Goal: Task Accomplishment & Management: Use online tool/utility

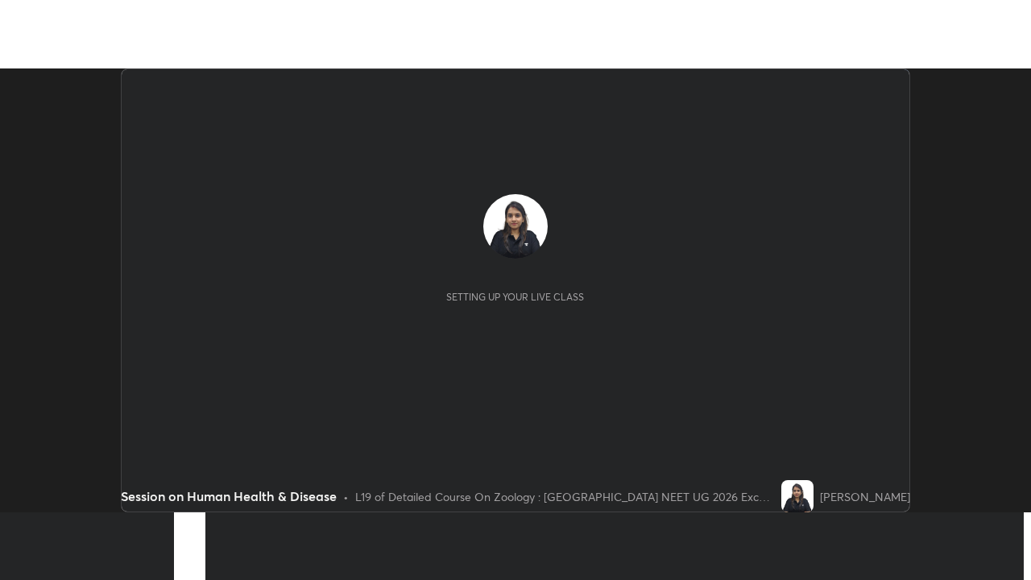
scroll to position [444, 1031]
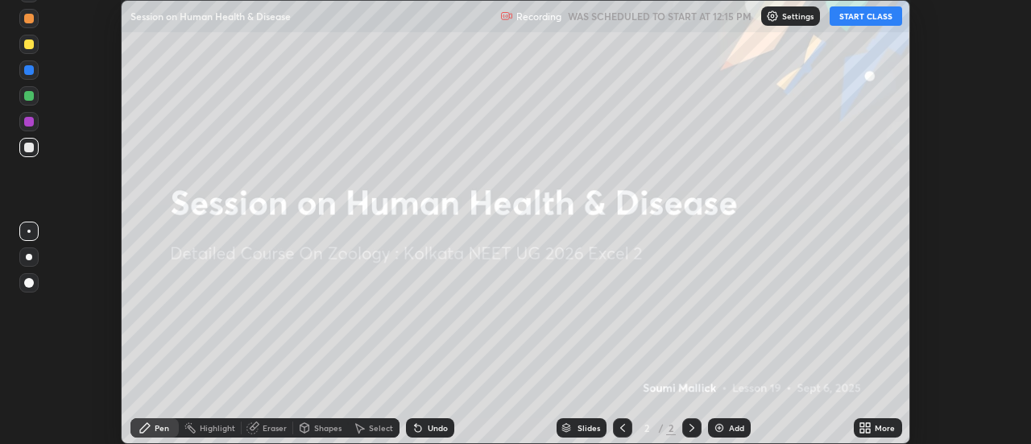
click at [855, 22] on button "START CLASS" at bounding box center [866, 15] width 72 height 19
click at [879, 433] on div "More" at bounding box center [878, 427] width 48 height 19
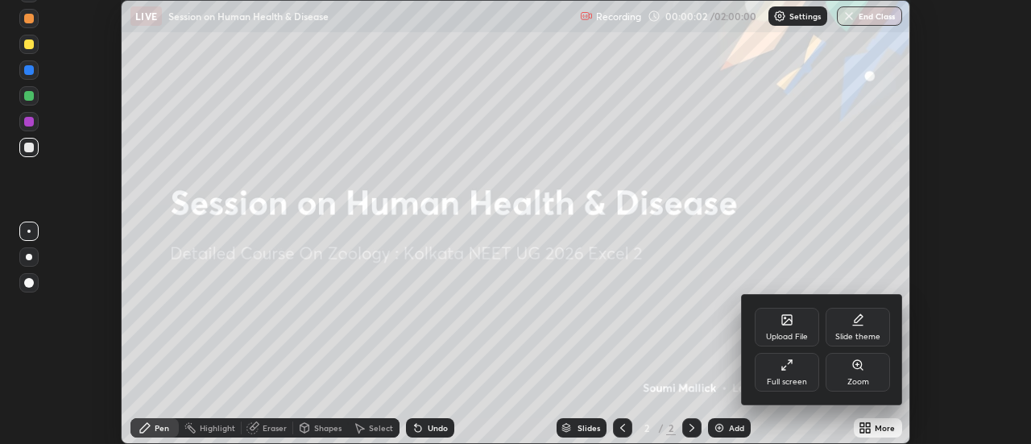
click at [861, 333] on div "Slide theme" at bounding box center [857, 337] width 45 height 8
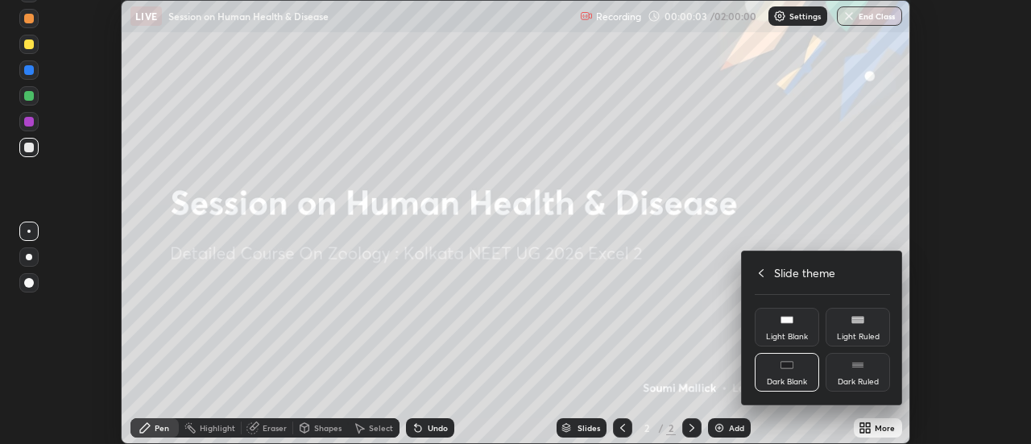
click at [864, 370] on div "Dark Ruled" at bounding box center [858, 372] width 64 height 39
click at [720, 425] on div at bounding box center [515, 222] width 1031 height 444
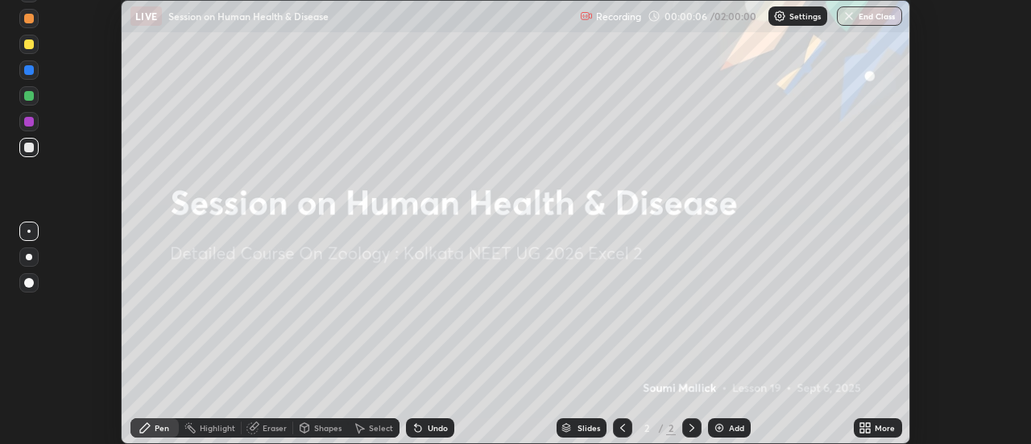
click at [720, 429] on img at bounding box center [719, 427] width 13 height 13
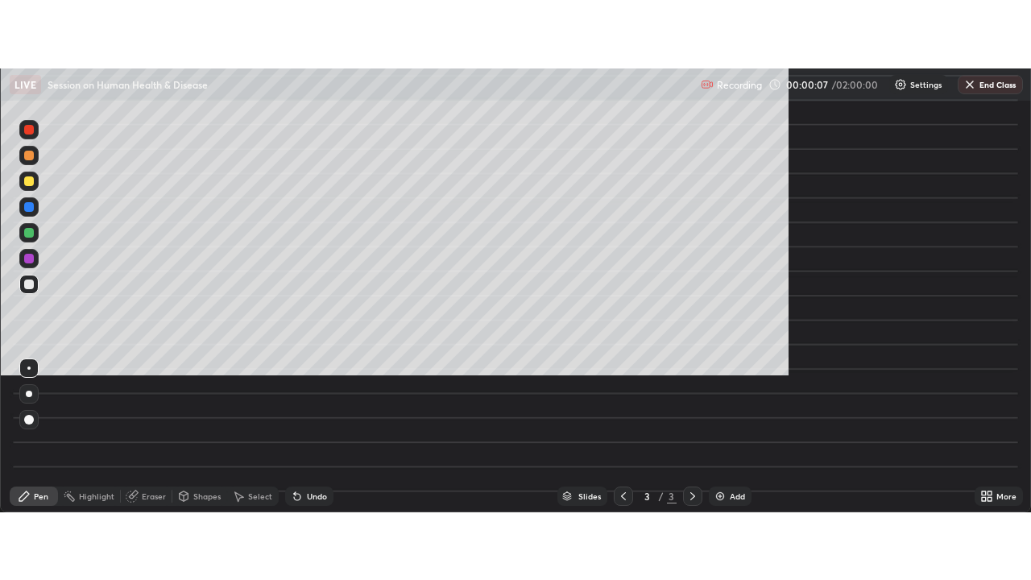
scroll to position [580, 1031]
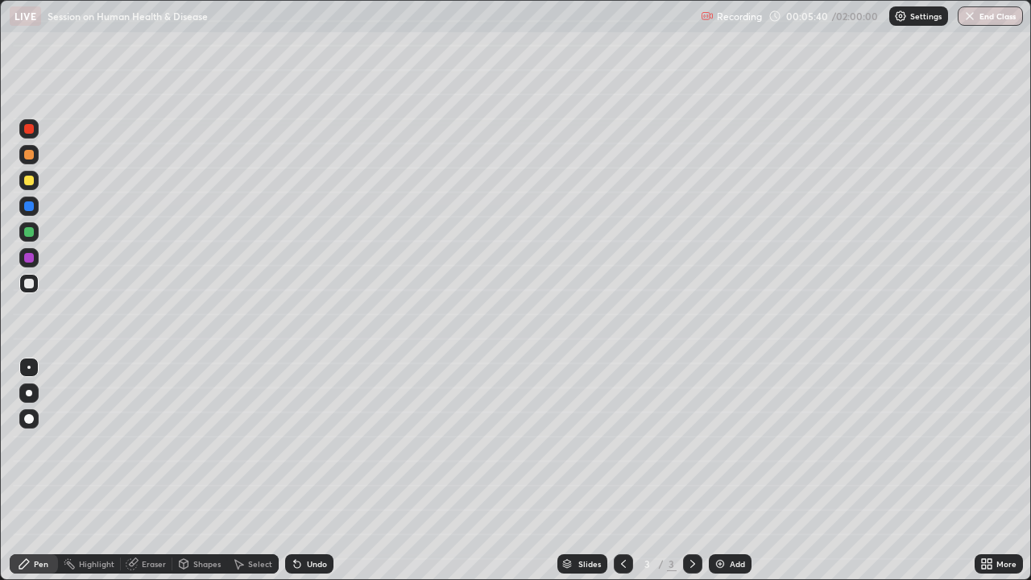
click at [203, 443] on div "Shapes" at bounding box center [206, 564] width 27 height 8
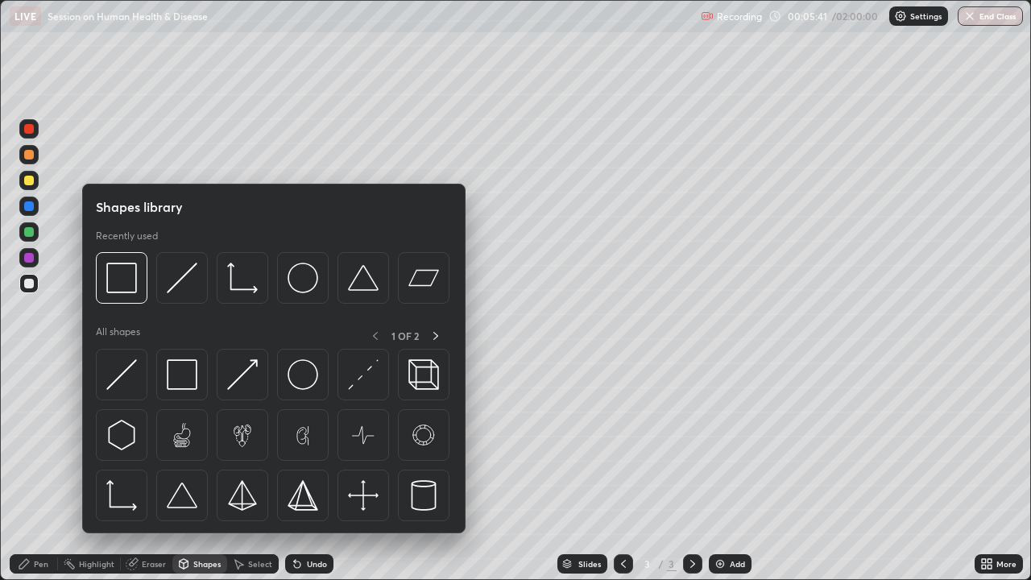
click at [150, 358] on div at bounding box center [274, 439] width 356 height 181
click at [128, 385] on img at bounding box center [121, 374] width 31 height 31
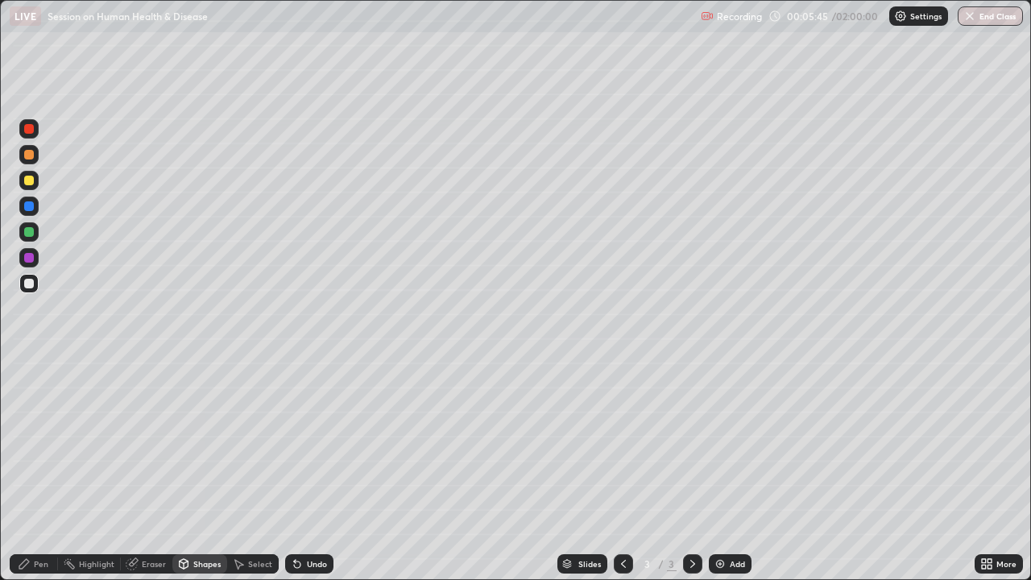
click at [245, 443] on div "Select" at bounding box center [253, 563] width 52 height 19
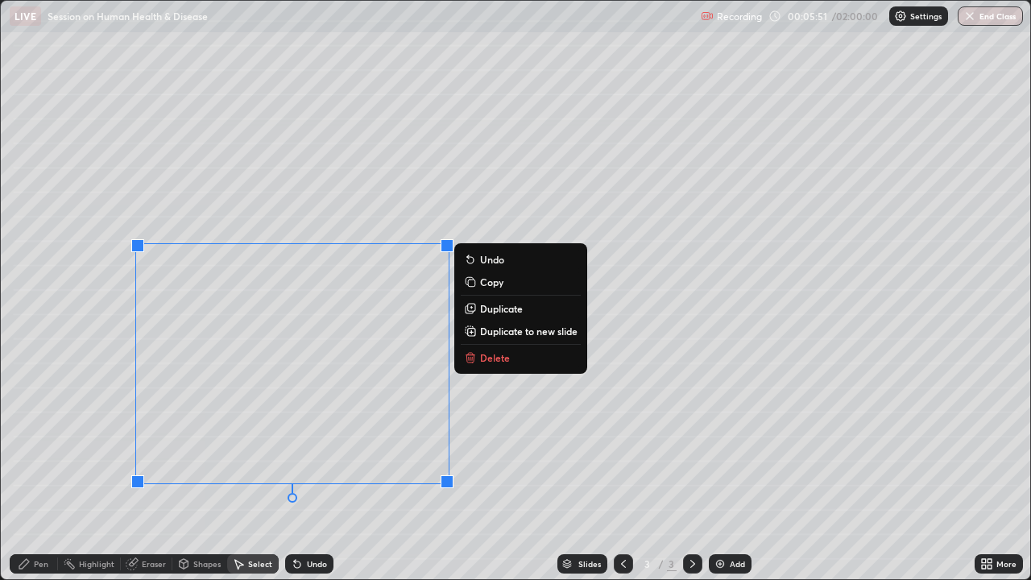
click at [533, 434] on div "0 ° Undo Copy Duplicate Duplicate to new slide Delete" at bounding box center [515, 290] width 1029 height 578
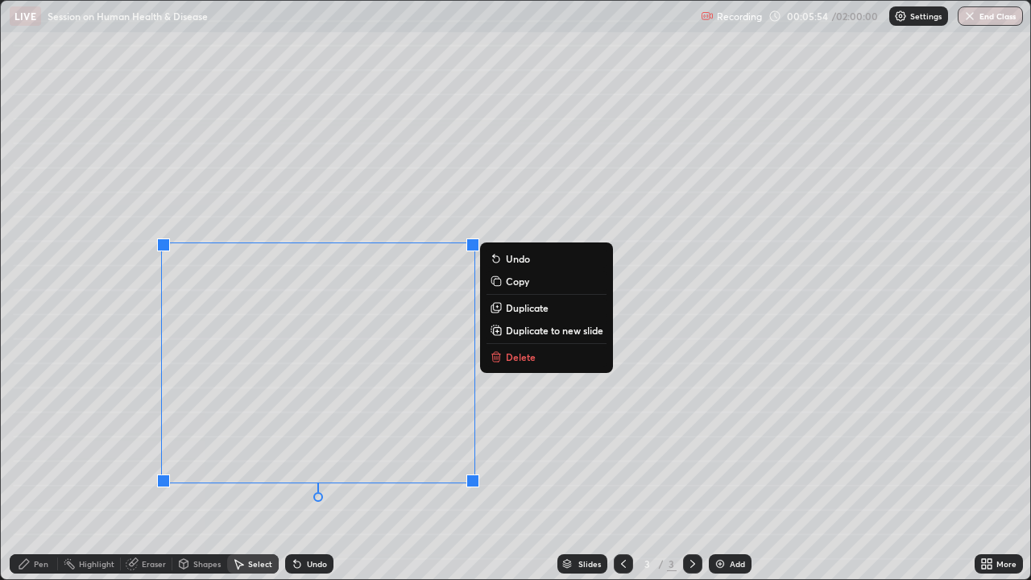
click at [215, 443] on div "0 ° Undo Copy Duplicate Duplicate to new slide Delete" at bounding box center [515, 290] width 1029 height 578
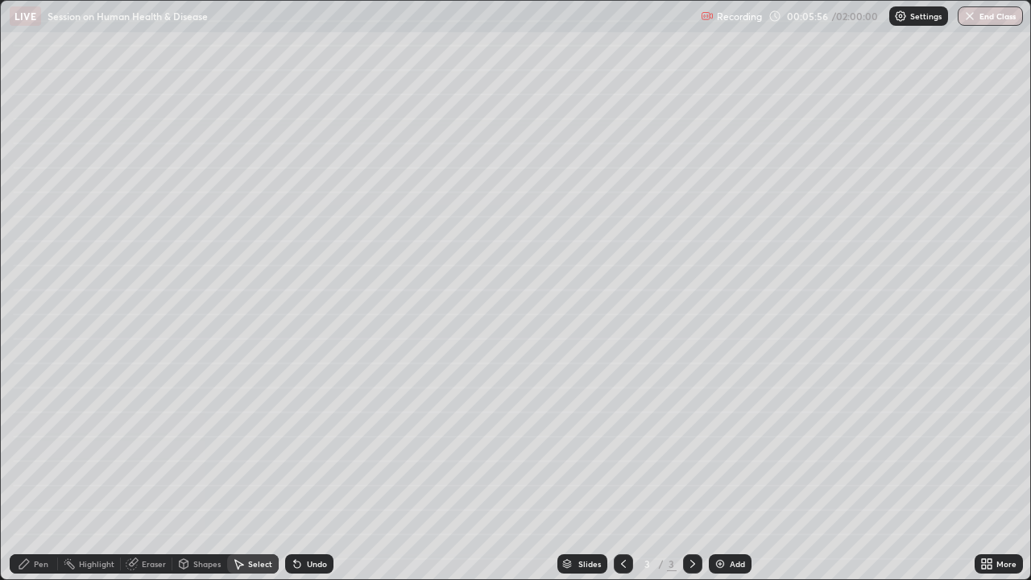
click at [20, 443] on icon at bounding box center [24, 564] width 10 height 10
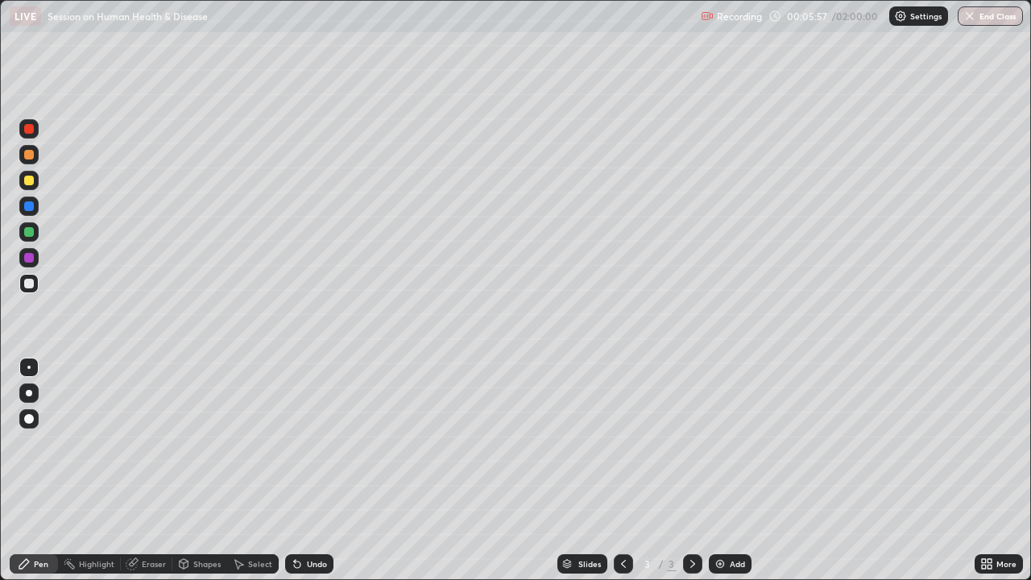
click at [25, 263] on div at bounding box center [28, 257] width 19 height 19
click at [307, 443] on div "Undo" at bounding box center [317, 564] width 20 height 8
click at [300, 443] on icon at bounding box center [297, 563] width 13 height 13
click at [304, 443] on div "Undo" at bounding box center [309, 563] width 48 height 19
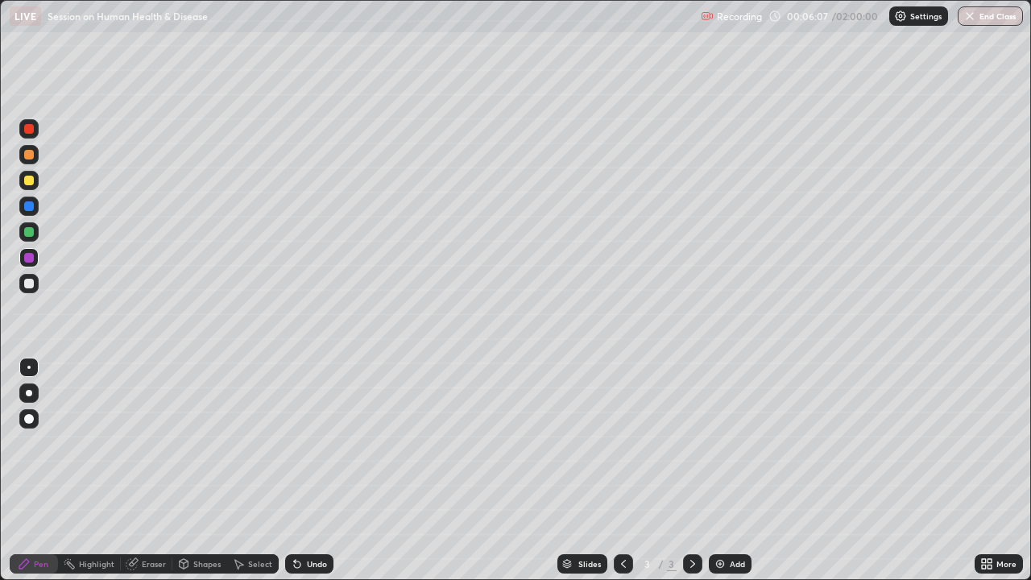
click at [248, 443] on div "Select" at bounding box center [260, 564] width 24 height 8
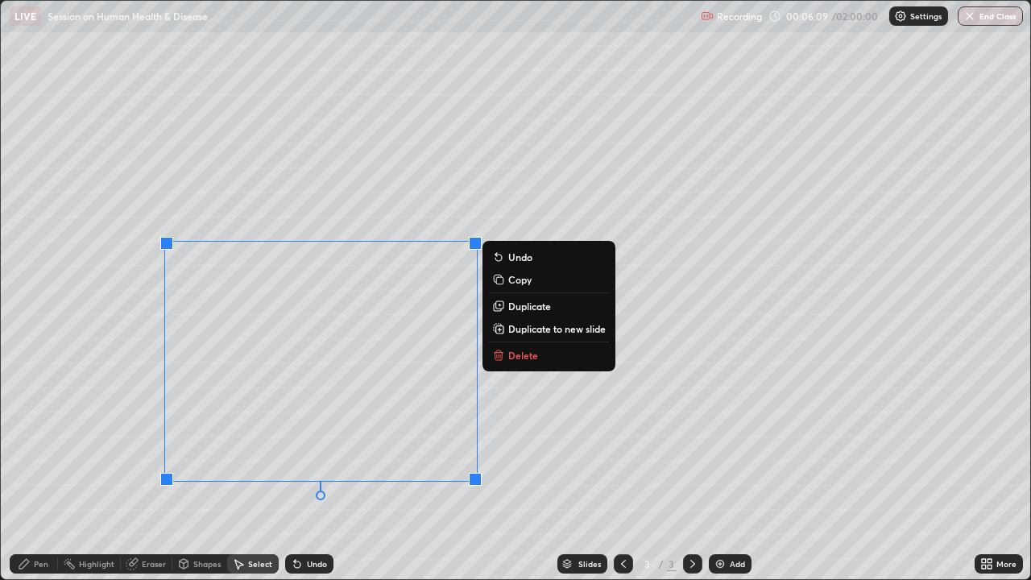
click at [100, 443] on div "0 ° Undo Copy Duplicate Duplicate to new slide Delete" at bounding box center [515, 290] width 1029 height 578
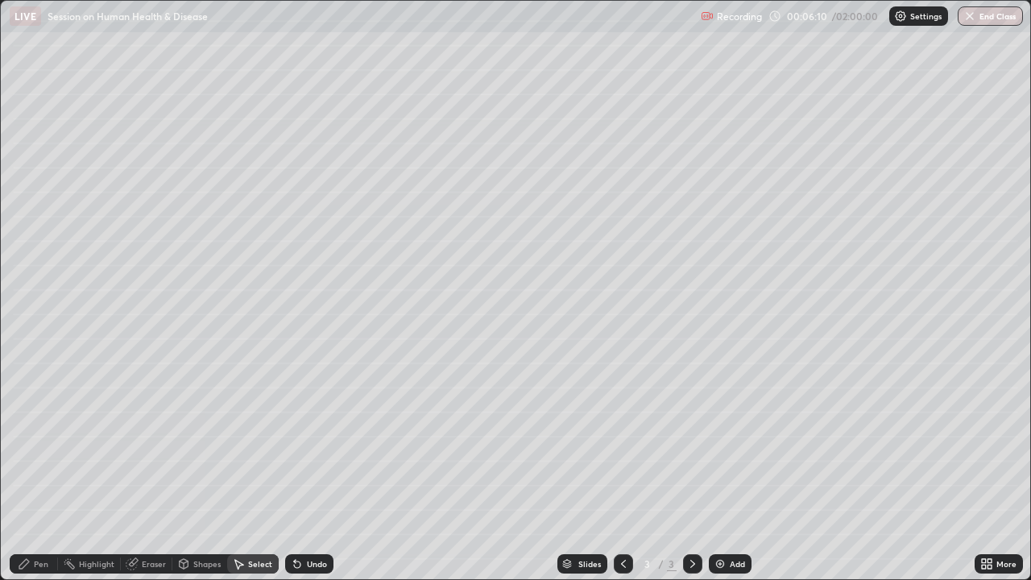
click at [26, 443] on icon at bounding box center [24, 564] width 10 height 10
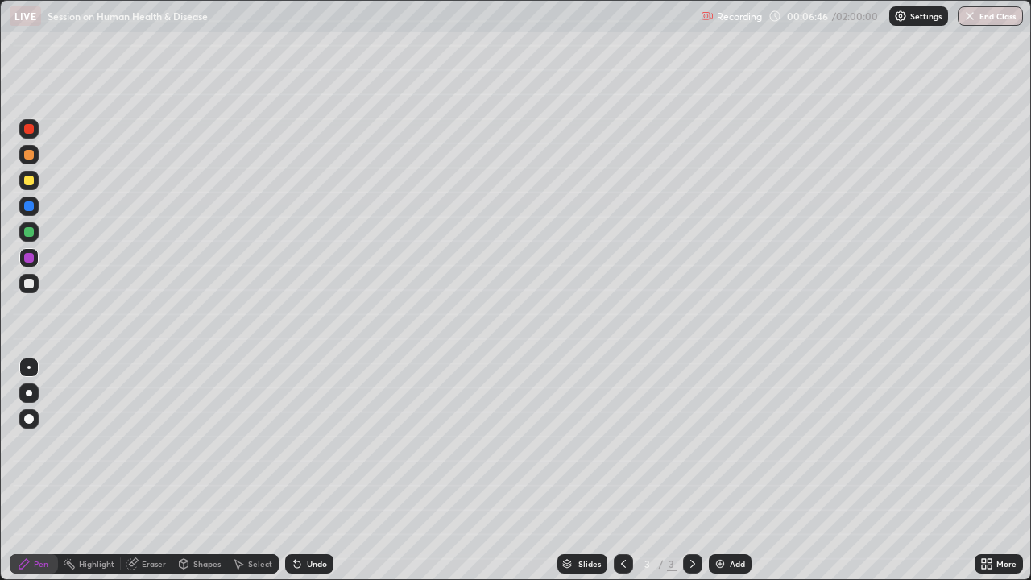
click at [320, 443] on div "Undo" at bounding box center [317, 564] width 20 height 8
click at [321, 443] on div "Undo" at bounding box center [317, 564] width 20 height 8
click at [308, 443] on div "Undo" at bounding box center [317, 564] width 20 height 8
click at [317, 443] on div "Undo" at bounding box center [317, 564] width 20 height 8
click at [35, 159] on div at bounding box center [28, 154] width 19 height 19
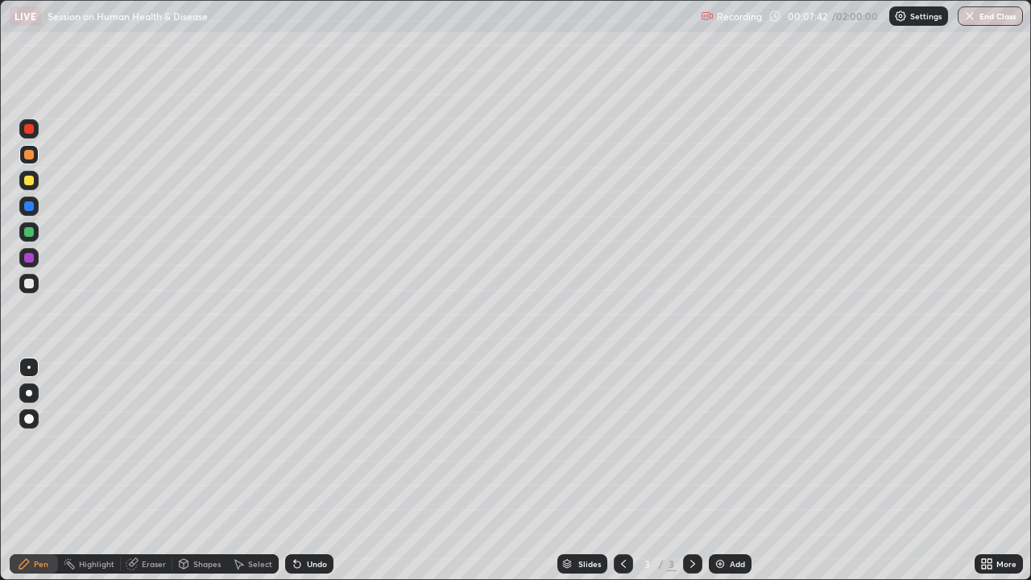
click at [33, 201] on div at bounding box center [28, 206] width 19 height 19
click at [33, 263] on div at bounding box center [28, 257] width 19 height 19
click at [314, 443] on div "Undo" at bounding box center [317, 564] width 20 height 8
click at [326, 443] on div "Undo" at bounding box center [309, 563] width 48 height 19
click at [309, 443] on div "Undo" at bounding box center [317, 564] width 20 height 8
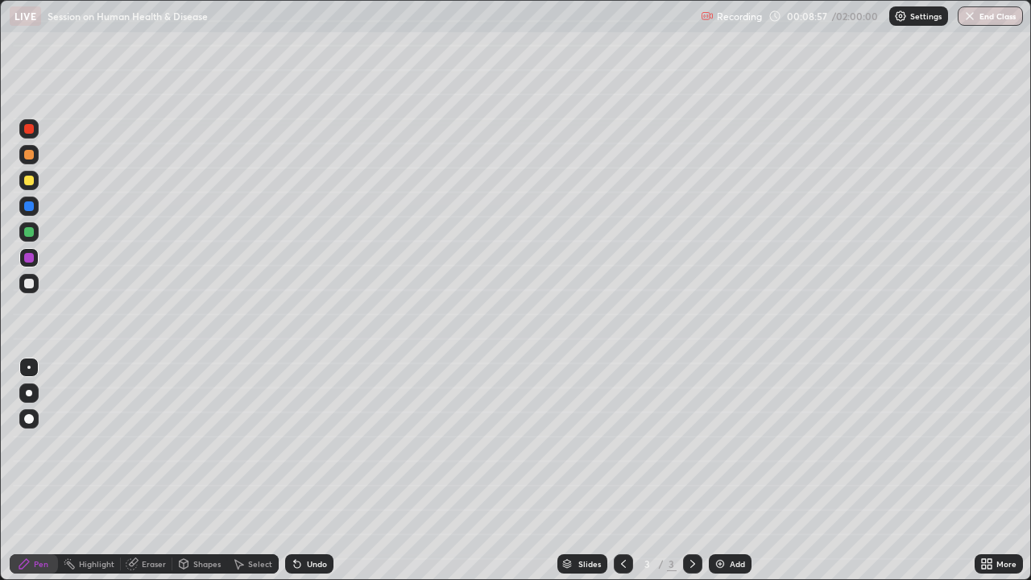
click at [248, 443] on div "Select" at bounding box center [260, 564] width 24 height 8
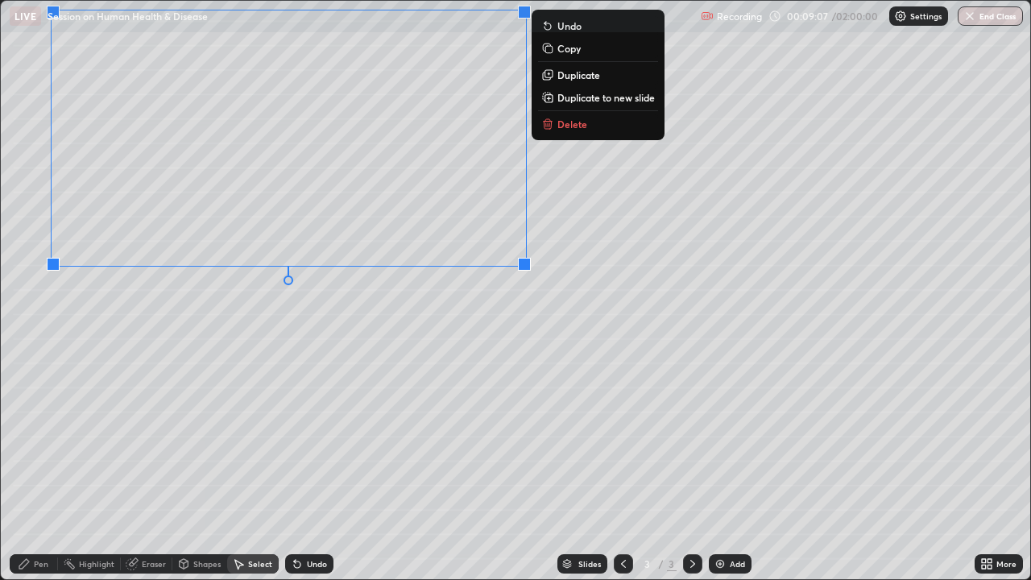
click at [209, 383] on div "0 ° Undo Copy Duplicate Duplicate to new slide Delete" at bounding box center [515, 290] width 1029 height 578
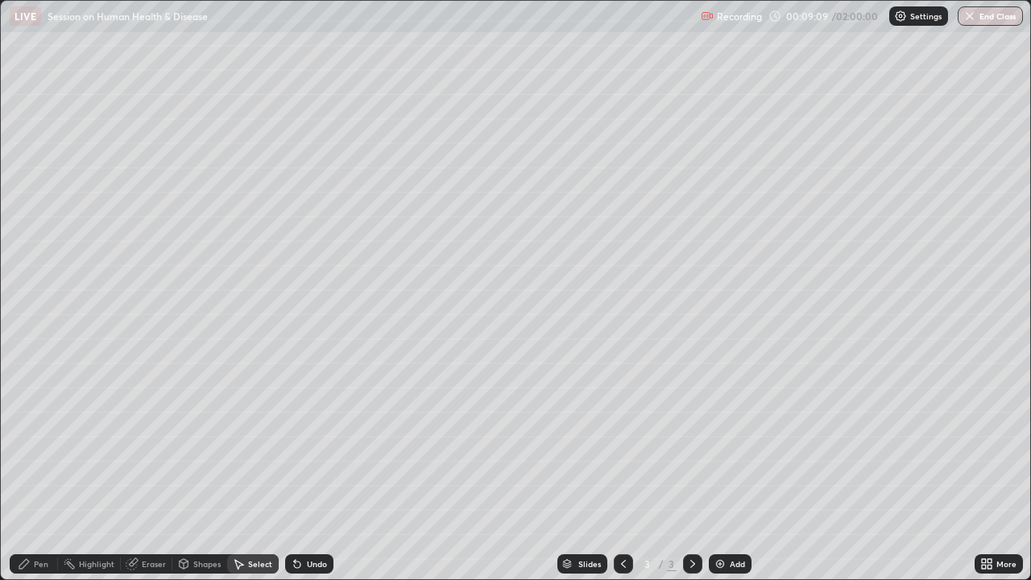
click at [34, 443] on div "Pen" at bounding box center [34, 563] width 48 height 19
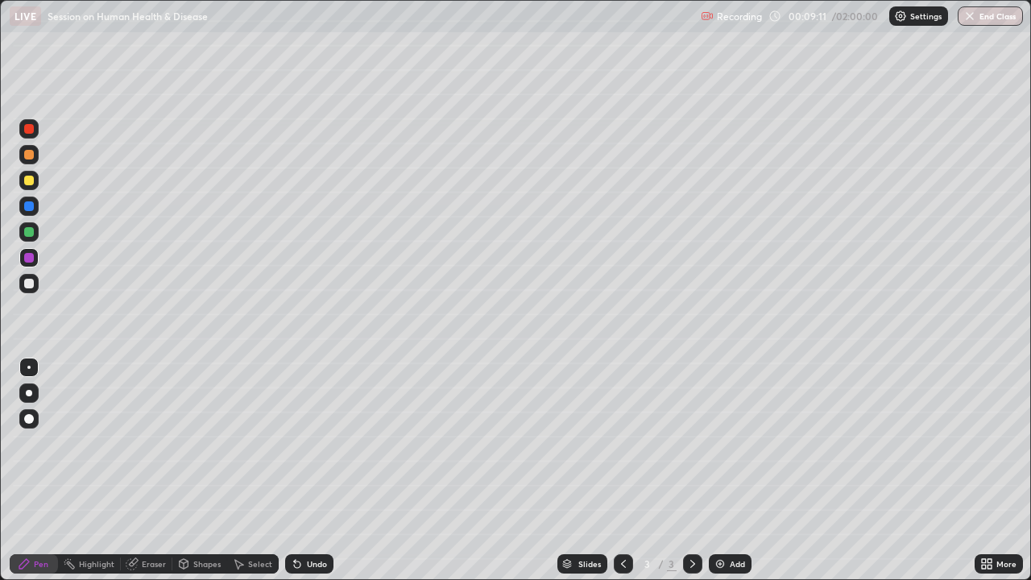
click at [31, 234] on div at bounding box center [29, 232] width 10 height 10
click at [246, 443] on div "Select" at bounding box center [253, 563] width 52 height 19
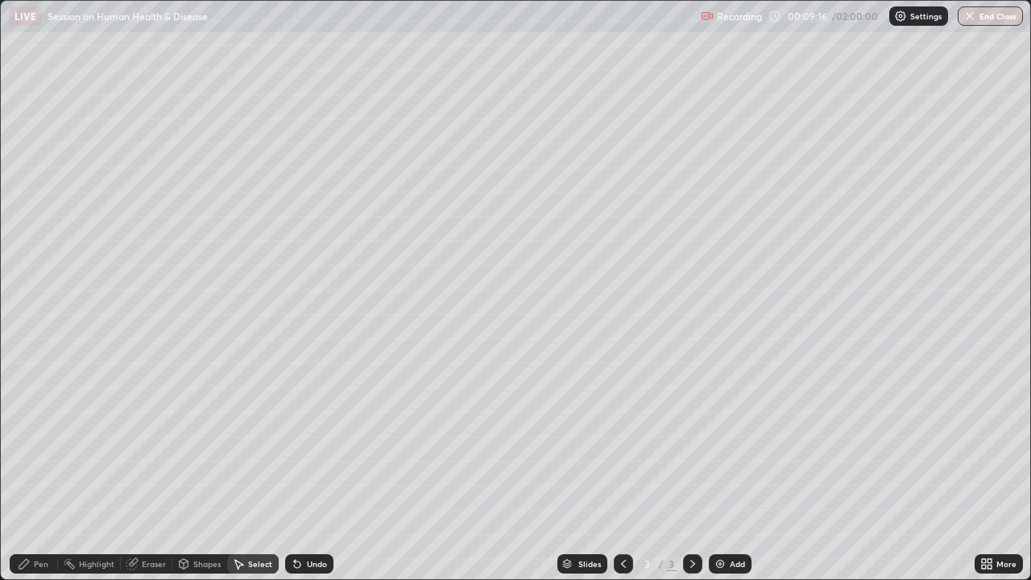
click at [208, 443] on div "Shapes" at bounding box center [206, 564] width 27 height 8
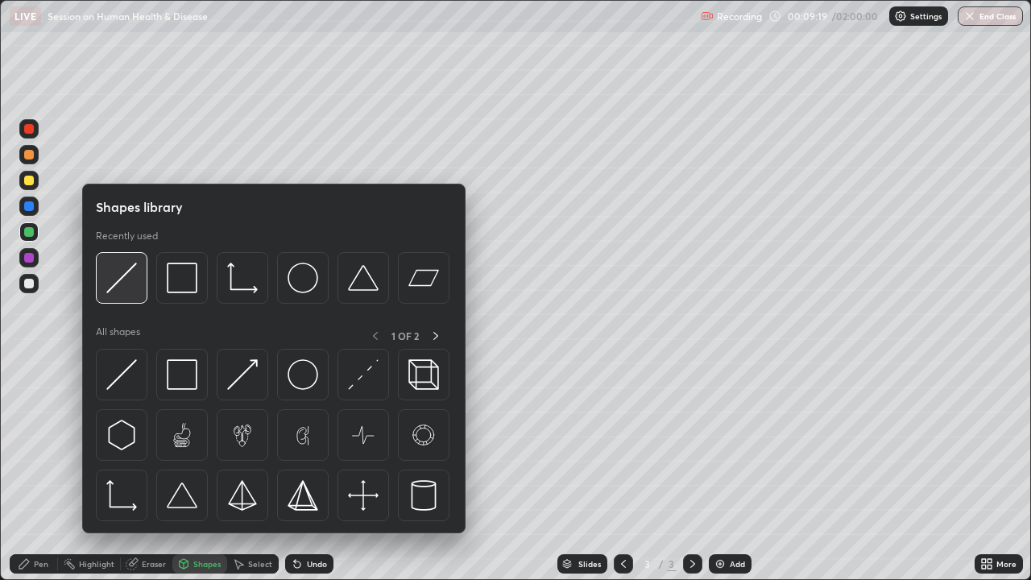
click at [136, 292] on img at bounding box center [121, 278] width 31 height 31
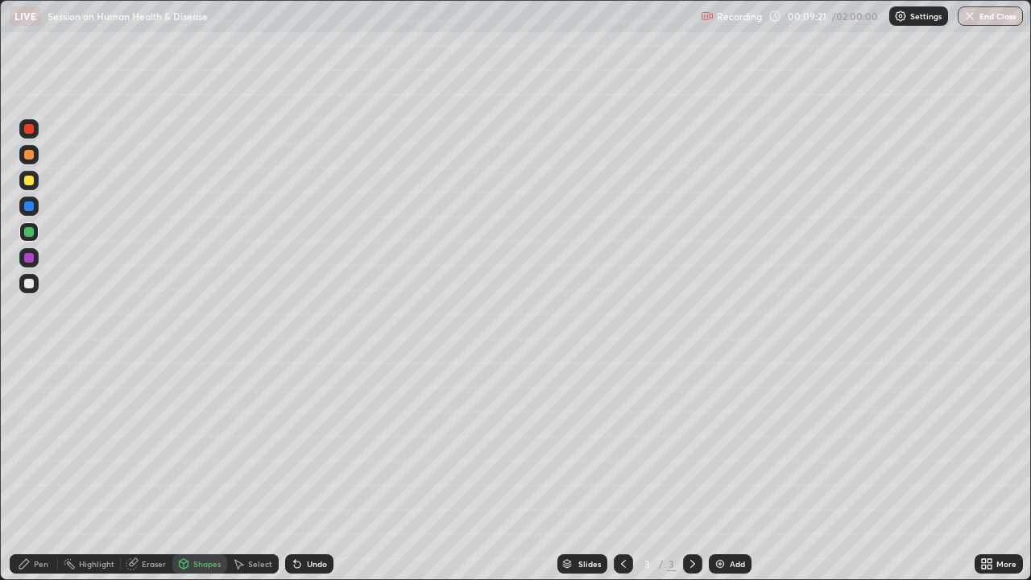
click at [210, 443] on div "Shapes" at bounding box center [199, 563] width 55 height 19
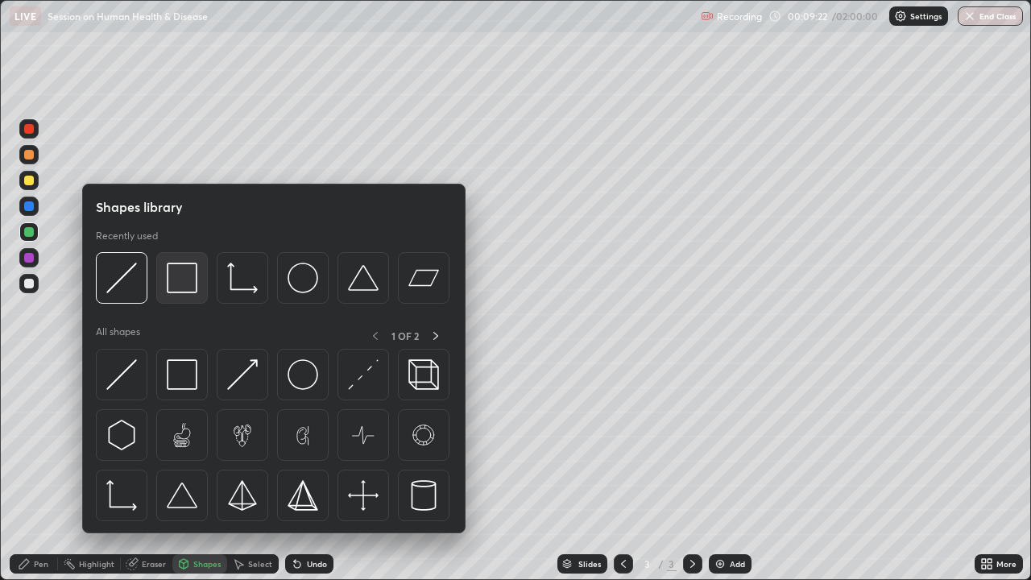
click at [192, 296] on div at bounding box center [182, 278] width 52 height 52
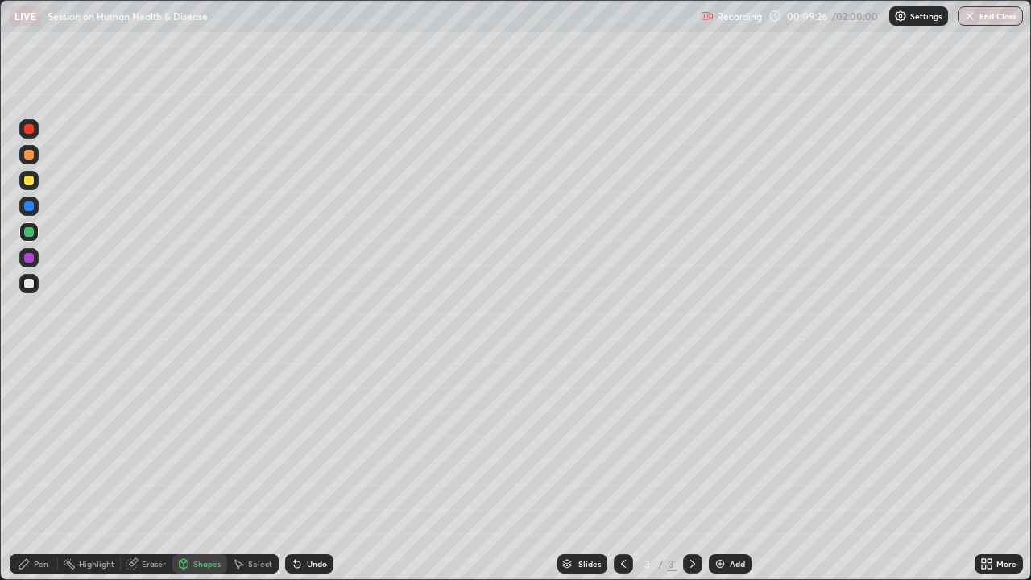
click at [50, 443] on div "Pen" at bounding box center [34, 563] width 48 height 19
click at [35, 205] on div at bounding box center [28, 206] width 19 height 19
click at [30, 157] on div at bounding box center [29, 155] width 10 height 10
click at [205, 443] on div "Shapes" at bounding box center [206, 564] width 27 height 8
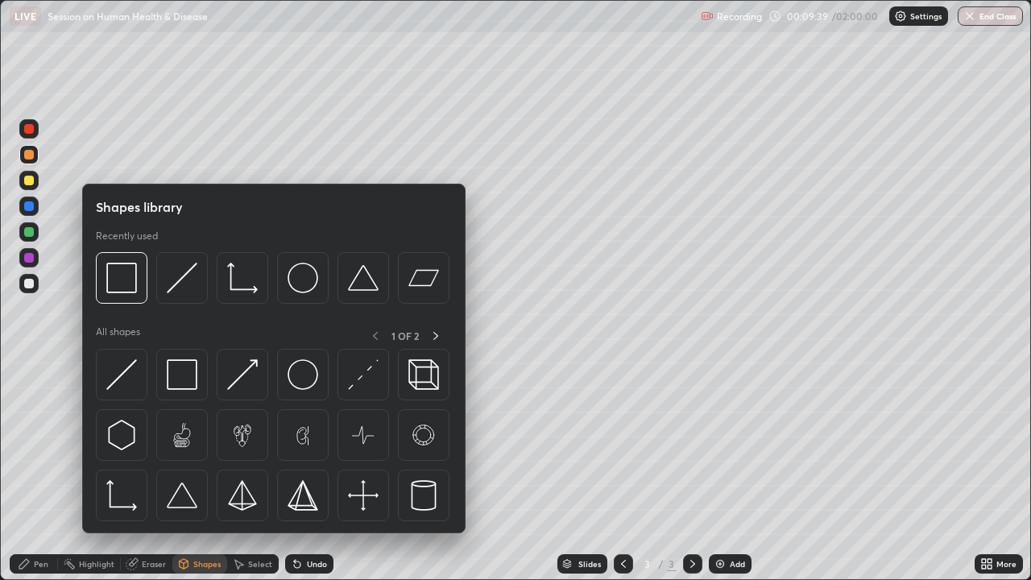
click at [155, 443] on div "Eraser" at bounding box center [154, 564] width 24 height 8
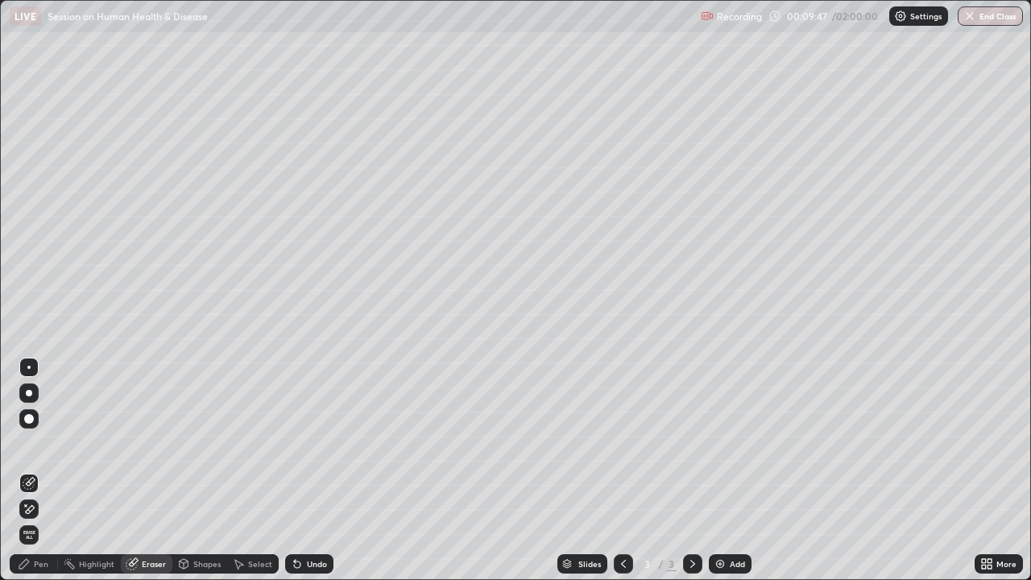
click at [38, 443] on div "Pen" at bounding box center [41, 564] width 14 height 8
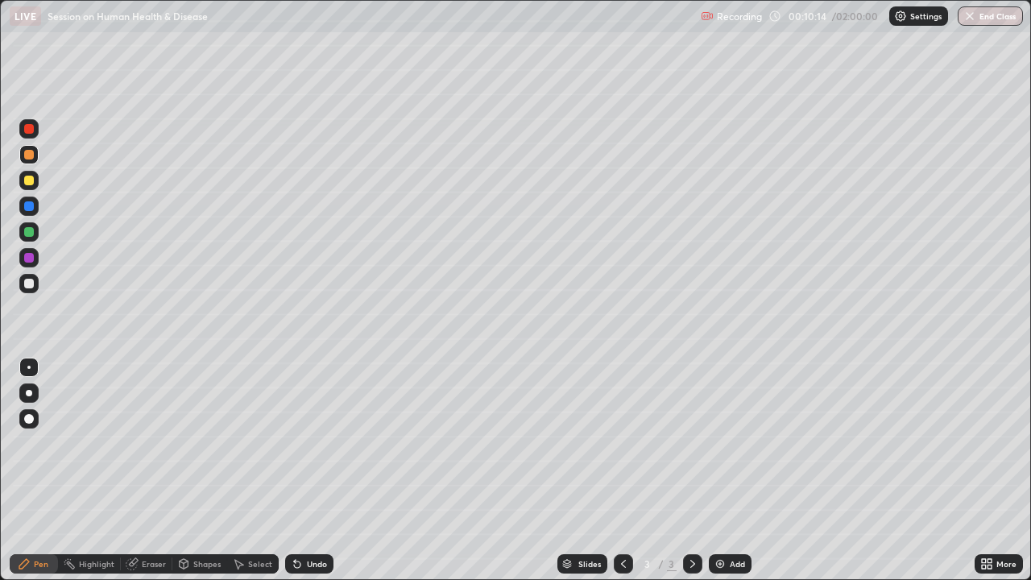
click at [29, 282] on div at bounding box center [29, 284] width 10 height 10
click at [310, 443] on div "Undo" at bounding box center [317, 564] width 20 height 8
click at [28, 213] on div at bounding box center [28, 206] width 19 height 19
click at [29, 233] on div at bounding box center [29, 232] width 10 height 10
click at [30, 210] on div at bounding box center [29, 206] width 10 height 10
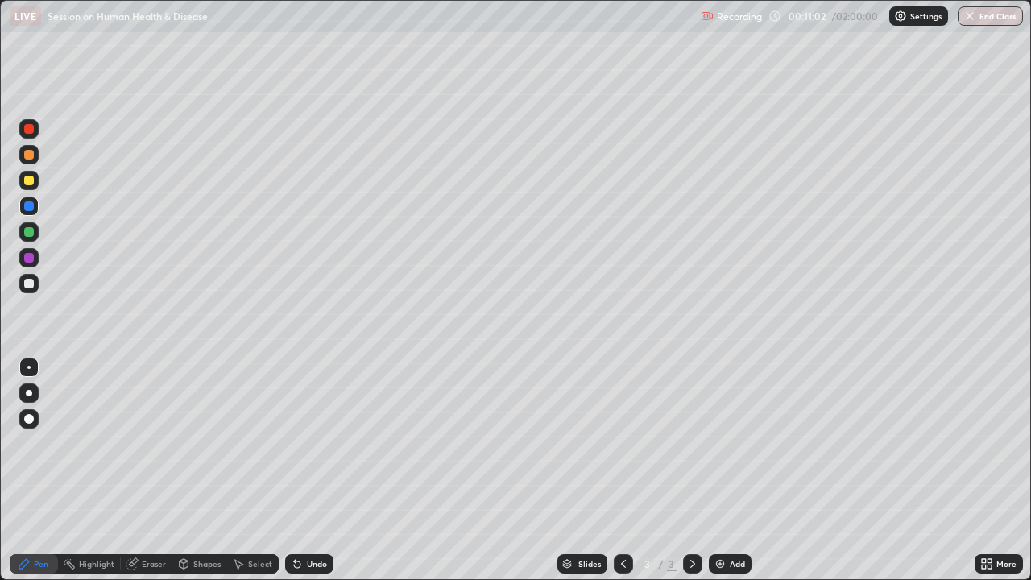
click at [309, 443] on div "Undo" at bounding box center [309, 563] width 48 height 19
click at [309, 443] on div "Undo" at bounding box center [317, 564] width 20 height 8
click at [313, 443] on div "Undo" at bounding box center [317, 564] width 20 height 8
click at [35, 156] on div at bounding box center [28, 154] width 19 height 19
click at [31, 290] on div at bounding box center [28, 283] width 19 height 19
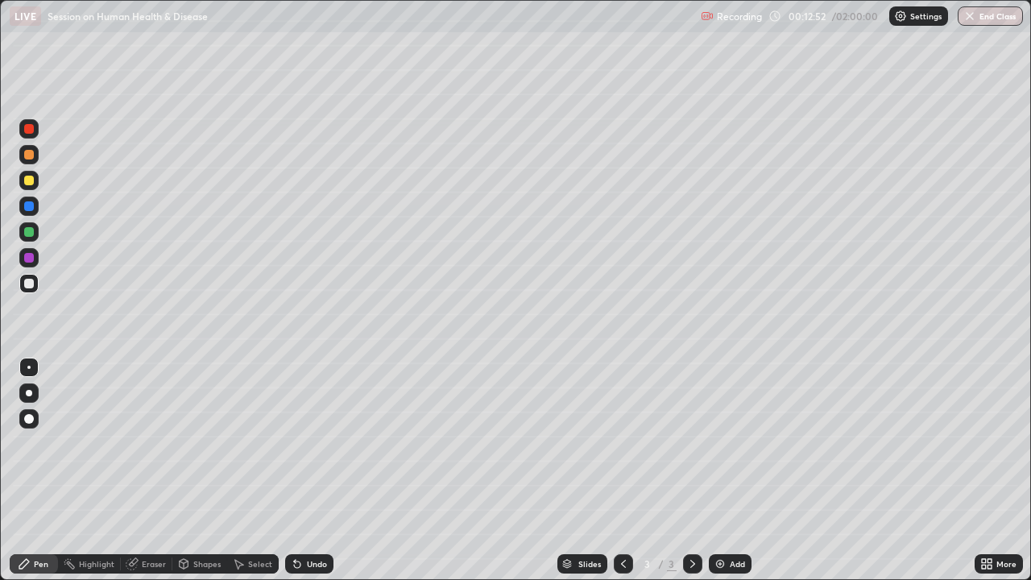
click at [36, 158] on div at bounding box center [28, 154] width 19 height 19
click at [199, 443] on div "Shapes" at bounding box center [206, 564] width 27 height 8
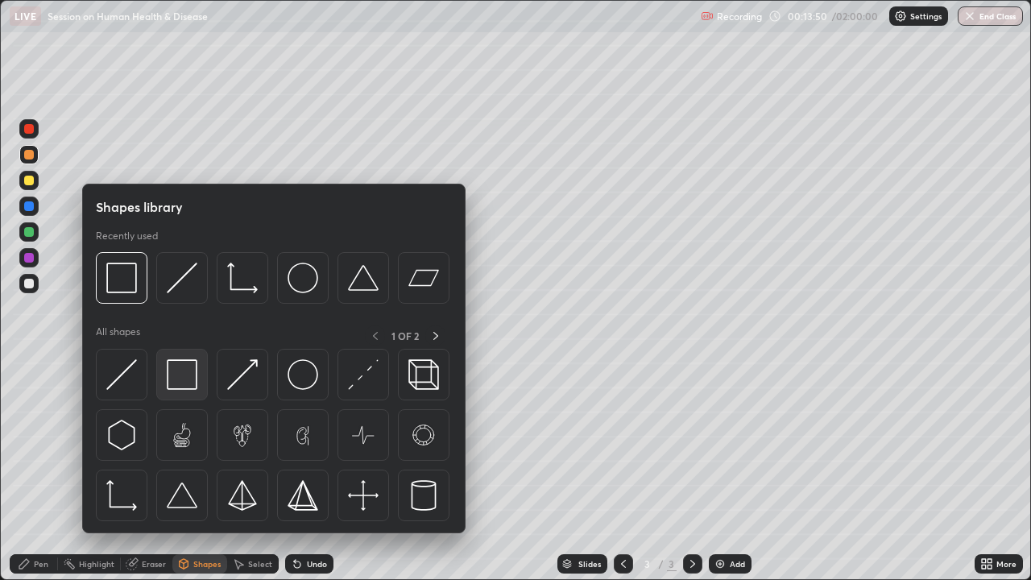
click at [192, 371] on img at bounding box center [182, 374] width 31 height 31
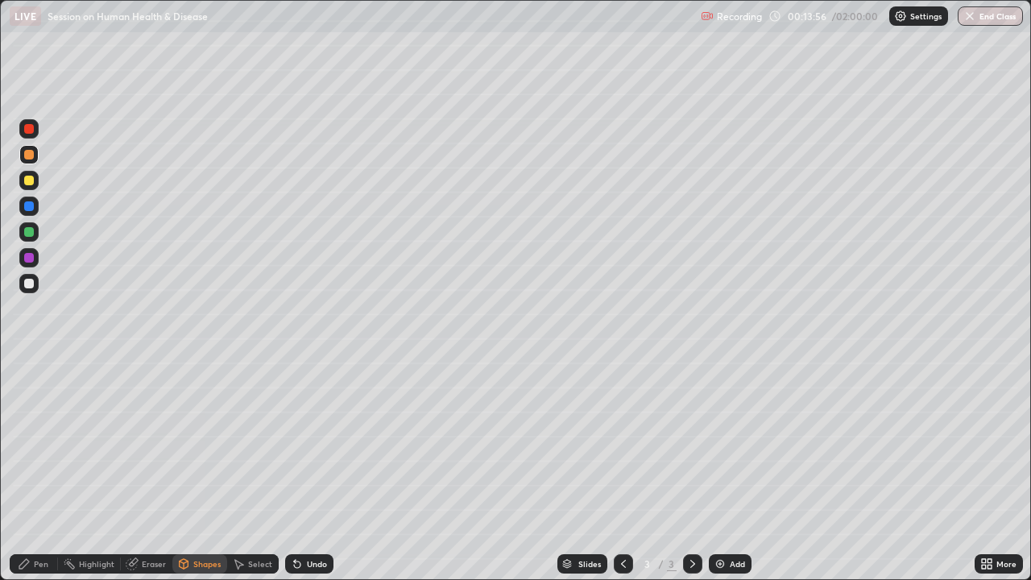
click at [38, 231] on div at bounding box center [28, 231] width 19 height 19
click at [321, 443] on div "Undo" at bounding box center [317, 564] width 20 height 8
click at [317, 443] on div "Undo" at bounding box center [317, 564] width 20 height 8
click at [43, 443] on div "Pen" at bounding box center [34, 563] width 48 height 19
click at [48, 443] on div "Pen" at bounding box center [41, 564] width 14 height 8
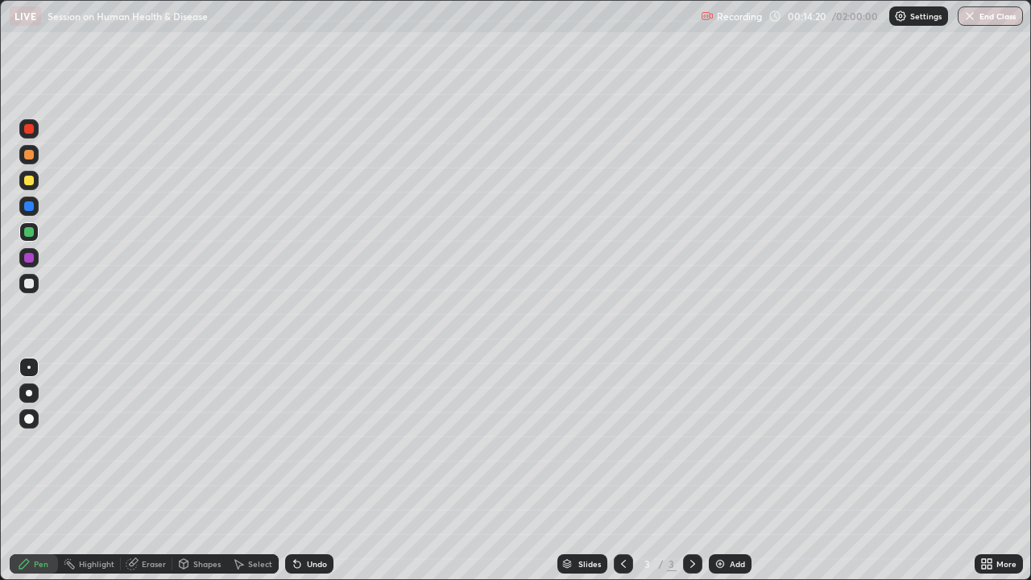
click at [309, 443] on div "Undo" at bounding box center [309, 563] width 48 height 19
click at [311, 443] on div "Undo" at bounding box center [317, 564] width 20 height 8
click at [237, 443] on icon at bounding box center [239, 565] width 9 height 10
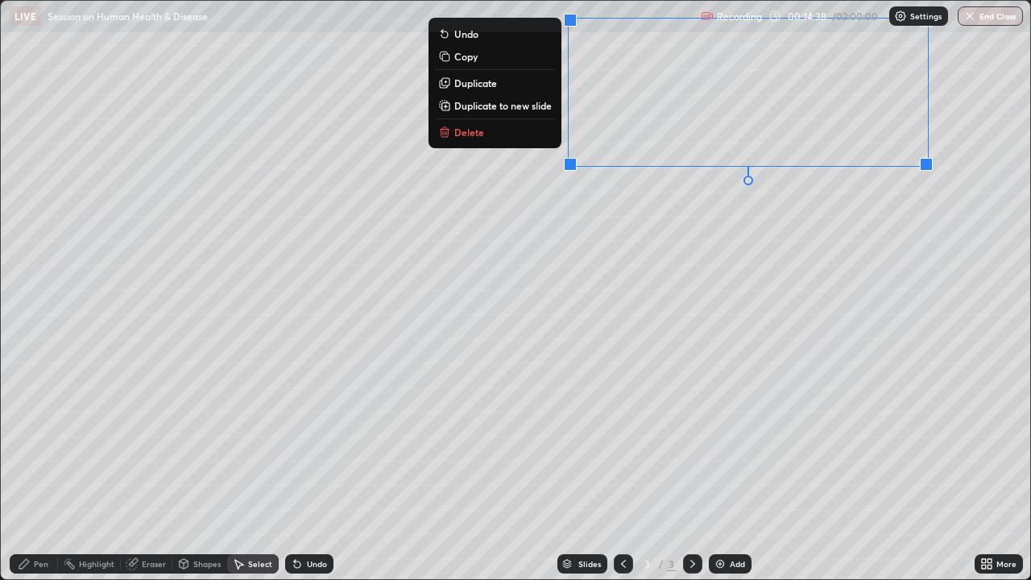
click at [688, 255] on div "0 ° Undo Copy Duplicate Duplicate to new slide Delete" at bounding box center [515, 290] width 1029 height 578
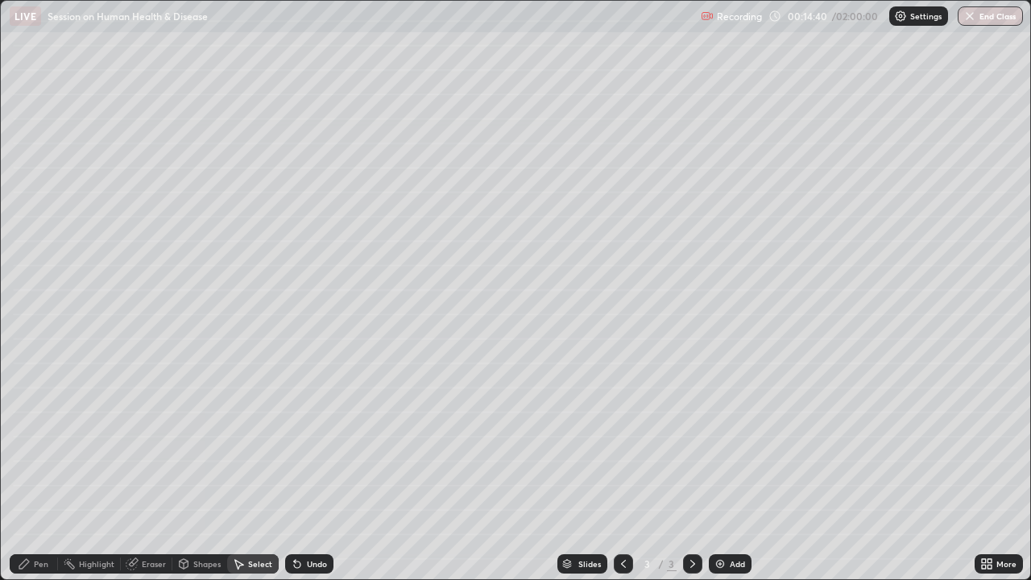
click at [47, 443] on div "Pen" at bounding box center [41, 564] width 14 height 8
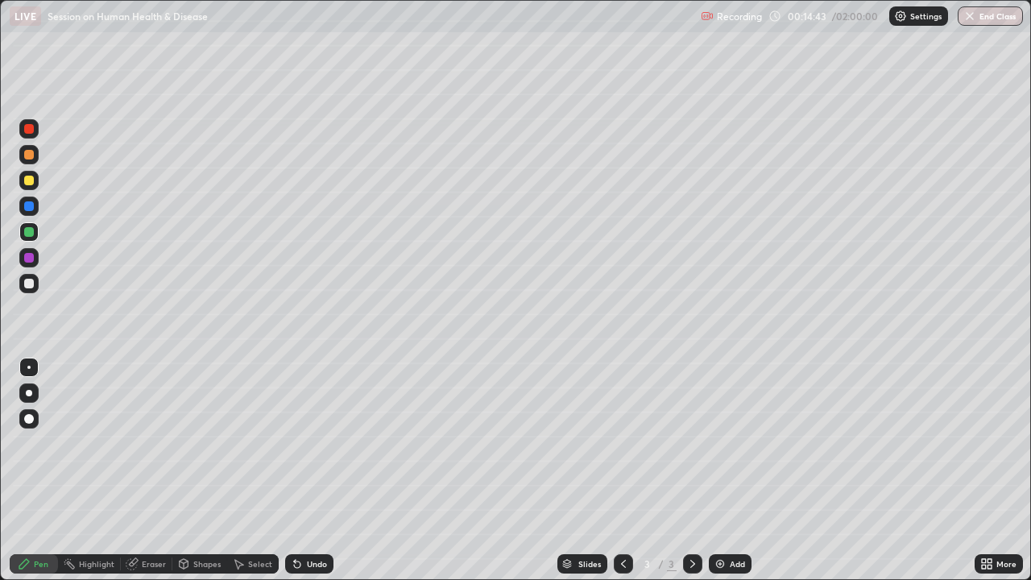
click at [37, 259] on div at bounding box center [28, 257] width 19 height 19
click at [311, 443] on div "Undo" at bounding box center [317, 564] width 20 height 8
click at [29, 393] on div at bounding box center [29, 393] width 6 height 6
click at [29, 367] on div at bounding box center [28, 367] width 3 height 3
click at [35, 237] on div at bounding box center [28, 231] width 19 height 19
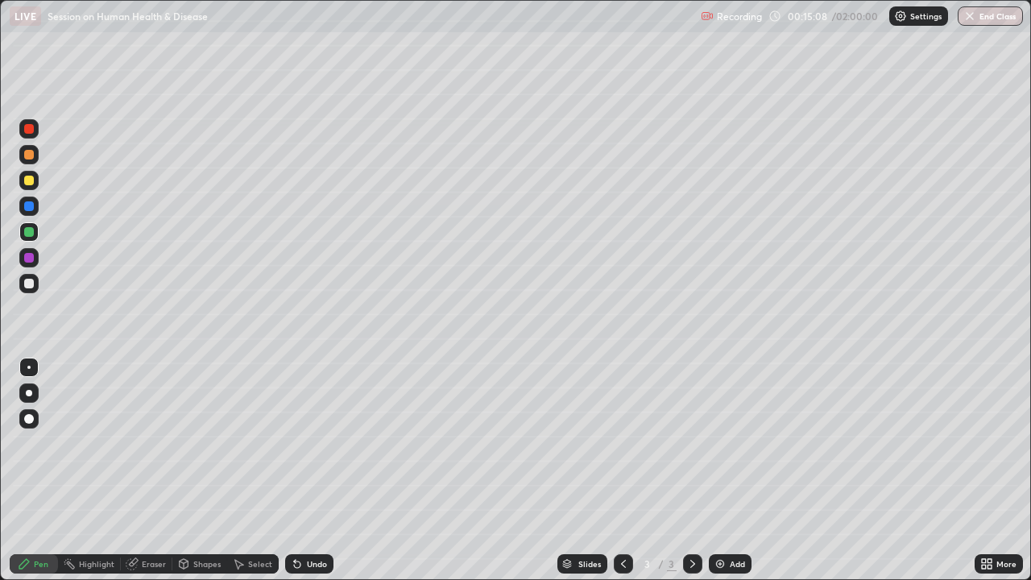
click at [36, 188] on div at bounding box center [28, 181] width 19 height 26
click at [266, 443] on div "Select" at bounding box center [260, 564] width 24 height 8
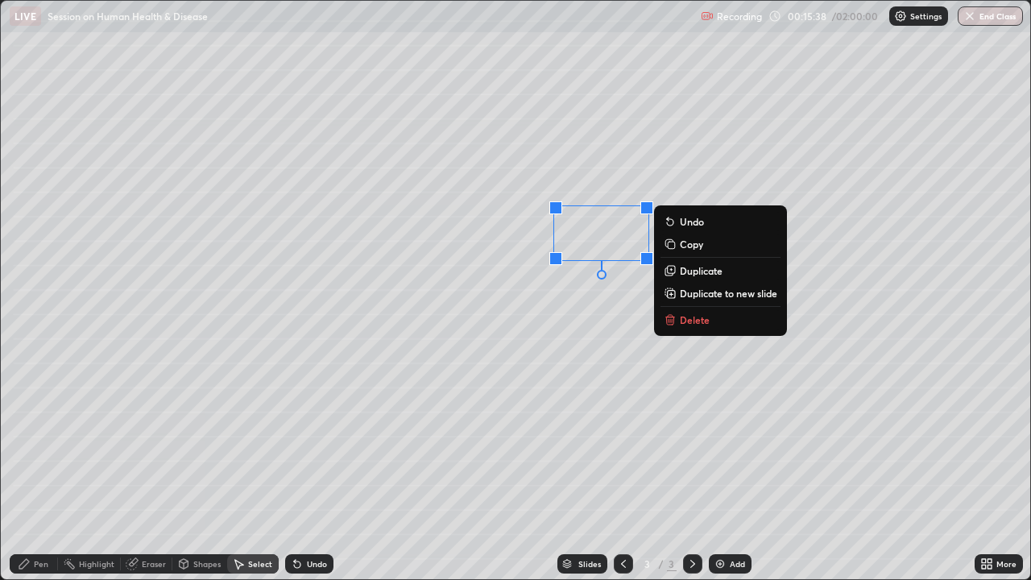
click at [611, 396] on div "0 ° Undo Copy Duplicate Duplicate to new slide Delete" at bounding box center [515, 290] width 1029 height 578
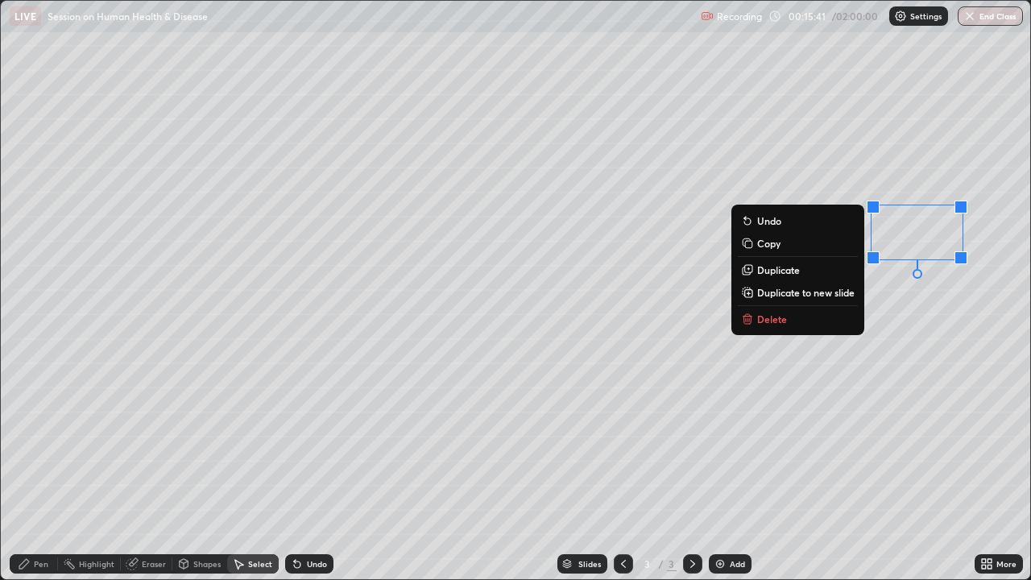
click at [886, 295] on div "0 ° Undo Copy Duplicate Duplicate to new slide Delete" at bounding box center [515, 290] width 1029 height 578
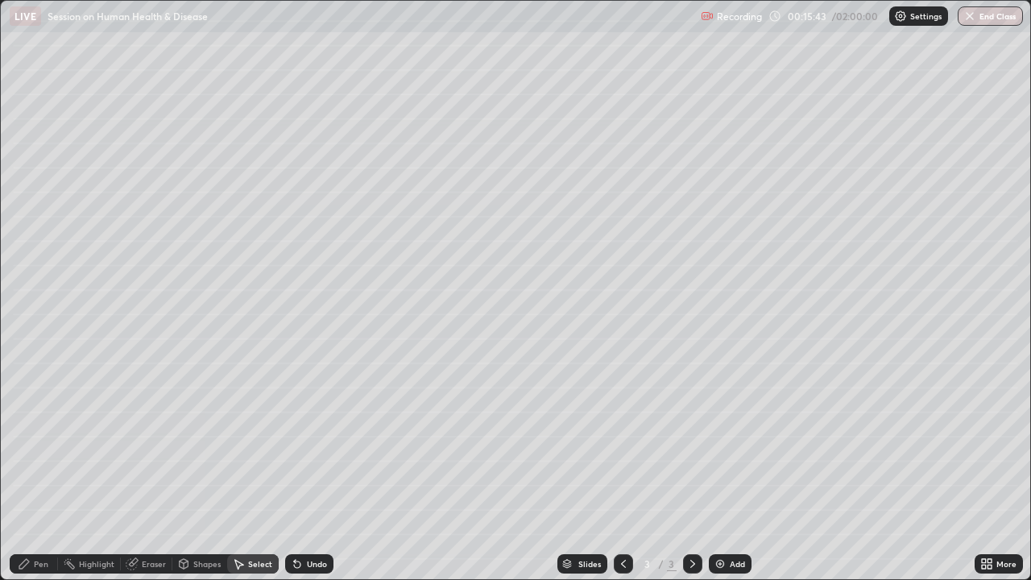
click at [41, 443] on div "Pen" at bounding box center [41, 564] width 14 height 8
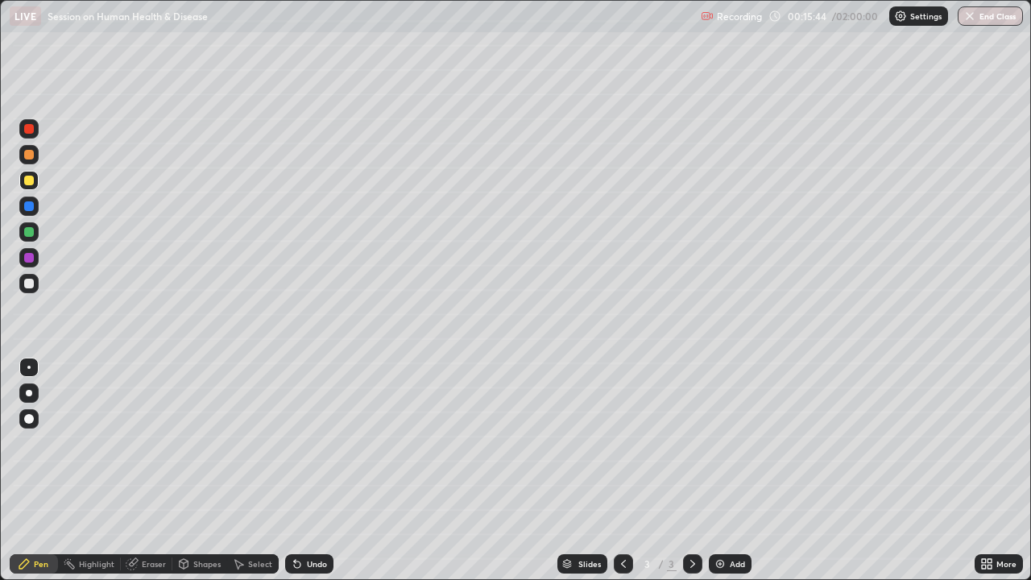
click at [32, 288] on div at bounding box center [28, 283] width 19 height 19
click at [309, 443] on div "Undo" at bounding box center [309, 563] width 48 height 19
click at [308, 443] on div "Undo" at bounding box center [309, 563] width 48 height 19
click at [193, 443] on div "Shapes" at bounding box center [206, 564] width 27 height 8
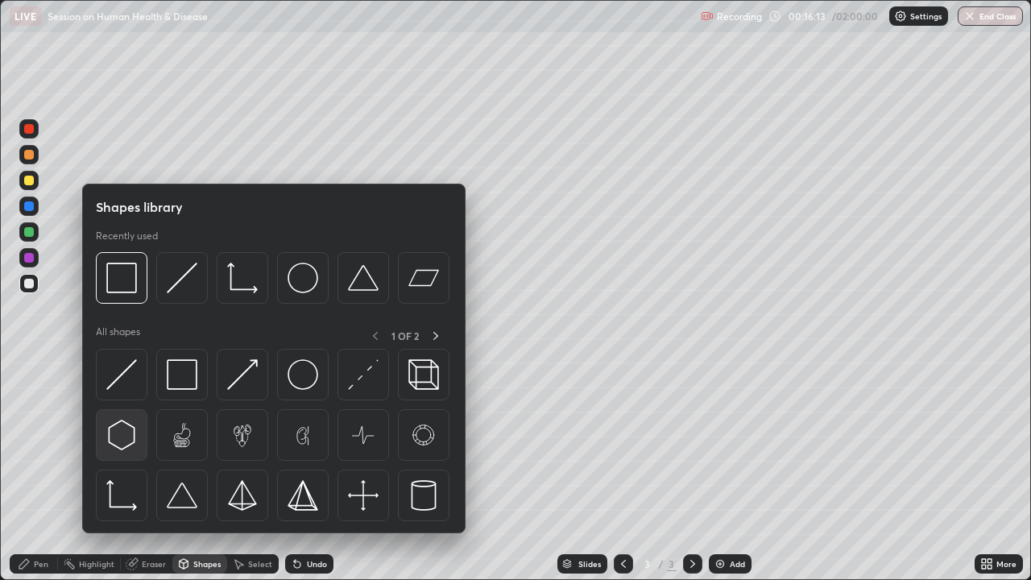
click at [133, 443] on img at bounding box center [121, 435] width 31 height 31
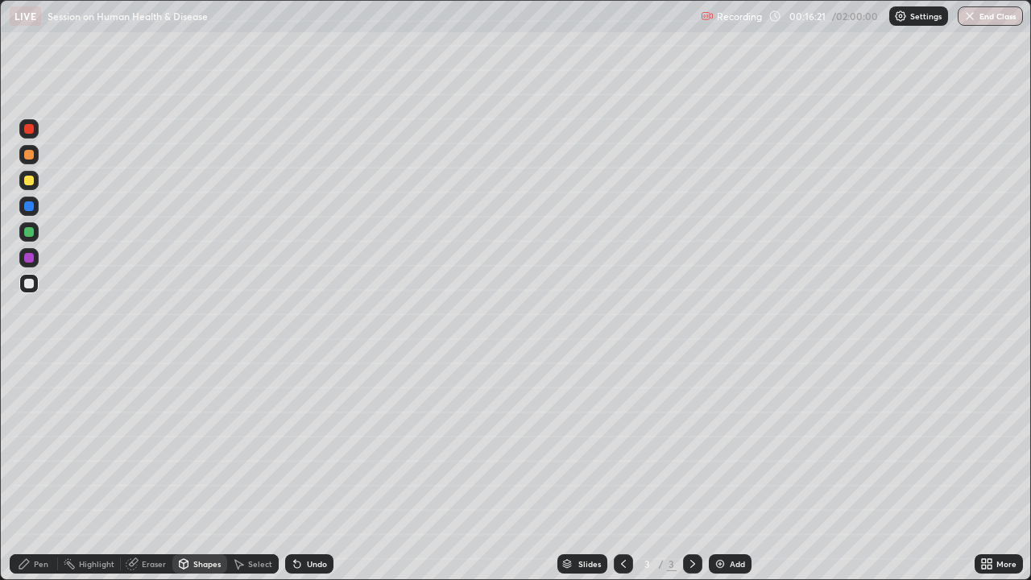
click at [307, 443] on div "Undo" at bounding box center [317, 564] width 20 height 8
click at [254, 443] on div "Select" at bounding box center [260, 564] width 24 height 8
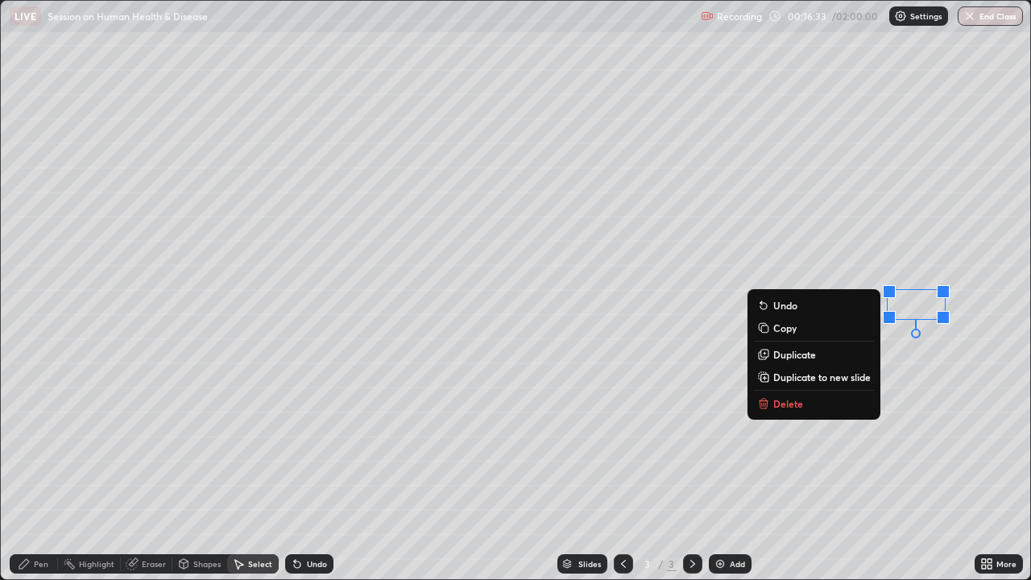
click at [653, 443] on div "0 ° Undo Copy Duplicate Duplicate to new slide Delete" at bounding box center [515, 290] width 1029 height 578
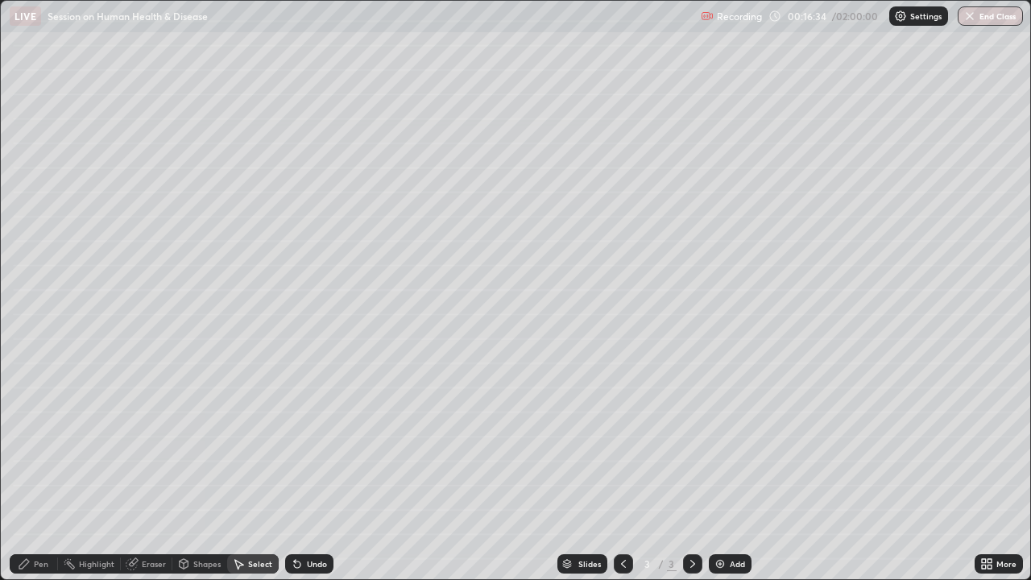
click at [209, 443] on div "Shapes" at bounding box center [199, 563] width 55 height 19
click at [309, 443] on div "Undo" at bounding box center [317, 564] width 20 height 8
click at [313, 443] on div "Undo" at bounding box center [317, 564] width 20 height 8
click at [45, 443] on div "Pen" at bounding box center [41, 564] width 14 height 8
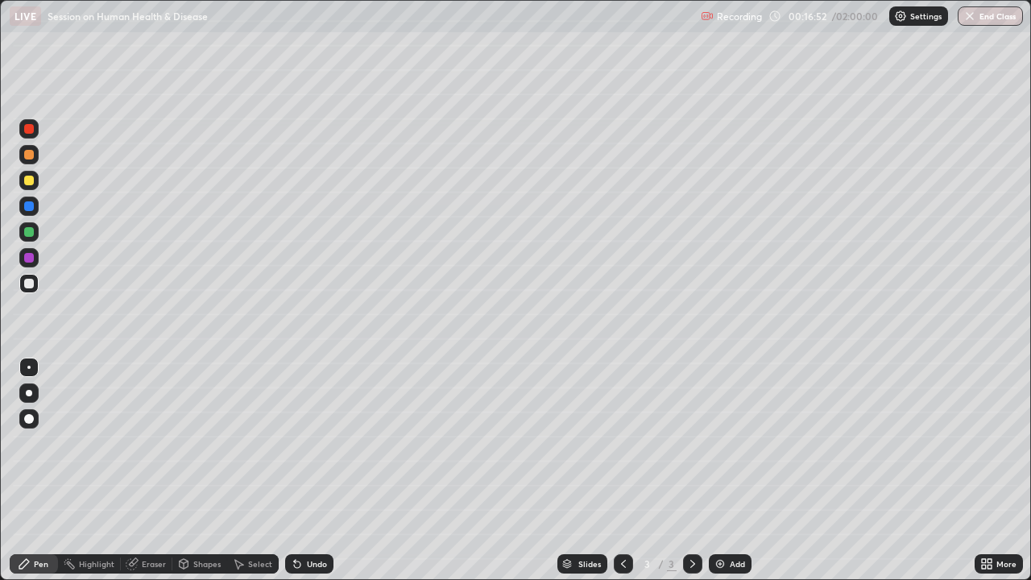
click at [35, 173] on div at bounding box center [28, 180] width 19 height 19
click at [251, 443] on div "Select" at bounding box center [260, 564] width 24 height 8
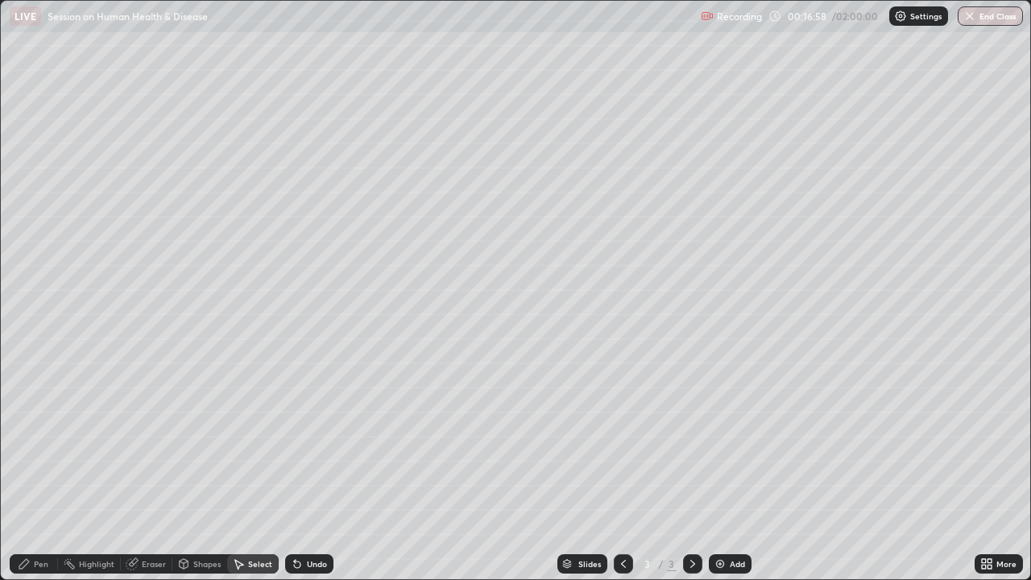
click at [209, 443] on div "Shapes" at bounding box center [199, 563] width 55 height 19
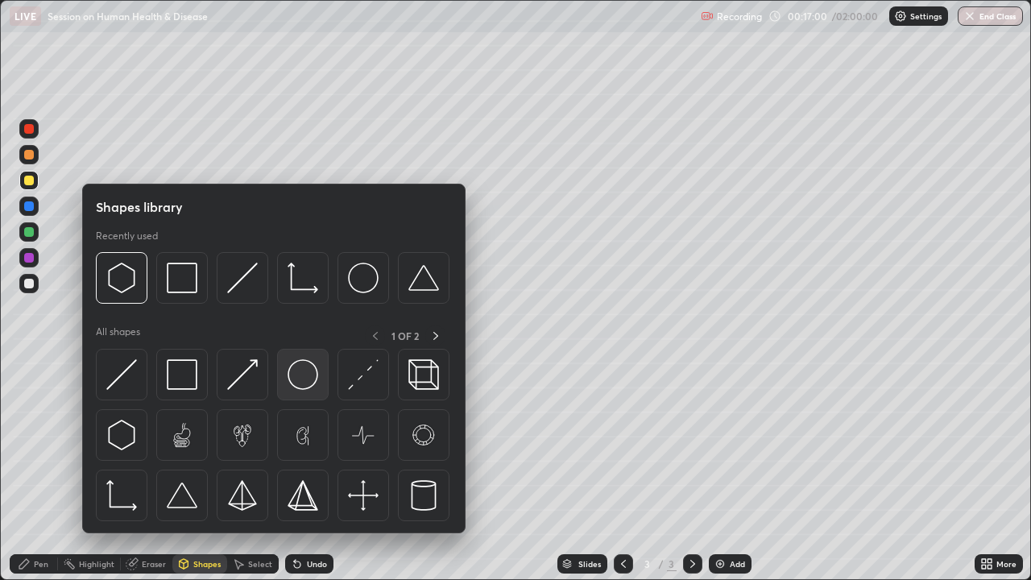
click at [296, 375] on img at bounding box center [303, 374] width 31 height 31
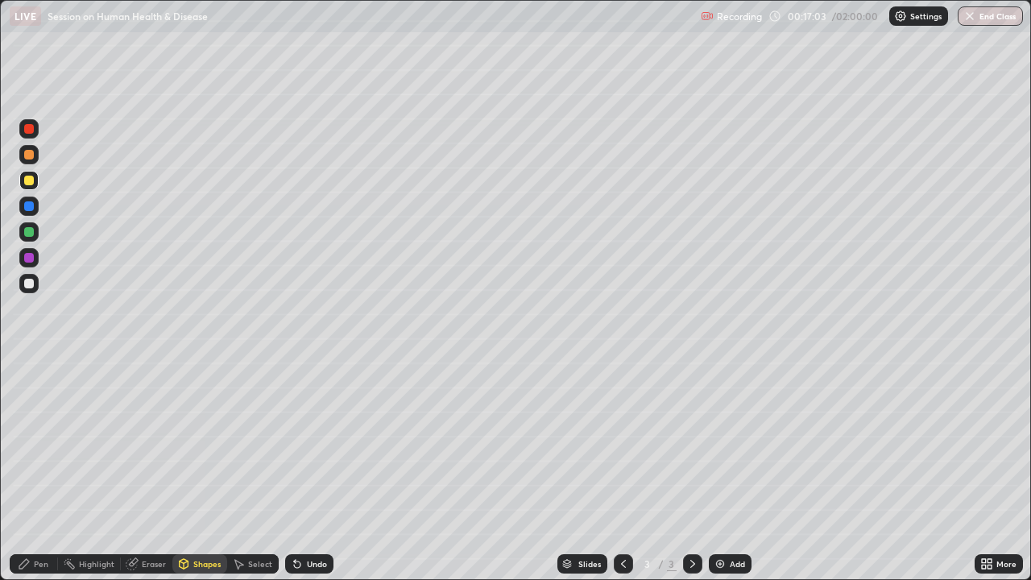
click at [25, 154] on div at bounding box center [29, 155] width 10 height 10
click at [30, 206] on div at bounding box center [29, 206] width 10 height 10
click at [143, 443] on div "Eraser" at bounding box center [154, 564] width 24 height 8
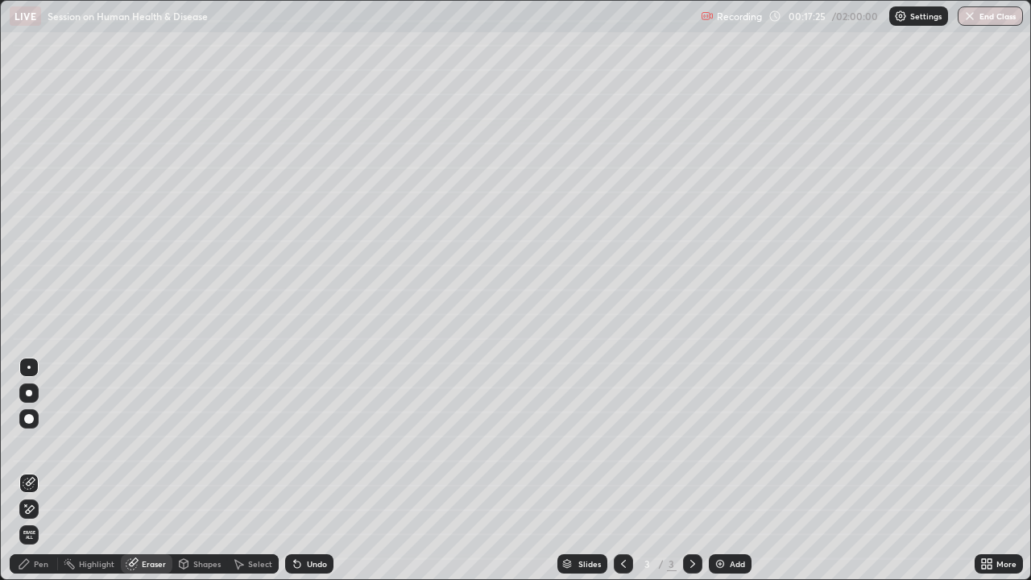
click at [195, 443] on div "Shapes" at bounding box center [206, 564] width 27 height 8
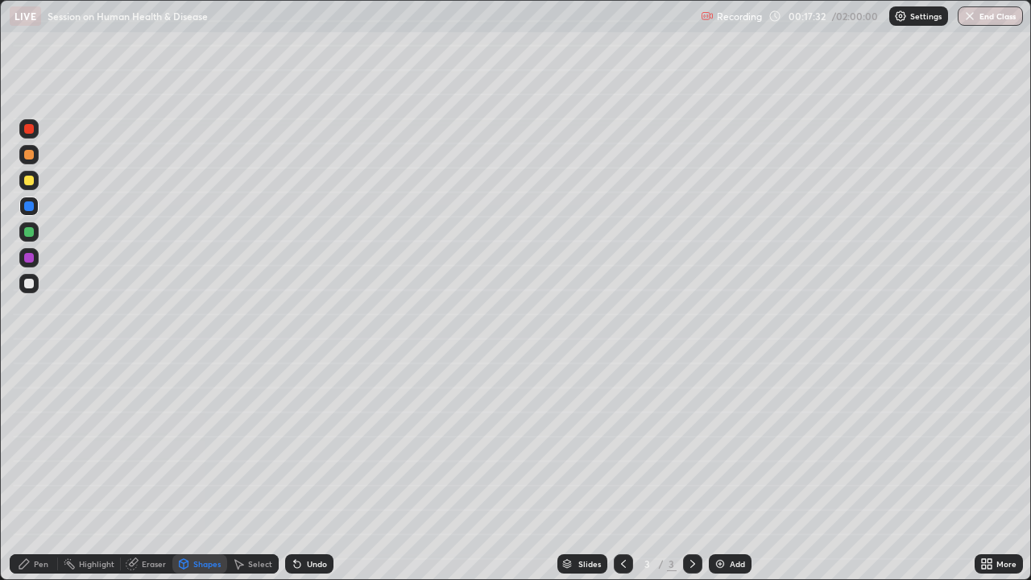
click at [30, 238] on div at bounding box center [28, 231] width 19 height 19
click at [38, 443] on div "Pen" at bounding box center [41, 564] width 14 height 8
click at [37, 204] on div at bounding box center [28, 206] width 19 height 19
click at [316, 443] on div "Undo" at bounding box center [317, 564] width 20 height 8
click at [32, 236] on div at bounding box center [28, 231] width 19 height 19
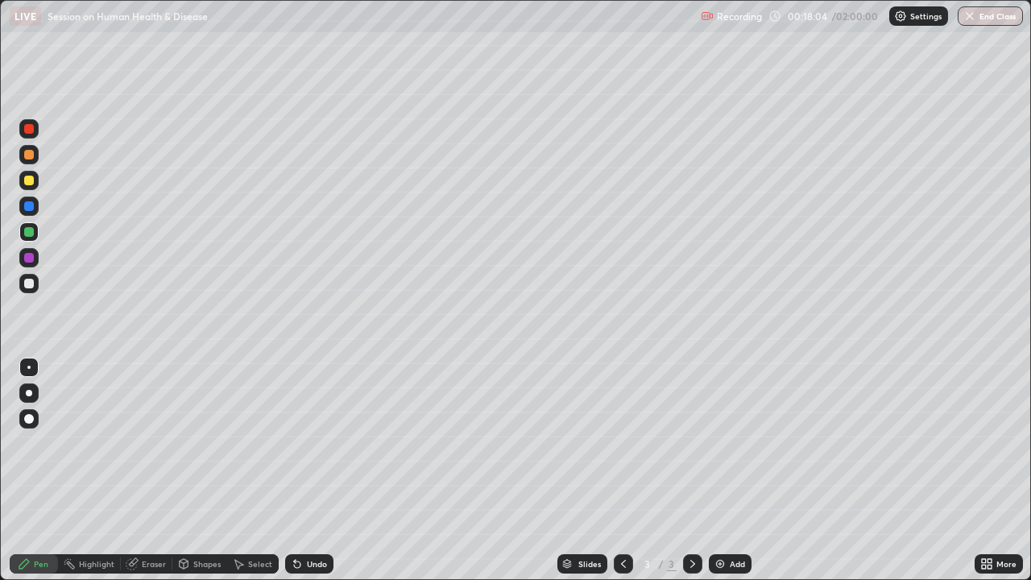
click at [316, 443] on div "Undo" at bounding box center [317, 564] width 20 height 8
click at [318, 443] on div "Undo" at bounding box center [317, 564] width 20 height 8
click at [250, 443] on div "Select" at bounding box center [260, 564] width 24 height 8
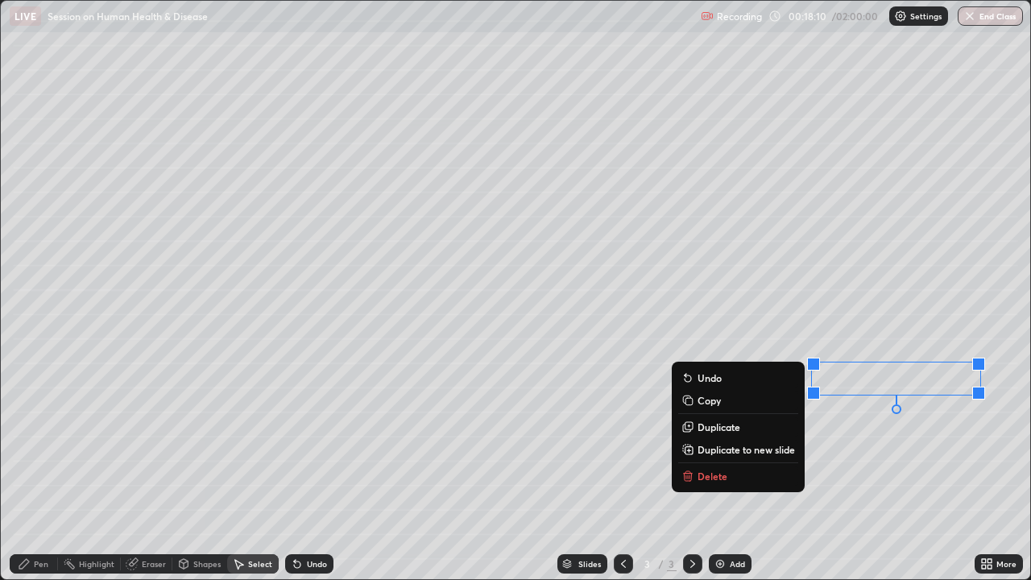
click at [832, 429] on div "0 ° Undo Copy Duplicate Duplicate to new slide Delete" at bounding box center [515, 290] width 1029 height 578
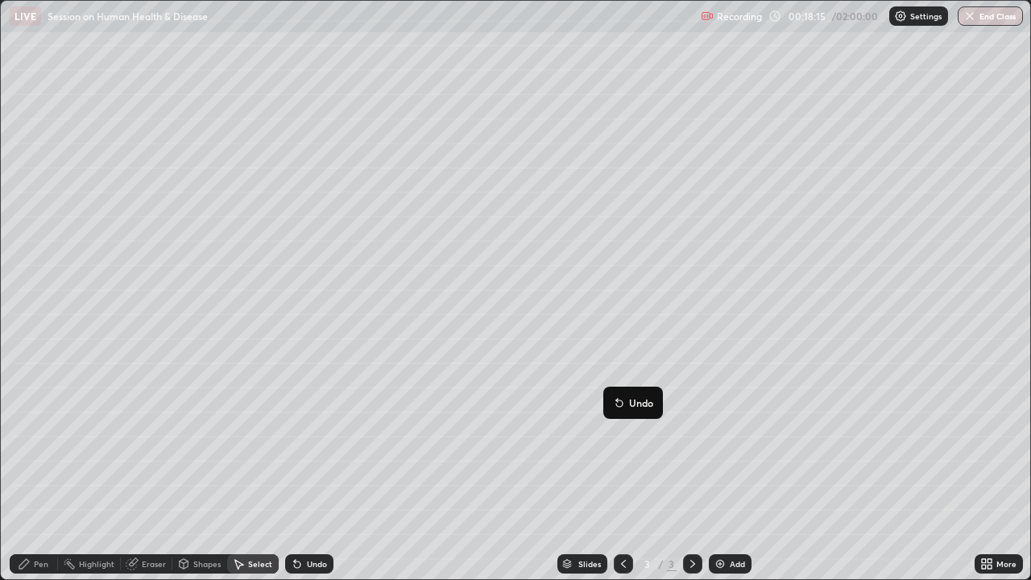
click at [570, 443] on div "0 ° Undo Copy Duplicate Duplicate to new slide Delete" at bounding box center [515, 290] width 1029 height 578
click at [35, 443] on div "Pen" at bounding box center [41, 564] width 14 height 8
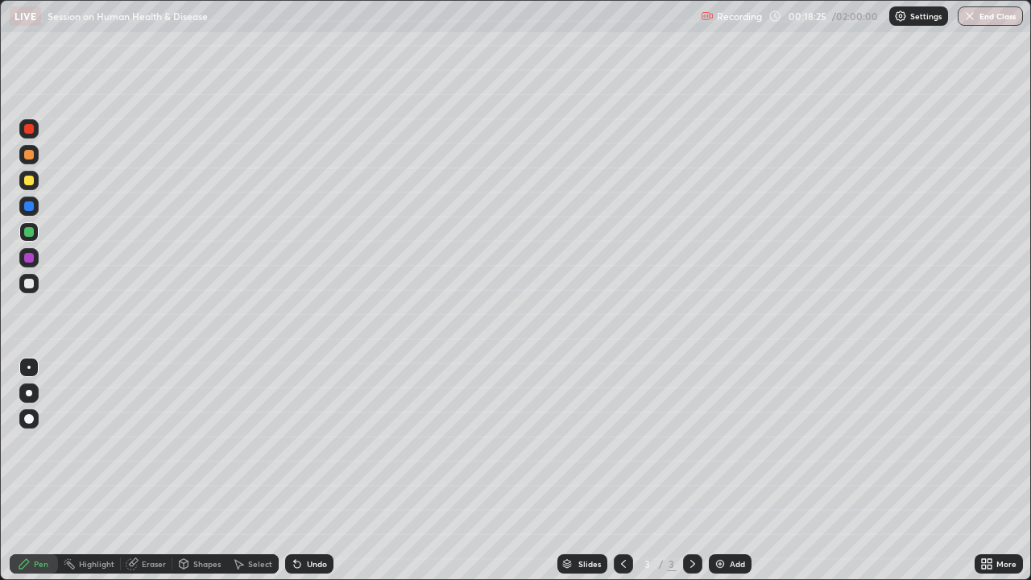
click at [209, 443] on div "Shapes" at bounding box center [206, 564] width 27 height 8
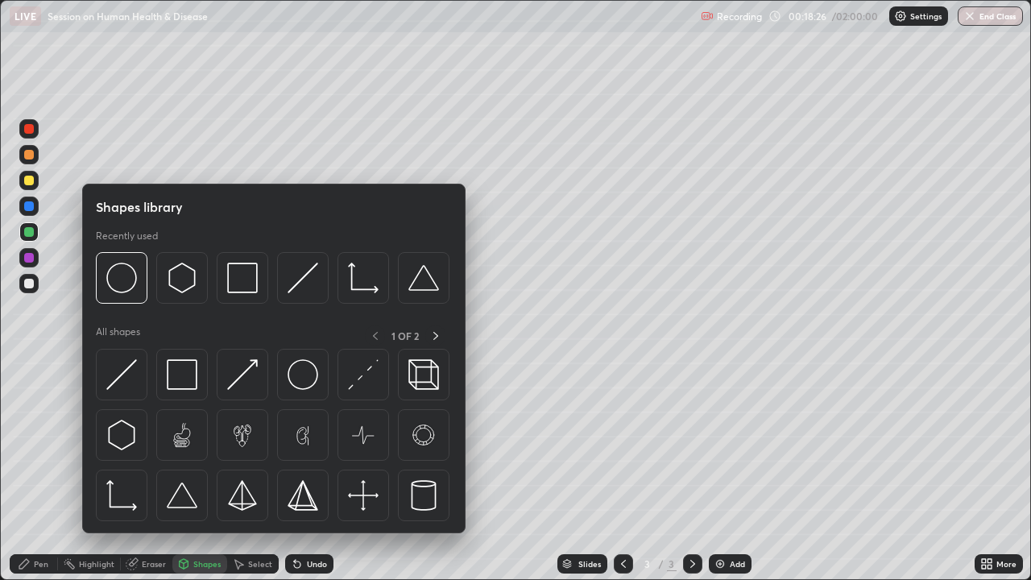
click at [151, 443] on div "Eraser" at bounding box center [154, 564] width 24 height 8
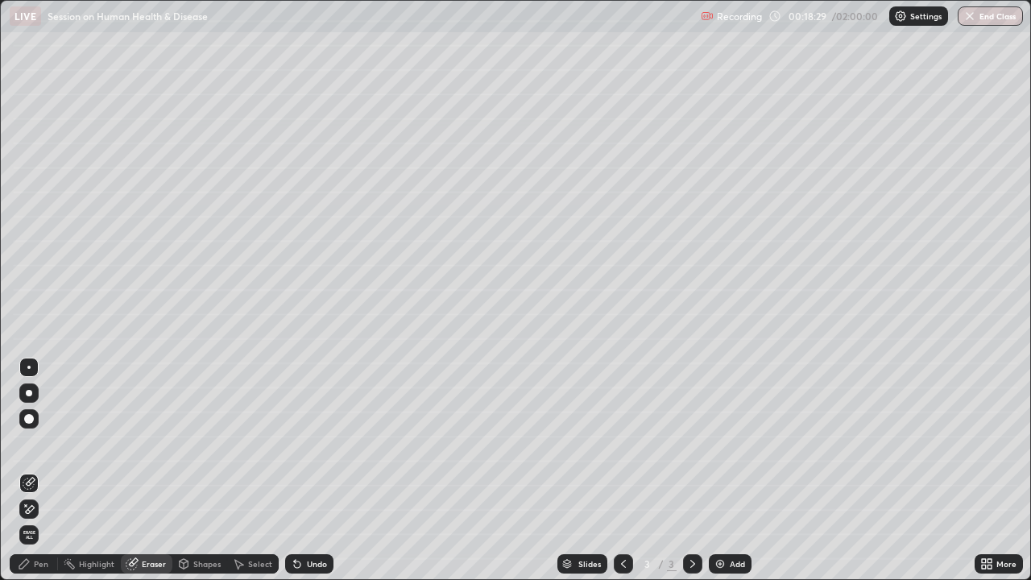
click at [252, 443] on div "Select" at bounding box center [260, 564] width 24 height 8
click at [201, 443] on div "Shapes" at bounding box center [206, 564] width 27 height 8
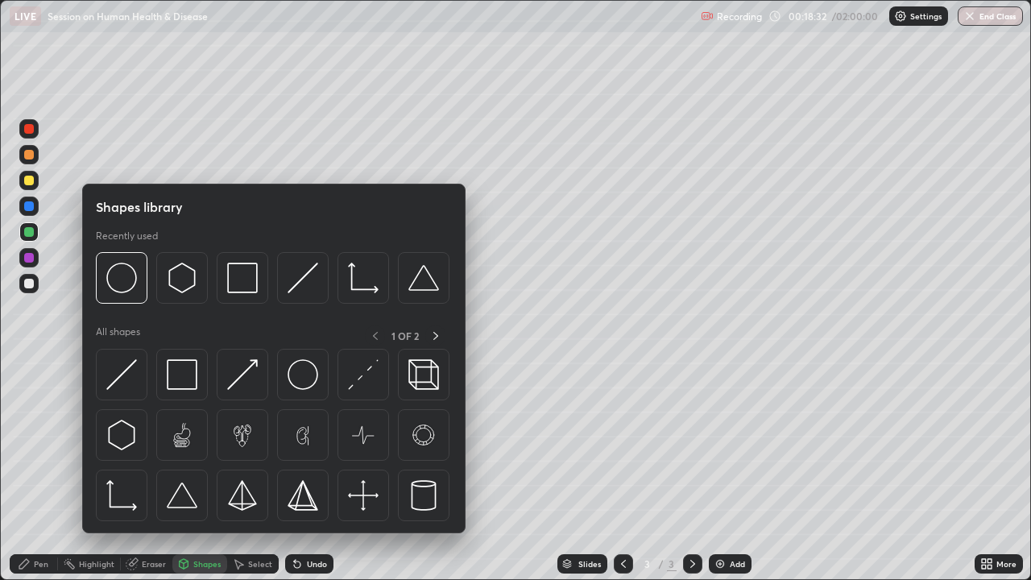
click at [31, 209] on div at bounding box center [29, 206] width 10 height 10
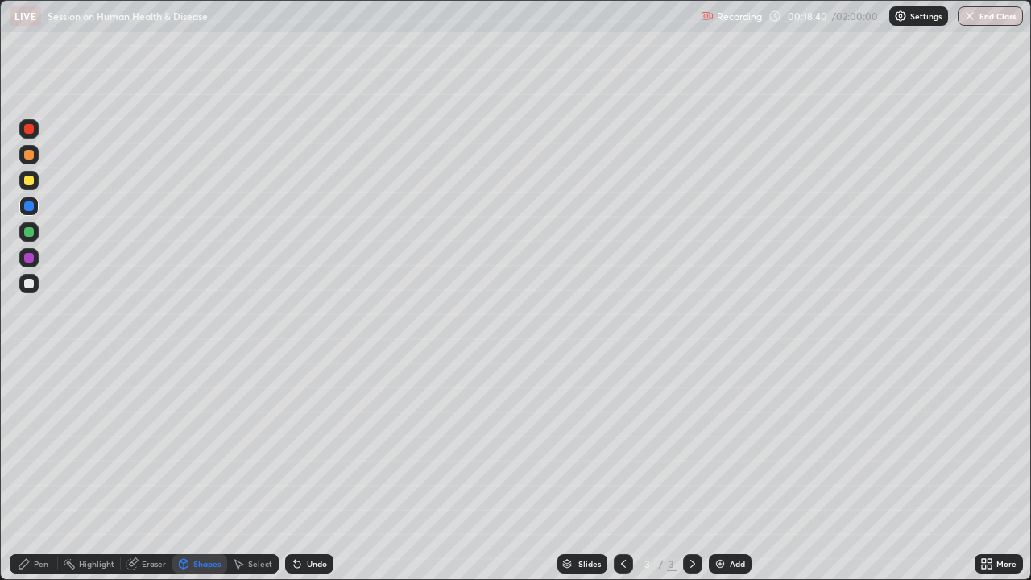
click at [29, 443] on icon at bounding box center [24, 563] width 13 height 13
click at [184, 443] on icon at bounding box center [184, 564] width 9 height 10
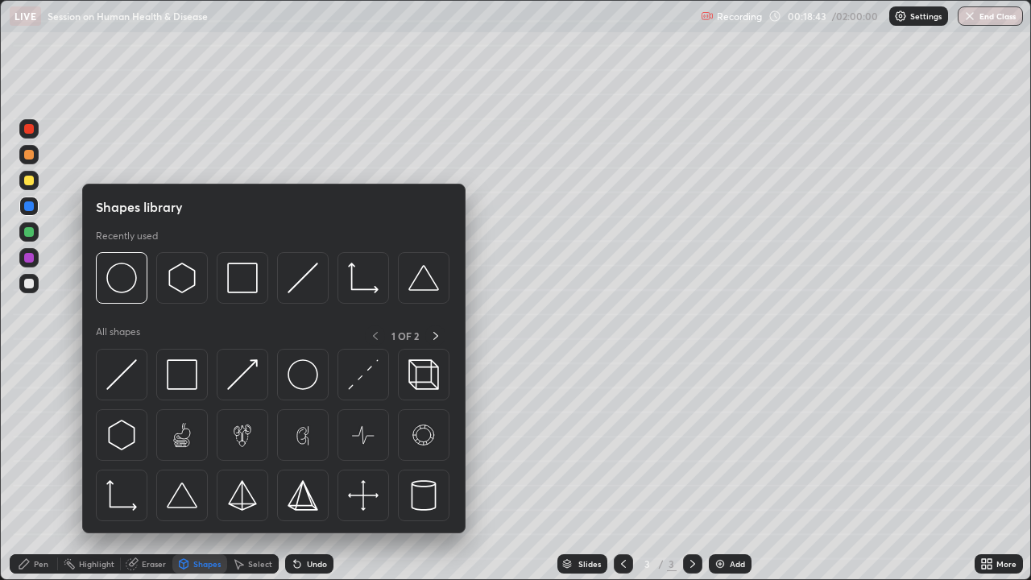
click at [251, 443] on div "Select" at bounding box center [260, 564] width 24 height 8
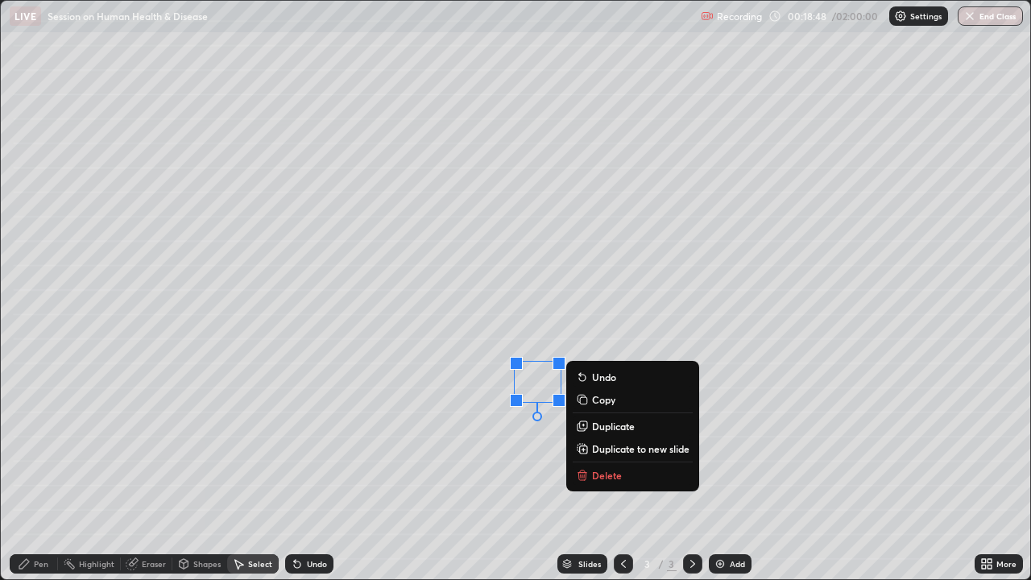
click at [507, 438] on div "0 ° Undo Copy Duplicate Duplicate to new slide Delete" at bounding box center [515, 290] width 1029 height 578
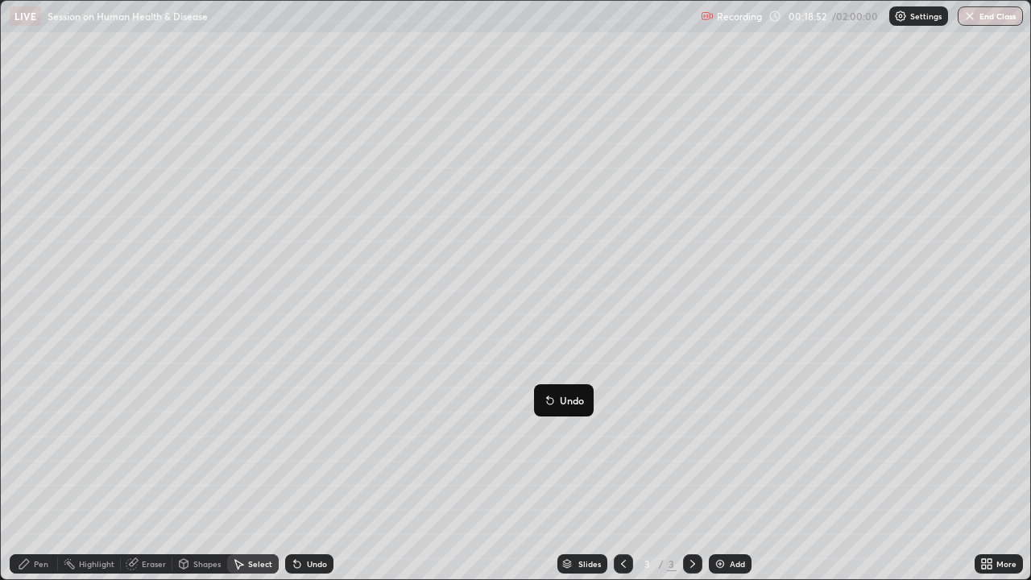
click at [495, 443] on div "0 ° Undo Copy Duplicate Duplicate to new slide Delete" at bounding box center [515, 290] width 1029 height 578
click at [28, 443] on icon at bounding box center [24, 563] width 13 height 13
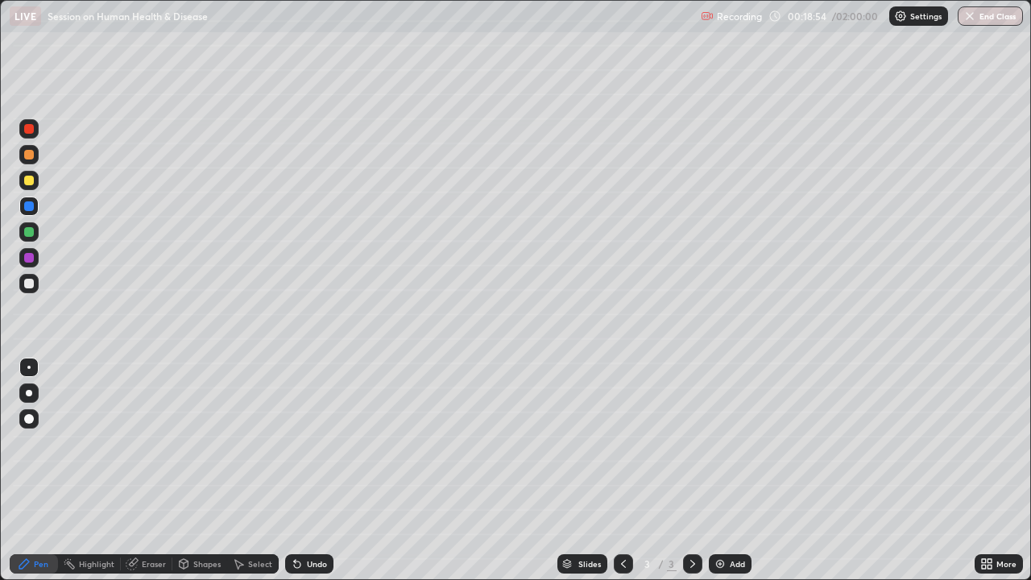
click at [31, 282] on div at bounding box center [29, 284] width 10 height 10
click at [31, 416] on div at bounding box center [29, 419] width 10 height 10
click at [29, 367] on div at bounding box center [28, 367] width 3 height 3
click at [34, 138] on div at bounding box center [28, 128] width 19 height 19
click at [28, 201] on div at bounding box center [29, 206] width 10 height 10
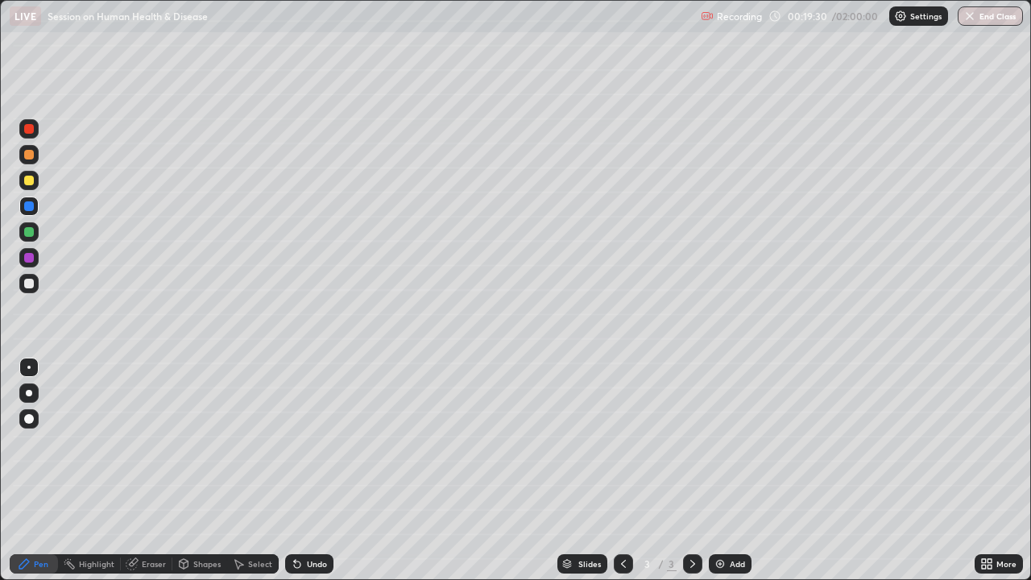
click at [37, 388] on div at bounding box center [28, 392] width 19 height 19
click at [307, 443] on div "Undo" at bounding box center [317, 564] width 20 height 8
click at [312, 443] on div "Undo" at bounding box center [317, 564] width 20 height 8
click at [309, 443] on div "Undo" at bounding box center [317, 564] width 20 height 8
click at [310, 443] on div "Undo" at bounding box center [317, 564] width 20 height 8
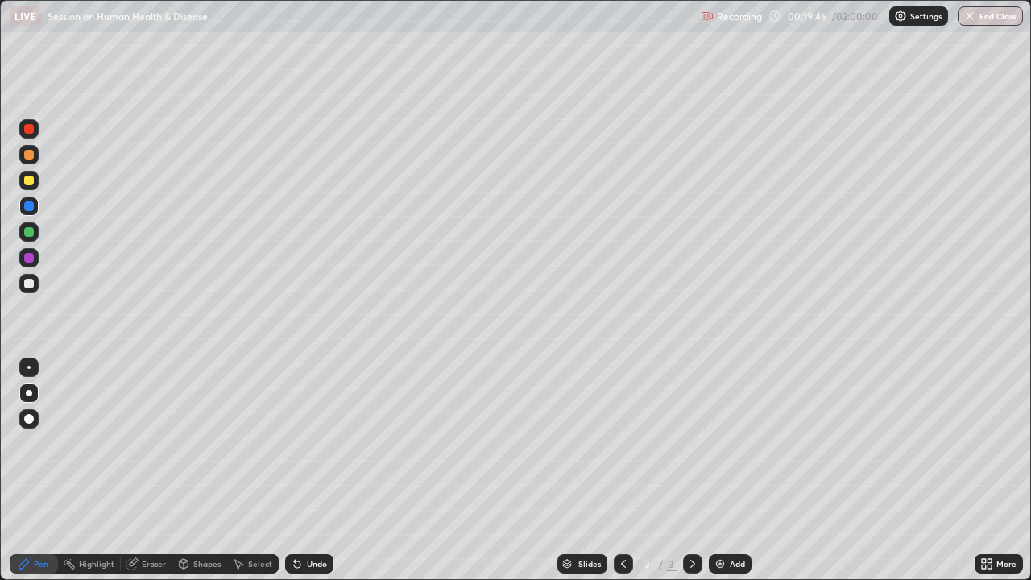
click at [24, 233] on div at bounding box center [29, 232] width 10 height 10
click at [319, 443] on div "Undo" at bounding box center [309, 563] width 48 height 19
click at [318, 443] on div "Undo" at bounding box center [317, 564] width 20 height 8
click at [314, 443] on div "Undo" at bounding box center [317, 564] width 20 height 8
click at [320, 443] on div "Undo" at bounding box center [317, 564] width 20 height 8
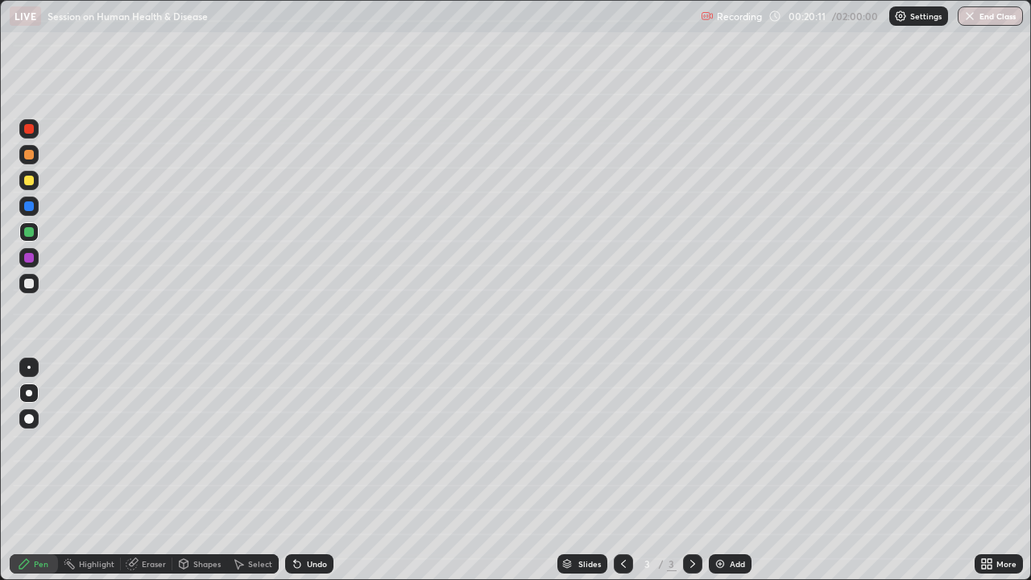
click at [321, 443] on div "Undo" at bounding box center [317, 564] width 20 height 8
click at [315, 443] on div "Undo" at bounding box center [317, 564] width 20 height 8
click at [318, 443] on div "Undo" at bounding box center [309, 563] width 48 height 19
click at [317, 443] on div "Undo" at bounding box center [309, 563] width 48 height 19
click at [29, 205] on div at bounding box center [29, 206] width 10 height 10
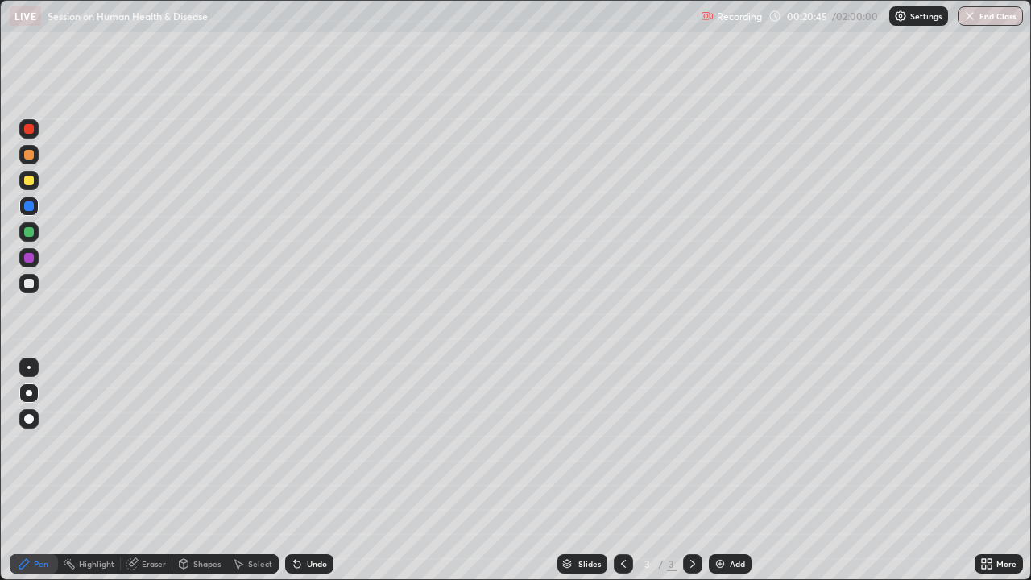
click at [307, 443] on div "Undo" at bounding box center [317, 564] width 20 height 8
click at [312, 443] on div "Undo" at bounding box center [317, 564] width 20 height 8
click at [311, 443] on div "Undo" at bounding box center [317, 564] width 20 height 8
click at [158, 443] on div "Eraser" at bounding box center [154, 564] width 24 height 8
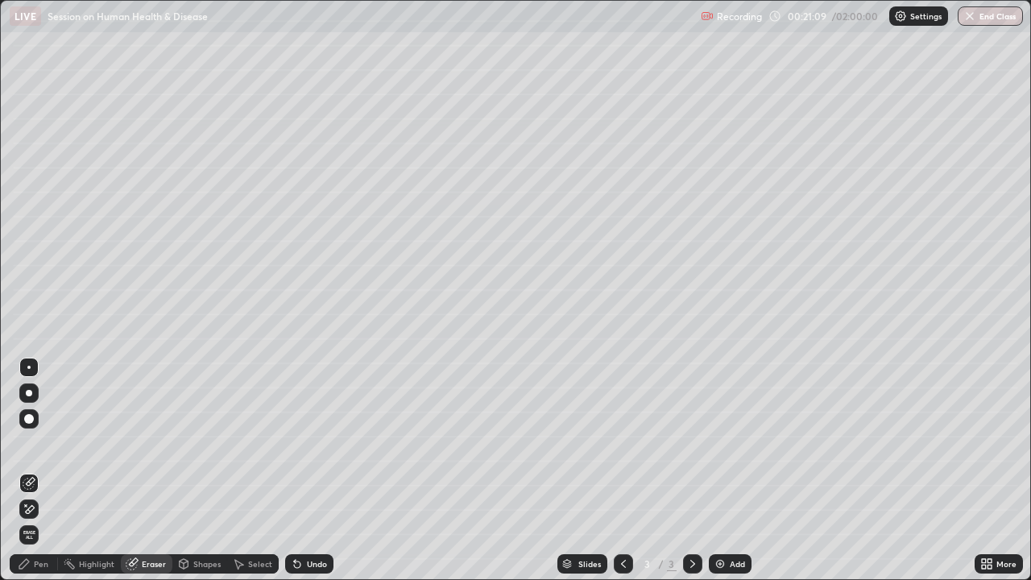
click at [28, 443] on icon at bounding box center [24, 563] width 13 height 13
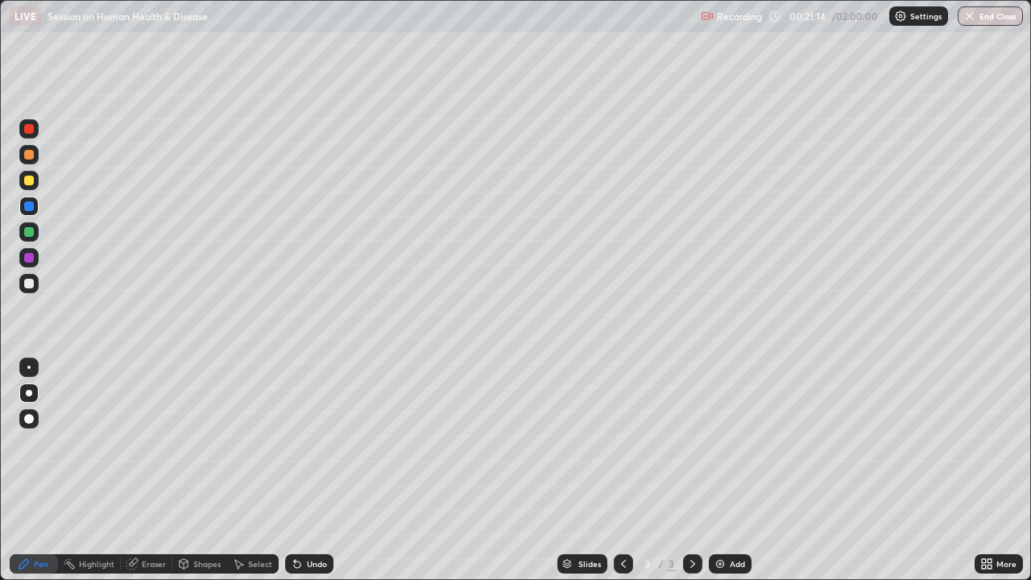
click at [35, 137] on div at bounding box center [28, 128] width 19 height 19
click at [38, 365] on div at bounding box center [28, 367] width 19 height 19
click at [318, 443] on div "Undo" at bounding box center [309, 563] width 48 height 19
click at [313, 443] on div "Undo" at bounding box center [309, 563] width 48 height 19
click at [310, 443] on div "Undo" at bounding box center [309, 563] width 48 height 19
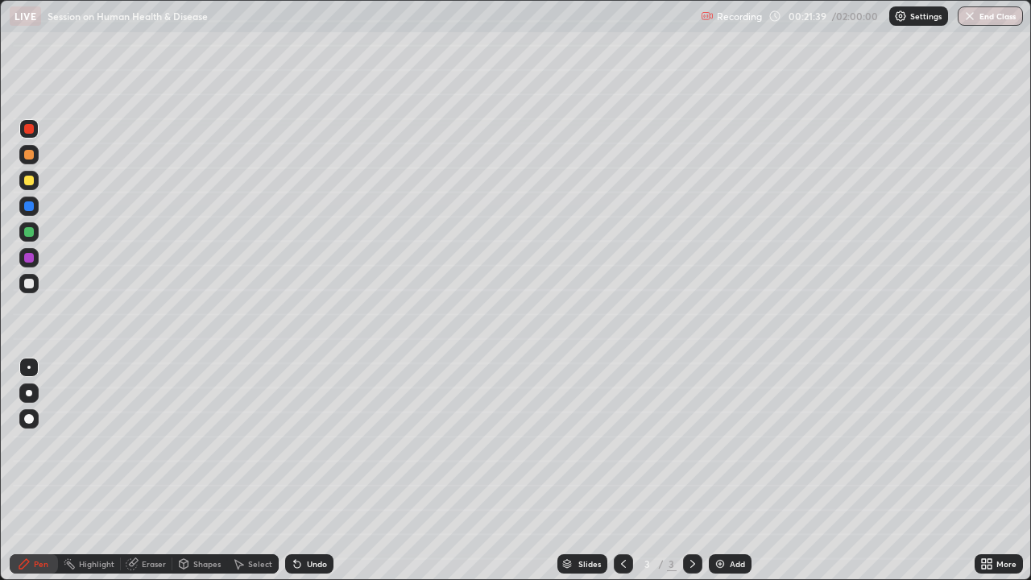
click at [305, 443] on div "Undo" at bounding box center [309, 563] width 48 height 19
click at [304, 443] on div "Undo" at bounding box center [309, 563] width 48 height 19
click at [305, 443] on div "Undo" at bounding box center [309, 563] width 48 height 19
click at [316, 443] on div "Undo" at bounding box center [317, 564] width 20 height 8
click at [317, 443] on div "Undo" at bounding box center [317, 564] width 20 height 8
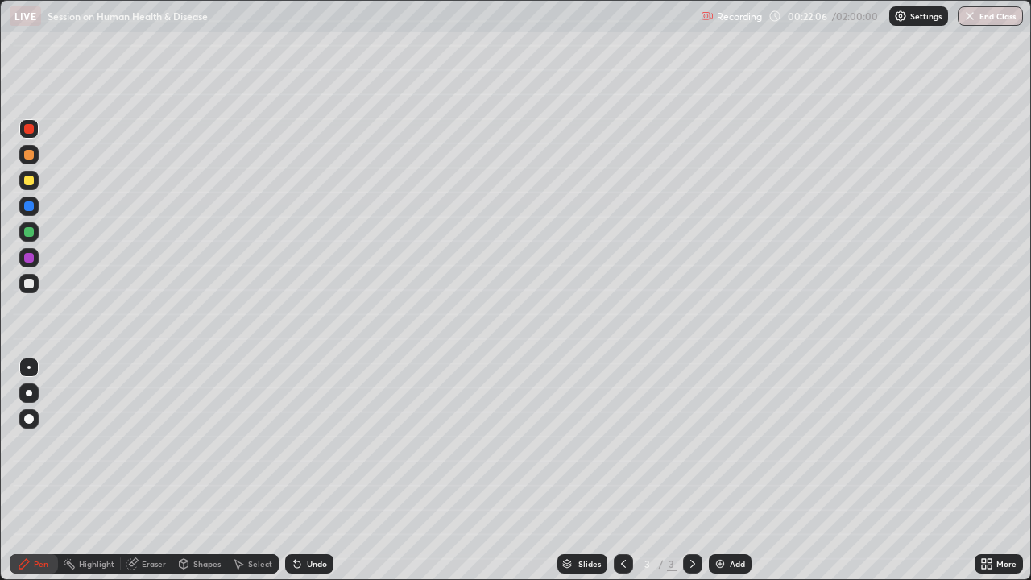
click at [315, 443] on div "Undo" at bounding box center [309, 563] width 48 height 19
click at [306, 443] on div "Undo" at bounding box center [309, 563] width 48 height 19
click at [31, 262] on div at bounding box center [29, 258] width 10 height 10
click at [29, 179] on div at bounding box center [29, 181] width 10 height 10
click at [725, 443] on div "Add" at bounding box center [730, 563] width 43 height 19
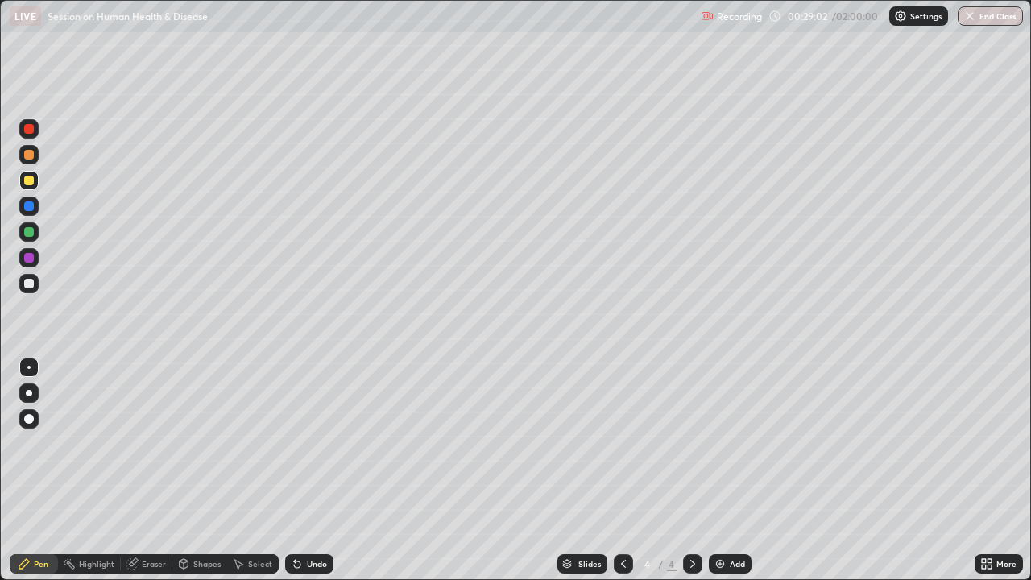
click at [724, 443] on img at bounding box center [720, 563] width 13 height 13
click at [626, 443] on icon at bounding box center [623, 563] width 13 height 13
click at [30, 129] on div at bounding box center [29, 129] width 10 height 10
click at [31, 204] on div at bounding box center [29, 206] width 10 height 10
click at [313, 443] on div "Undo" at bounding box center [317, 564] width 20 height 8
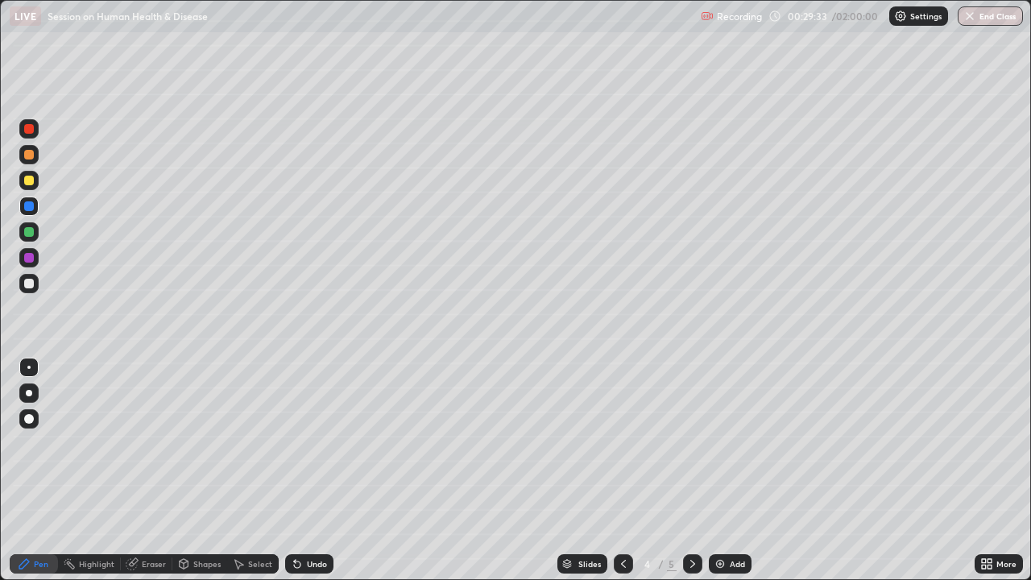
click at [313, 443] on div "Undo" at bounding box center [317, 564] width 20 height 8
click at [25, 288] on div at bounding box center [28, 283] width 19 height 19
click at [315, 443] on div "Undo" at bounding box center [317, 564] width 20 height 8
click at [317, 443] on div "Undo" at bounding box center [309, 563] width 48 height 19
click at [313, 443] on div "Undo" at bounding box center [317, 564] width 20 height 8
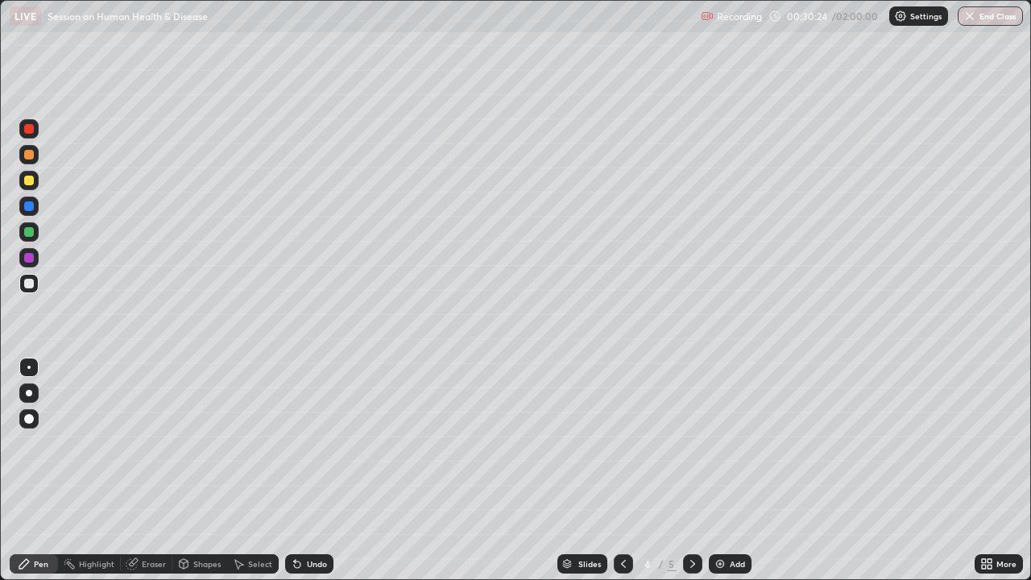
click at [31, 136] on div at bounding box center [28, 128] width 19 height 19
click at [30, 206] on div at bounding box center [29, 206] width 10 height 10
click at [311, 443] on div "Undo" at bounding box center [317, 564] width 20 height 8
click at [28, 281] on div at bounding box center [29, 284] width 10 height 10
click at [307, 443] on div "Undo" at bounding box center [317, 564] width 20 height 8
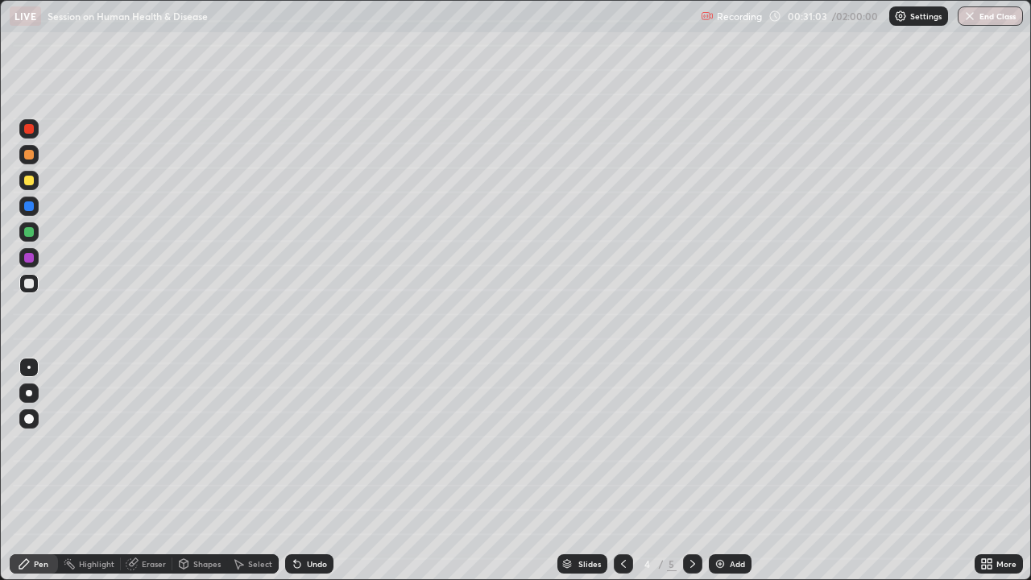
click at [310, 443] on div "Undo" at bounding box center [317, 564] width 20 height 8
click at [309, 443] on div "Undo" at bounding box center [317, 564] width 20 height 8
click at [312, 443] on div "Undo" at bounding box center [317, 564] width 20 height 8
click at [303, 443] on div "Undo" at bounding box center [309, 563] width 48 height 19
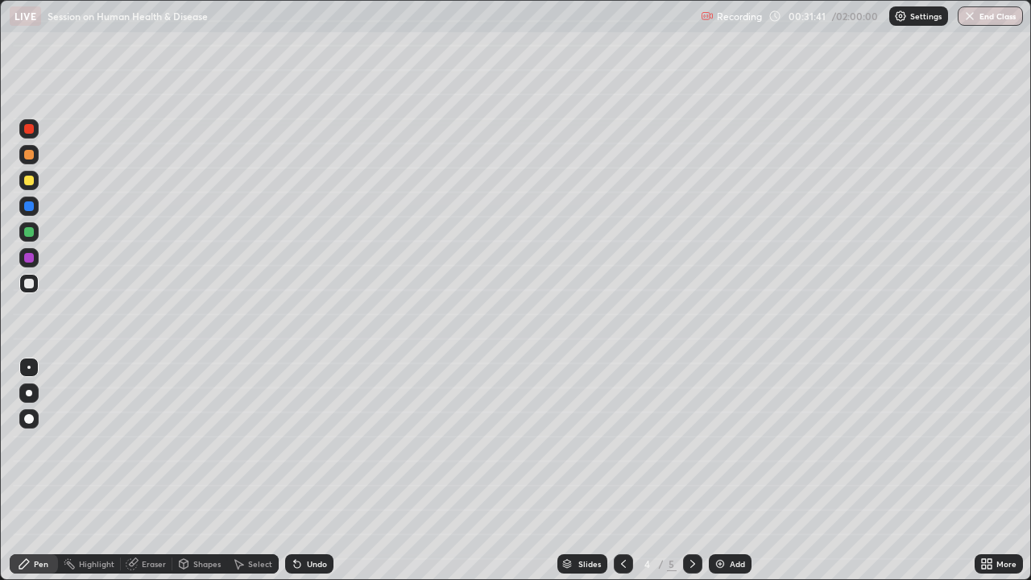
click at [256, 443] on div "Select" at bounding box center [260, 564] width 24 height 8
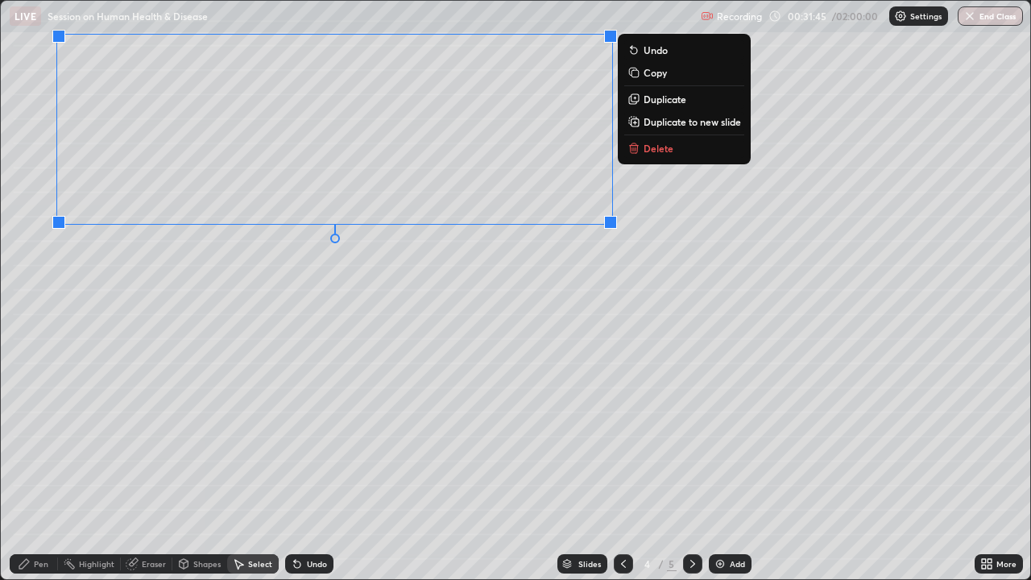
click at [342, 347] on div "0 ° Undo Copy Duplicate Duplicate to new slide Delete" at bounding box center [515, 290] width 1029 height 578
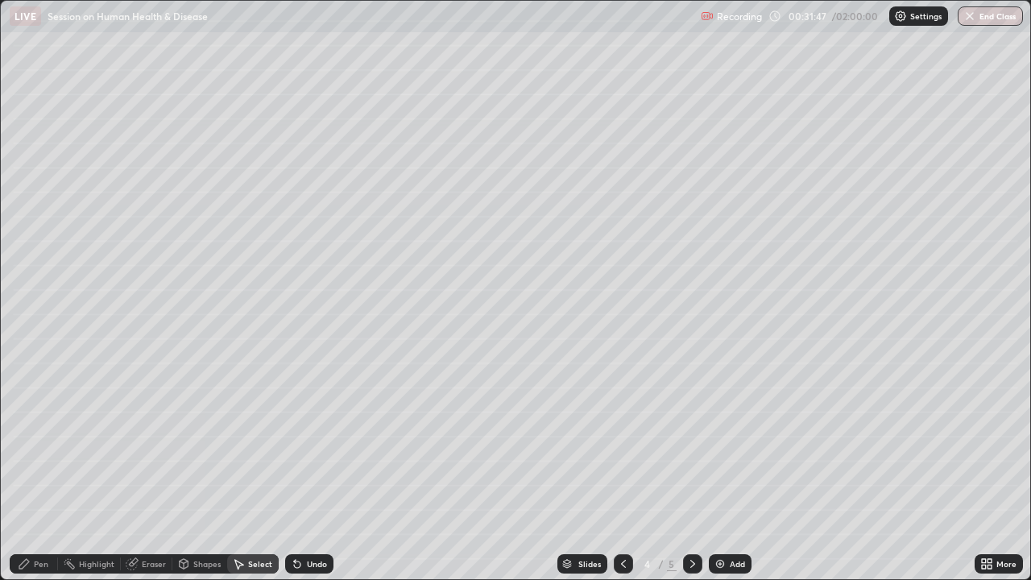
click at [48, 443] on div "Pen" at bounding box center [41, 564] width 14 height 8
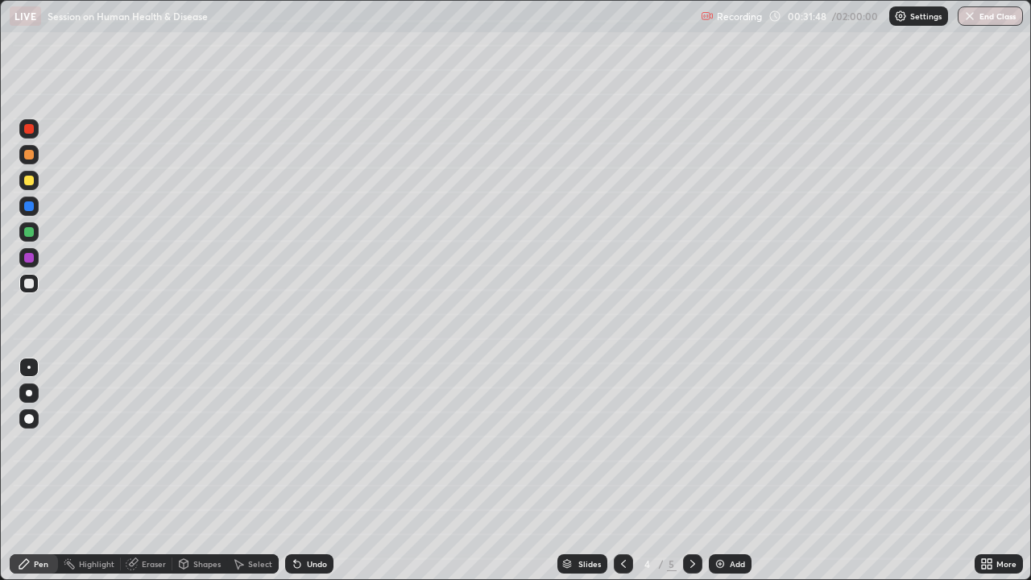
click at [30, 259] on div at bounding box center [29, 258] width 10 height 10
click at [31, 286] on div at bounding box center [29, 284] width 10 height 10
click at [30, 258] on div at bounding box center [29, 258] width 10 height 10
click at [307, 443] on div "Undo" at bounding box center [317, 564] width 20 height 8
click at [309, 443] on div "Undo" at bounding box center [309, 563] width 48 height 19
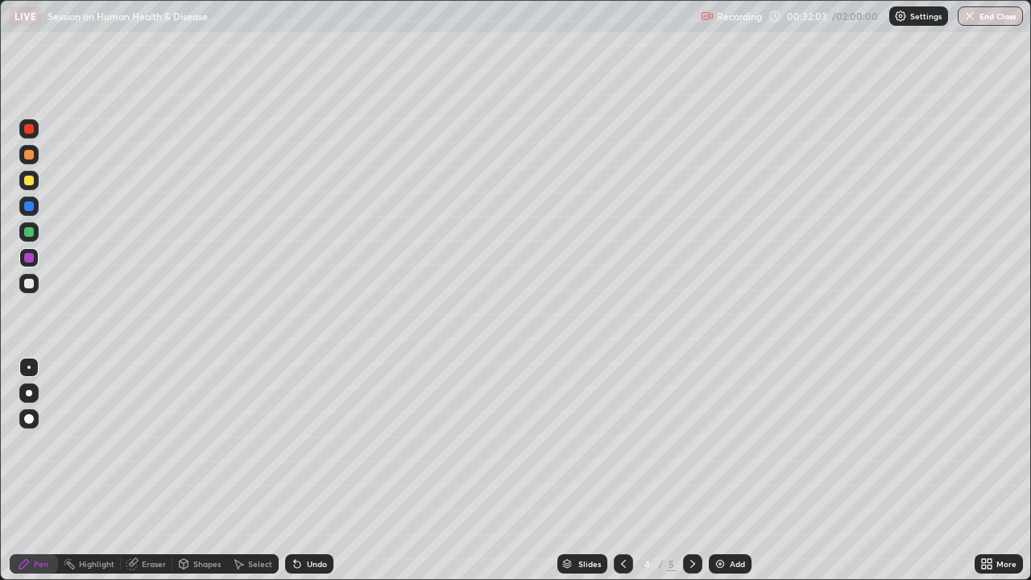
click at [308, 443] on div "Undo" at bounding box center [317, 564] width 20 height 8
click at [308, 443] on div "Undo" at bounding box center [309, 563] width 48 height 19
click at [30, 234] on div at bounding box center [29, 232] width 10 height 10
click at [30, 206] on div at bounding box center [29, 206] width 10 height 10
click at [31, 152] on div at bounding box center [29, 155] width 10 height 10
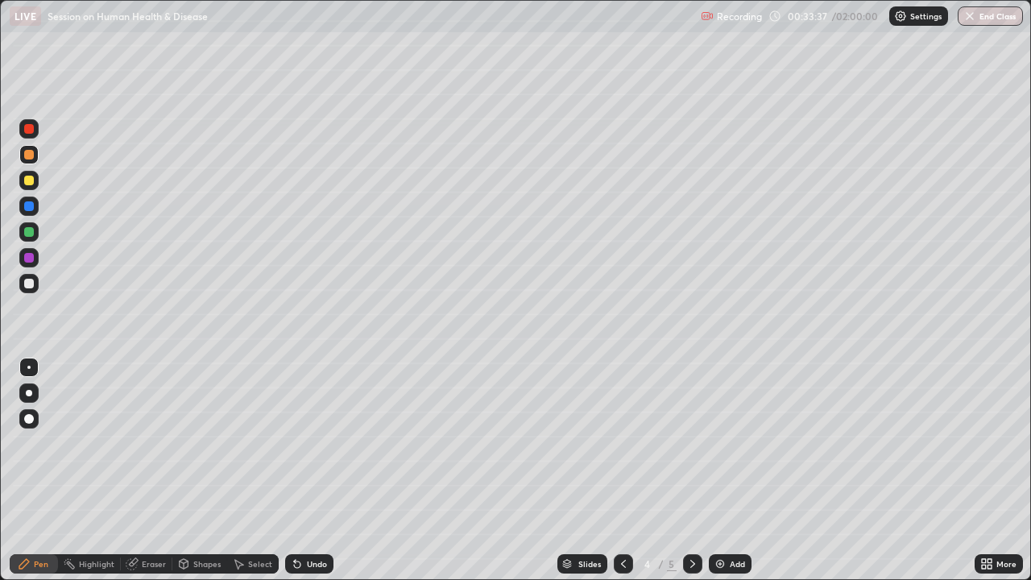
click at [29, 208] on div at bounding box center [29, 206] width 10 height 10
click at [320, 443] on div "Undo" at bounding box center [317, 564] width 20 height 8
click at [317, 443] on div "Undo" at bounding box center [317, 564] width 20 height 8
click at [207, 443] on div "Shapes" at bounding box center [206, 564] width 27 height 8
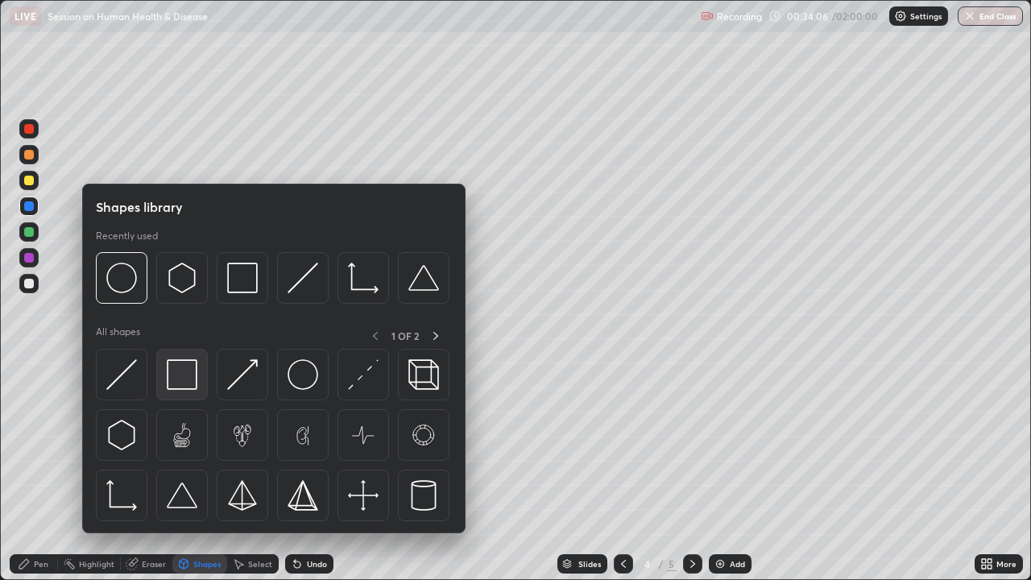
click at [184, 385] on img at bounding box center [182, 374] width 31 height 31
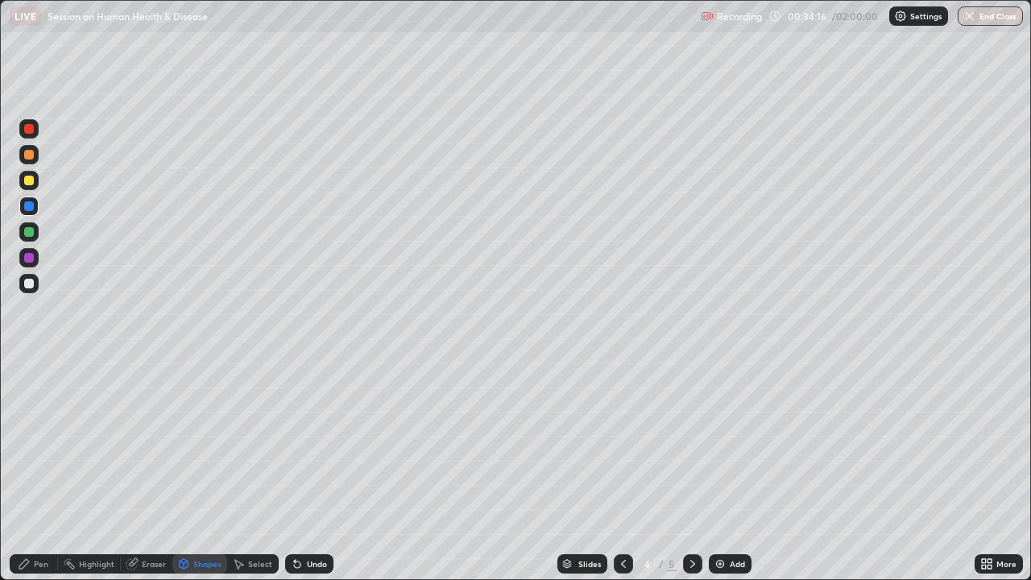
click at [151, 443] on div "Eraser" at bounding box center [154, 564] width 24 height 8
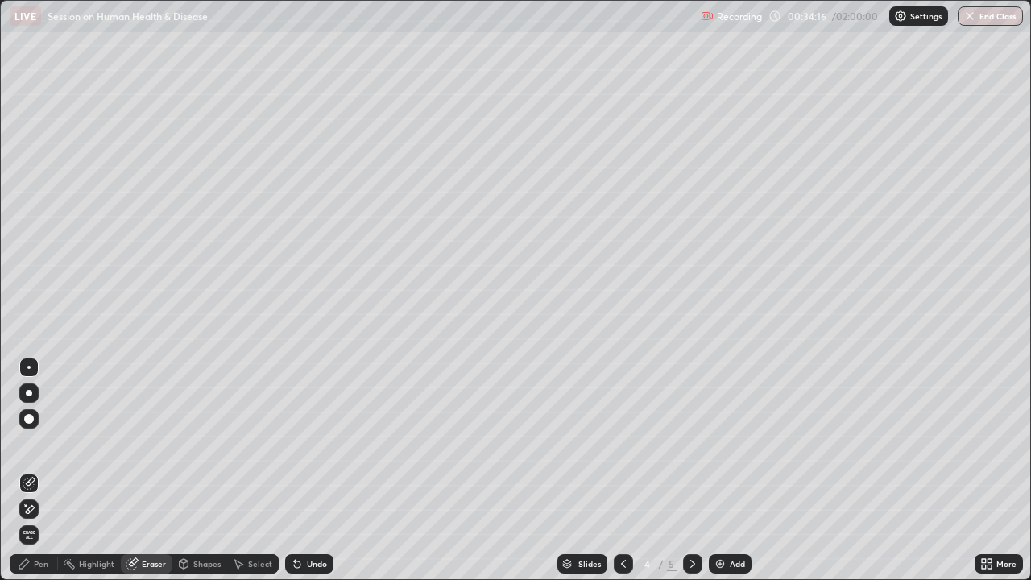
click at [248, 443] on div "Select" at bounding box center [260, 564] width 24 height 8
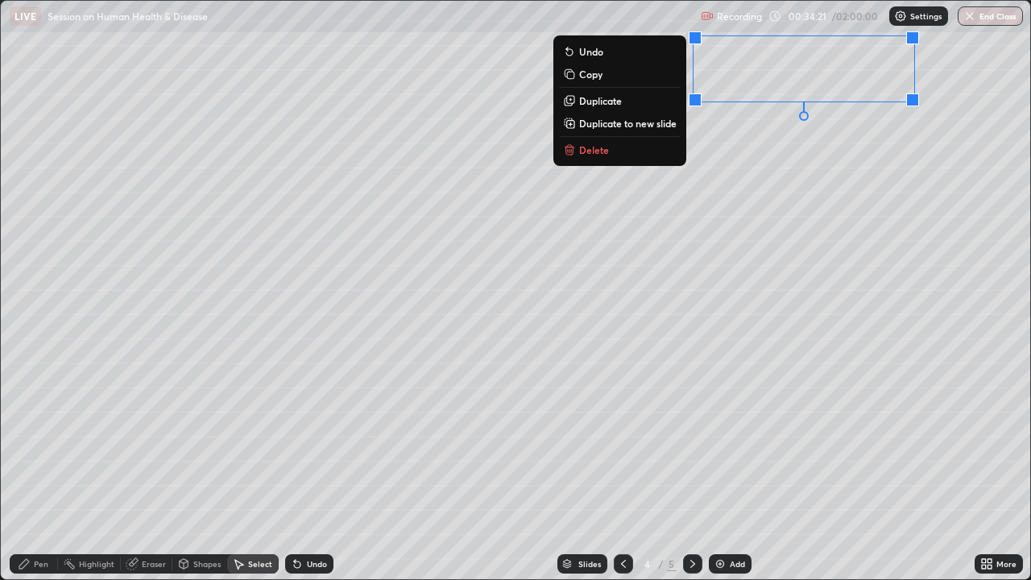
click at [719, 353] on div "0 ° Undo Copy Duplicate Duplicate to new slide Delete" at bounding box center [515, 290] width 1029 height 578
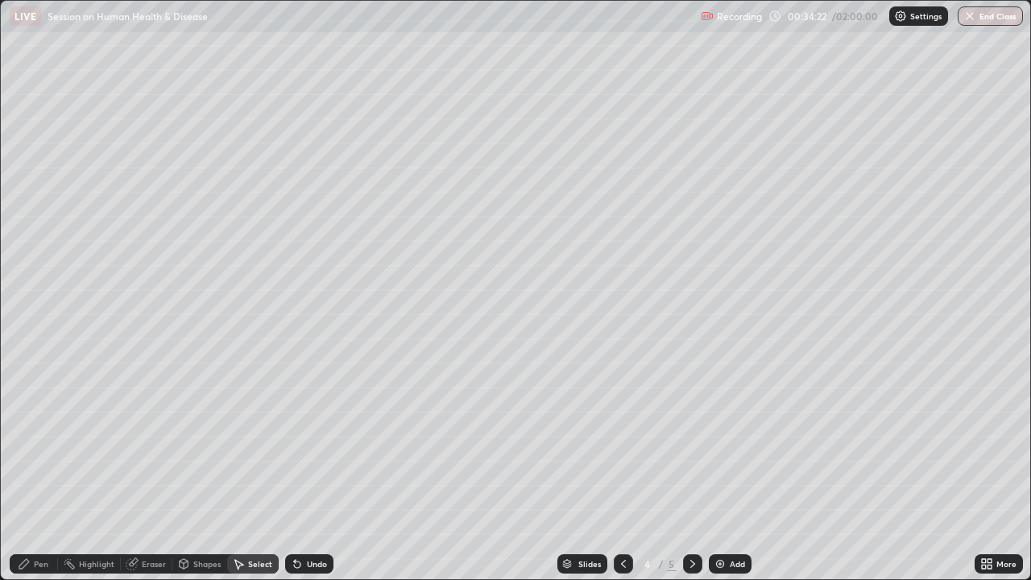
click at [42, 443] on div "Pen" at bounding box center [41, 564] width 14 height 8
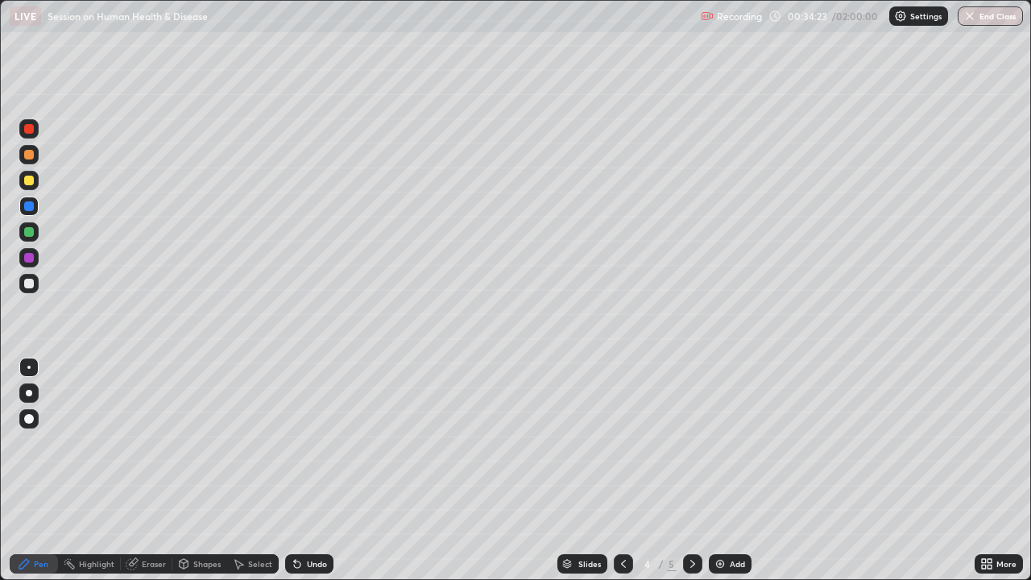
click at [36, 284] on div at bounding box center [28, 283] width 19 height 19
click at [34, 240] on div at bounding box center [28, 231] width 19 height 19
click at [104, 443] on div "Highlight" at bounding box center [96, 564] width 35 height 8
click at [31, 443] on icon at bounding box center [29, 509] width 13 height 13
click at [307, 443] on div "Undo" at bounding box center [317, 564] width 20 height 8
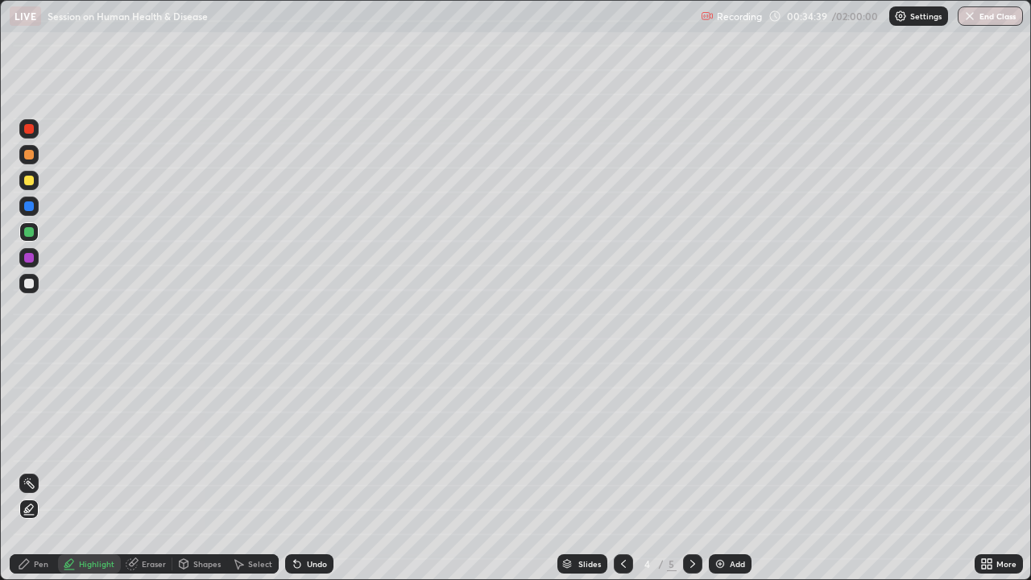
click at [36, 443] on div "Pen" at bounding box center [41, 564] width 14 height 8
click at [311, 443] on div "Undo" at bounding box center [317, 564] width 20 height 8
click at [27, 394] on div at bounding box center [29, 393] width 6 height 6
click at [29, 367] on div at bounding box center [28, 367] width 3 height 3
click at [30, 263] on div at bounding box center [28, 257] width 19 height 19
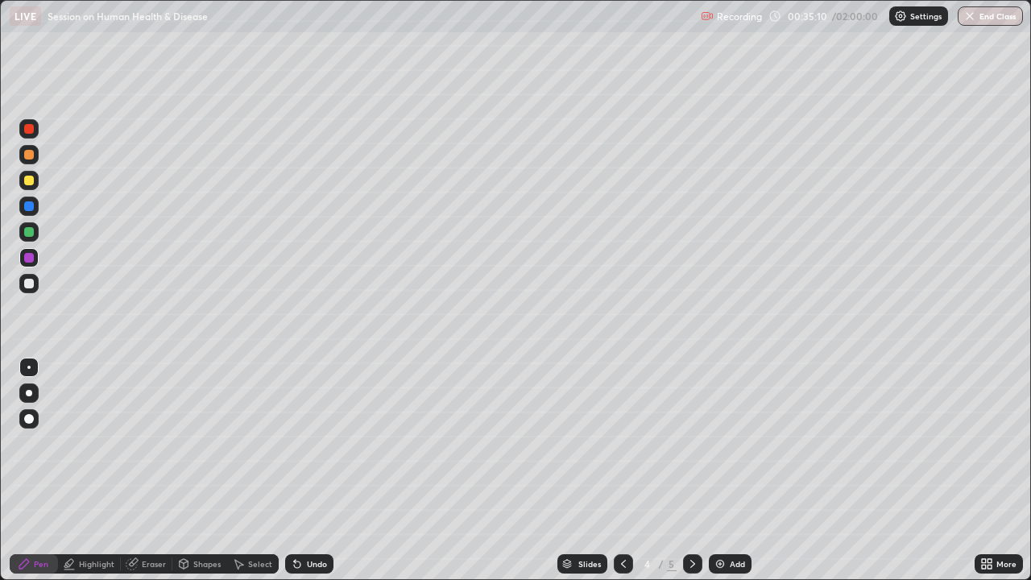
click at [31, 390] on div at bounding box center [28, 392] width 19 height 19
click at [311, 443] on div "Undo" at bounding box center [309, 563] width 48 height 19
click at [31, 288] on div at bounding box center [29, 284] width 10 height 10
click at [29, 367] on div at bounding box center [28, 367] width 3 height 3
click at [259, 443] on div "Select" at bounding box center [260, 564] width 24 height 8
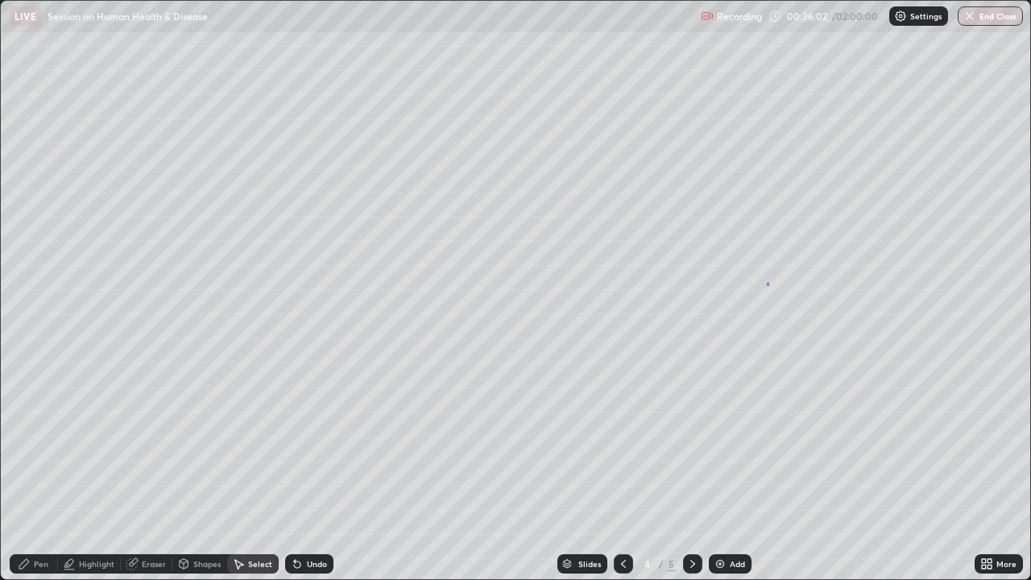
click at [767, 285] on div "0 ° Undo Copy Duplicate Duplicate to new slide Delete" at bounding box center [515, 290] width 1029 height 578
click at [43, 443] on div "Pen" at bounding box center [34, 563] width 48 height 19
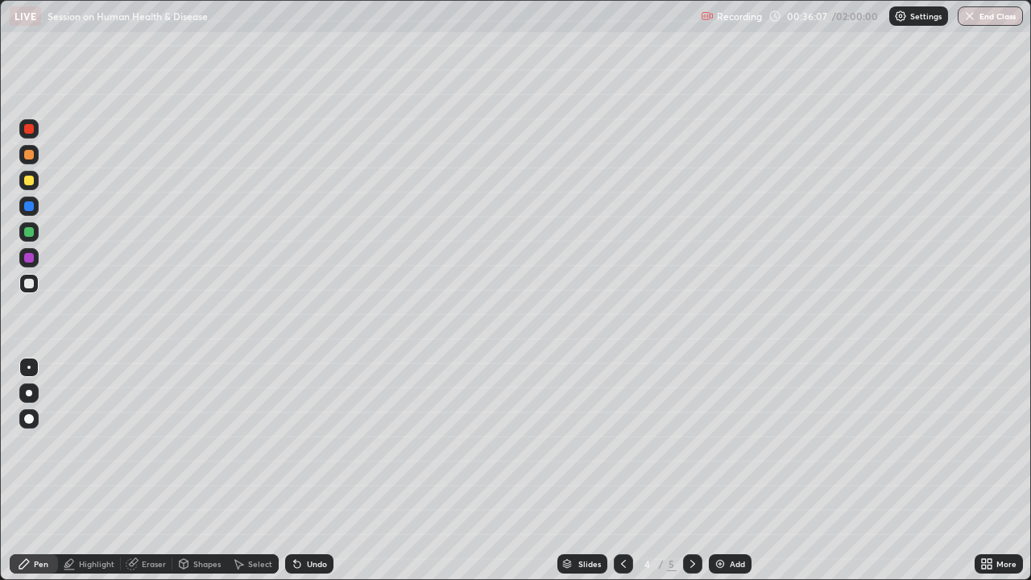
click at [36, 236] on div at bounding box center [28, 231] width 19 height 19
click at [27, 393] on div at bounding box center [29, 393] width 6 height 6
click at [33, 281] on div at bounding box center [29, 284] width 10 height 10
click at [28, 443] on icon at bounding box center [24, 564] width 10 height 10
click at [29, 367] on div at bounding box center [28, 367] width 3 height 3
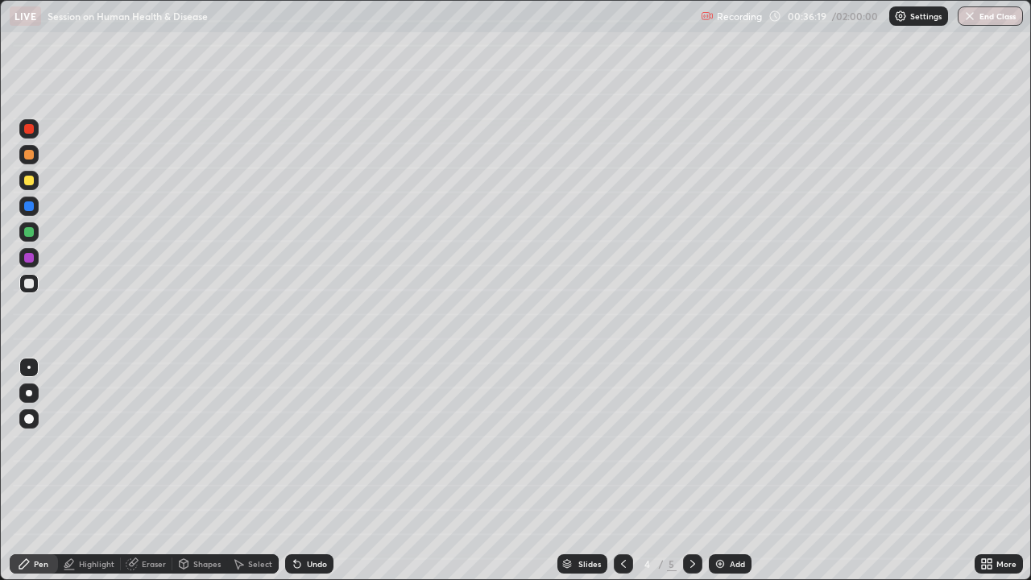
click at [36, 238] on div at bounding box center [28, 231] width 19 height 19
click at [30, 207] on div at bounding box center [29, 206] width 10 height 10
click at [253, 443] on div "Select" at bounding box center [260, 564] width 24 height 8
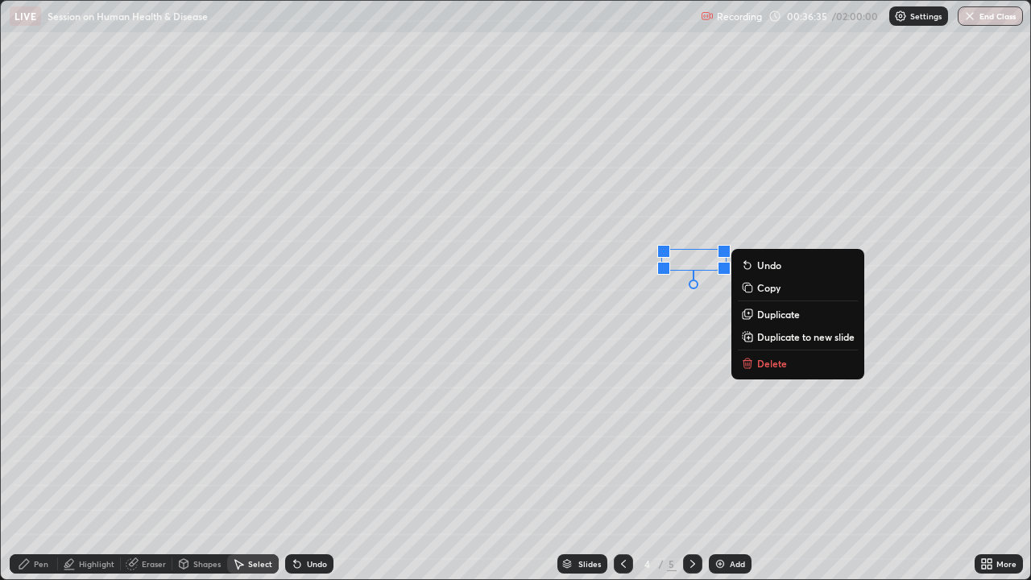
click at [636, 369] on div "0 ° Undo Copy Duplicate Duplicate to new slide Delete" at bounding box center [515, 290] width 1029 height 578
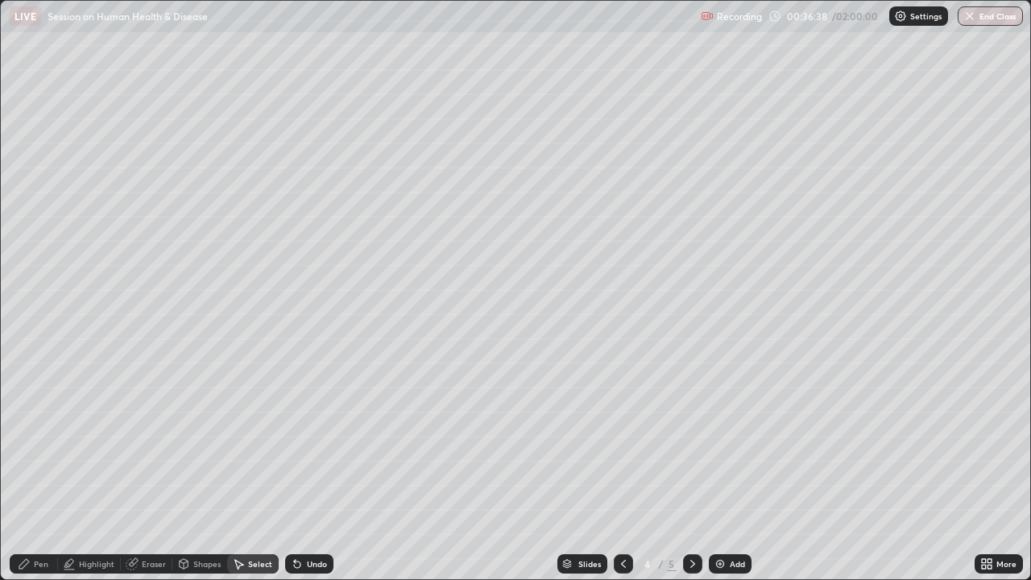
click at [202, 443] on div "Shapes" at bounding box center [206, 564] width 27 height 8
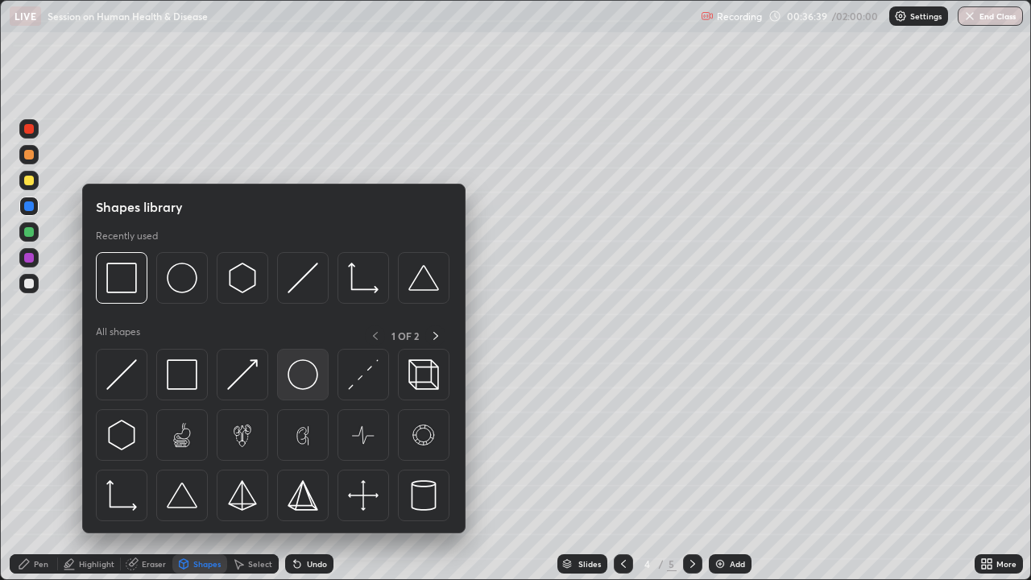
click at [309, 383] on img at bounding box center [303, 374] width 31 height 31
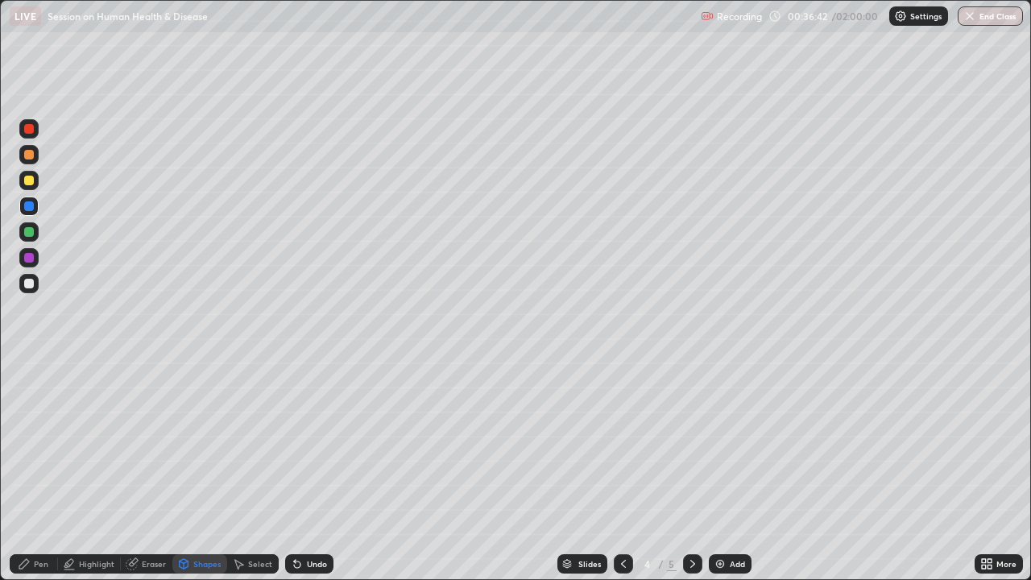
click at [317, 443] on div "Undo" at bounding box center [317, 564] width 20 height 8
click at [39, 443] on div "Pen" at bounding box center [41, 564] width 14 height 8
click at [46, 443] on div "Pen" at bounding box center [41, 564] width 14 height 8
click at [27, 285] on div at bounding box center [29, 284] width 10 height 10
click at [29, 212] on div at bounding box center [28, 206] width 19 height 19
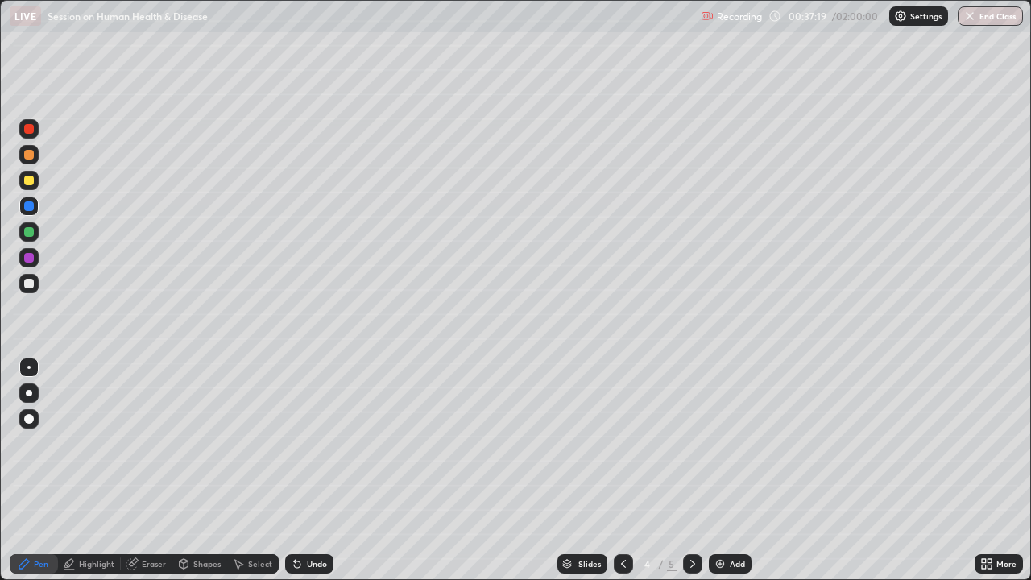
click at [29, 284] on div at bounding box center [29, 284] width 10 height 10
click at [31, 153] on div at bounding box center [29, 155] width 10 height 10
click at [318, 443] on div "Undo" at bounding box center [309, 563] width 48 height 19
click at [319, 443] on div "Undo" at bounding box center [309, 563] width 48 height 19
click at [33, 182] on div at bounding box center [29, 181] width 10 height 10
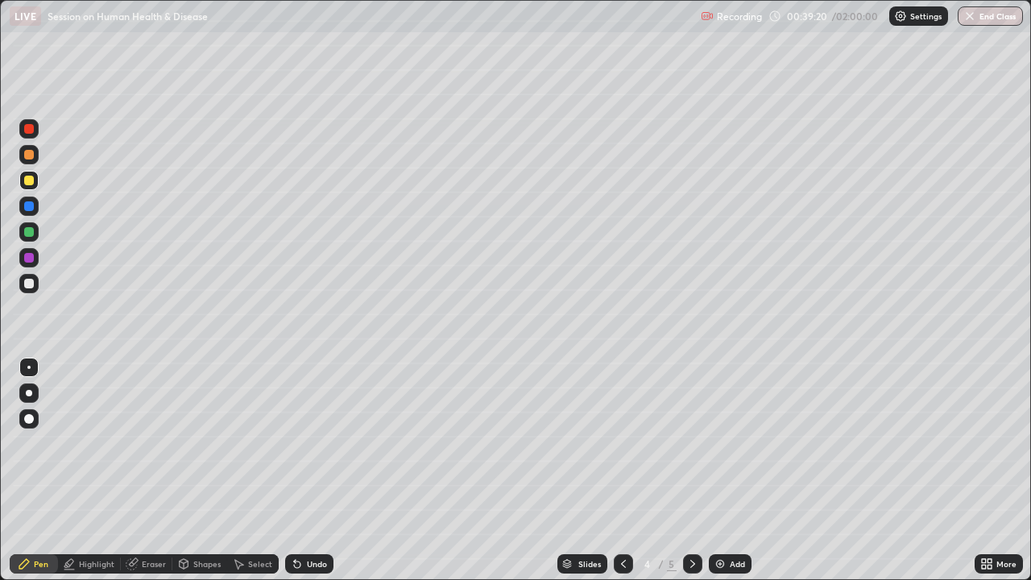
click at [319, 443] on div "Undo" at bounding box center [309, 563] width 48 height 19
click at [26, 285] on div at bounding box center [29, 284] width 10 height 10
click at [30, 180] on div at bounding box center [29, 181] width 10 height 10
click at [307, 443] on div "Undo" at bounding box center [317, 564] width 20 height 8
click at [313, 443] on div "Undo" at bounding box center [317, 564] width 20 height 8
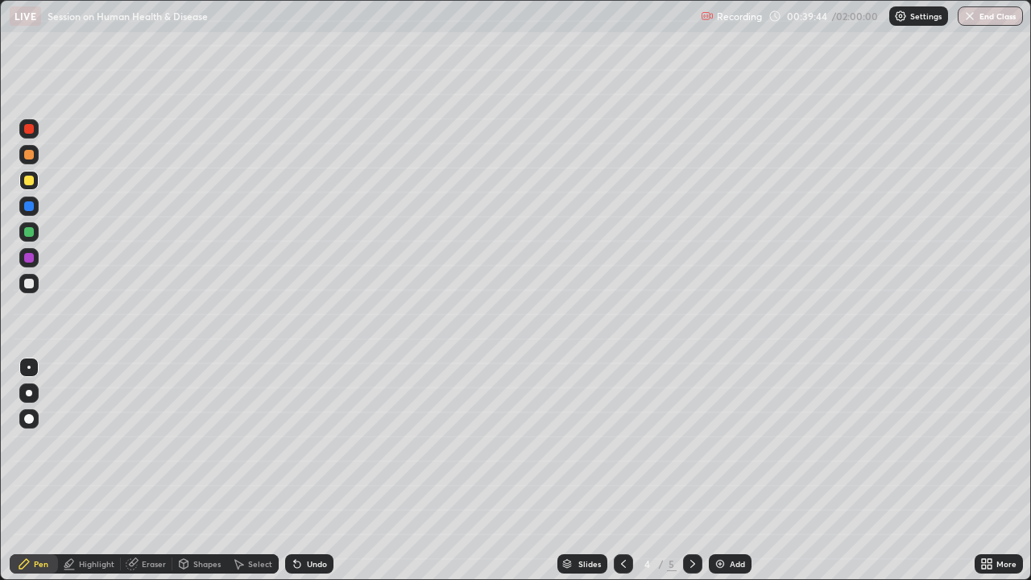
click at [30, 257] on div at bounding box center [29, 258] width 10 height 10
click at [309, 443] on div "Undo" at bounding box center [317, 564] width 20 height 8
click at [31, 180] on div at bounding box center [29, 181] width 10 height 10
click at [314, 443] on div "Undo" at bounding box center [317, 564] width 20 height 8
click at [307, 443] on div "Undo" at bounding box center [317, 564] width 20 height 8
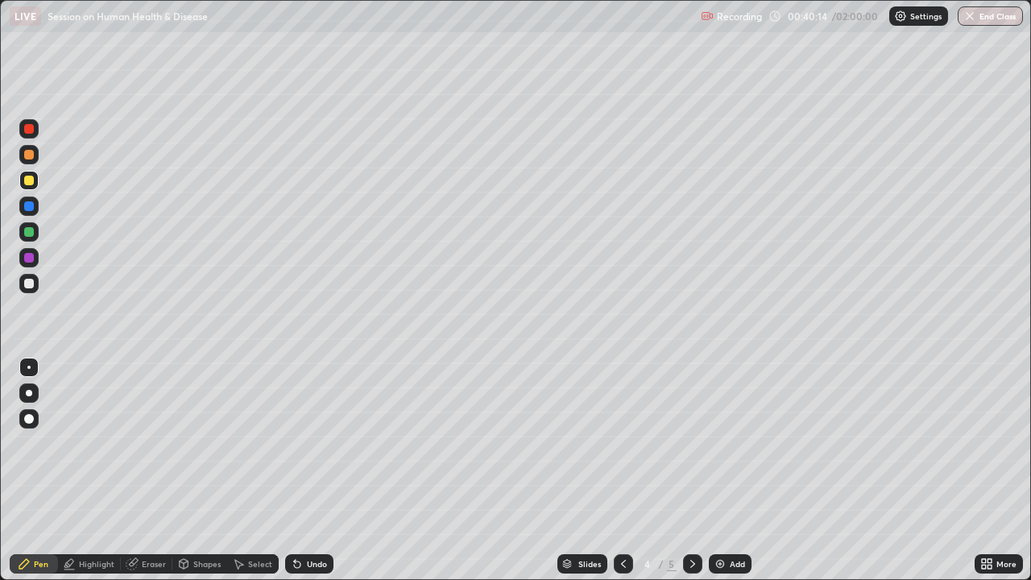
click at [314, 443] on div "Undo" at bounding box center [317, 564] width 20 height 8
click at [311, 443] on div "Undo" at bounding box center [317, 564] width 20 height 8
click at [308, 443] on div "Undo" at bounding box center [317, 564] width 20 height 8
click at [313, 443] on div "Undo" at bounding box center [317, 564] width 20 height 8
click at [27, 230] on div at bounding box center [29, 232] width 10 height 10
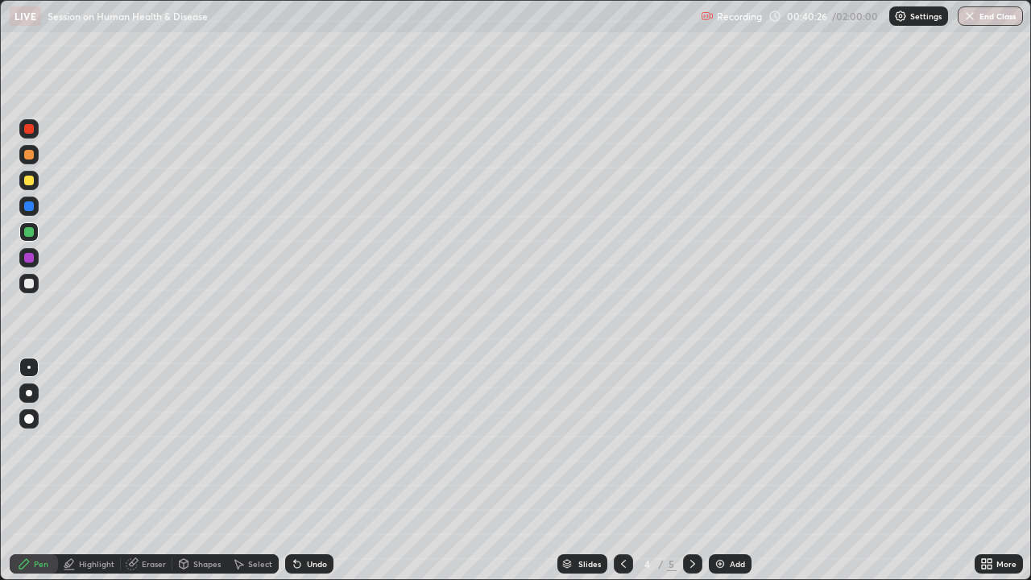
click at [35, 212] on div at bounding box center [28, 206] width 19 height 19
click at [312, 443] on div "Undo" at bounding box center [309, 563] width 48 height 19
click at [312, 443] on div "Undo" at bounding box center [317, 564] width 20 height 8
click at [314, 443] on div "Undo" at bounding box center [317, 564] width 20 height 8
click at [315, 443] on div "Undo" at bounding box center [309, 563] width 48 height 19
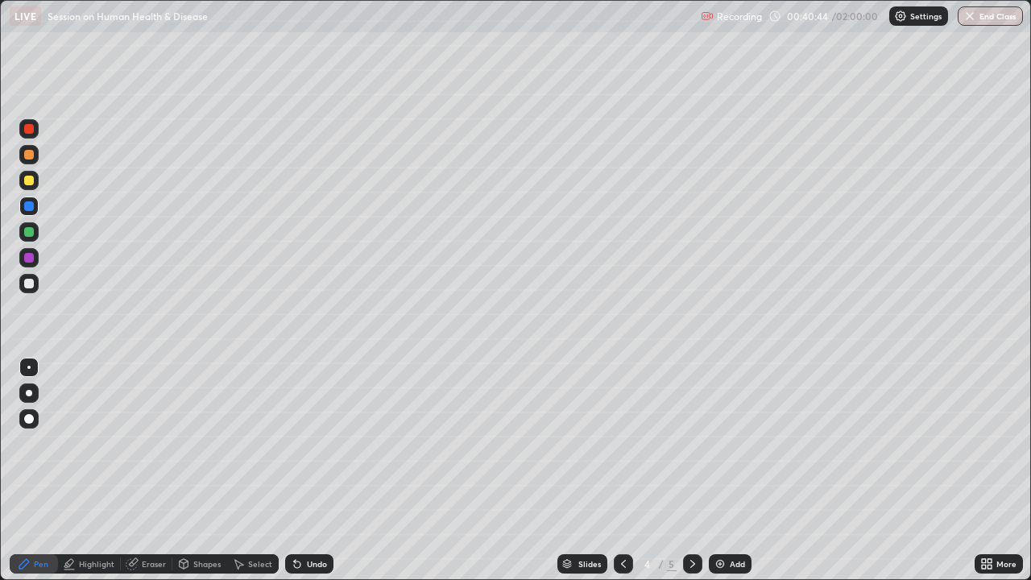
click at [313, 443] on div "Undo" at bounding box center [317, 564] width 20 height 8
click at [28, 252] on div at bounding box center [28, 257] width 19 height 19
click at [28, 205] on div at bounding box center [29, 206] width 10 height 10
click at [207, 443] on div "Shapes" at bounding box center [206, 564] width 27 height 8
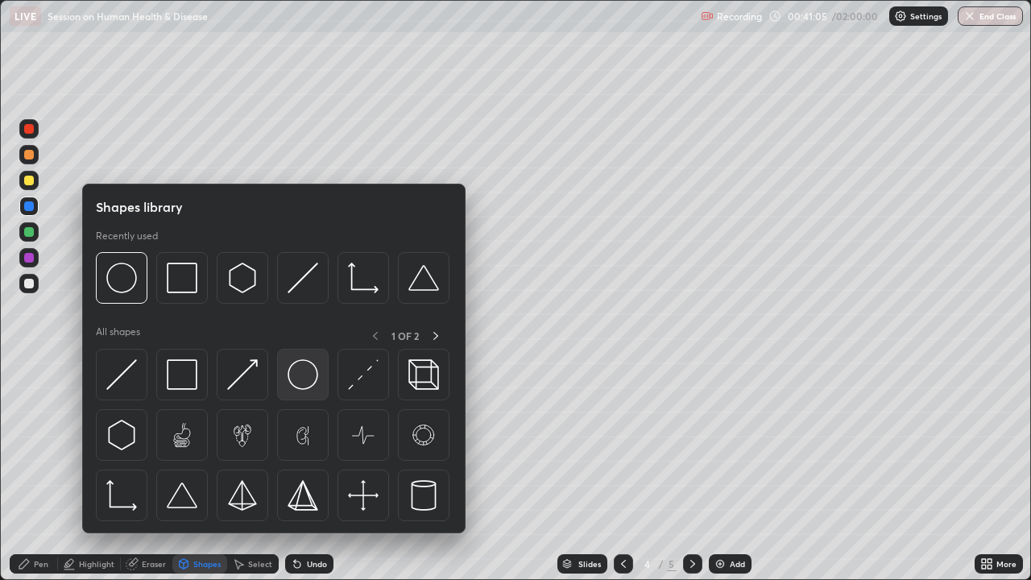
click at [297, 371] on img at bounding box center [303, 374] width 31 height 31
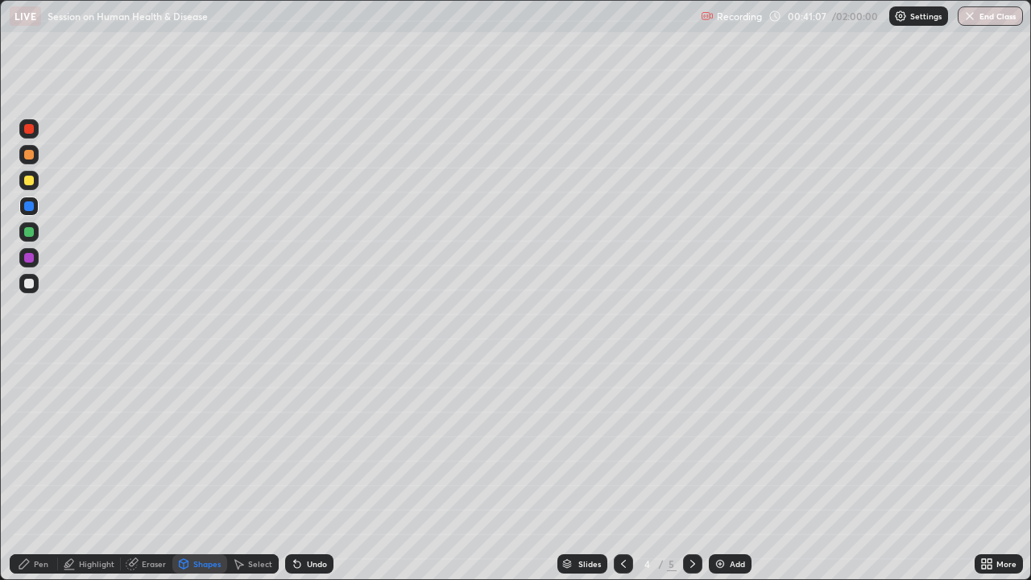
click at [312, 443] on div "Undo" at bounding box center [317, 564] width 20 height 8
click at [28, 443] on icon at bounding box center [24, 563] width 13 height 13
click at [28, 155] on div at bounding box center [29, 155] width 10 height 10
click at [29, 284] on div at bounding box center [29, 284] width 10 height 10
click at [307, 443] on div "Undo" at bounding box center [317, 564] width 20 height 8
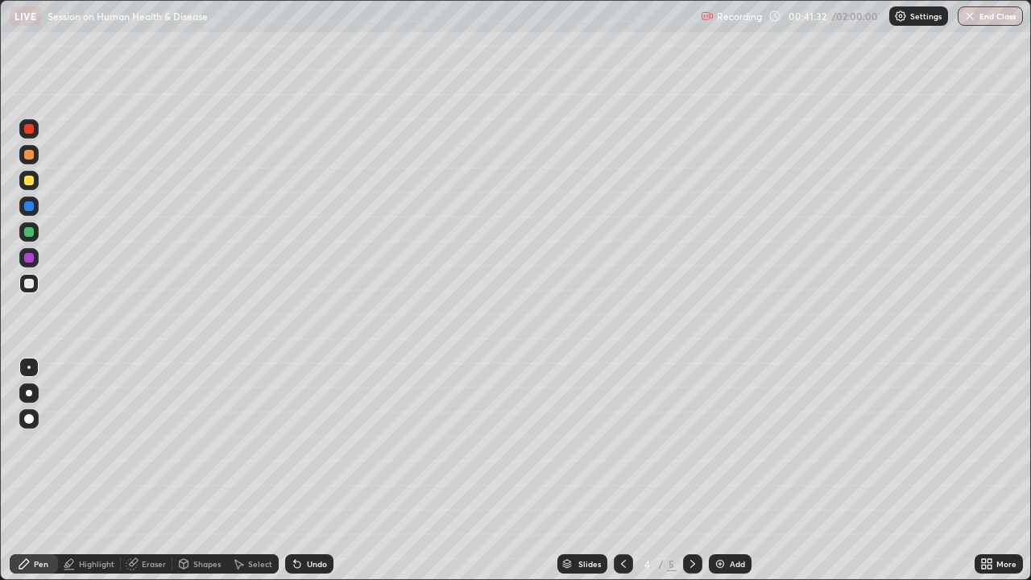
click at [308, 443] on div "Undo" at bounding box center [317, 564] width 20 height 8
click at [244, 443] on div "Select" at bounding box center [253, 563] width 52 height 19
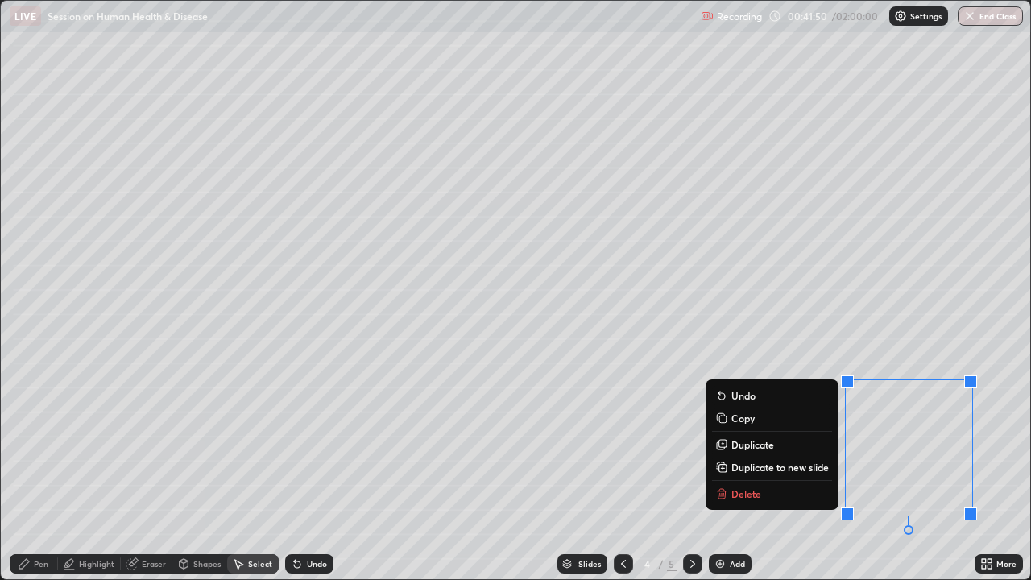
click at [720, 443] on icon at bounding box center [721, 467] width 13 height 13
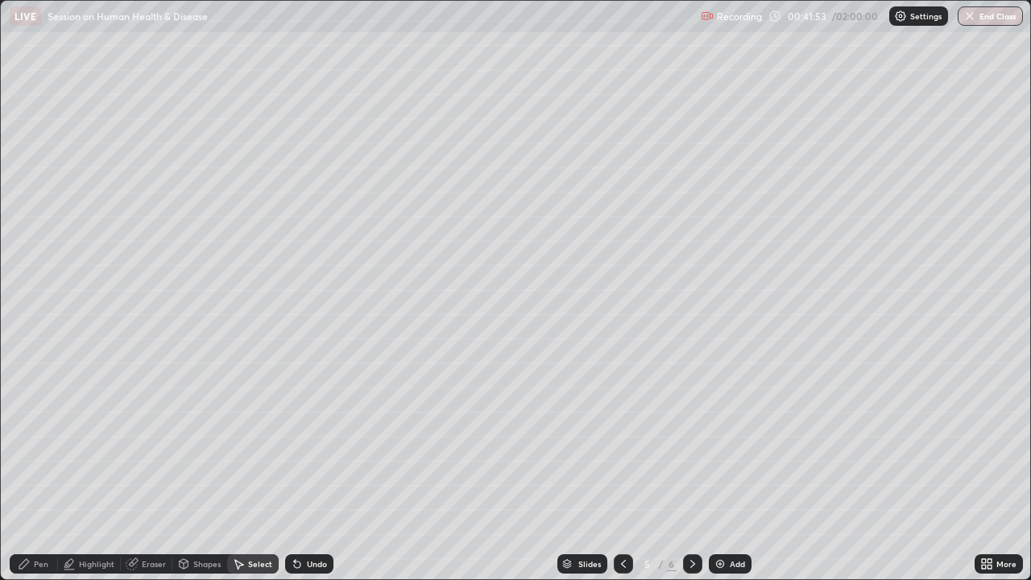
click at [619, 443] on icon at bounding box center [623, 563] width 13 height 13
click at [40, 443] on div "Pen" at bounding box center [34, 563] width 48 height 19
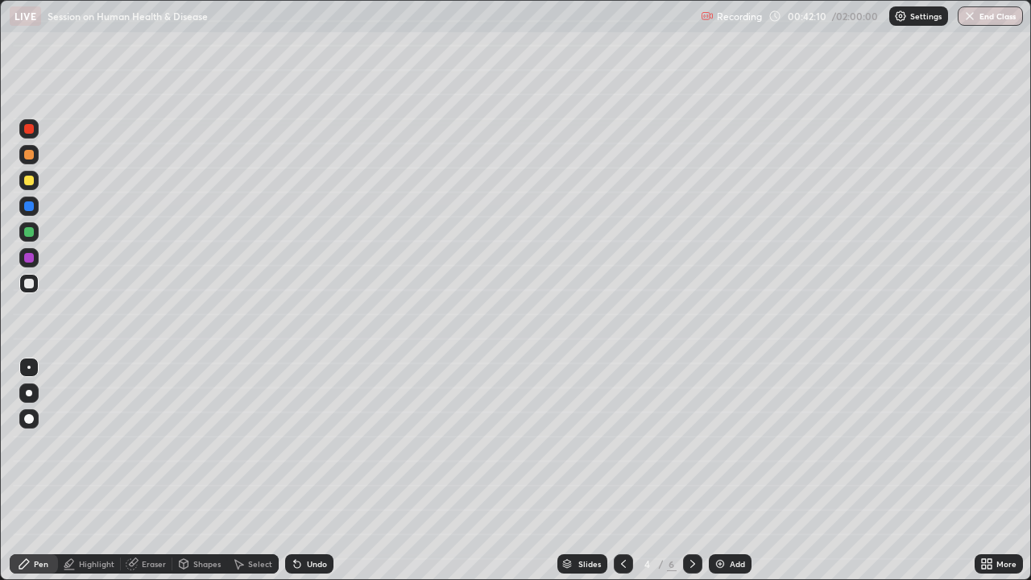
click at [300, 443] on div "Undo" at bounding box center [309, 563] width 48 height 19
click at [35, 394] on div at bounding box center [28, 392] width 19 height 19
click at [318, 443] on div "Undo" at bounding box center [309, 563] width 48 height 19
click at [28, 259] on div at bounding box center [29, 258] width 10 height 10
click at [35, 182] on div at bounding box center [28, 180] width 19 height 19
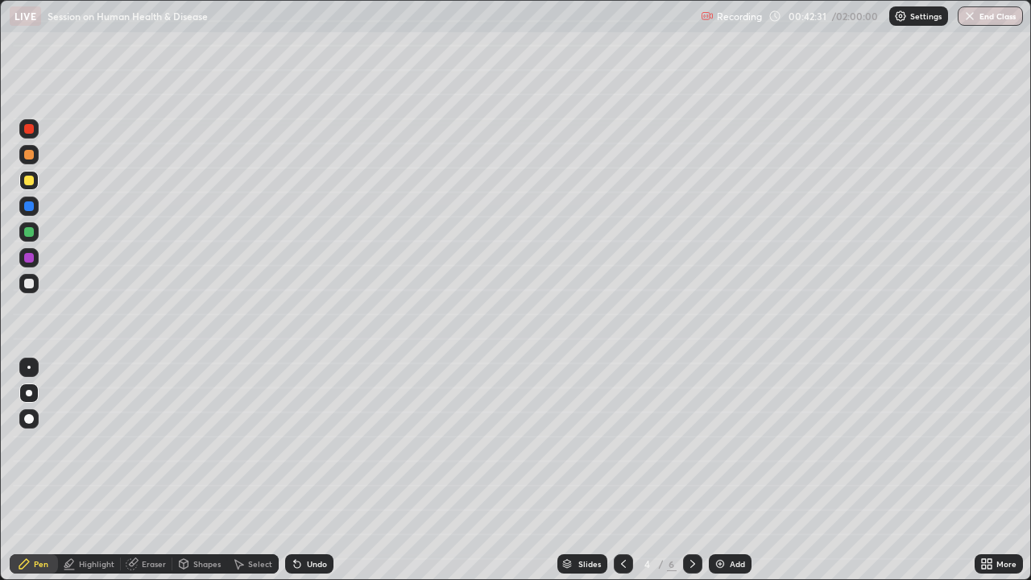
click at [30, 289] on div at bounding box center [28, 283] width 19 height 19
click at [301, 443] on div "Undo" at bounding box center [309, 563] width 48 height 19
click at [35, 364] on div at bounding box center [28, 367] width 19 height 19
click at [27, 234] on div at bounding box center [29, 232] width 10 height 10
click at [249, 443] on div "Select" at bounding box center [260, 564] width 24 height 8
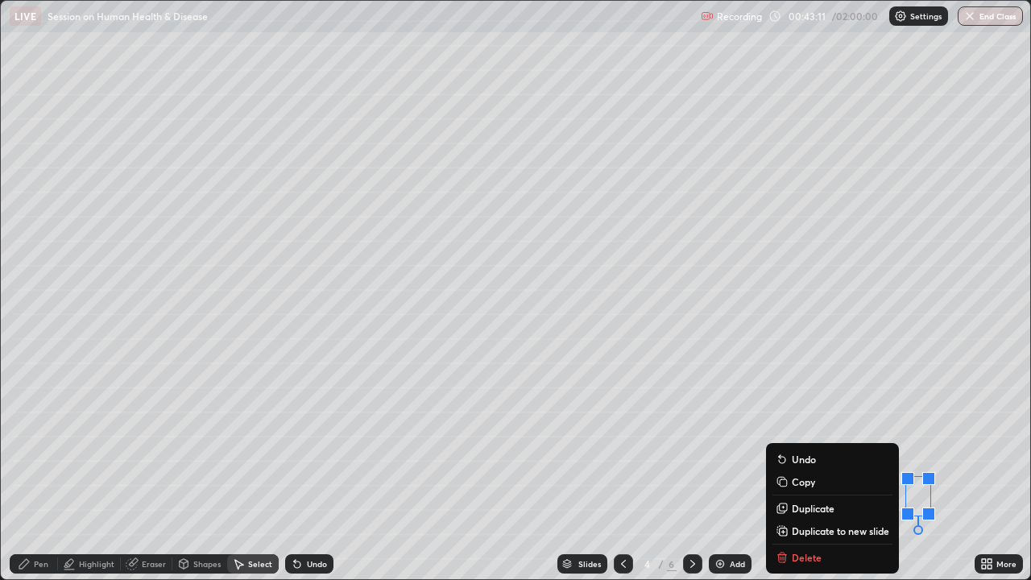
click at [814, 443] on button "Copy" at bounding box center [833, 481] width 120 height 19
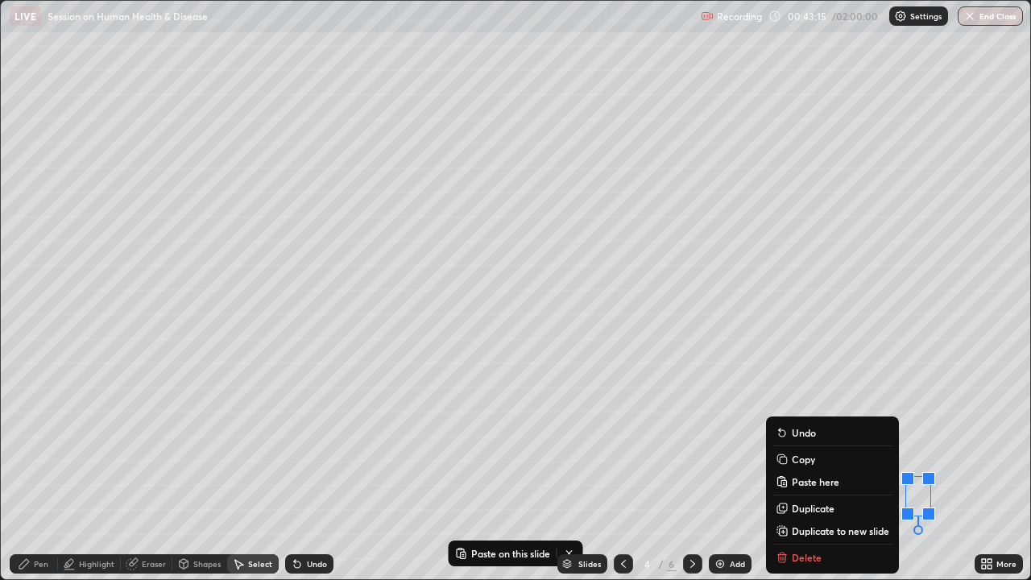
click at [518, 443] on div "Slides 4 / 6 Add" at bounding box center [653, 564] width 641 height 32
click at [464, 443] on div "Slides 4 / 6 Add" at bounding box center [653, 564] width 641 height 32
click at [471, 443] on p "Paste on this slide" at bounding box center [510, 553] width 79 height 13
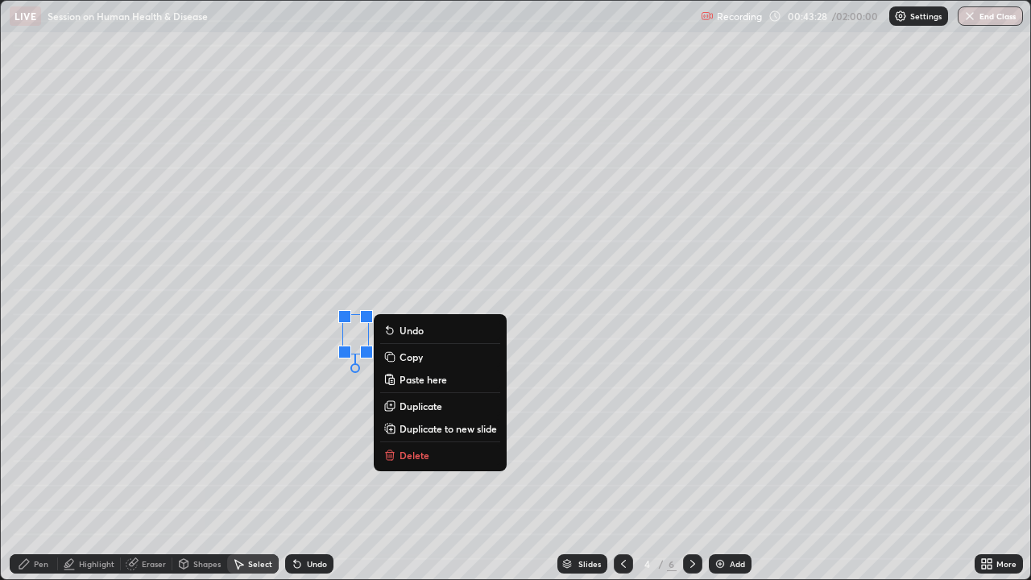
click at [301, 443] on div "0 ° Undo Copy Paste here Duplicate Duplicate to new slide Delete" at bounding box center [515, 290] width 1029 height 578
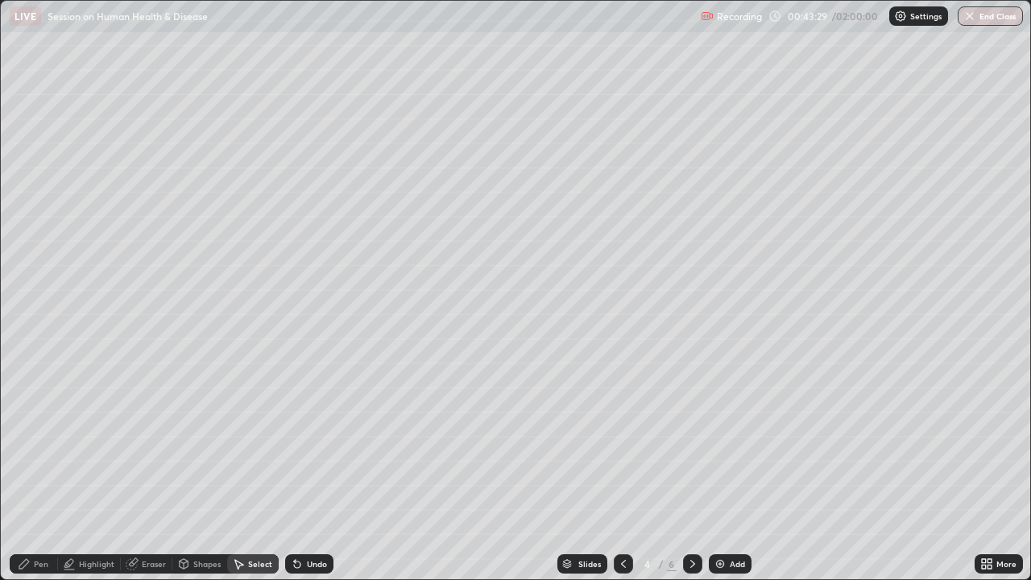
click at [32, 443] on div "Pen" at bounding box center [34, 563] width 48 height 19
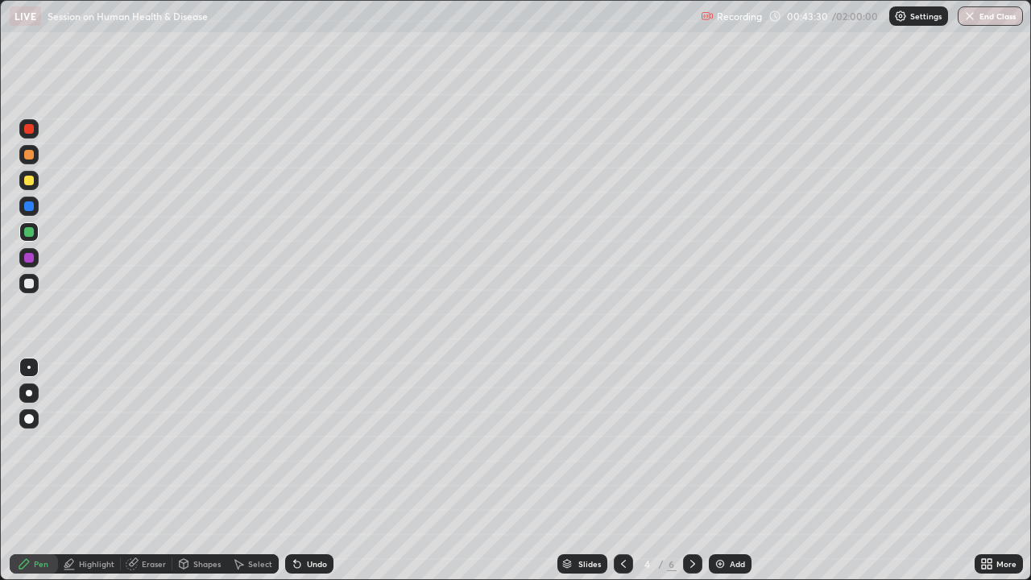
click at [33, 206] on div at bounding box center [29, 206] width 10 height 10
click at [33, 281] on div at bounding box center [29, 284] width 10 height 10
click at [31, 265] on div at bounding box center [28, 257] width 19 height 19
click at [33, 164] on div at bounding box center [28, 154] width 19 height 19
click at [29, 393] on div at bounding box center [29, 393] width 6 height 6
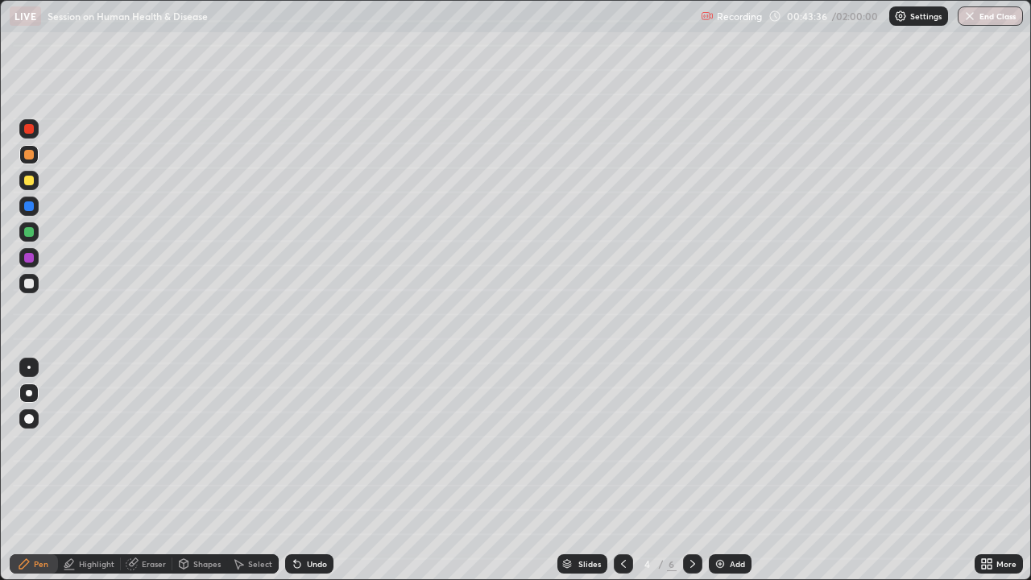
click at [29, 420] on div at bounding box center [29, 419] width 10 height 10
click at [29, 367] on div at bounding box center [28, 367] width 3 height 3
click at [29, 207] on div at bounding box center [29, 206] width 10 height 10
click at [33, 239] on div at bounding box center [28, 231] width 19 height 19
click at [203, 443] on div "Shapes" at bounding box center [206, 564] width 27 height 8
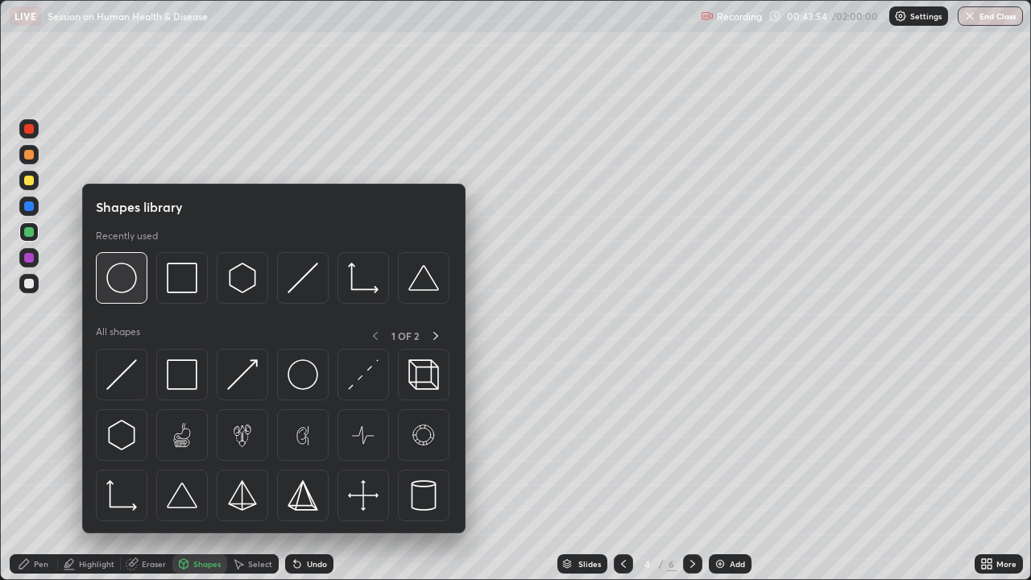
click at [130, 288] on img at bounding box center [121, 278] width 31 height 31
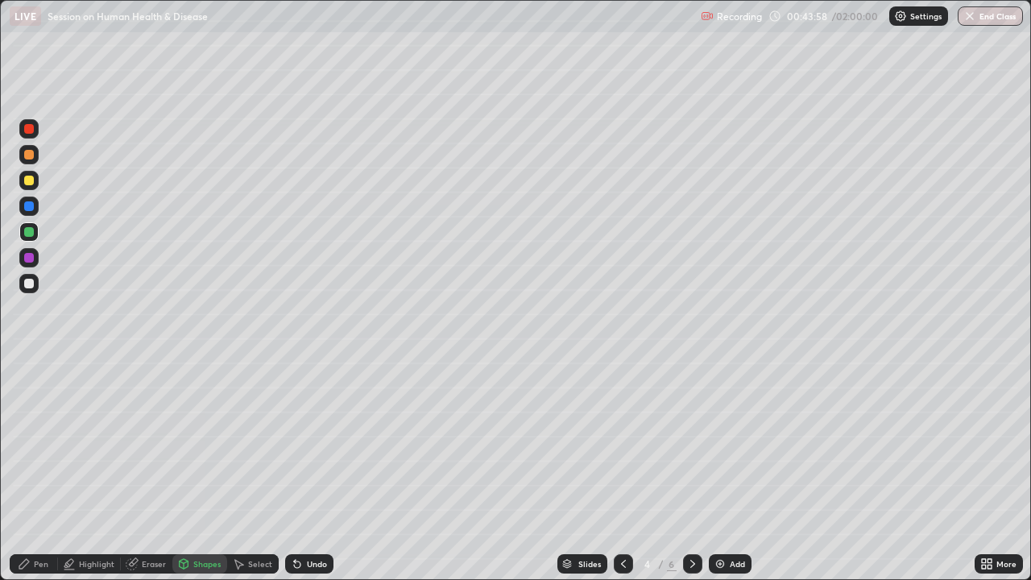
click at [255, 443] on div "Select" at bounding box center [260, 564] width 24 height 8
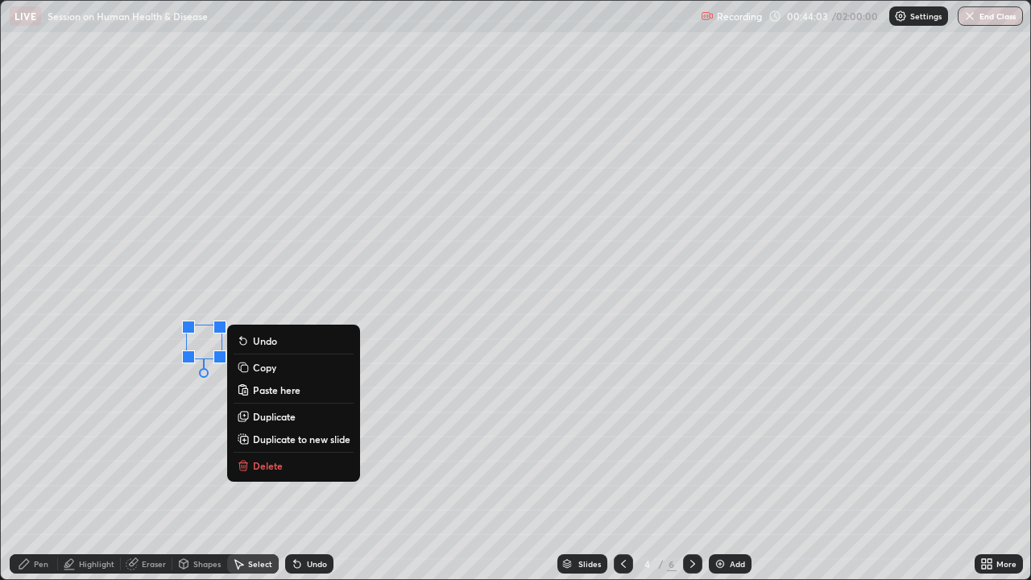
click at [162, 443] on div "0 ° Undo Copy Paste here Duplicate Duplicate to new slide Delete" at bounding box center [515, 290] width 1029 height 578
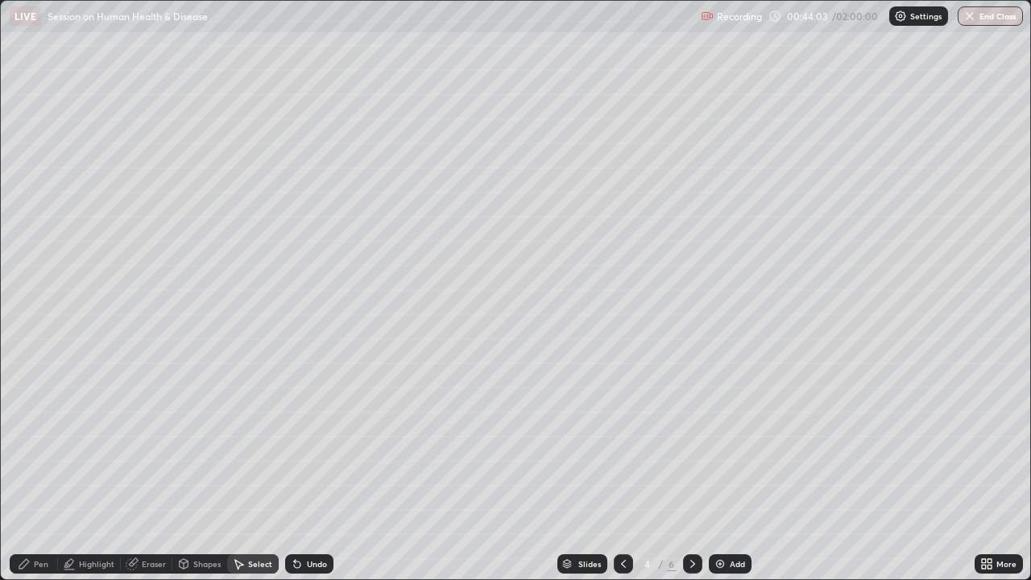
click at [39, 443] on div "Pen" at bounding box center [41, 564] width 14 height 8
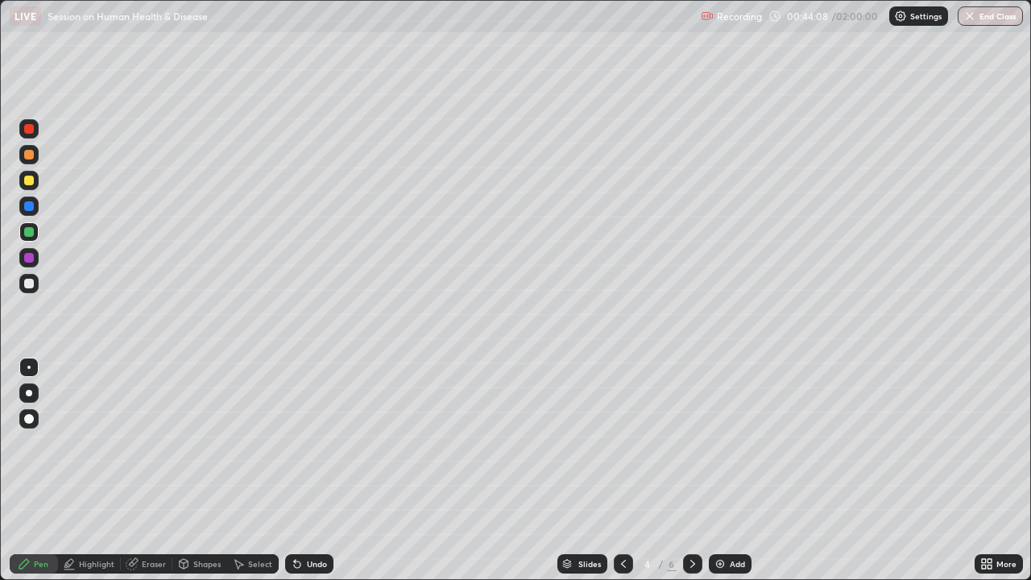
click at [30, 419] on div at bounding box center [29, 419] width 10 height 10
click at [31, 160] on div at bounding box center [28, 154] width 19 height 19
click at [321, 443] on div "Undo" at bounding box center [317, 564] width 20 height 8
click at [319, 443] on div "Undo" at bounding box center [317, 564] width 20 height 8
click at [29, 393] on div at bounding box center [29, 393] width 6 height 6
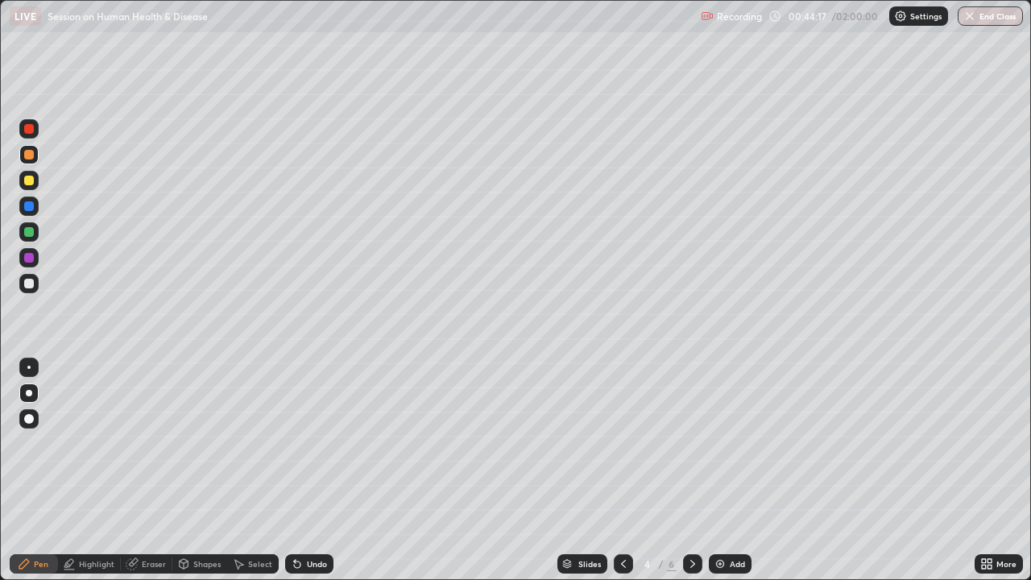
click at [32, 284] on div at bounding box center [29, 284] width 10 height 10
click at [27, 358] on div at bounding box center [28, 367] width 19 height 19
click at [30, 418] on div at bounding box center [29, 419] width 10 height 10
click at [32, 163] on div at bounding box center [28, 154] width 19 height 19
click at [308, 443] on div "Undo" at bounding box center [317, 564] width 20 height 8
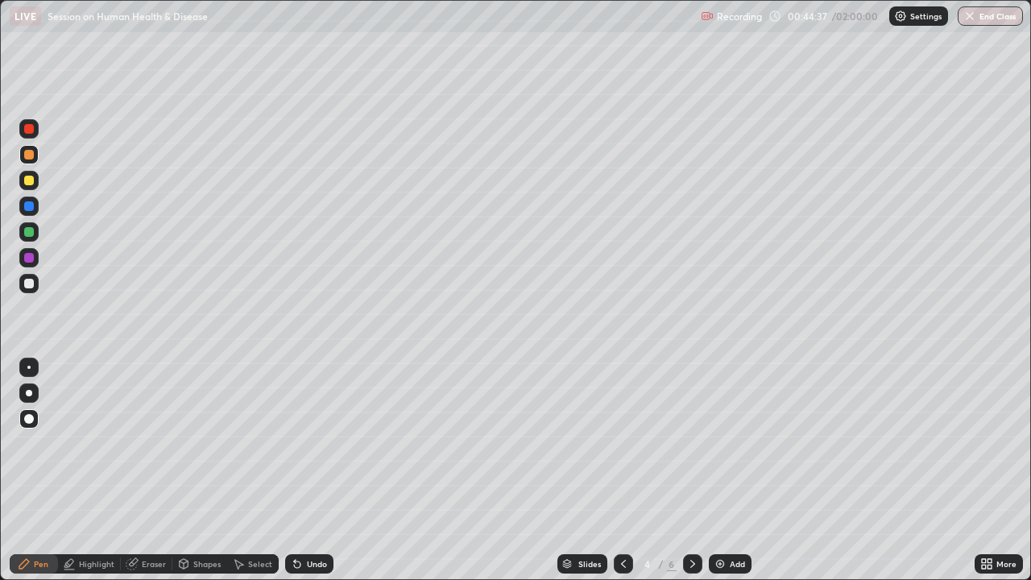
click at [315, 443] on div "Undo" at bounding box center [309, 563] width 48 height 19
click at [27, 292] on div at bounding box center [28, 283] width 19 height 19
click at [31, 152] on div at bounding box center [29, 155] width 10 height 10
click at [29, 367] on div at bounding box center [28, 367] width 3 height 3
click at [210, 443] on div "Shapes" at bounding box center [206, 564] width 27 height 8
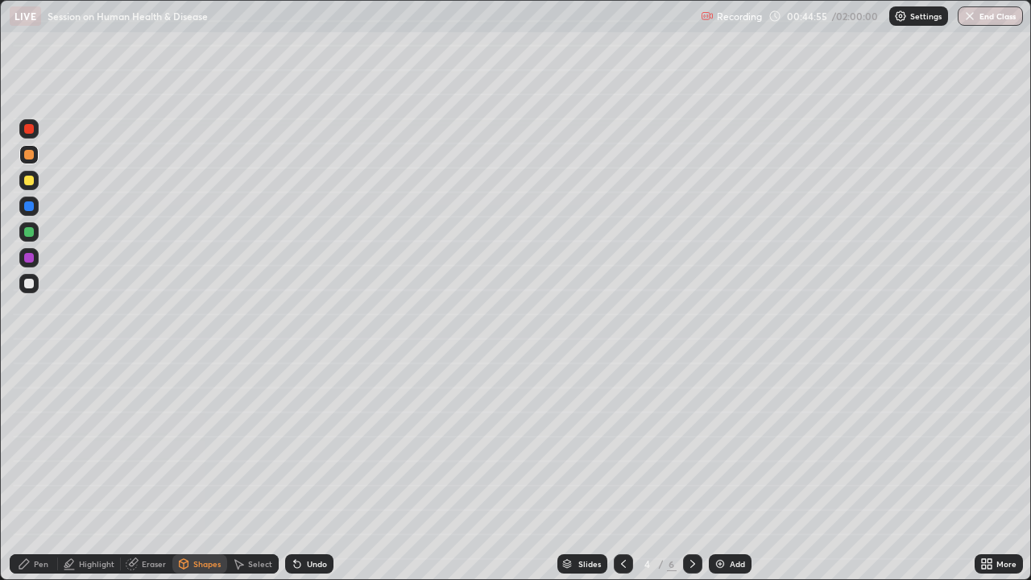
click at [261, 443] on div "Select" at bounding box center [260, 564] width 24 height 8
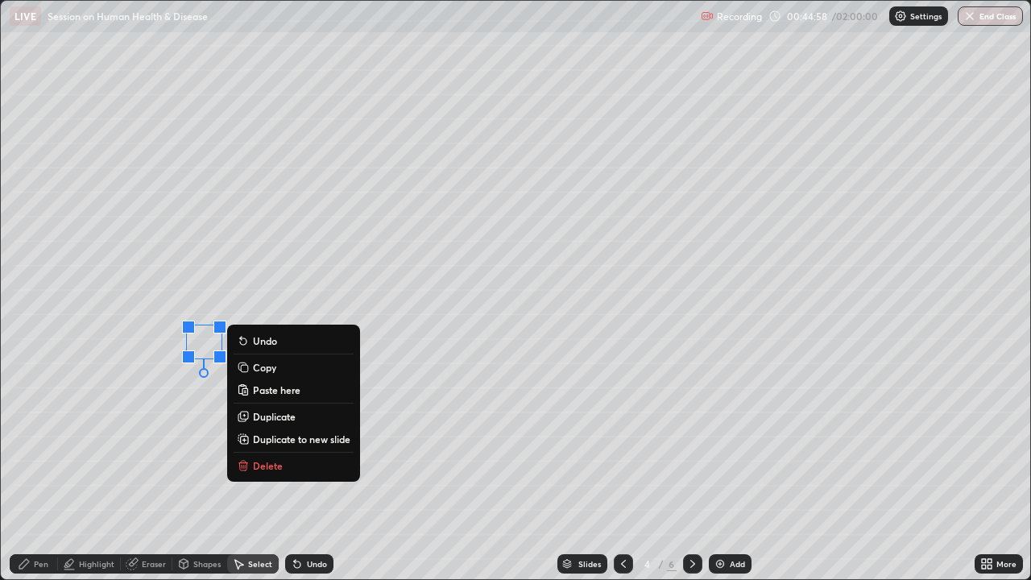
click at [275, 419] on p "Duplicate" at bounding box center [274, 416] width 43 height 13
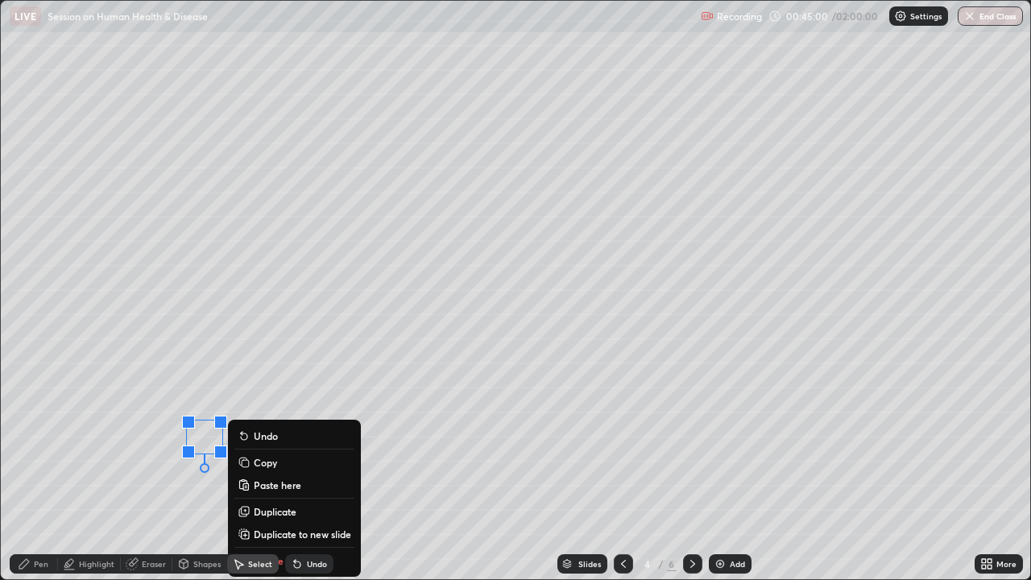
click at [126, 443] on div "0 ° Undo Copy Paste here Duplicate Duplicate to new slide Delete" at bounding box center [515, 290] width 1029 height 578
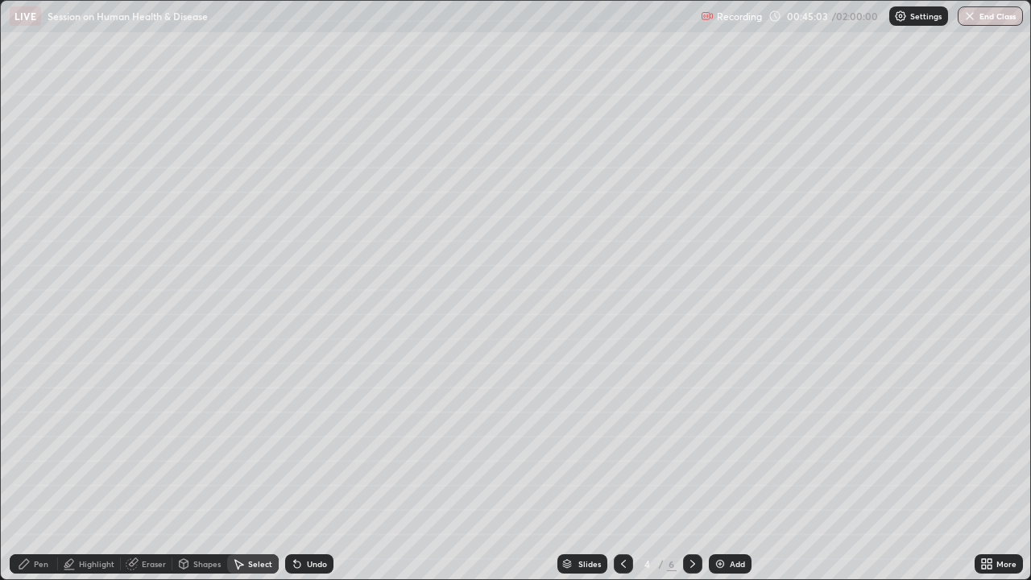
click at [43, 443] on div "Pen" at bounding box center [41, 564] width 14 height 8
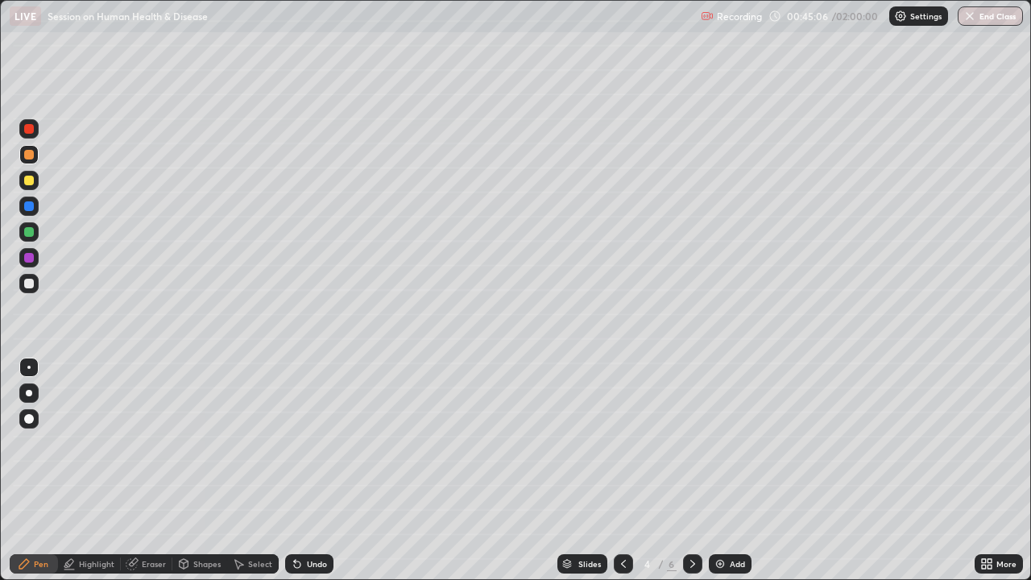
click at [31, 393] on div at bounding box center [29, 393] width 6 height 6
click at [308, 443] on div "Undo" at bounding box center [317, 564] width 20 height 8
click at [309, 443] on div "Undo" at bounding box center [317, 564] width 20 height 8
click at [254, 443] on div "Select" at bounding box center [260, 564] width 24 height 8
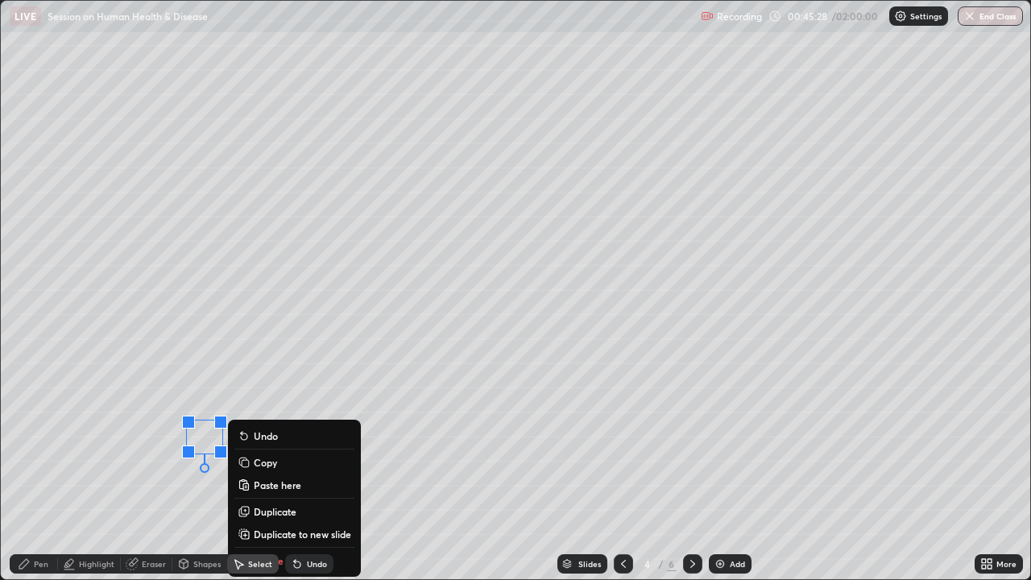
click at [280, 443] on p "Duplicate" at bounding box center [275, 511] width 43 height 13
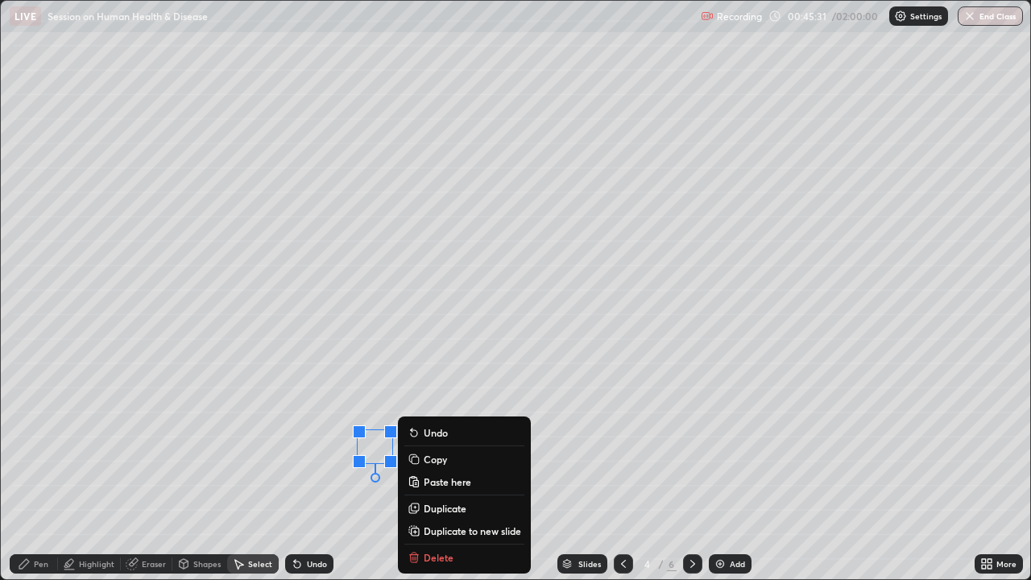
click at [206, 443] on div "0 ° Undo Copy Paste here Duplicate Duplicate to new slide Delete" at bounding box center [515, 290] width 1029 height 578
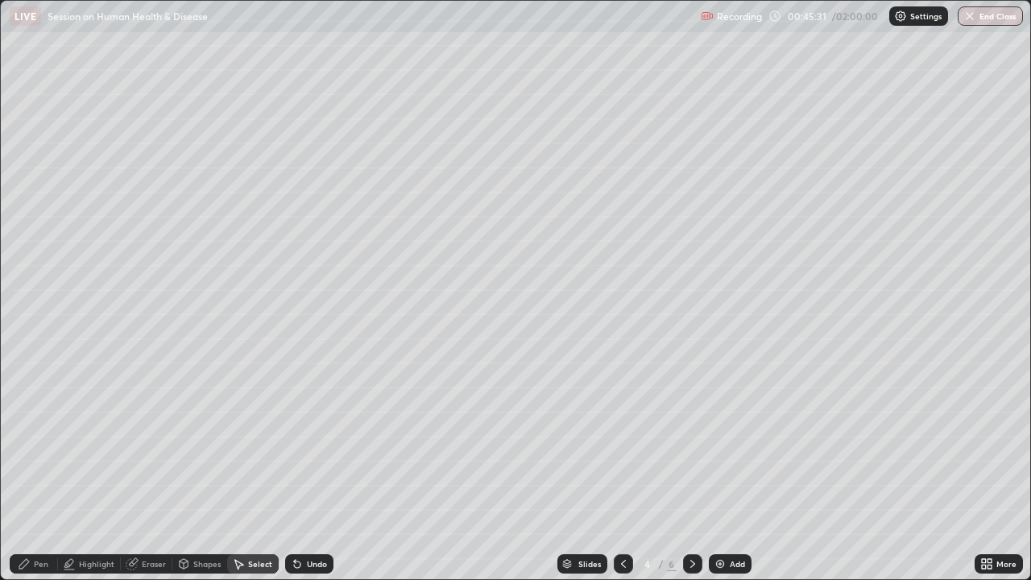
click at [38, 443] on div "Pen" at bounding box center [41, 564] width 14 height 8
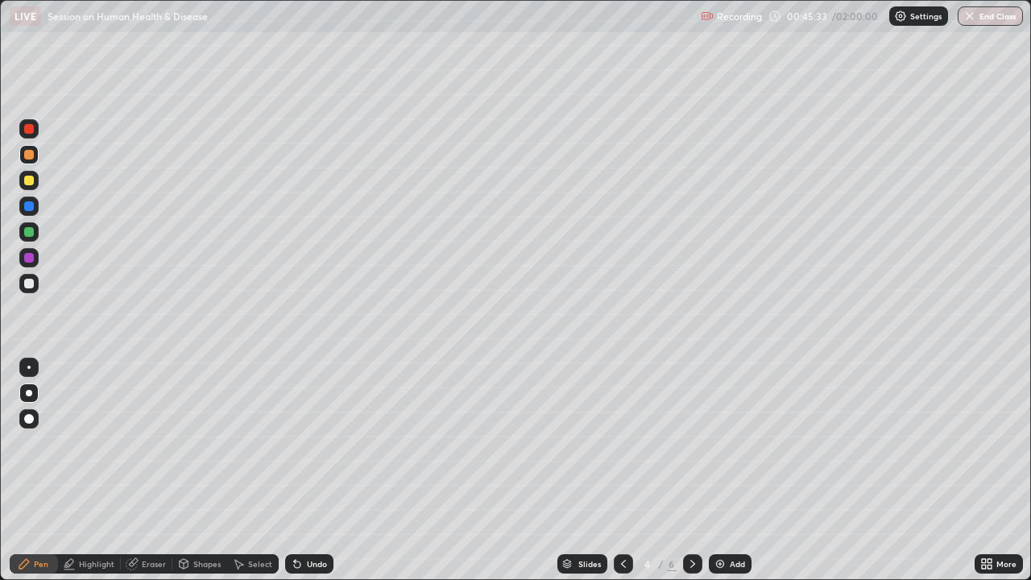
click at [31, 229] on div at bounding box center [29, 232] width 10 height 10
click at [259, 443] on div "Select" at bounding box center [260, 564] width 24 height 8
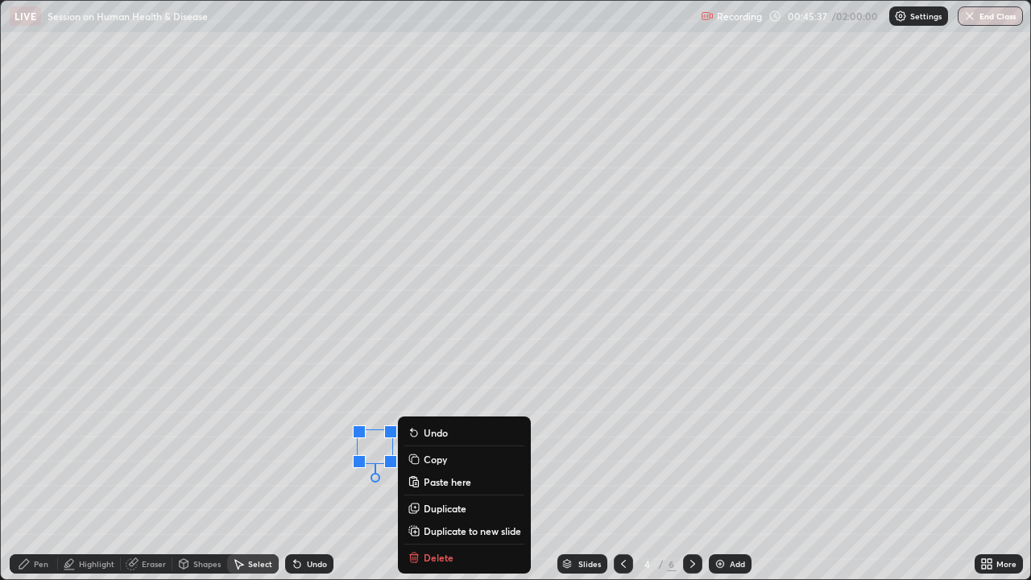
click at [449, 443] on p "Duplicate" at bounding box center [445, 508] width 43 height 13
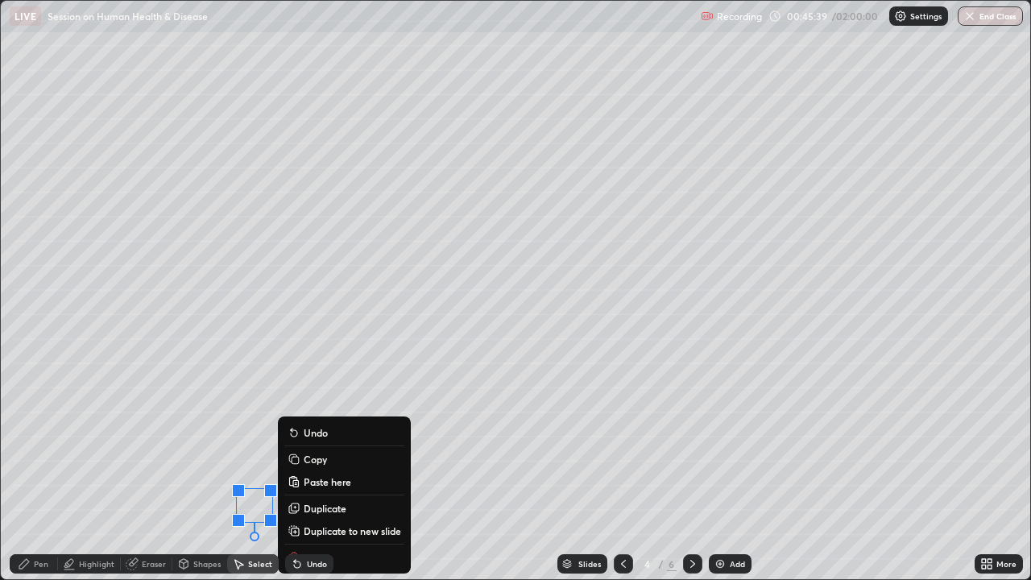
click at [168, 443] on div "0 ° Undo Copy Paste here Duplicate Duplicate to new slide Delete" at bounding box center [515, 290] width 1029 height 578
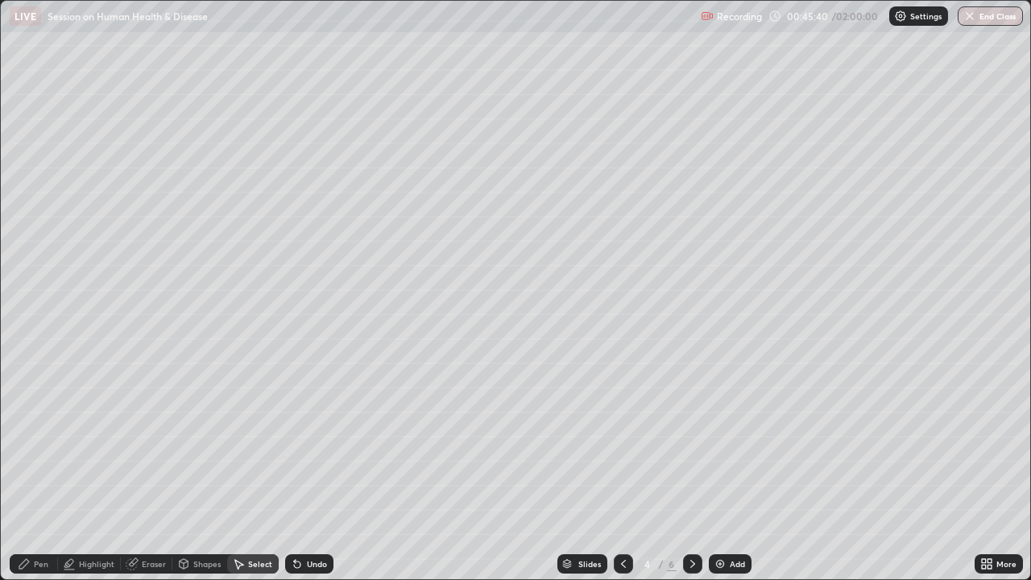
click at [31, 443] on div "Pen" at bounding box center [34, 563] width 48 height 19
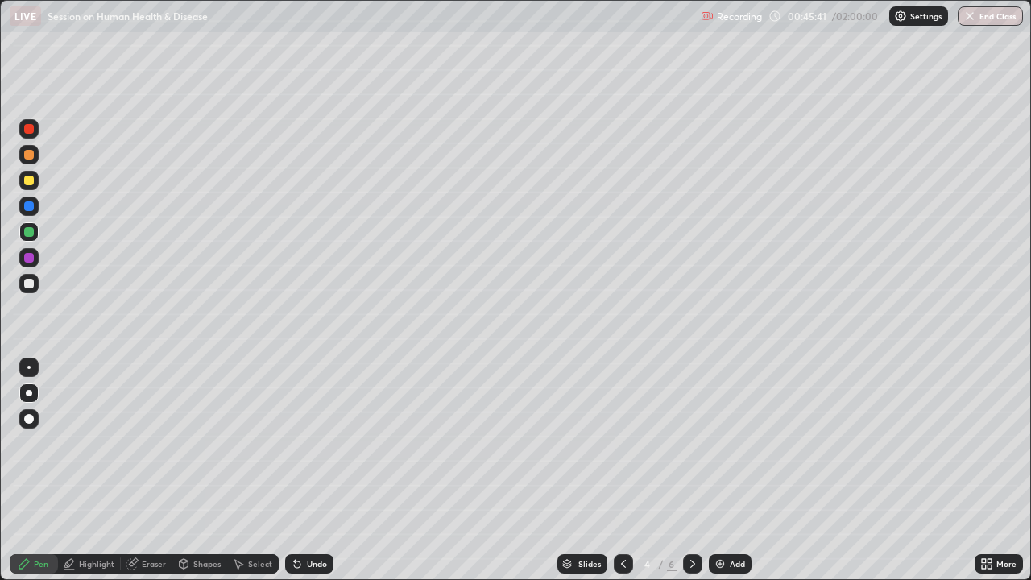
click at [35, 258] on div at bounding box center [28, 257] width 19 height 19
click at [325, 443] on div "Undo" at bounding box center [309, 563] width 48 height 19
click at [29, 367] on div at bounding box center [28, 367] width 3 height 3
click at [311, 443] on div "Undo" at bounding box center [317, 564] width 20 height 8
click at [255, 443] on div "Select" at bounding box center [260, 564] width 24 height 8
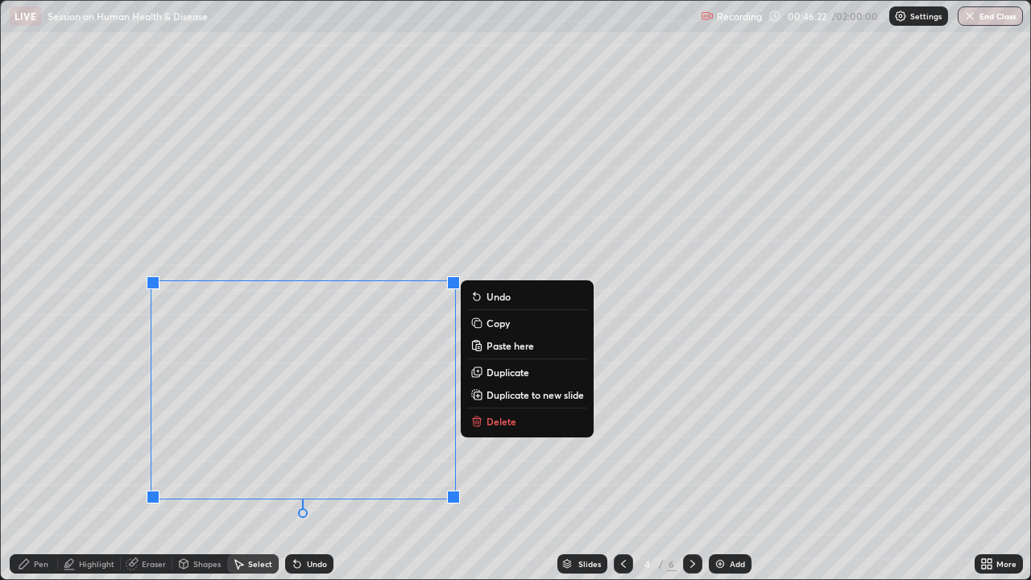
click at [89, 443] on div "0 ° Undo Copy Paste here Duplicate Duplicate to new slide Delete" at bounding box center [515, 290] width 1029 height 578
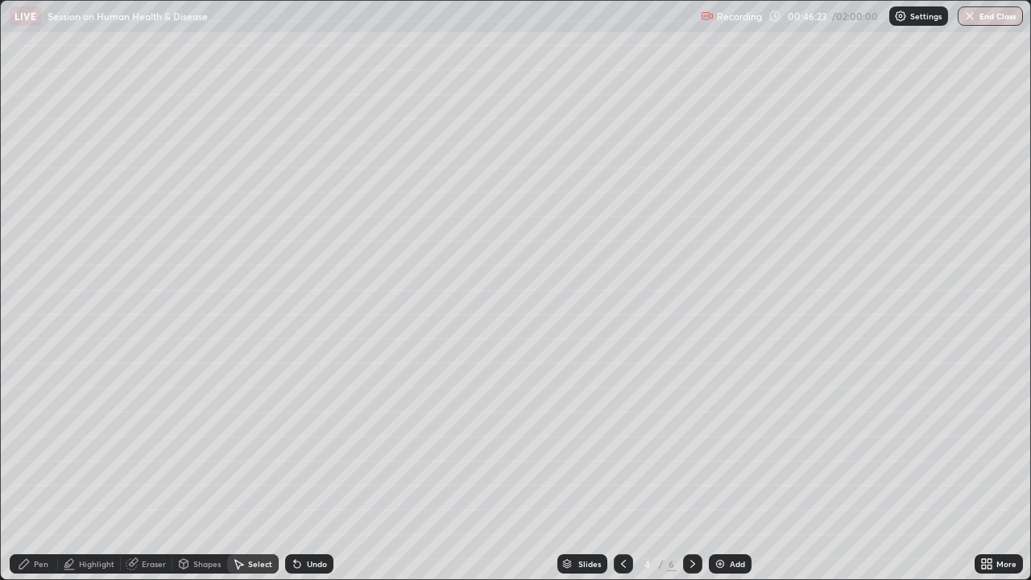
click at [27, 443] on icon at bounding box center [24, 563] width 13 height 13
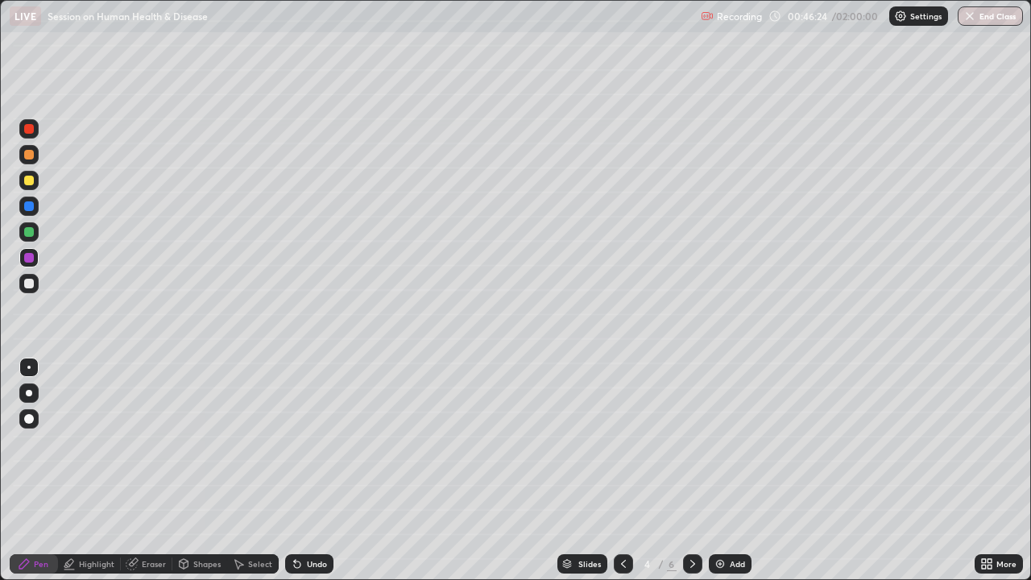
click at [29, 291] on div at bounding box center [28, 283] width 19 height 19
click at [323, 443] on div "Undo" at bounding box center [317, 564] width 20 height 8
click at [310, 443] on div "Undo" at bounding box center [317, 564] width 20 height 8
click at [320, 443] on div "Undo" at bounding box center [317, 564] width 20 height 8
click at [322, 443] on div "Undo" at bounding box center [317, 564] width 20 height 8
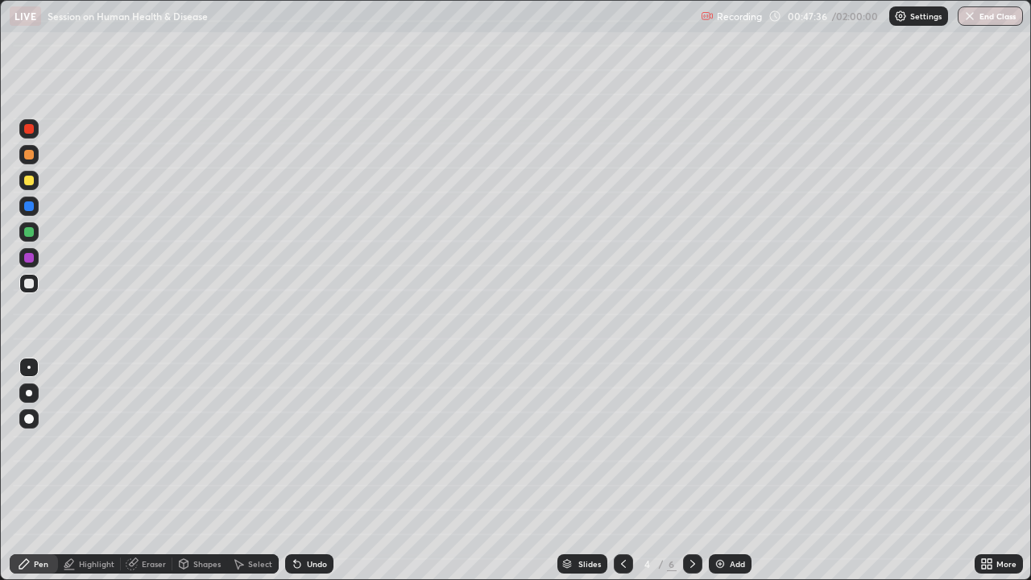
click at [38, 128] on div at bounding box center [28, 128] width 19 height 19
click at [34, 163] on div at bounding box center [28, 154] width 19 height 19
click at [26, 205] on div at bounding box center [29, 206] width 10 height 10
click at [28, 130] on div at bounding box center [29, 129] width 10 height 10
click at [30, 180] on div at bounding box center [29, 181] width 10 height 10
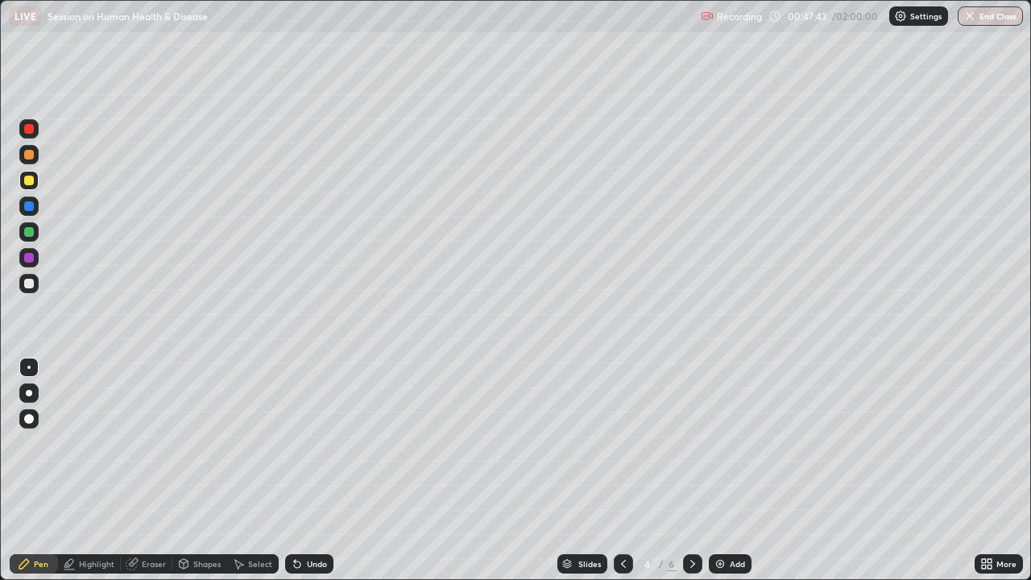
click at [259, 443] on div "Select" at bounding box center [260, 564] width 24 height 8
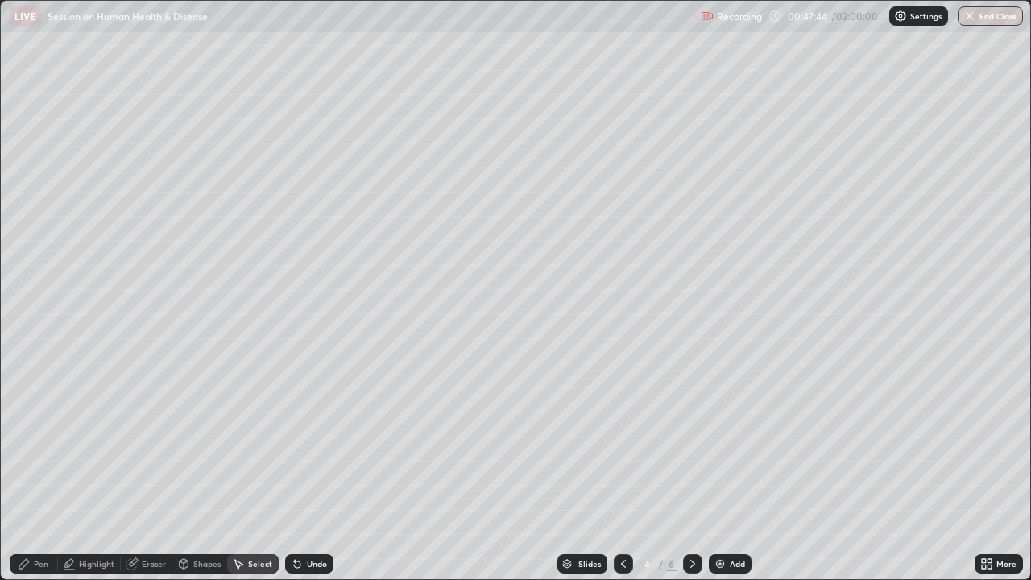
click at [313, 443] on div "Undo" at bounding box center [317, 564] width 20 height 8
click at [45, 443] on div "Pen" at bounding box center [41, 564] width 14 height 8
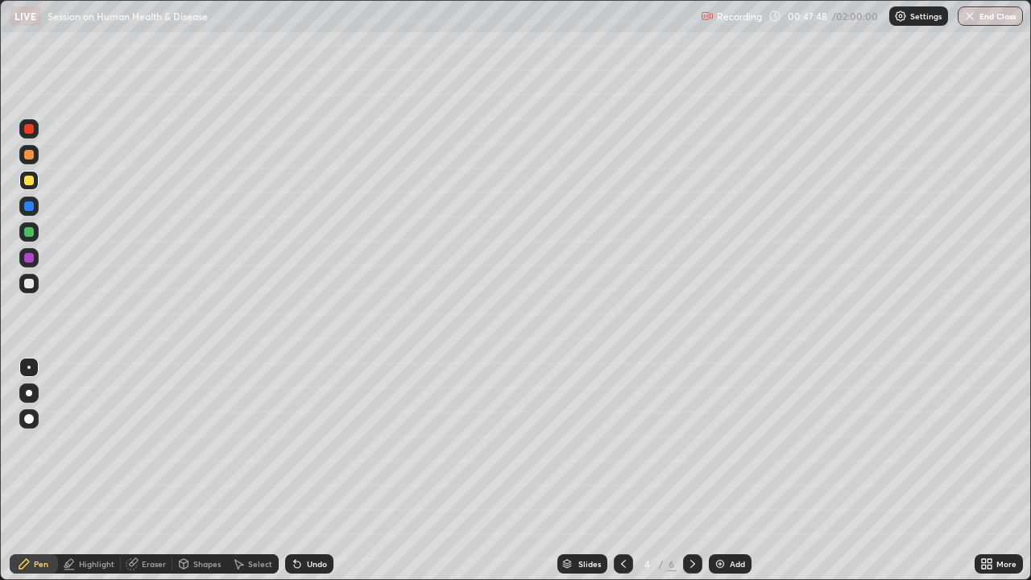
click at [39, 443] on div "Pen" at bounding box center [41, 564] width 14 height 8
click at [690, 443] on icon at bounding box center [692, 564] width 5 height 8
click at [158, 443] on div "Eraser" at bounding box center [154, 564] width 24 height 8
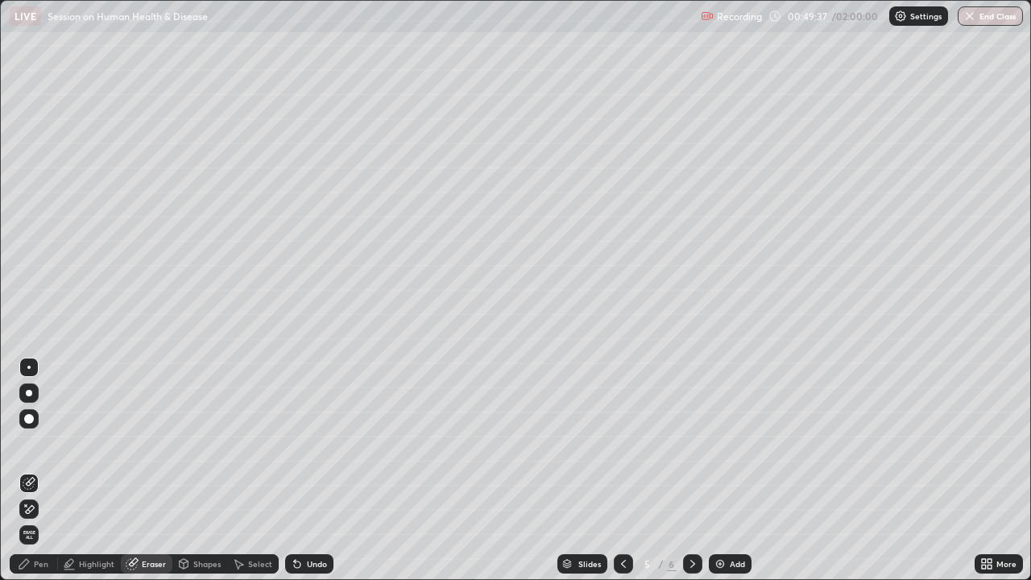
click at [310, 443] on div "Undo" at bounding box center [317, 564] width 20 height 8
click at [245, 443] on div "Select" at bounding box center [253, 563] width 52 height 19
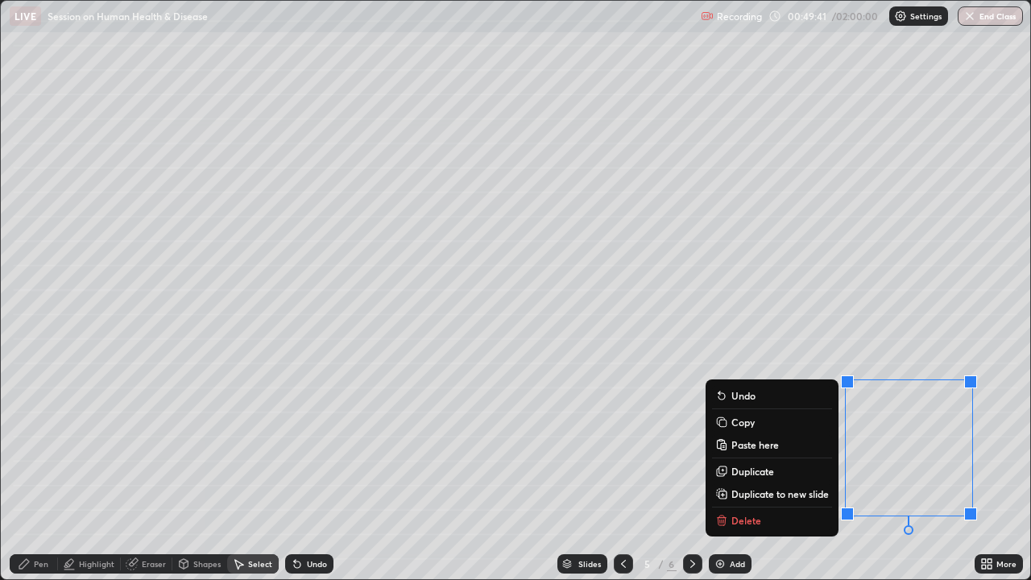
click at [746, 443] on p "Delete" at bounding box center [746, 520] width 30 height 13
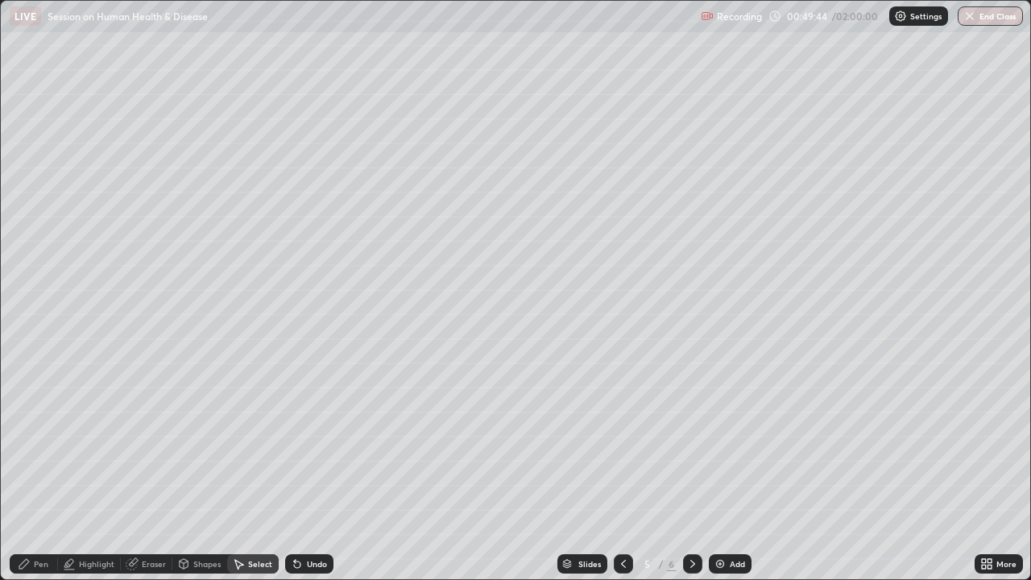
click at [41, 443] on div "Pen" at bounding box center [41, 564] width 14 height 8
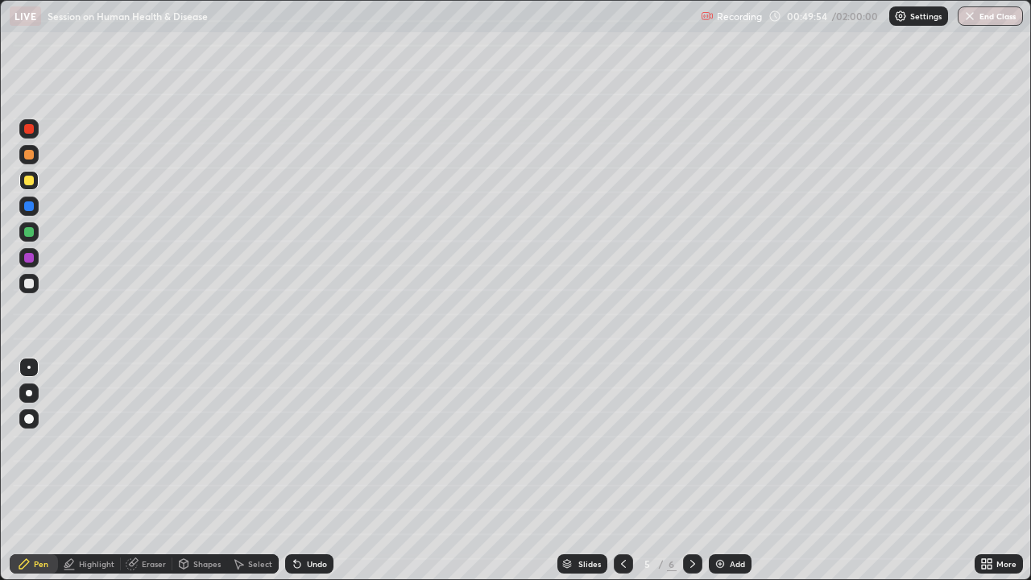
click at [621, 443] on icon at bounding box center [623, 563] width 13 height 13
click at [691, 443] on icon at bounding box center [692, 563] width 13 height 13
click at [624, 443] on icon at bounding box center [623, 563] width 13 height 13
click at [263, 443] on div "Select" at bounding box center [260, 564] width 24 height 8
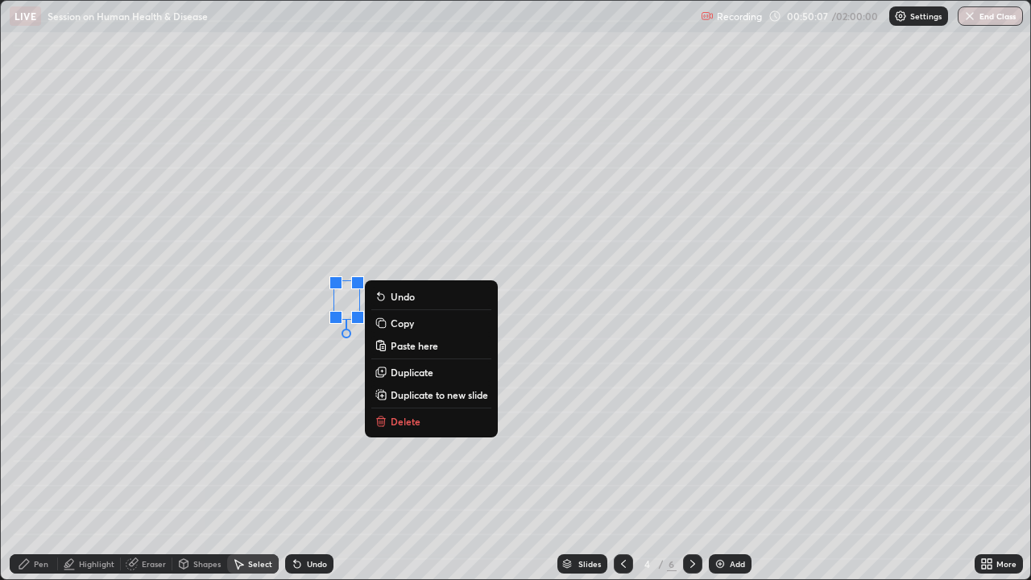
click at [428, 396] on p "Duplicate to new slide" at bounding box center [439, 394] width 97 height 13
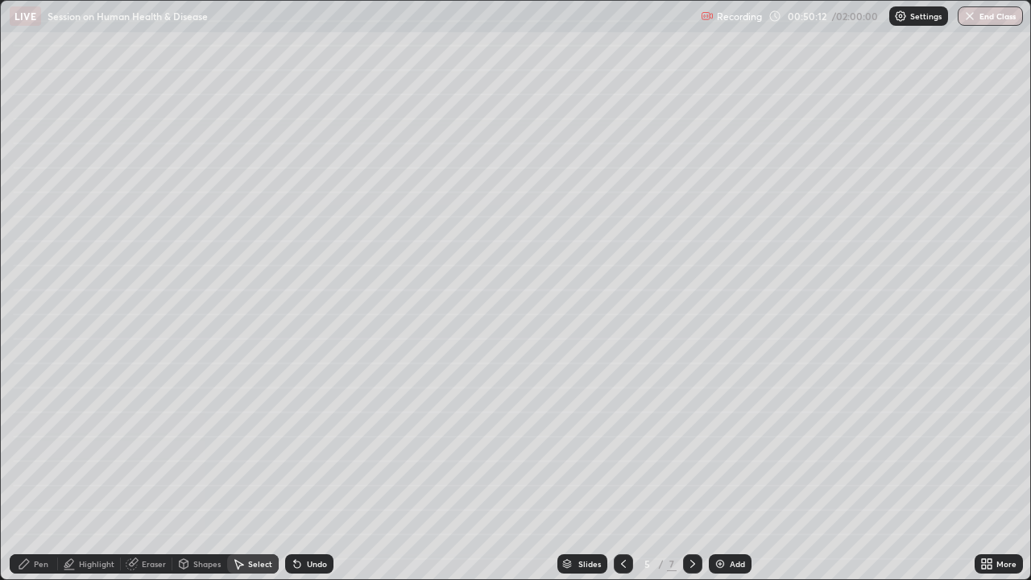
click at [45, 443] on div "Pen" at bounding box center [41, 564] width 14 height 8
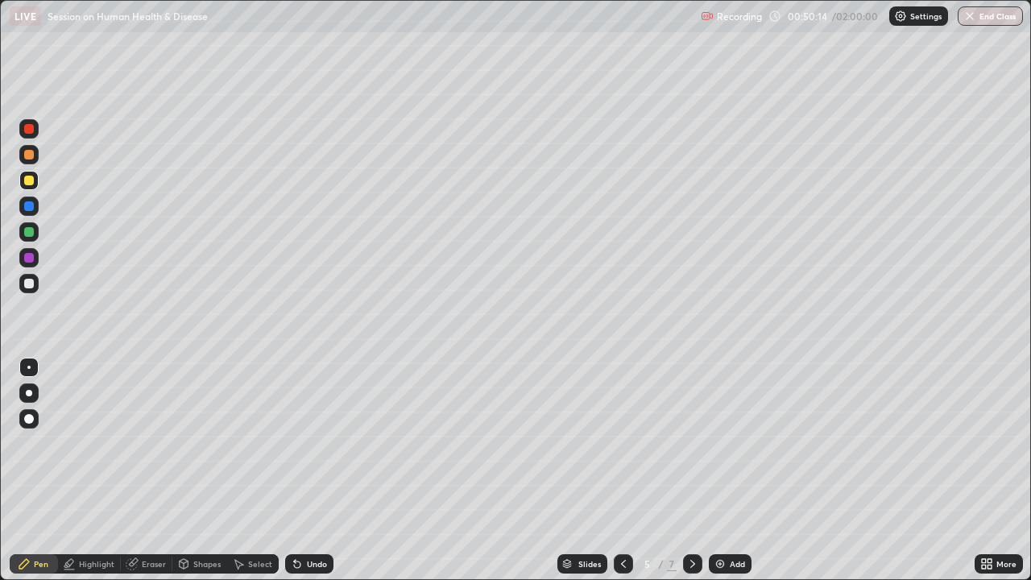
click at [28, 287] on div at bounding box center [29, 284] width 10 height 10
click at [30, 155] on div at bounding box center [29, 155] width 10 height 10
click at [29, 393] on div at bounding box center [29, 393] width 6 height 6
click at [313, 443] on div "Undo" at bounding box center [317, 564] width 20 height 8
click at [27, 173] on div at bounding box center [28, 180] width 19 height 19
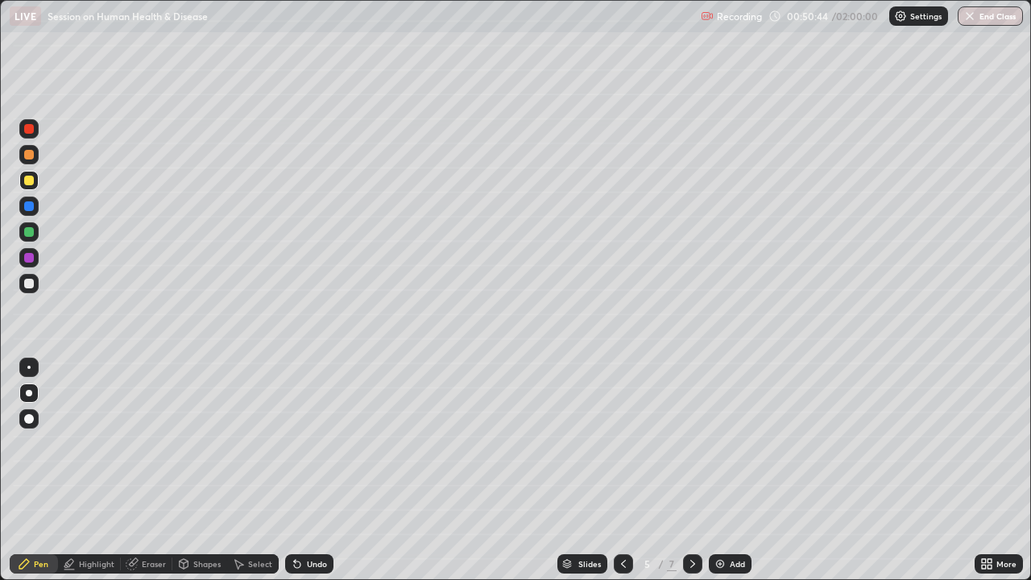
click at [29, 367] on div at bounding box center [28, 367] width 3 height 3
click at [26, 286] on div at bounding box center [29, 284] width 10 height 10
click at [310, 443] on div "Undo" at bounding box center [309, 563] width 48 height 19
click at [312, 443] on div "Undo" at bounding box center [309, 563] width 48 height 19
click at [313, 443] on div "Undo" at bounding box center [317, 564] width 20 height 8
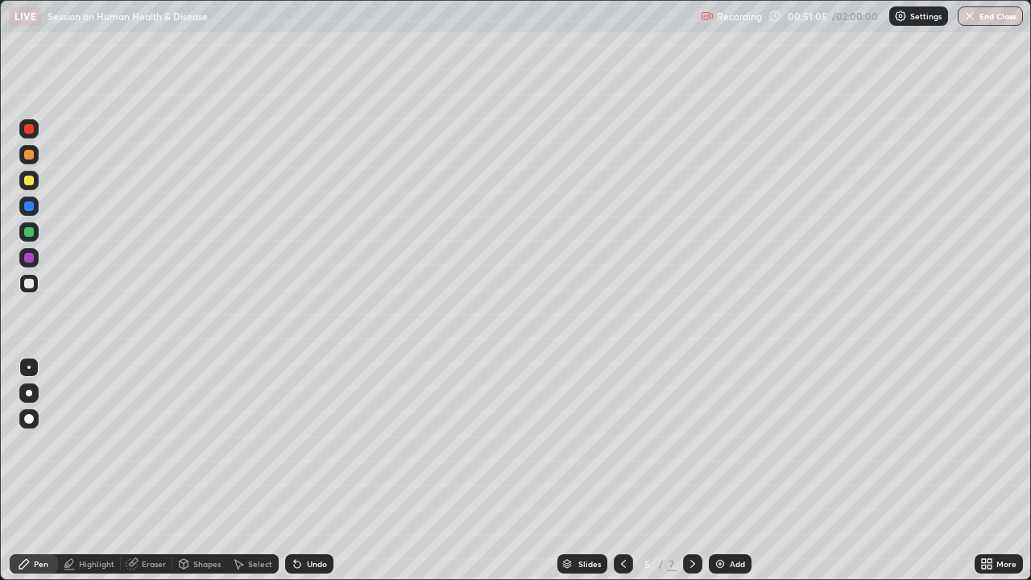
click at [309, 443] on div "Undo" at bounding box center [317, 564] width 20 height 8
click at [313, 443] on div "Undo" at bounding box center [317, 564] width 20 height 8
click at [311, 443] on div "Undo" at bounding box center [309, 563] width 48 height 19
click at [309, 443] on div "Undo" at bounding box center [317, 564] width 20 height 8
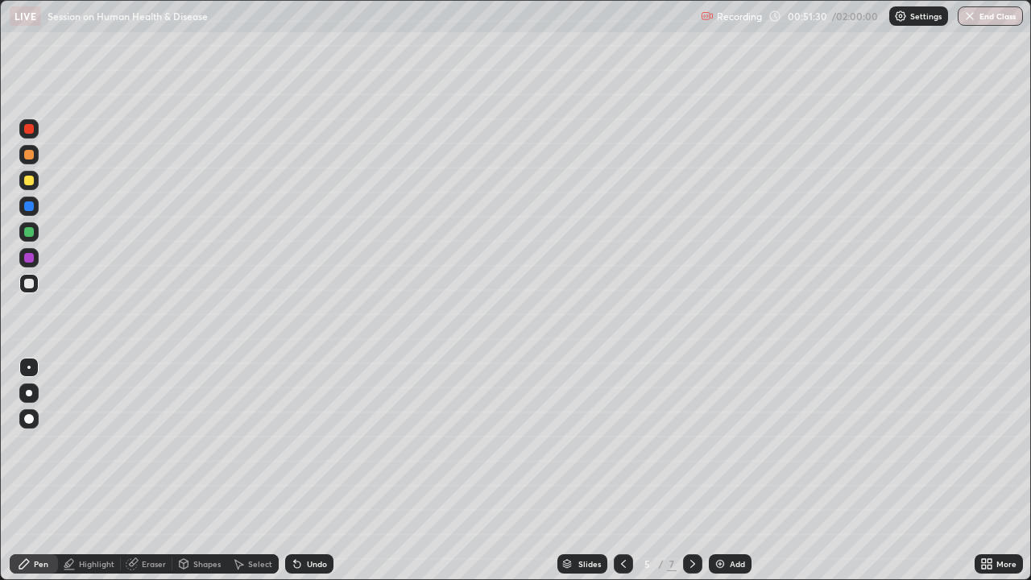
click at [252, 443] on div "Select" at bounding box center [260, 564] width 24 height 8
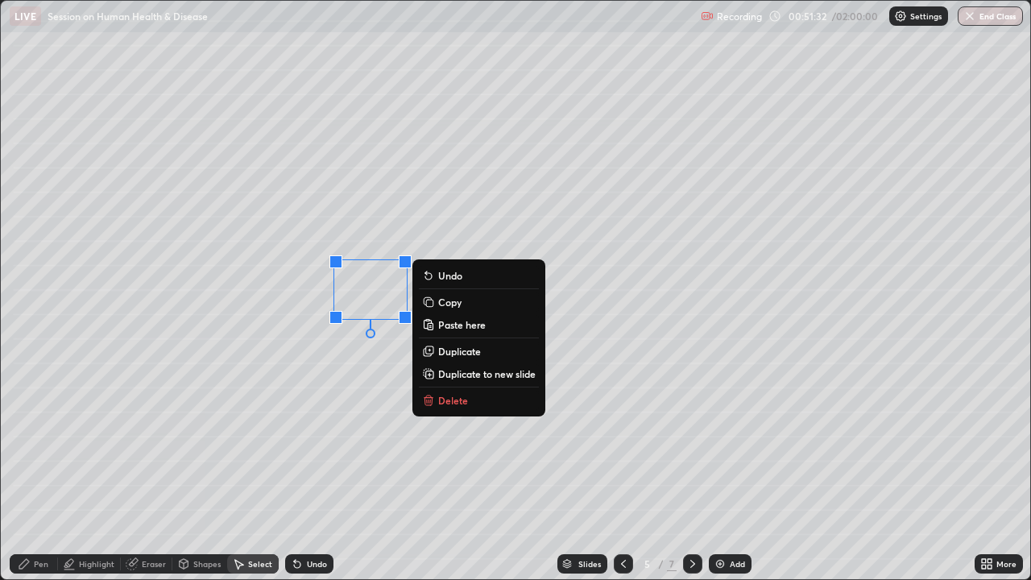
click at [453, 352] on p "Duplicate" at bounding box center [459, 351] width 43 height 13
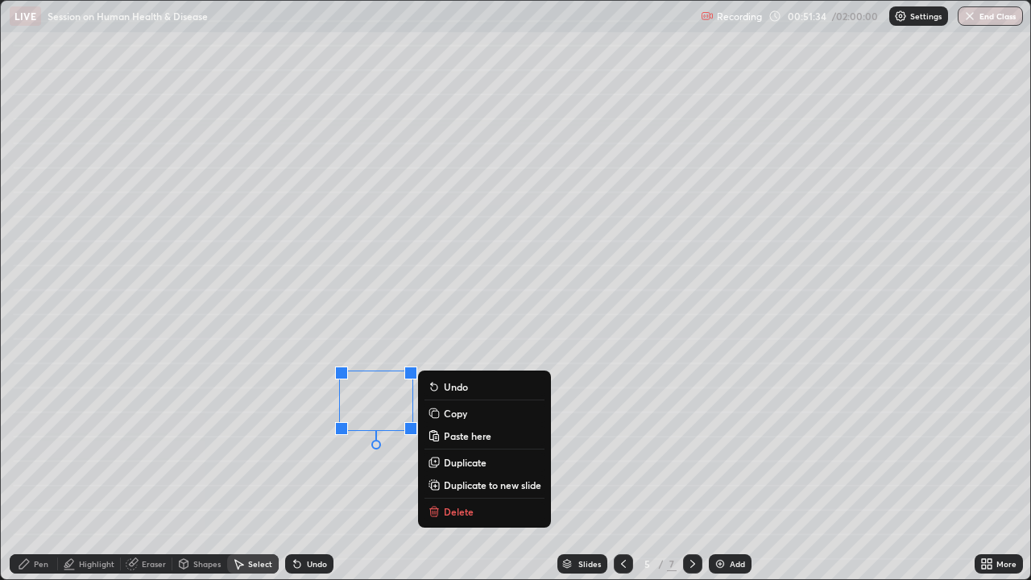
click at [332, 443] on div "0 ° Undo Copy Paste here Duplicate Duplicate to new slide Delete" at bounding box center [515, 290] width 1029 height 578
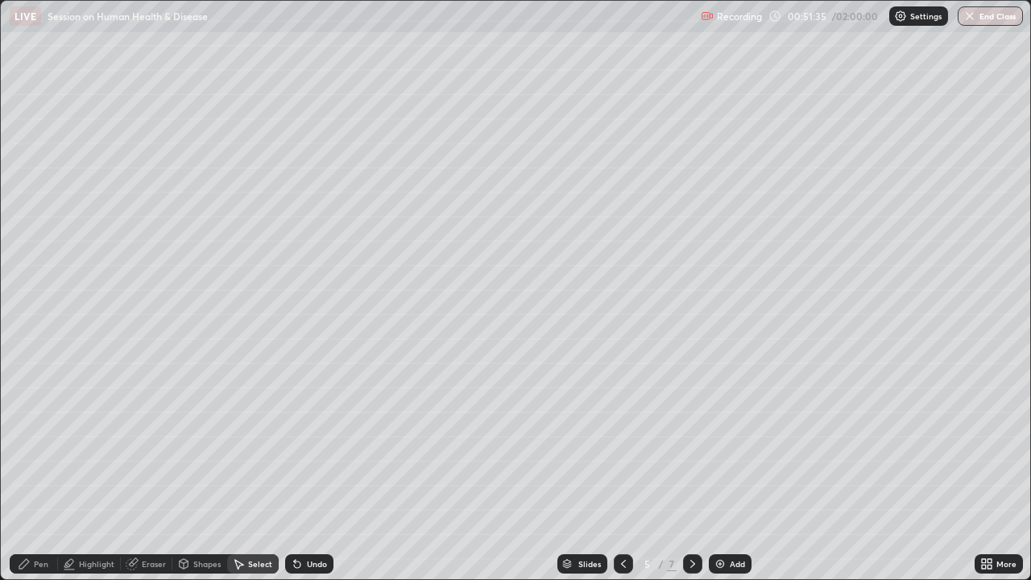
click at [299, 443] on icon at bounding box center [297, 563] width 13 height 13
click at [312, 443] on div "Undo" at bounding box center [317, 564] width 20 height 8
click at [246, 443] on div "Select" at bounding box center [253, 563] width 52 height 19
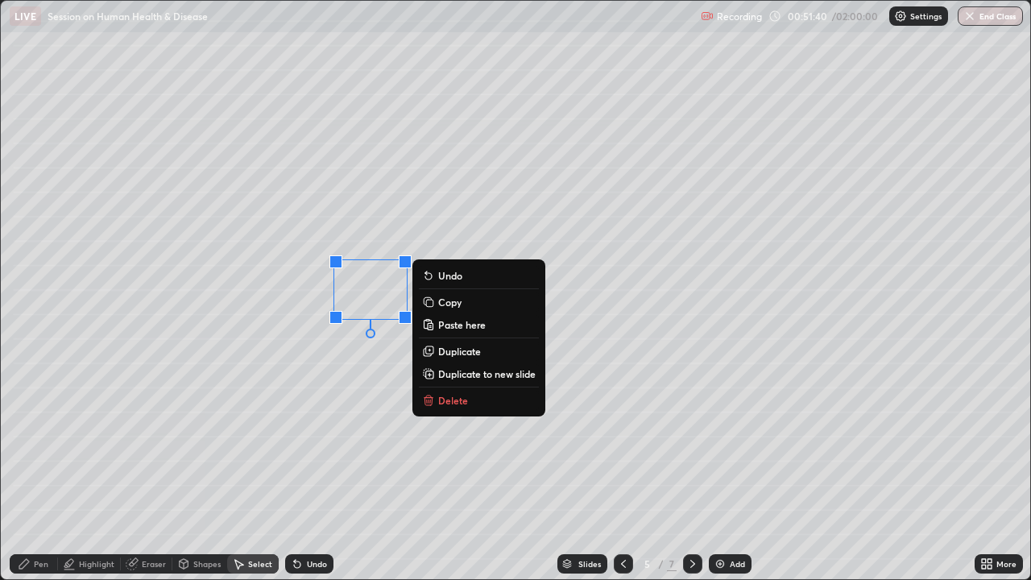
click at [281, 325] on div "0 ° Undo Copy Paste here Duplicate Duplicate to new slide Delete" at bounding box center [515, 290] width 1029 height 578
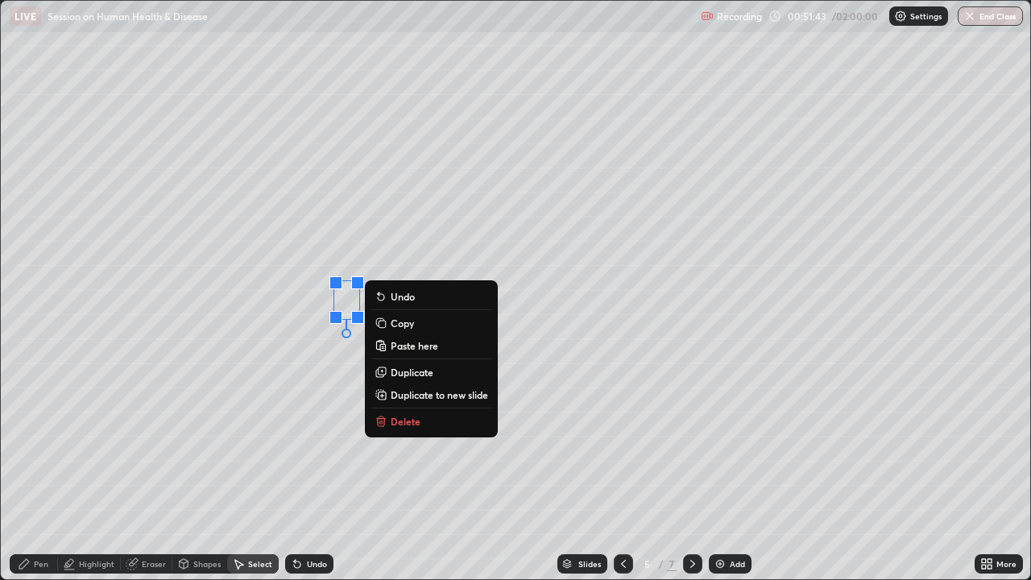
click at [420, 377] on p "Duplicate" at bounding box center [412, 372] width 43 height 13
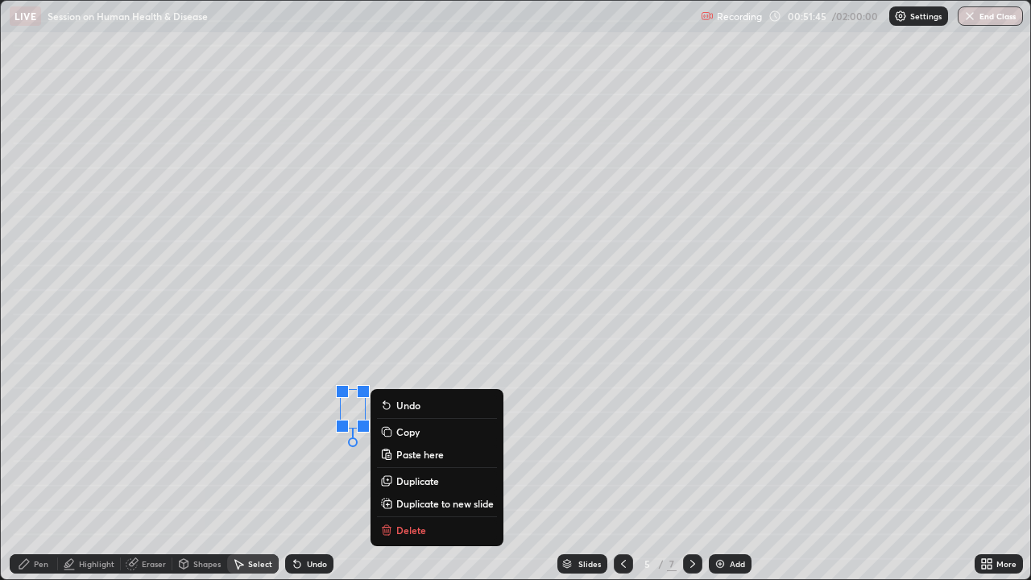
click at [247, 443] on div "0 ° Undo Copy Paste here Duplicate Duplicate to new slide Delete" at bounding box center [515, 290] width 1029 height 578
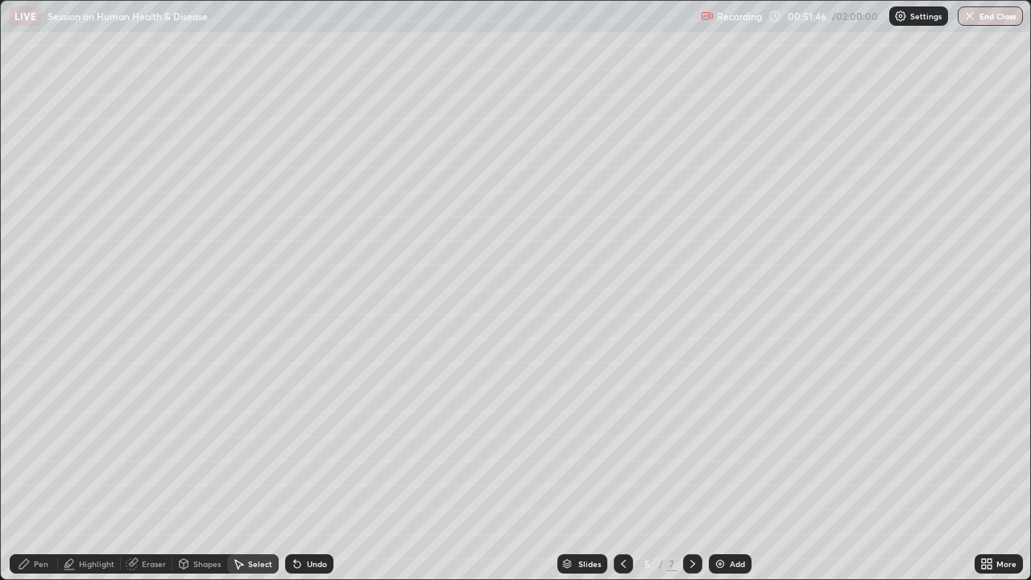
click at [50, 443] on div "Pen" at bounding box center [34, 563] width 48 height 19
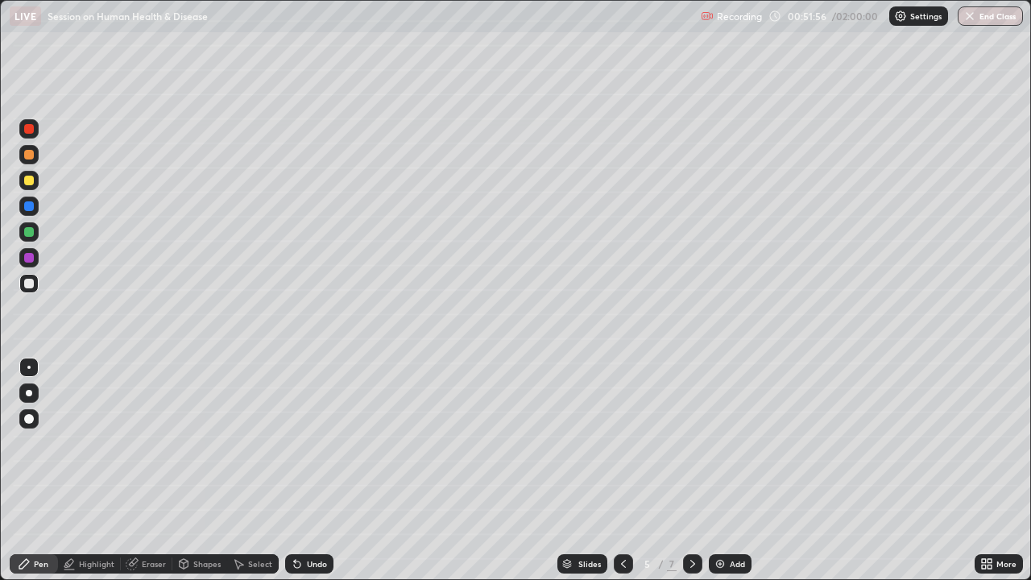
click at [262, 443] on div "Select" at bounding box center [260, 564] width 24 height 8
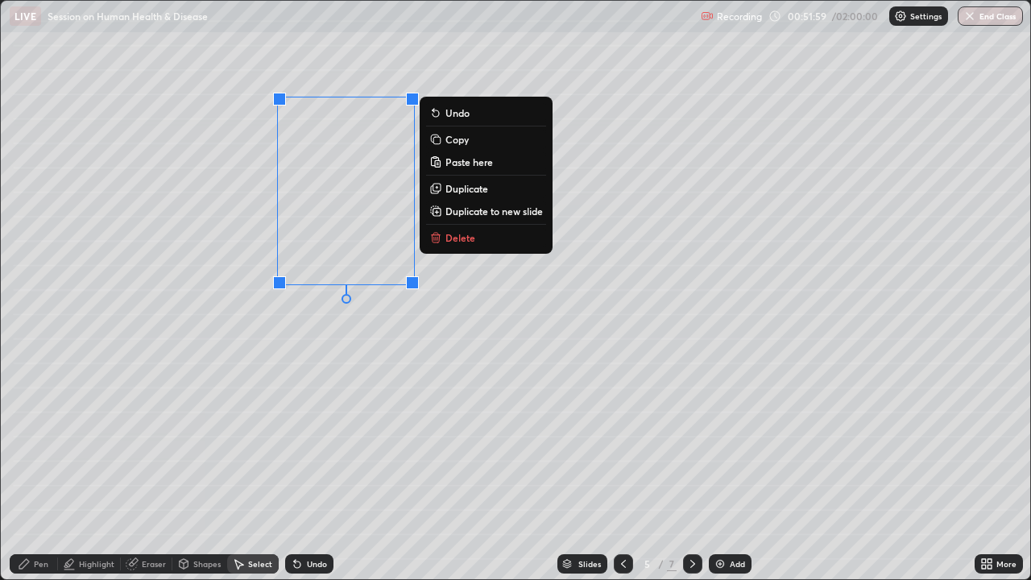
click at [337, 418] on div "0 ° Undo Copy Paste here Duplicate Duplicate to new slide Delete" at bounding box center [515, 290] width 1029 height 578
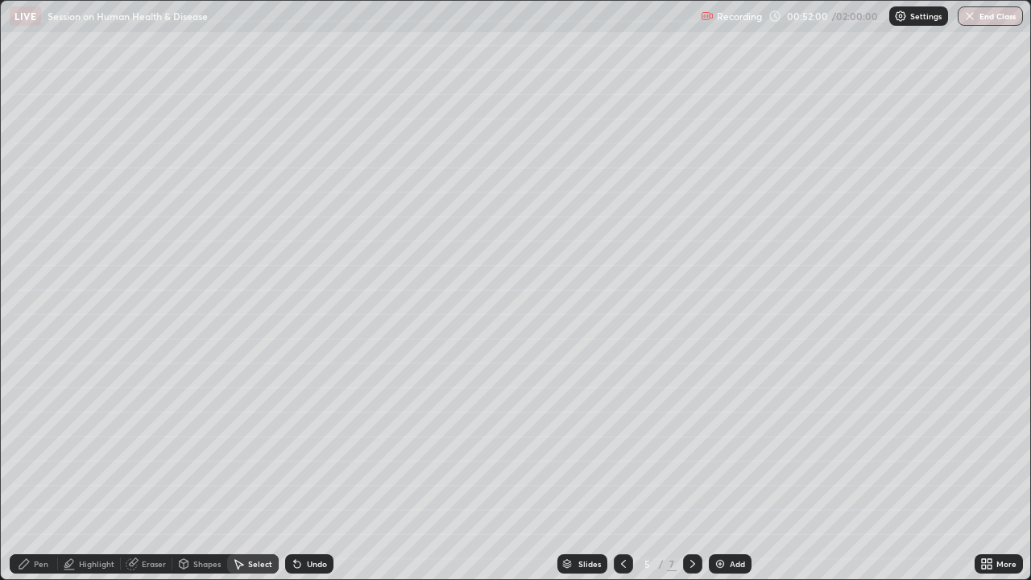
click at [33, 443] on div "Pen" at bounding box center [34, 563] width 48 height 19
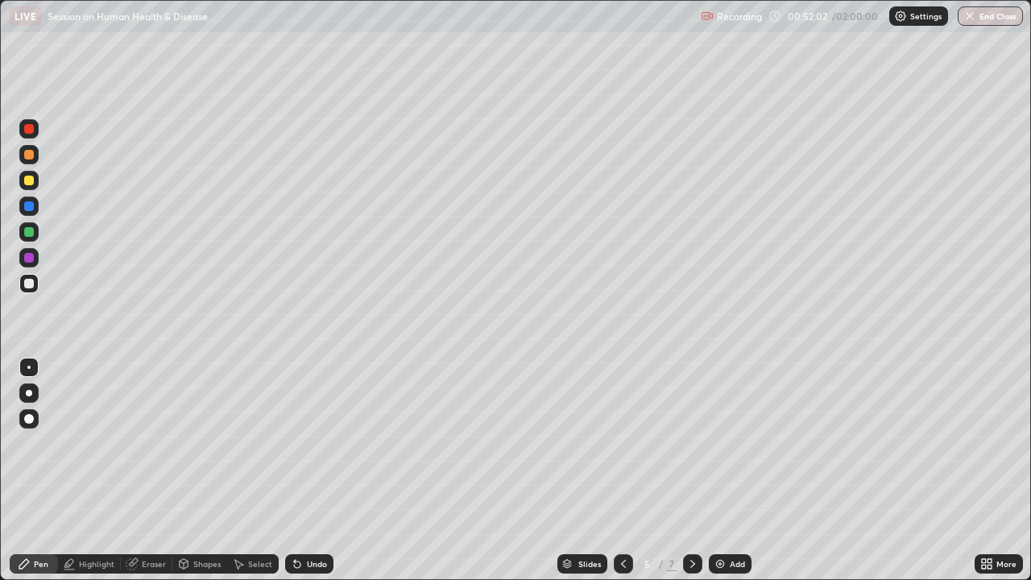
click at [33, 162] on div at bounding box center [28, 154] width 19 height 19
click at [29, 392] on div at bounding box center [29, 393] width 6 height 6
click at [321, 443] on div "Undo" at bounding box center [317, 564] width 20 height 8
click at [229, 443] on div "Select" at bounding box center [253, 563] width 52 height 19
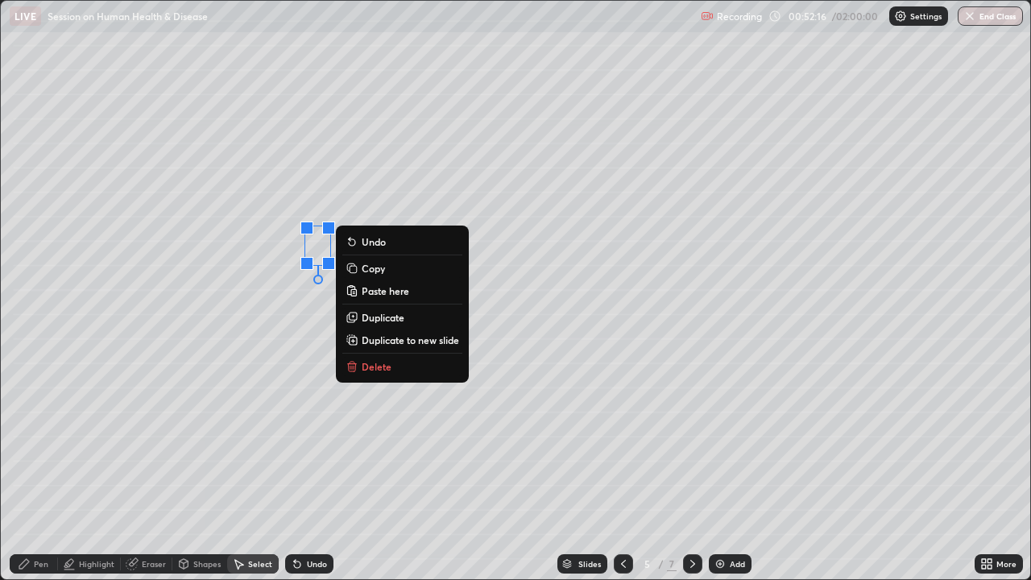
click at [392, 319] on p "Duplicate" at bounding box center [383, 317] width 43 height 13
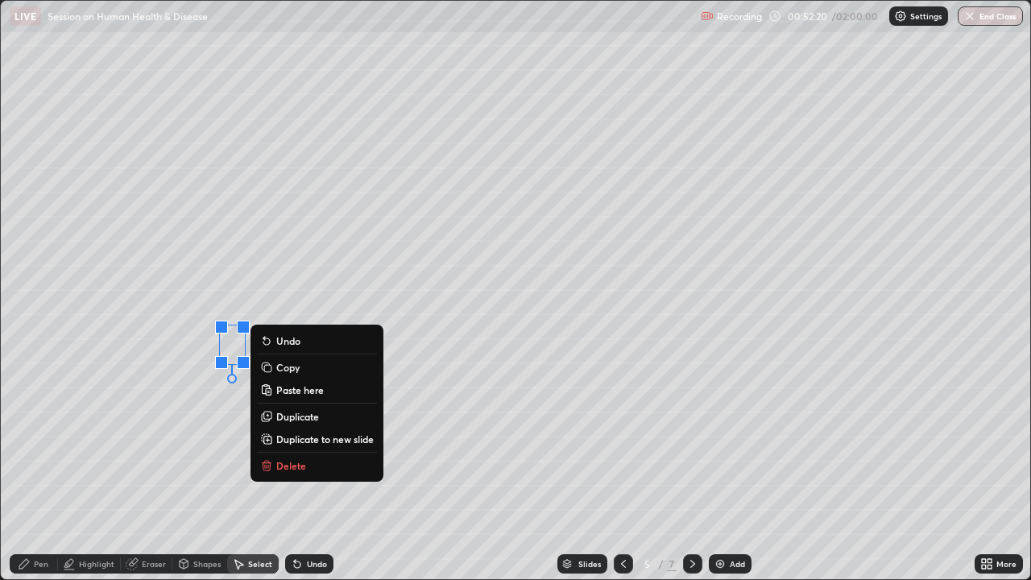
click at [304, 419] on p "Duplicate" at bounding box center [297, 416] width 43 height 13
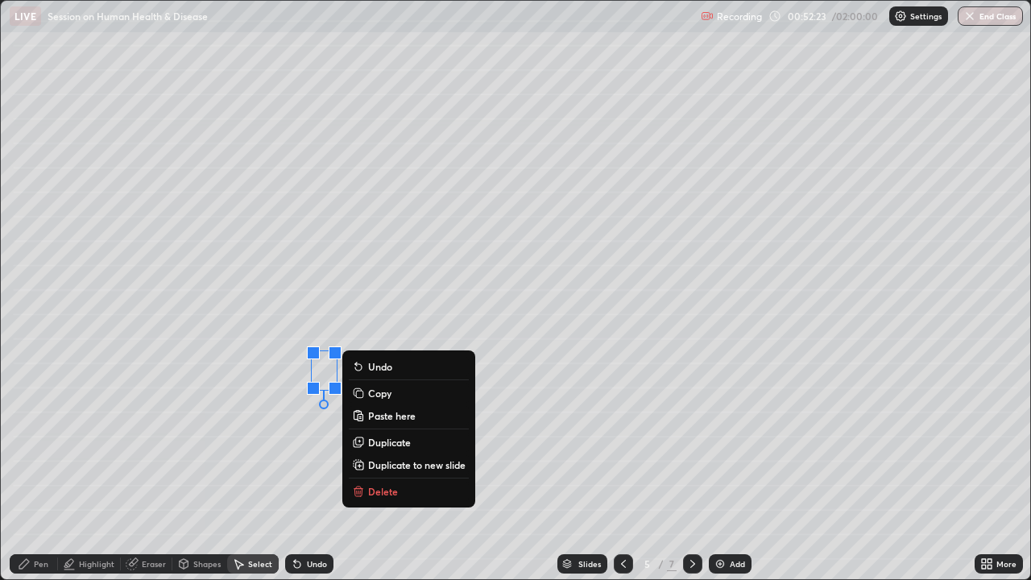
click at [396, 443] on p "Duplicate" at bounding box center [389, 442] width 43 height 13
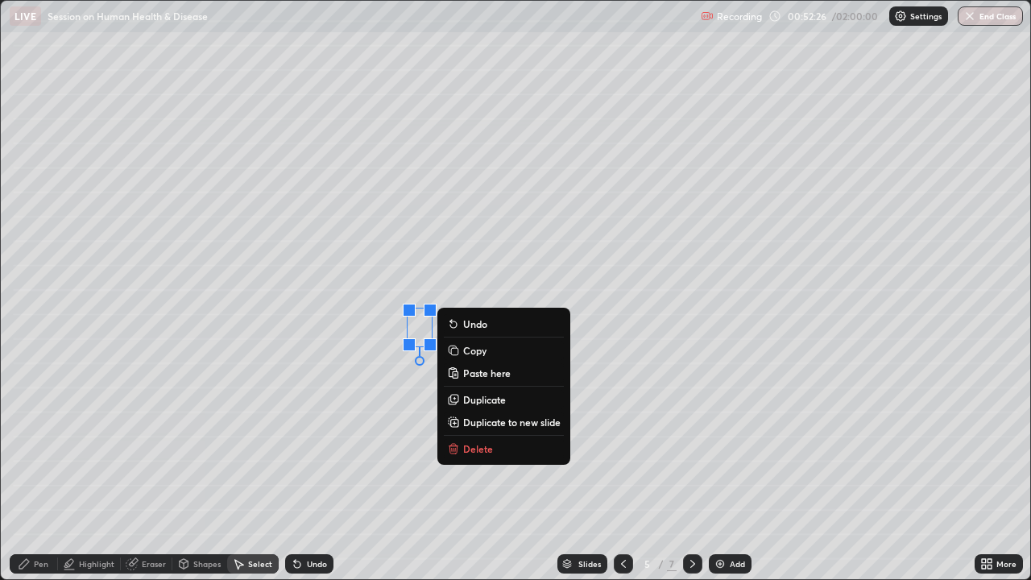
click at [206, 443] on div "0 ° Undo Copy Paste here Duplicate Duplicate to new slide Delete" at bounding box center [515, 290] width 1029 height 578
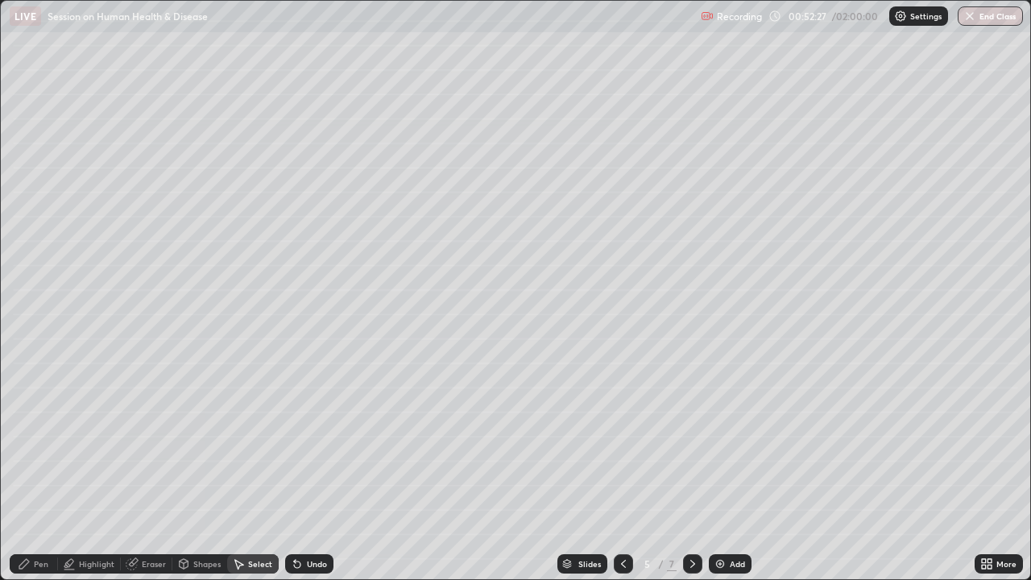
click at [33, 443] on div "Pen" at bounding box center [34, 563] width 48 height 19
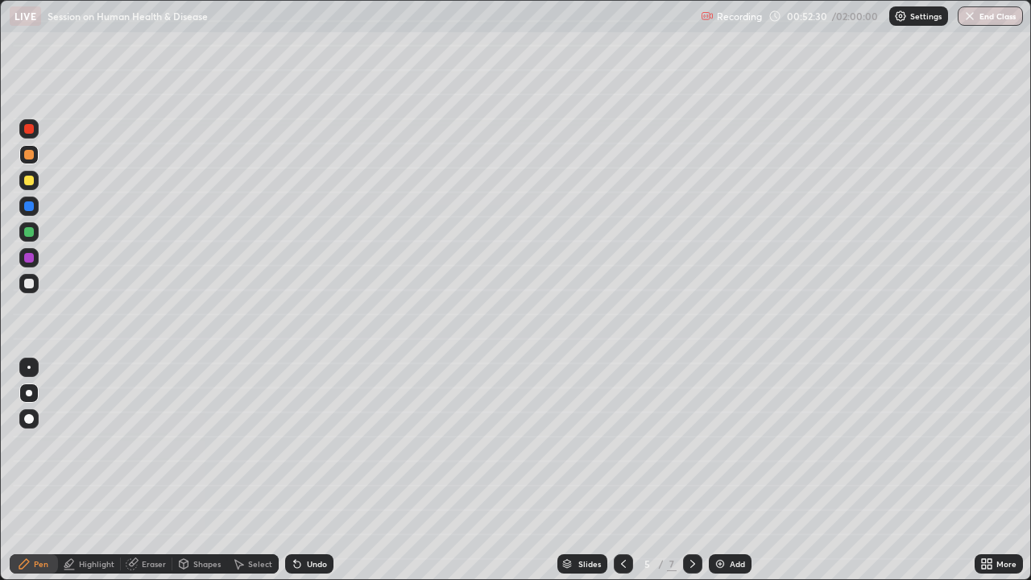
click at [26, 181] on div at bounding box center [29, 181] width 10 height 10
click at [622, 443] on icon at bounding box center [623, 563] width 13 height 13
click at [691, 443] on icon at bounding box center [692, 563] width 13 height 13
click at [29, 367] on div at bounding box center [28, 367] width 3 height 3
click at [31, 284] on div at bounding box center [29, 284] width 10 height 10
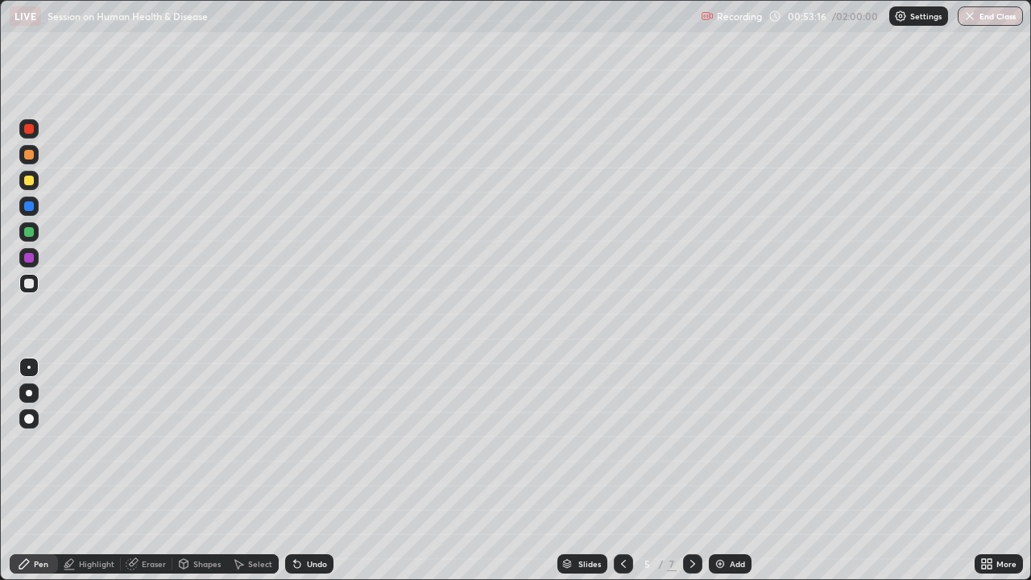
click at [317, 443] on div "Undo" at bounding box center [317, 564] width 20 height 8
click at [313, 443] on div "Undo" at bounding box center [317, 564] width 20 height 8
click at [315, 443] on div "Undo" at bounding box center [317, 564] width 20 height 8
click at [313, 443] on div "Undo" at bounding box center [317, 564] width 20 height 8
click at [311, 443] on div "Undo" at bounding box center [317, 564] width 20 height 8
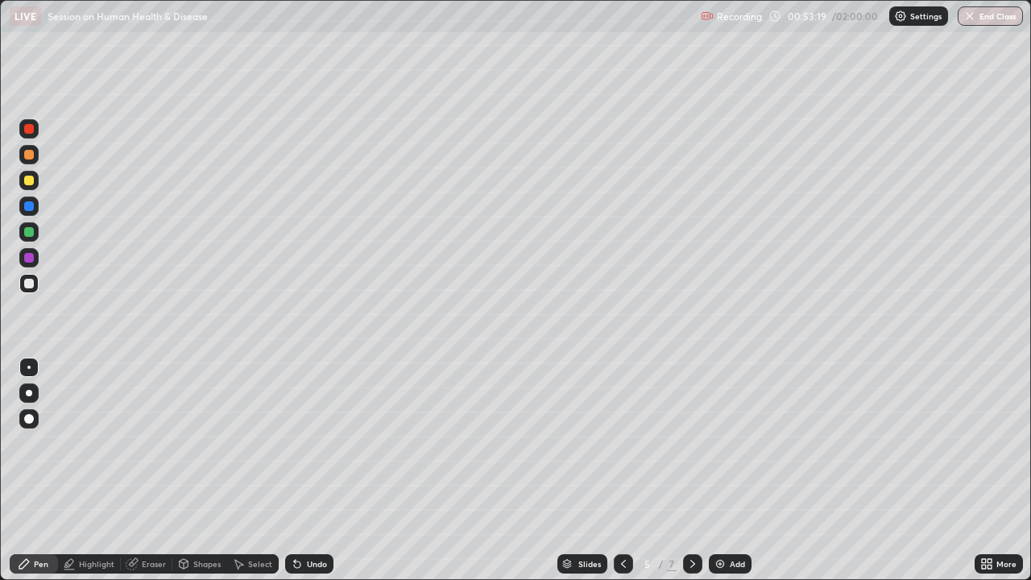
click at [313, 443] on div "Undo" at bounding box center [317, 564] width 20 height 8
click at [315, 443] on div "Undo" at bounding box center [317, 564] width 20 height 8
click at [308, 443] on div "Undo" at bounding box center [309, 563] width 48 height 19
click at [33, 209] on div at bounding box center [29, 206] width 10 height 10
click at [31, 412] on div at bounding box center [28, 418] width 19 height 19
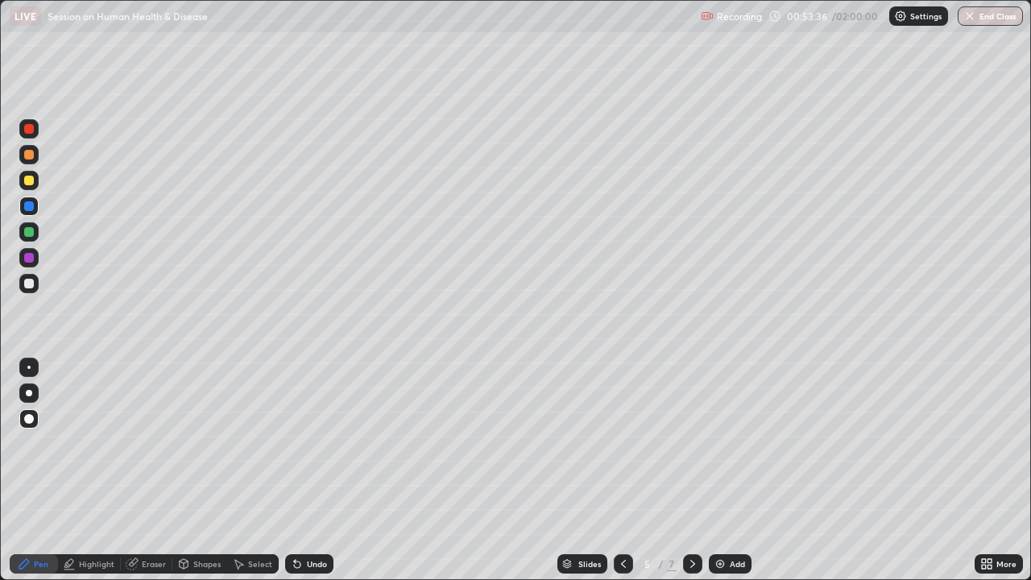
click at [314, 443] on div "Undo" at bounding box center [317, 564] width 20 height 8
click at [31, 238] on div at bounding box center [28, 231] width 19 height 19
click at [313, 443] on div "Undo" at bounding box center [309, 563] width 48 height 19
click at [313, 443] on div "Undo" at bounding box center [317, 564] width 20 height 8
click at [250, 443] on div "Select" at bounding box center [260, 564] width 24 height 8
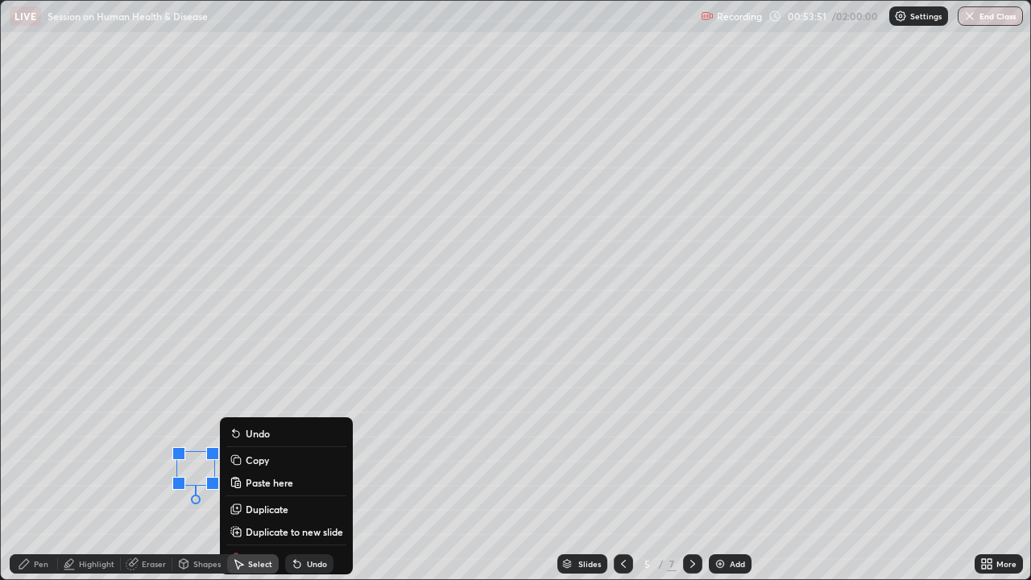
click at [275, 443] on p "Duplicate" at bounding box center [267, 509] width 43 height 13
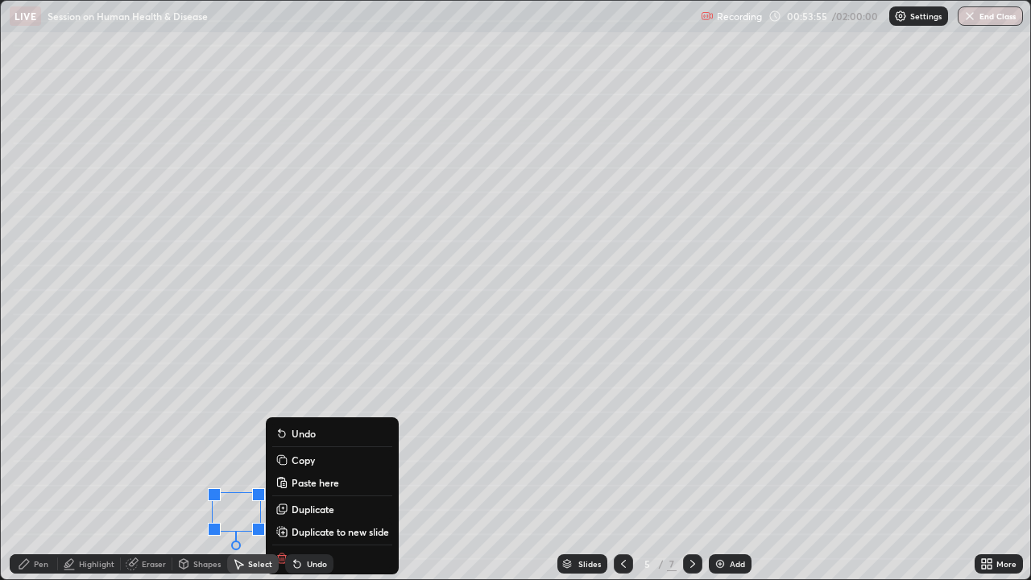
click at [313, 443] on p "Duplicate" at bounding box center [313, 509] width 43 height 13
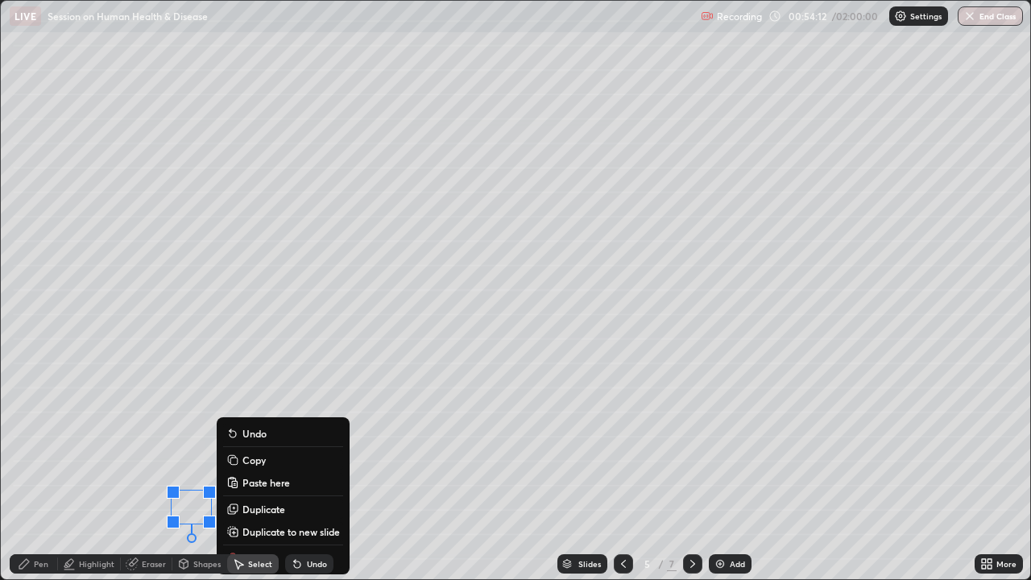
click at [133, 443] on div "0 ° Undo Copy Paste here Duplicate Duplicate to new slide Delete" at bounding box center [515, 290] width 1029 height 578
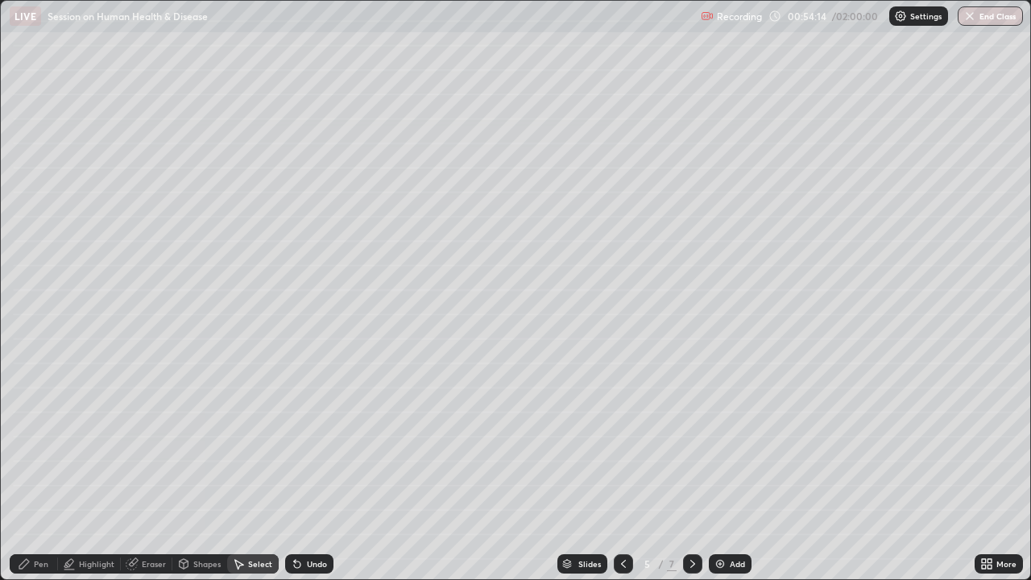
click at [41, 443] on div "Pen" at bounding box center [41, 564] width 14 height 8
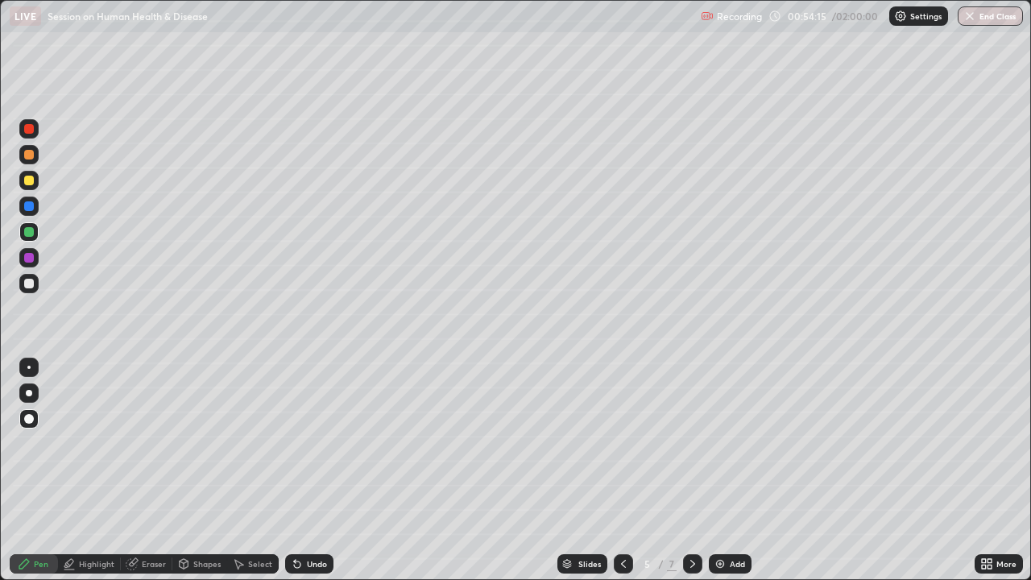
click at [29, 368] on div at bounding box center [28, 367] width 3 height 3
click at [29, 284] on div at bounding box center [29, 284] width 10 height 10
click at [259, 443] on div "Select" at bounding box center [260, 564] width 24 height 8
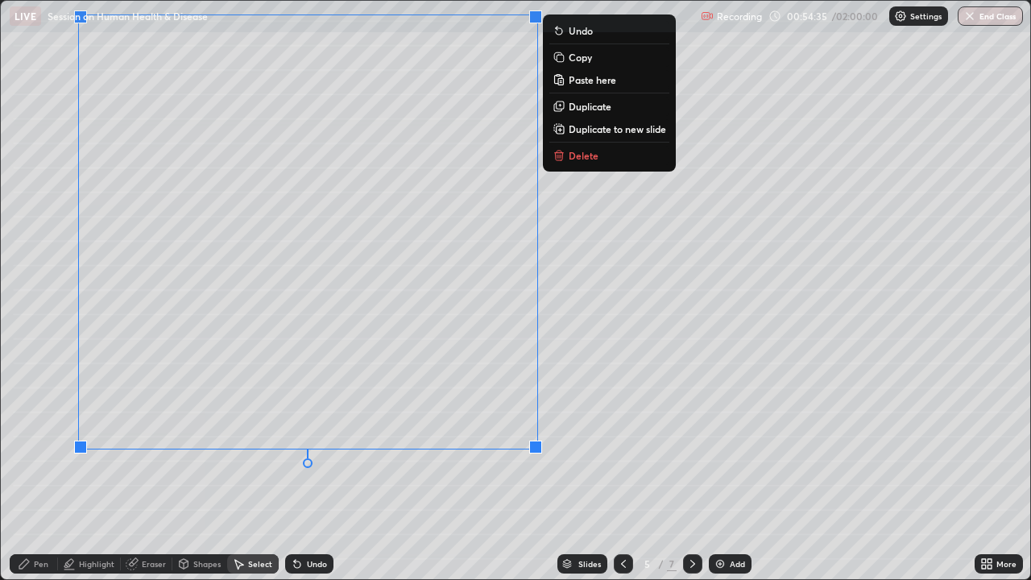
click at [287, 443] on div "0 ° Undo Copy Paste here Duplicate Duplicate to new slide Delete" at bounding box center [515, 290] width 1029 height 578
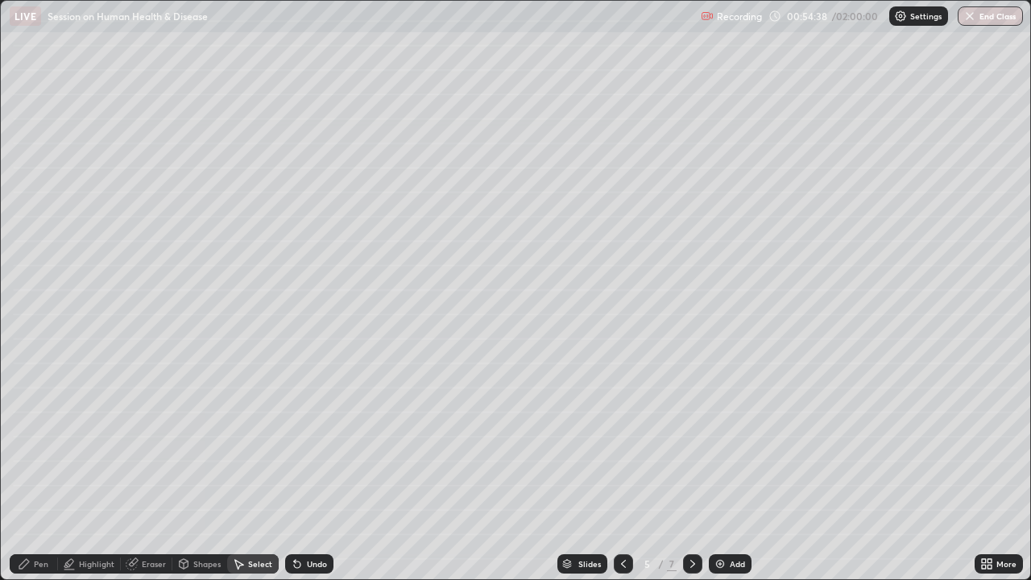
click at [34, 443] on div "Pen" at bounding box center [41, 564] width 14 height 8
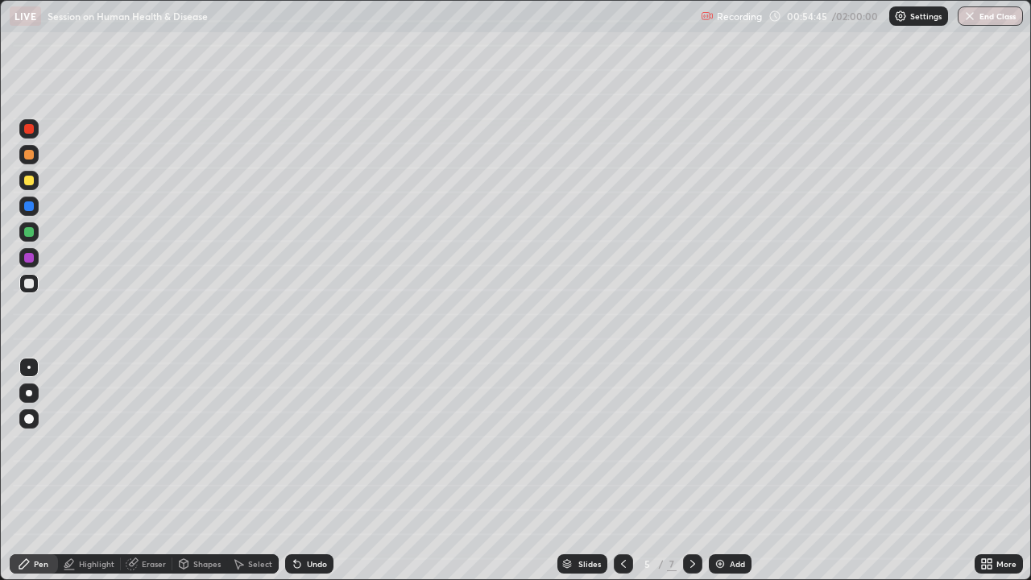
click at [302, 443] on div "Undo" at bounding box center [309, 563] width 48 height 19
click at [314, 443] on div "Undo" at bounding box center [317, 564] width 20 height 8
click at [304, 443] on div "Undo" at bounding box center [309, 563] width 48 height 19
click at [27, 256] on div at bounding box center [29, 258] width 10 height 10
click at [316, 443] on div "Undo" at bounding box center [317, 564] width 20 height 8
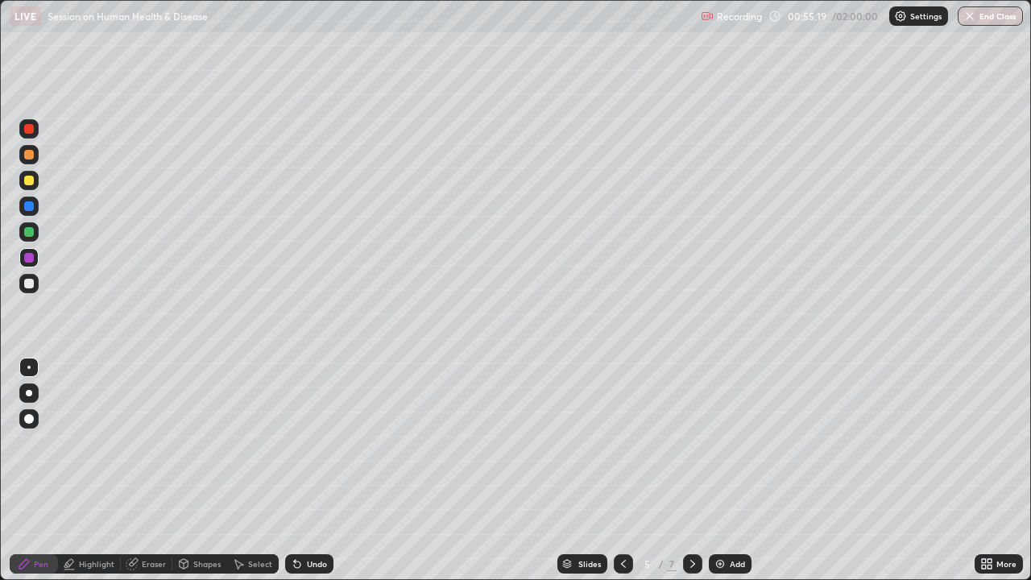
click at [25, 291] on div at bounding box center [28, 283] width 19 height 19
click at [315, 443] on div "Undo" at bounding box center [317, 564] width 20 height 8
click at [28, 206] on div at bounding box center [29, 206] width 10 height 10
click at [307, 443] on div "Undo" at bounding box center [317, 564] width 20 height 8
click at [308, 443] on div "Undo" at bounding box center [309, 563] width 48 height 19
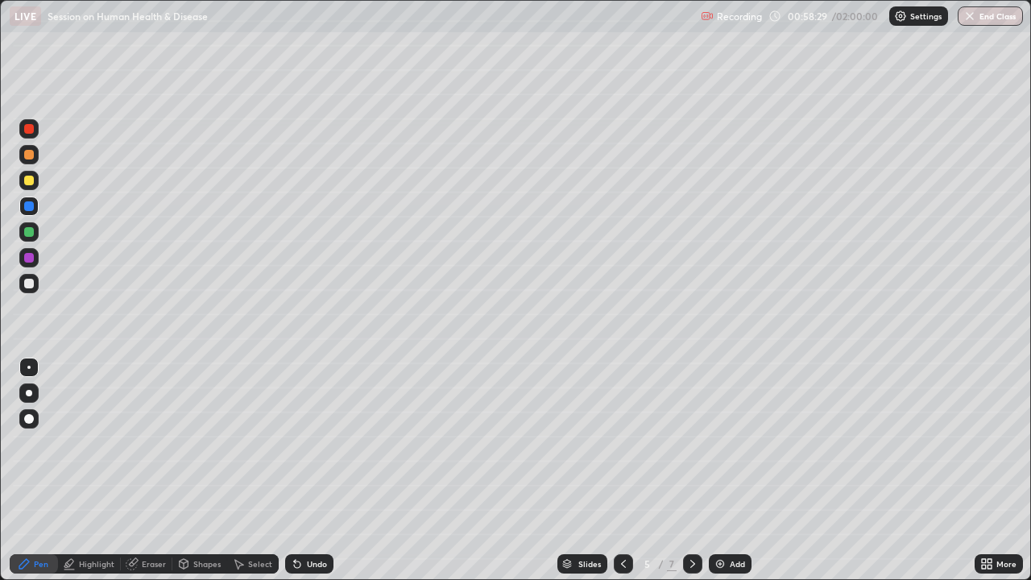
click at [304, 443] on div "Undo" at bounding box center [309, 563] width 48 height 19
click at [317, 443] on div "Undo" at bounding box center [309, 563] width 48 height 19
click at [302, 443] on div "Undo" at bounding box center [309, 563] width 48 height 19
click at [301, 443] on div "Undo" at bounding box center [309, 563] width 48 height 19
click at [294, 443] on div "Undo" at bounding box center [309, 563] width 48 height 19
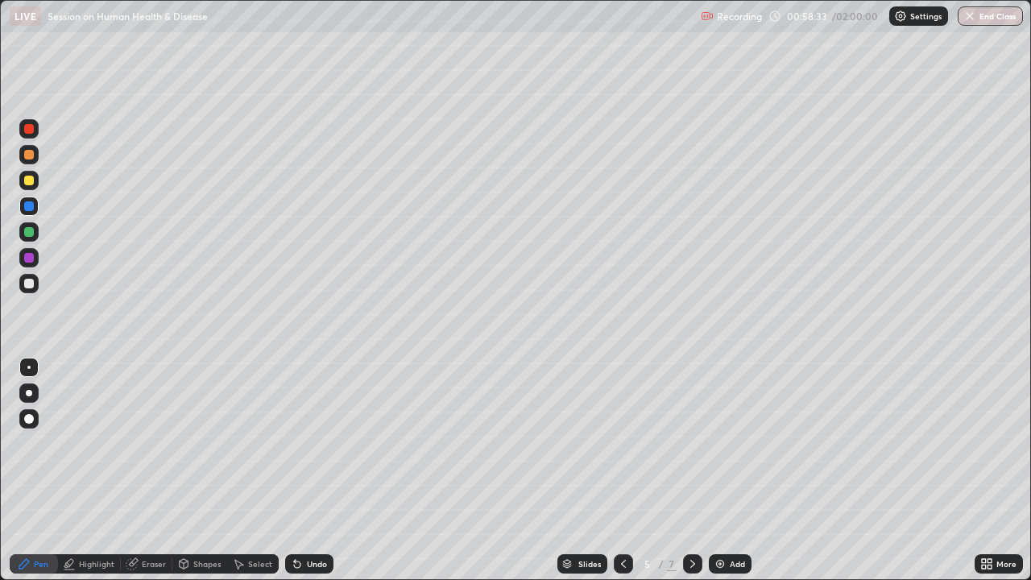
click at [309, 443] on div "Undo" at bounding box center [317, 564] width 20 height 8
click at [622, 443] on icon at bounding box center [623, 563] width 13 height 13
click at [33, 132] on div at bounding box center [29, 129] width 10 height 10
click at [313, 443] on div "Undo" at bounding box center [317, 564] width 20 height 8
click at [28, 417] on div at bounding box center [29, 419] width 10 height 10
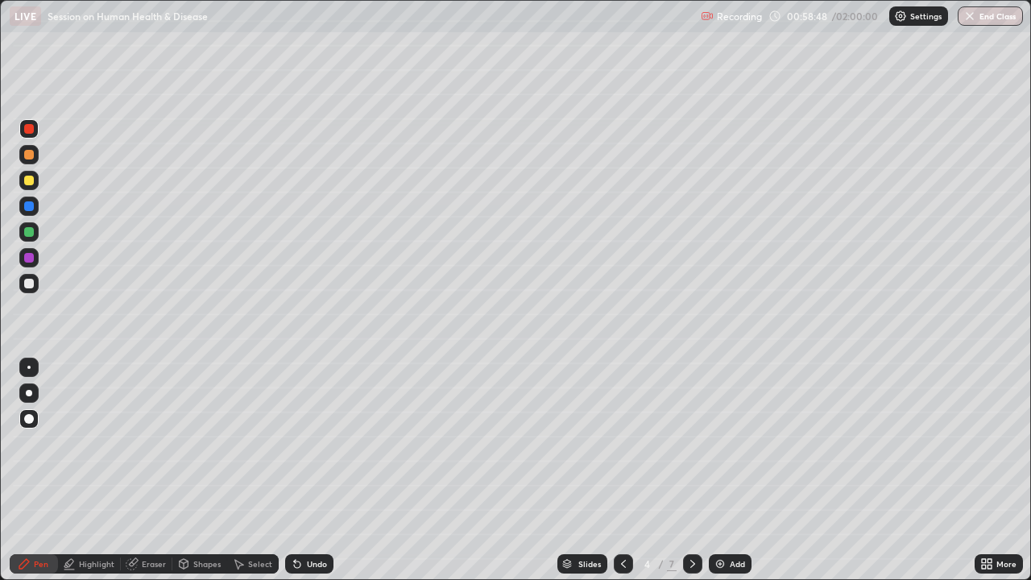
click at [33, 292] on div at bounding box center [28, 283] width 19 height 19
click at [32, 130] on div at bounding box center [29, 129] width 10 height 10
click at [29, 367] on div at bounding box center [28, 367] width 3 height 3
click at [297, 443] on icon at bounding box center [297, 563] width 13 height 13
click at [691, 443] on icon at bounding box center [692, 563] width 13 height 13
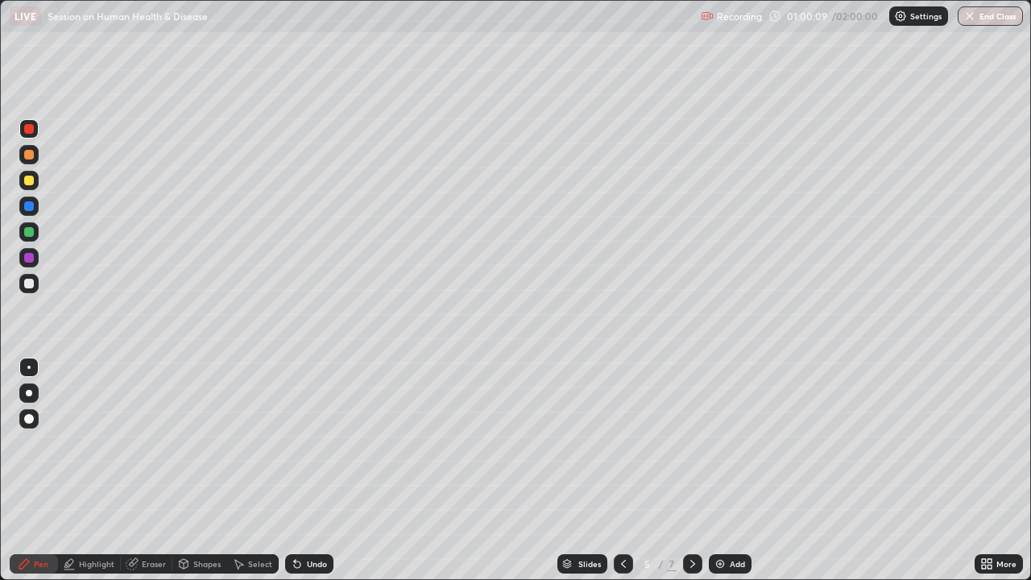
click at [33, 152] on div at bounding box center [29, 155] width 10 height 10
click at [29, 393] on div at bounding box center [29, 393] width 6 height 6
click at [38, 287] on div at bounding box center [28, 283] width 19 height 19
click at [30, 129] on div at bounding box center [29, 129] width 10 height 10
click at [26, 180] on div at bounding box center [29, 181] width 10 height 10
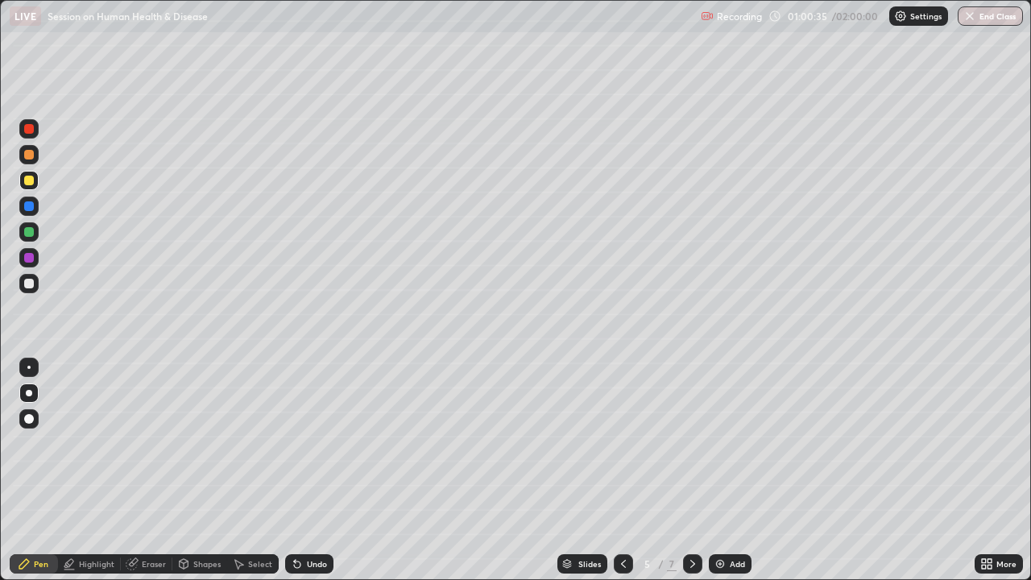
click at [255, 443] on div "Select" at bounding box center [260, 564] width 24 height 8
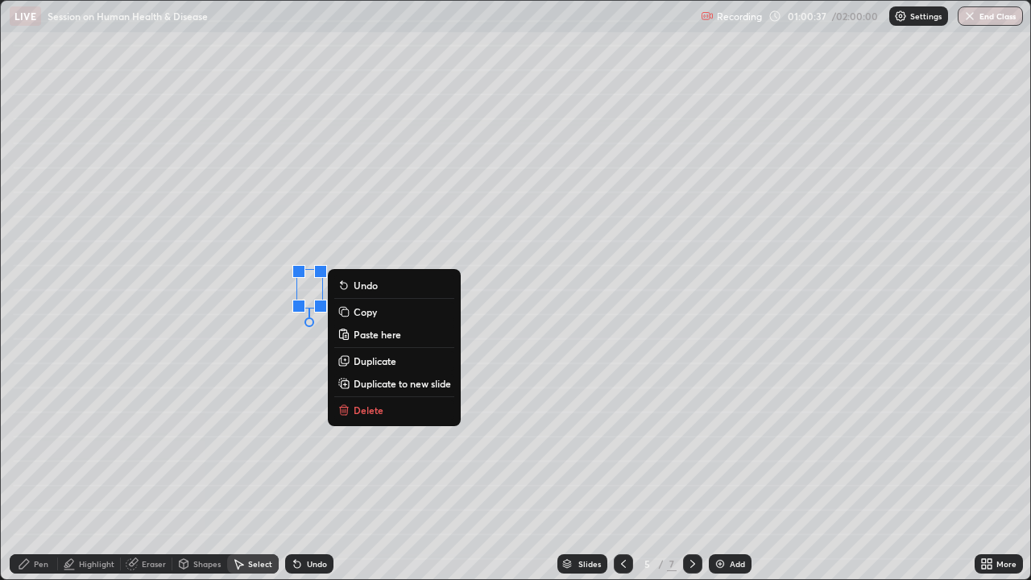
click at [387, 362] on p "Duplicate" at bounding box center [375, 360] width 43 height 13
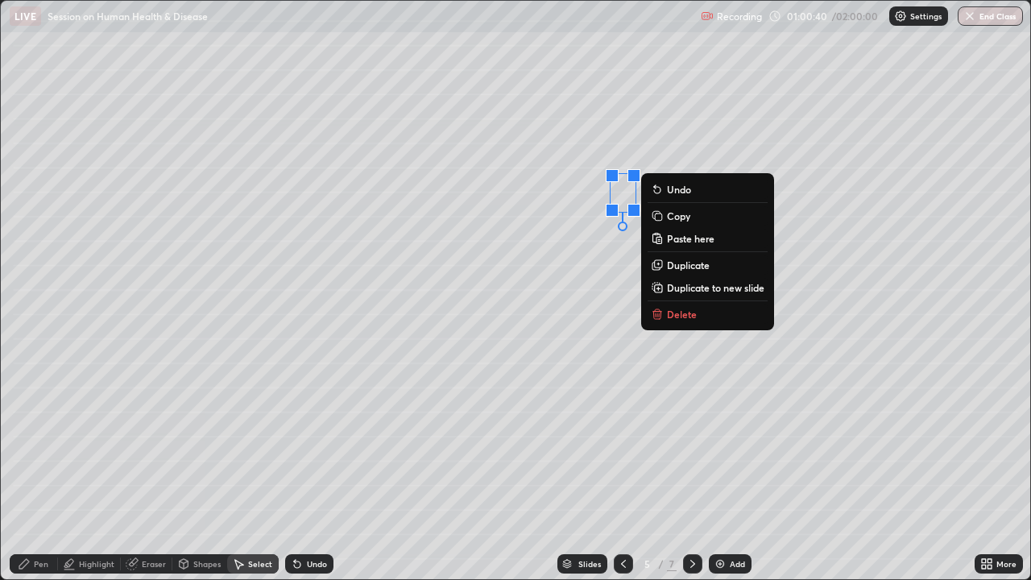
click at [550, 326] on div "0 ° Undo Copy Paste here Duplicate Duplicate to new slide Delete" at bounding box center [515, 290] width 1029 height 578
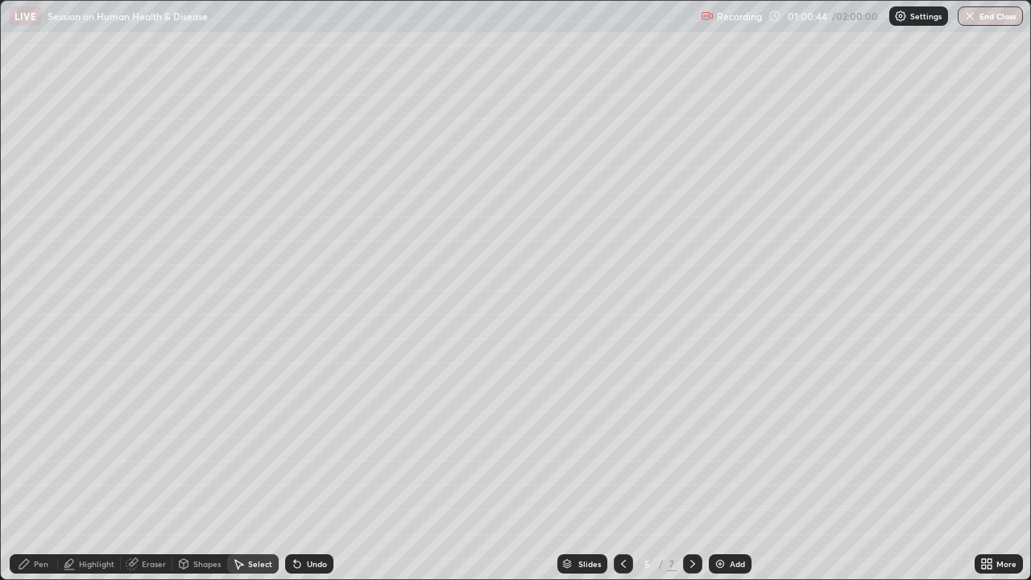
click at [32, 443] on div "Pen" at bounding box center [34, 563] width 48 height 19
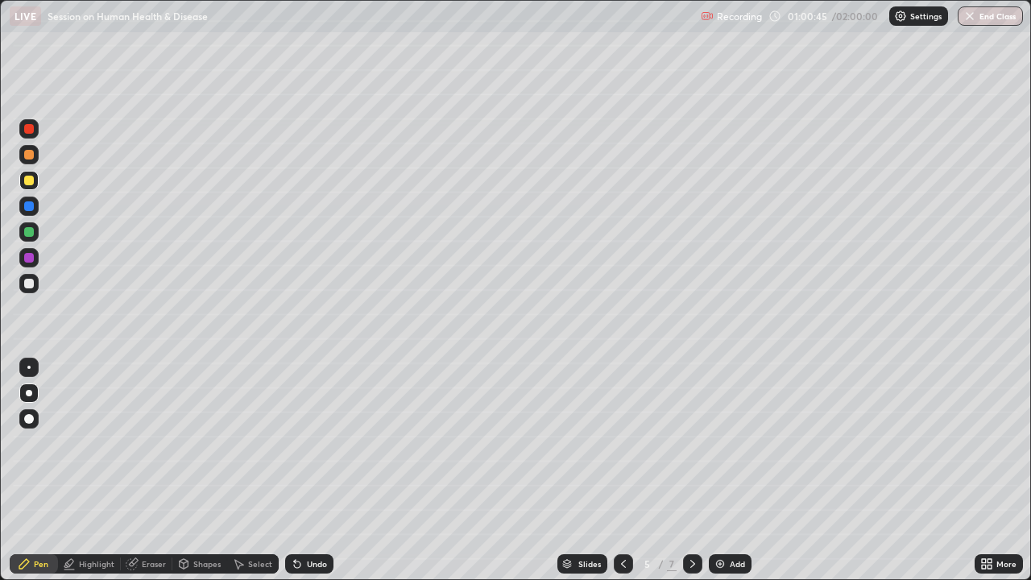
click at [27, 284] on div at bounding box center [29, 284] width 10 height 10
click at [309, 443] on div "Undo" at bounding box center [317, 564] width 20 height 8
click at [311, 443] on div "Undo" at bounding box center [317, 564] width 20 height 8
click at [36, 368] on div at bounding box center [28, 367] width 19 height 19
click at [309, 443] on div "Undo" at bounding box center [317, 564] width 20 height 8
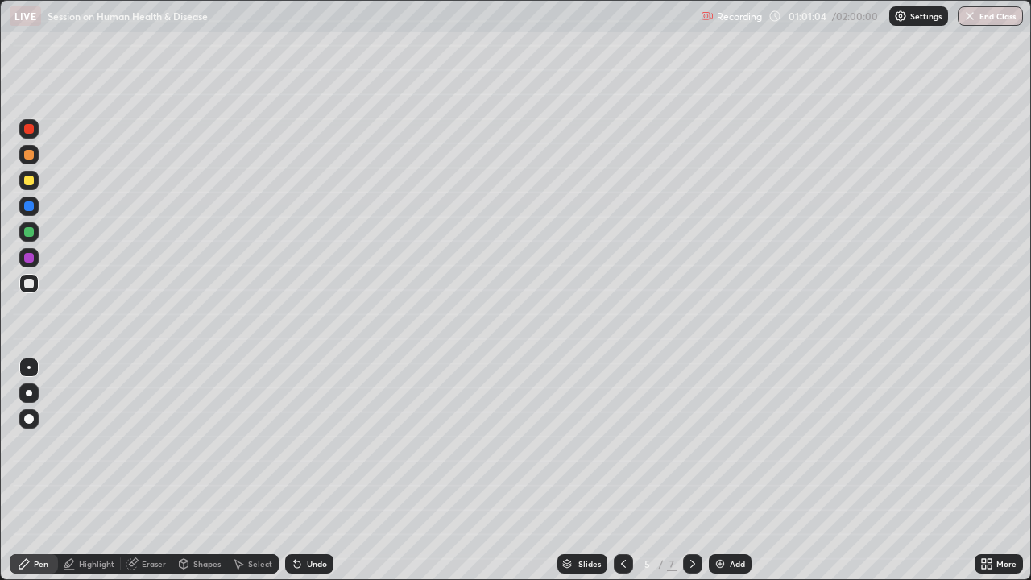
click at [309, 443] on div "Undo" at bounding box center [309, 563] width 48 height 19
click at [307, 443] on div "Undo" at bounding box center [317, 564] width 20 height 8
click at [308, 443] on div "Undo" at bounding box center [317, 564] width 20 height 8
click at [314, 443] on div "Undo" at bounding box center [317, 564] width 20 height 8
click at [309, 443] on div "Undo" at bounding box center [317, 564] width 20 height 8
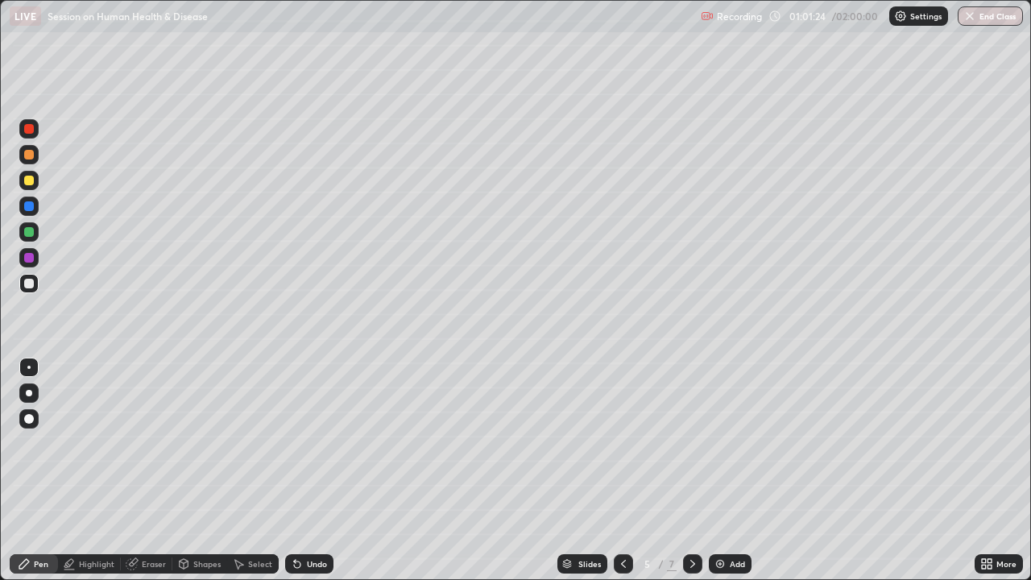
click at [309, 443] on div "Undo" at bounding box center [317, 564] width 20 height 8
click at [313, 443] on div "Undo" at bounding box center [317, 564] width 20 height 8
click at [201, 443] on div "Shapes" at bounding box center [206, 564] width 27 height 8
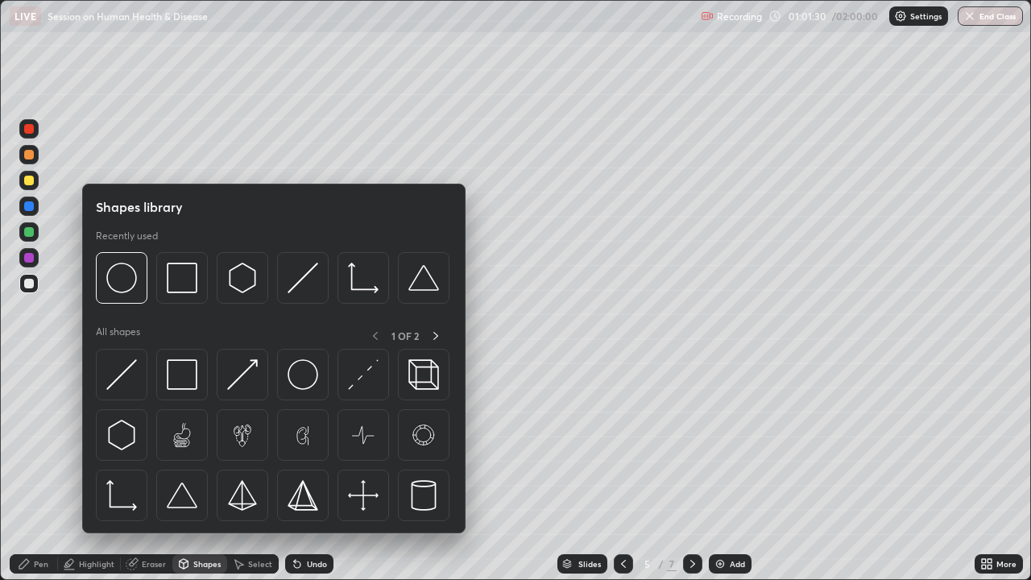
click at [260, 443] on div "Select" at bounding box center [260, 564] width 24 height 8
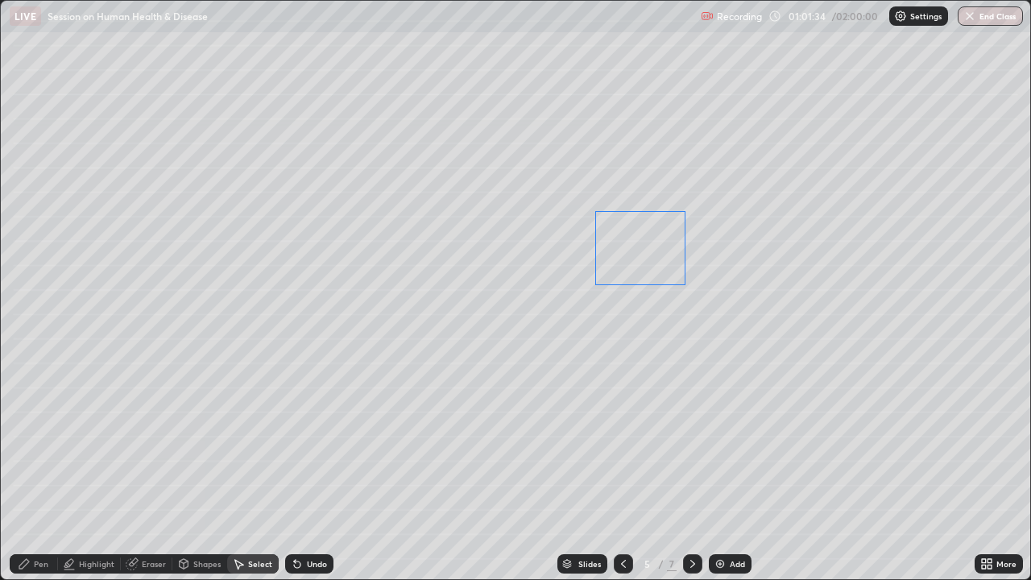
click at [631, 260] on div "0 ° Undo Copy Paste here Duplicate Duplicate to new slide Delete" at bounding box center [515, 290] width 1029 height 578
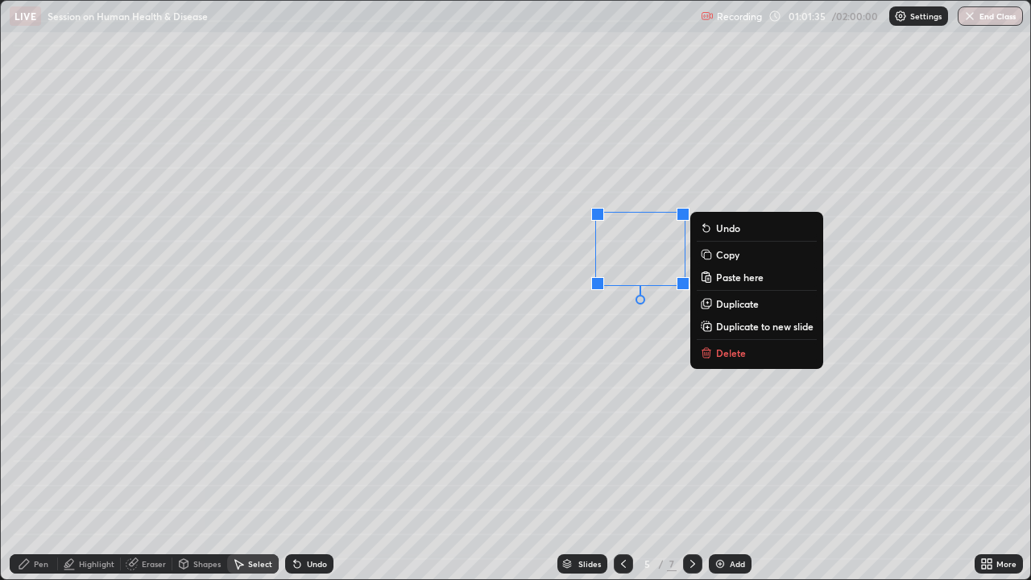
click at [541, 381] on div "0 ° Undo Copy Paste here Duplicate Duplicate to new slide Delete" at bounding box center [515, 290] width 1029 height 578
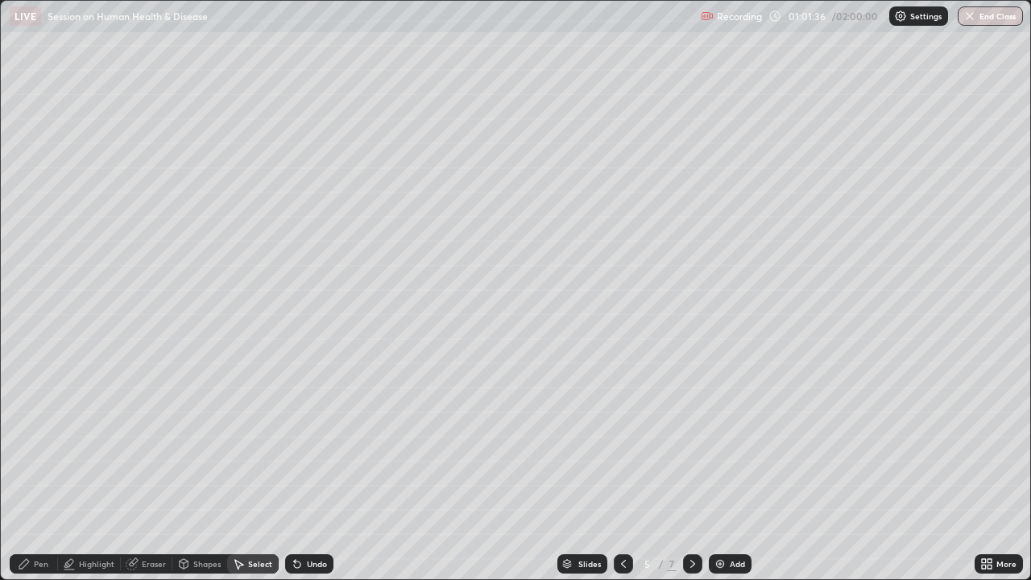
click at [29, 443] on icon at bounding box center [24, 563] width 13 height 13
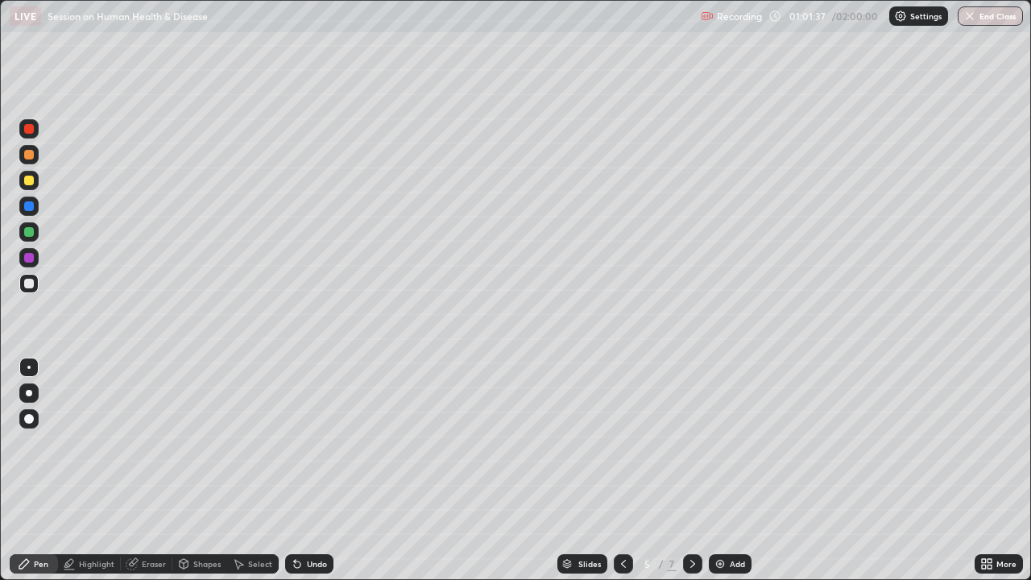
click at [38, 412] on div at bounding box center [28, 419] width 19 height 26
click at [28, 130] on div at bounding box center [29, 129] width 10 height 10
click at [309, 443] on div "Undo" at bounding box center [309, 563] width 48 height 19
click at [31, 393] on div at bounding box center [29, 393] width 6 height 6
click at [307, 443] on div "Undo" at bounding box center [317, 564] width 20 height 8
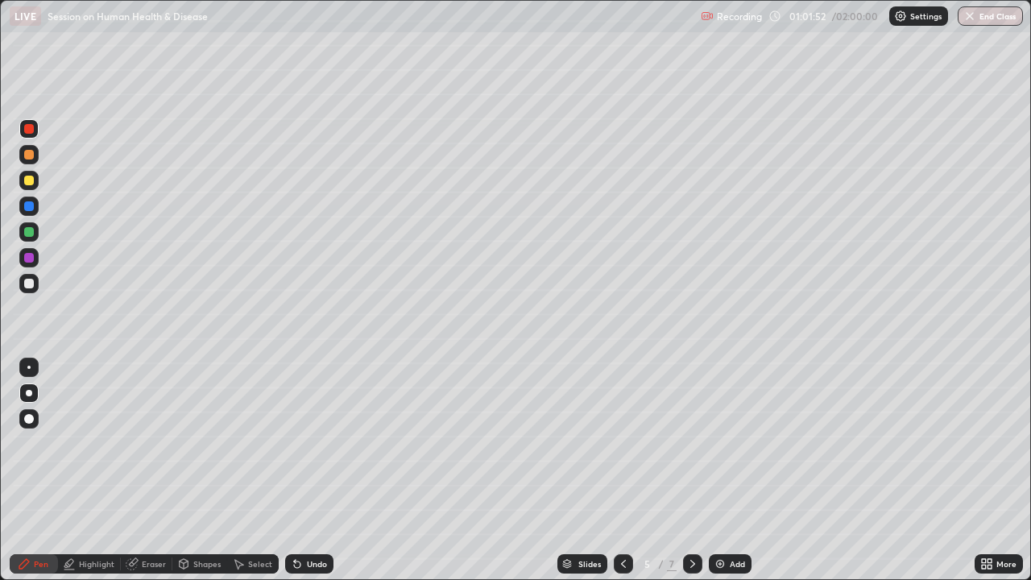
click at [29, 367] on div at bounding box center [28, 367] width 3 height 3
click at [312, 443] on div "Undo" at bounding box center [317, 564] width 20 height 8
click at [321, 443] on div "Undo" at bounding box center [309, 563] width 48 height 19
click at [246, 443] on div "Select" at bounding box center [253, 563] width 52 height 19
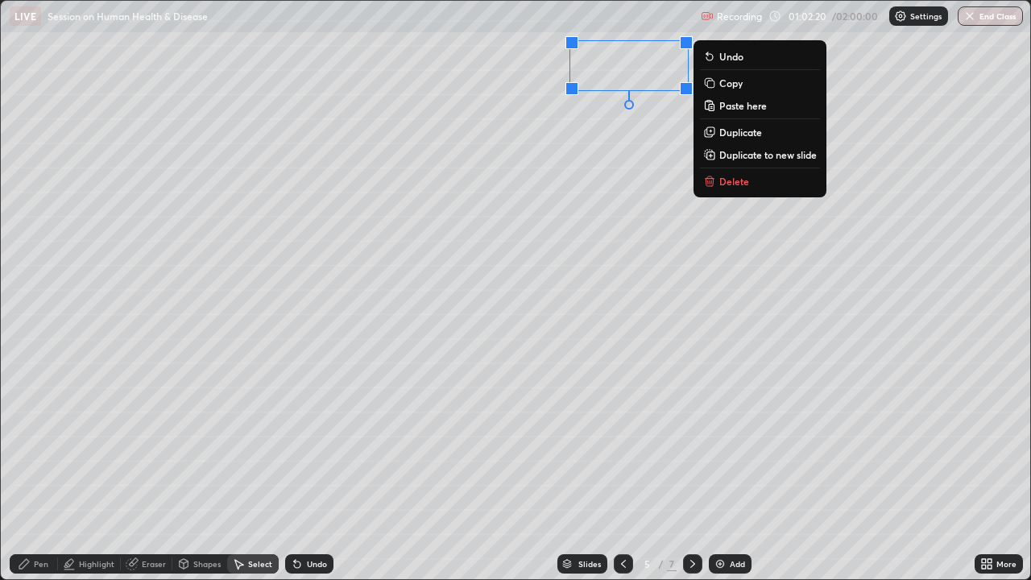
click at [587, 135] on div "0 ° Undo Copy Paste here Duplicate Duplicate to new slide Delete" at bounding box center [515, 290] width 1029 height 578
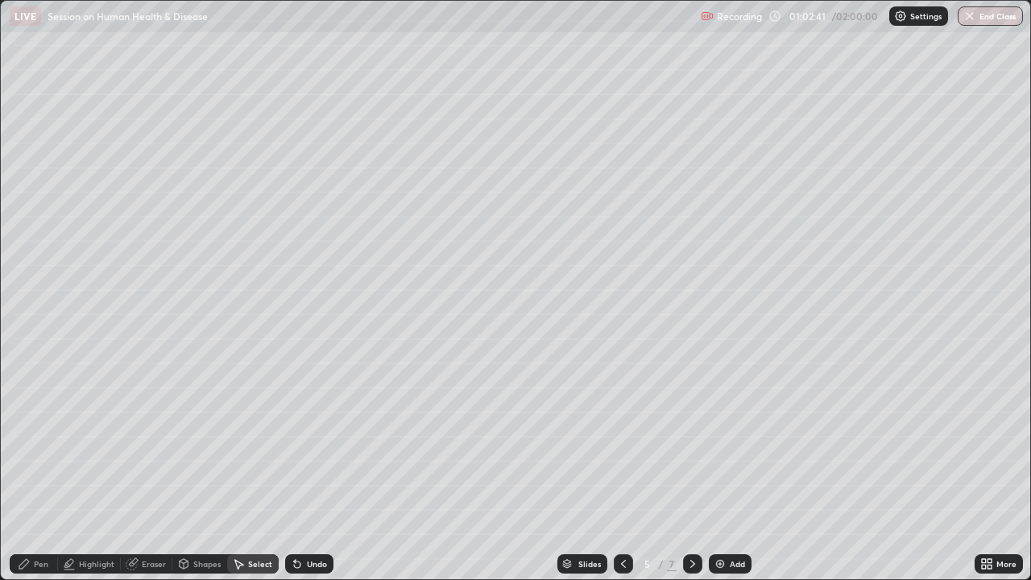
click at [36, 443] on div "Pen" at bounding box center [34, 563] width 48 height 19
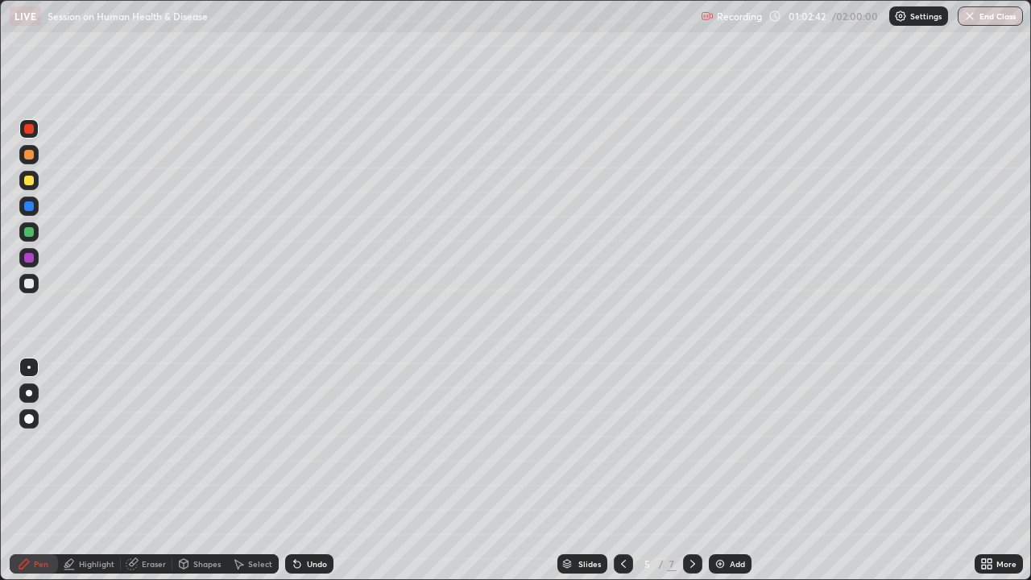
click at [31, 261] on div at bounding box center [29, 258] width 10 height 10
click at [215, 443] on div "Shapes" at bounding box center [206, 564] width 27 height 8
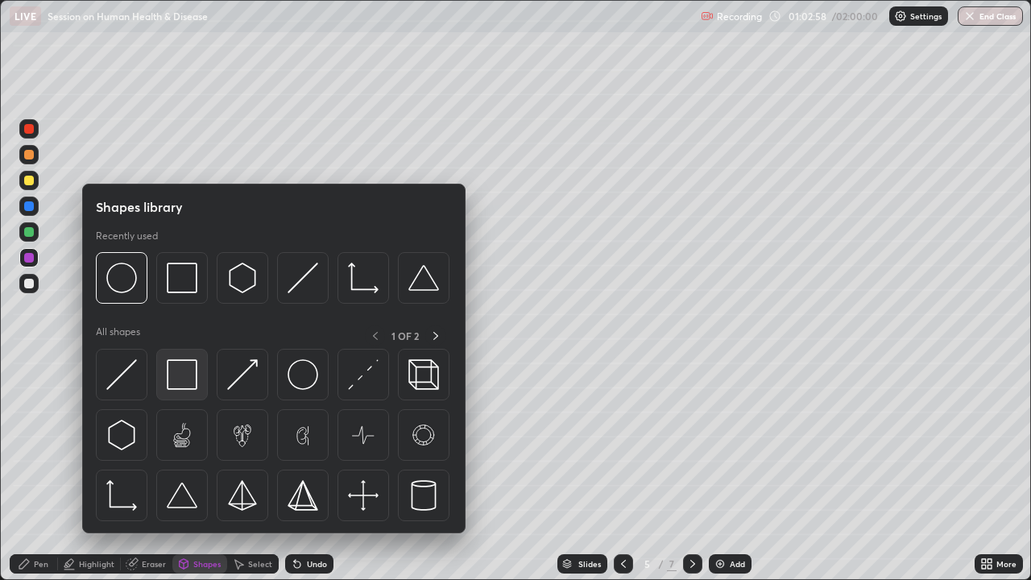
click at [191, 373] on img at bounding box center [182, 374] width 31 height 31
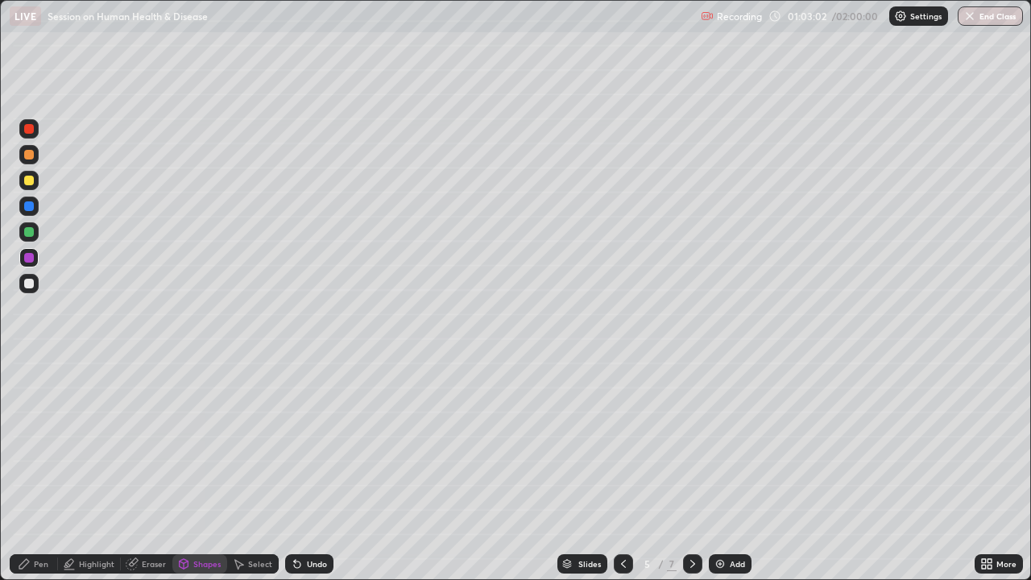
click at [42, 443] on div "Pen" at bounding box center [41, 564] width 14 height 8
click at [30, 225] on div at bounding box center [28, 231] width 19 height 19
click at [305, 443] on div "Undo" at bounding box center [309, 563] width 48 height 19
click at [255, 443] on div "Select" at bounding box center [260, 564] width 24 height 8
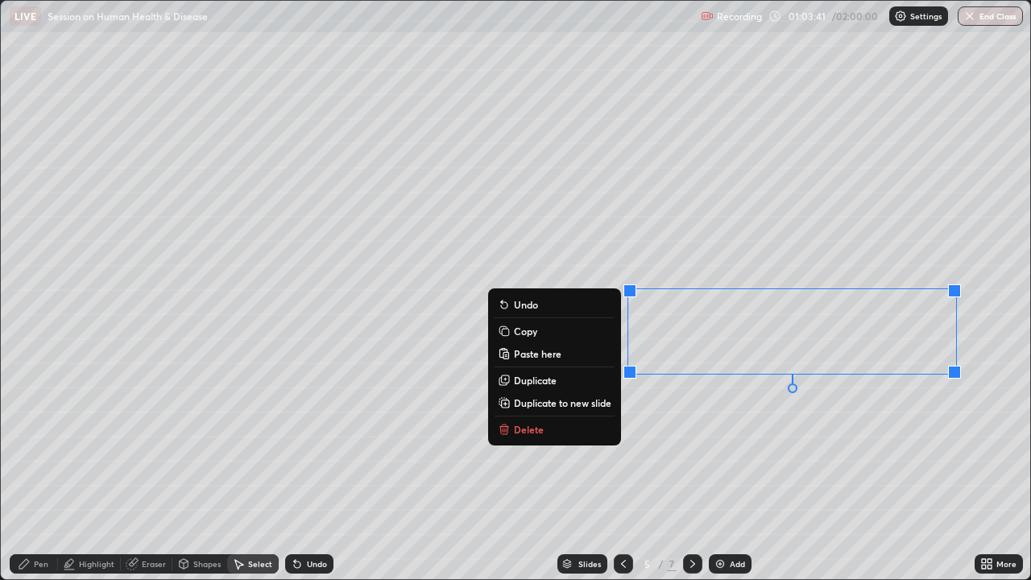
click at [690, 442] on div "0 ° Undo Copy Paste here Duplicate Duplicate to new slide Delete" at bounding box center [515, 290] width 1029 height 578
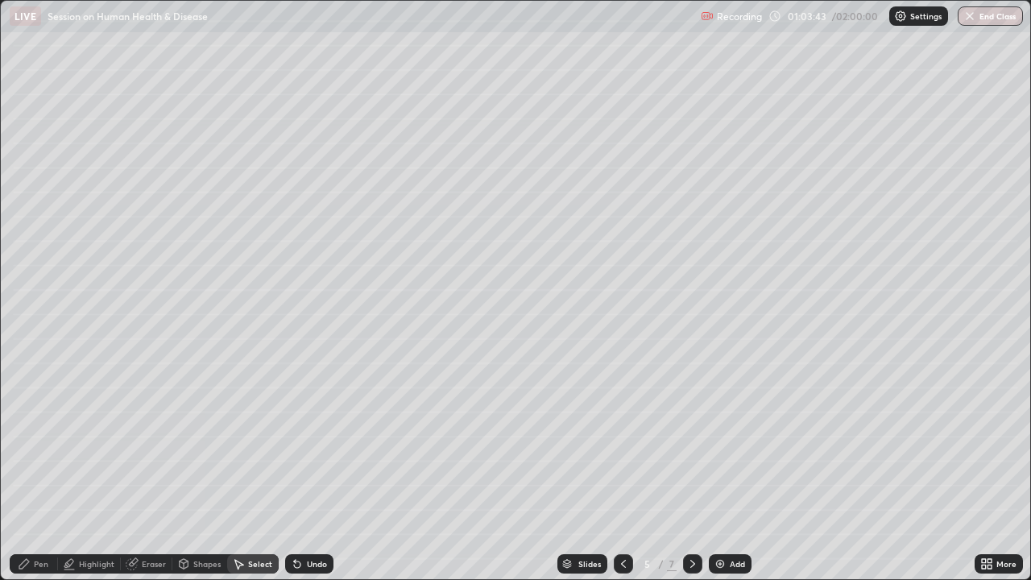
click at [46, 443] on div "Pen" at bounding box center [34, 563] width 48 height 19
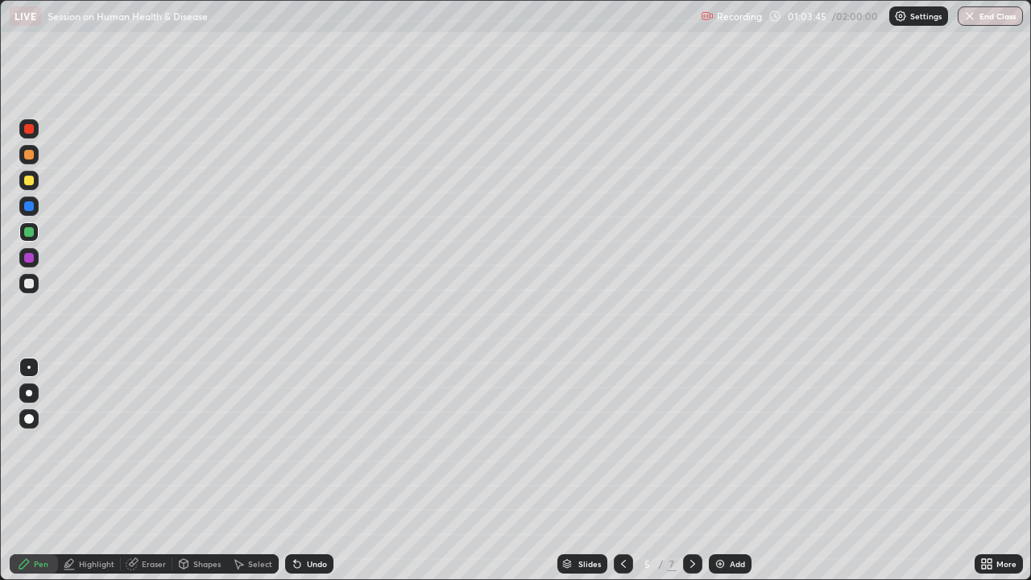
click at [35, 257] on div at bounding box center [28, 257] width 19 height 19
click at [255, 443] on div "Select" at bounding box center [260, 564] width 24 height 8
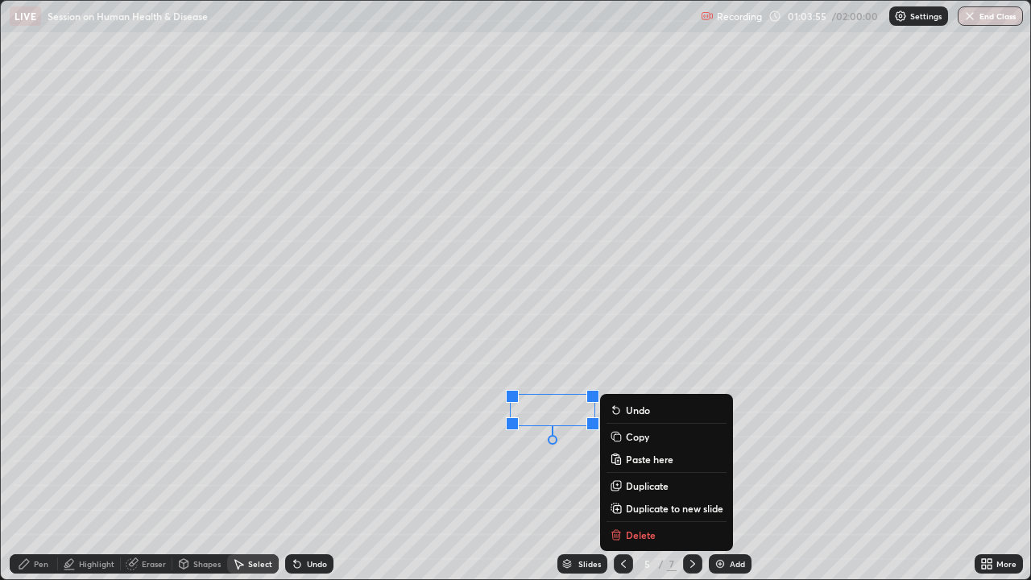
click at [152, 443] on div "Eraser" at bounding box center [154, 564] width 24 height 8
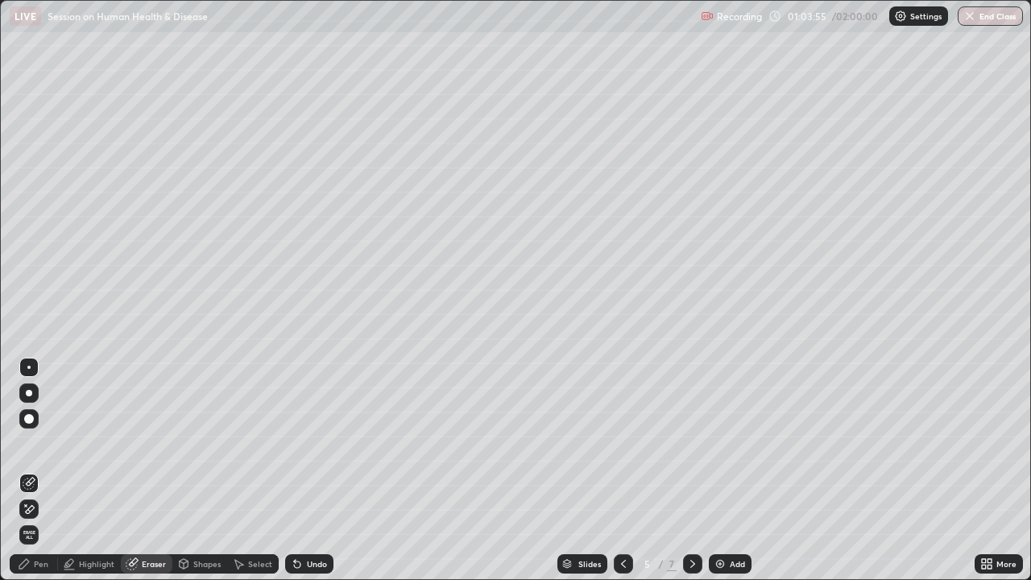
click at [202, 443] on div "Shapes" at bounding box center [206, 564] width 27 height 8
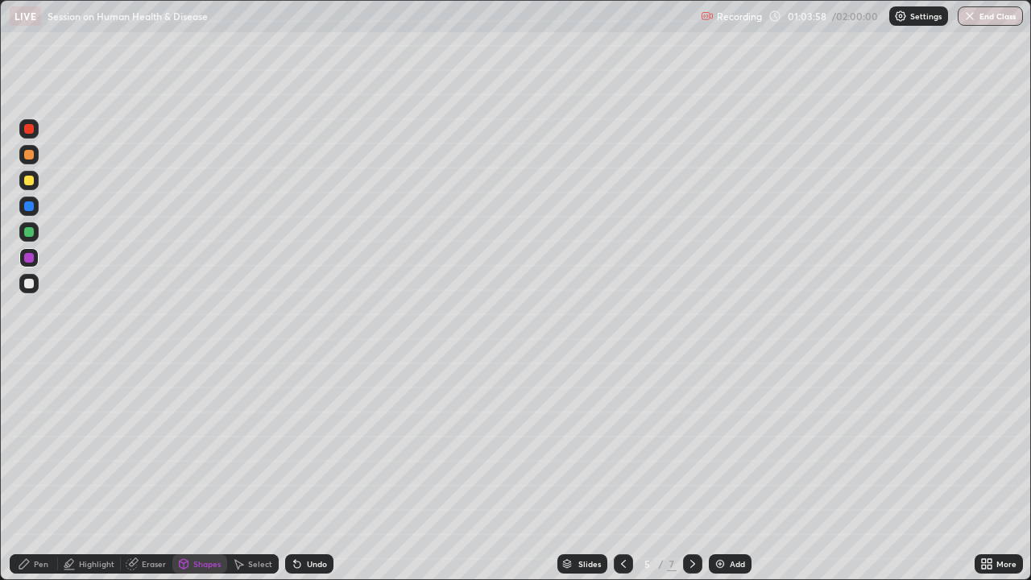
click at [44, 443] on div "Pen" at bounding box center [41, 564] width 14 height 8
click at [32, 236] on div at bounding box center [29, 232] width 10 height 10
click at [307, 443] on div "Undo" at bounding box center [317, 564] width 20 height 8
click at [309, 443] on div "Undo" at bounding box center [317, 564] width 20 height 8
click at [320, 443] on div "Undo" at bounding box center [317, 564] width 20 height 8
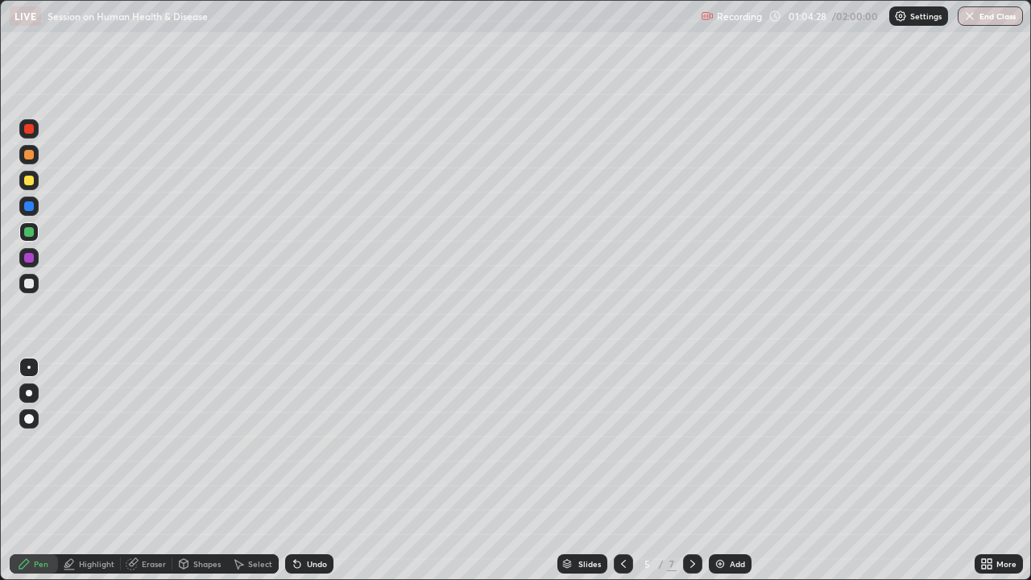
click at [315, 443] on div "Undo" at bounding box center [317, 564] width 20 height 8
click at [313, 443] on div "Undo" at bounding box center [317, 564] width 20 height 8
click at [239, 443] on icon at bounding box center [238, 563] width 13 height 13
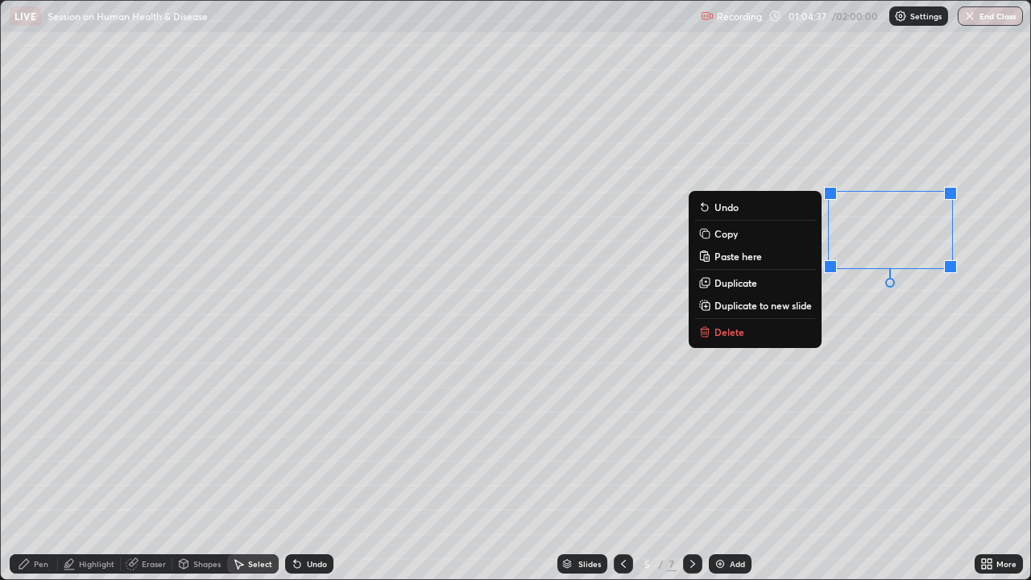
click at [582, 443] on div "0 ° Undo Copy Paste here Duplicate Duplicate to new slide Delete" at bounding box center [515, 290] width 1029 height 578
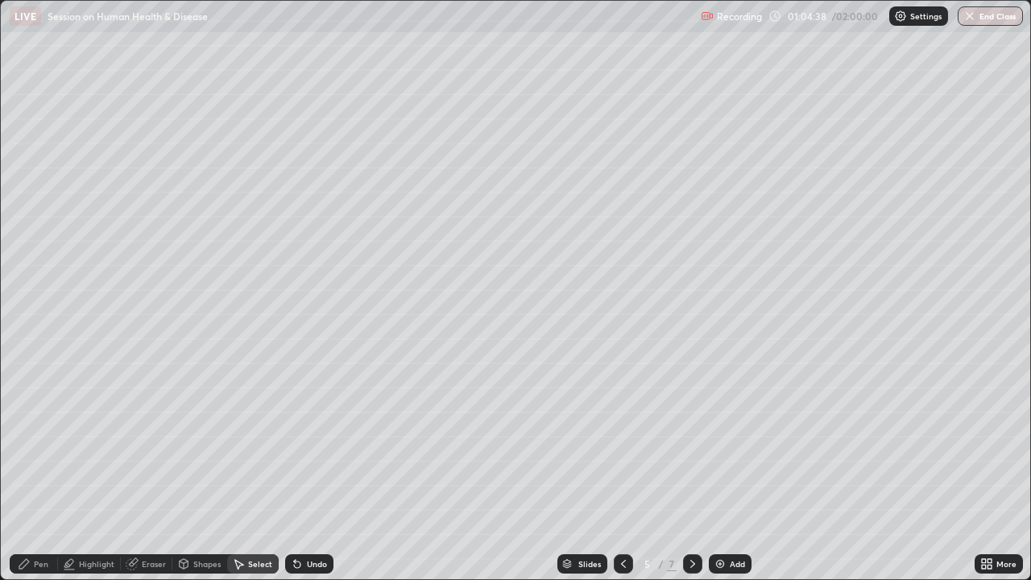
click at [35, 443] on div "Pen" at bounding box center [34, 563] width 48 height 19
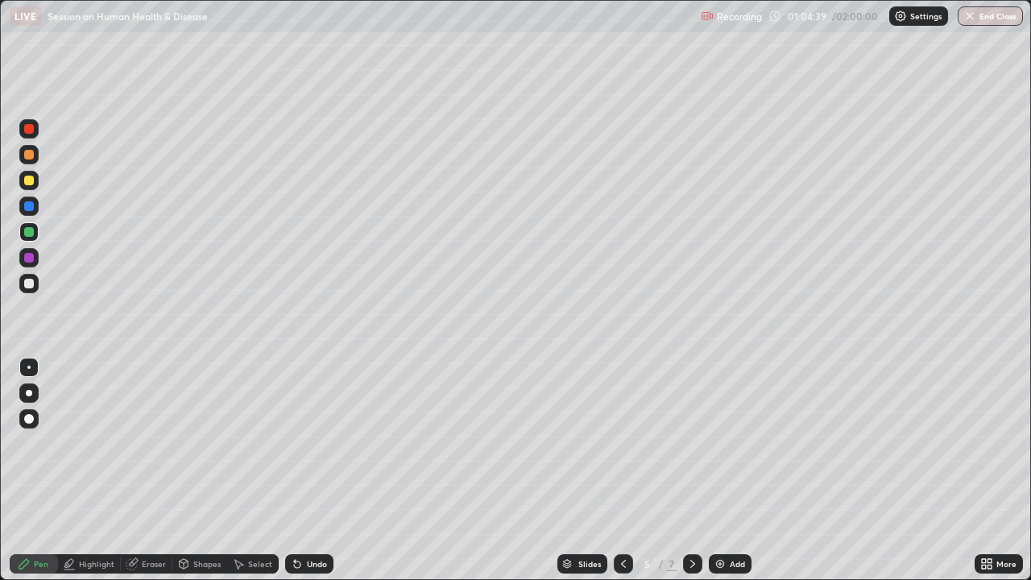
click at [27, 251] on div at bounding box center [28, 257] width 19 height 19
click at [207, 443] on div "Shapes" at bounding box center [199, 563] width 55 height 19
click at [48, 443] on div "Pen" at bounding box center [41, 564] width 14 height 8
click at [36, 234] on div at bounding box center [28, 231] width 19 height 19
click at [300, 443] on icon at bounding box center [297, 563] width 13 height 13
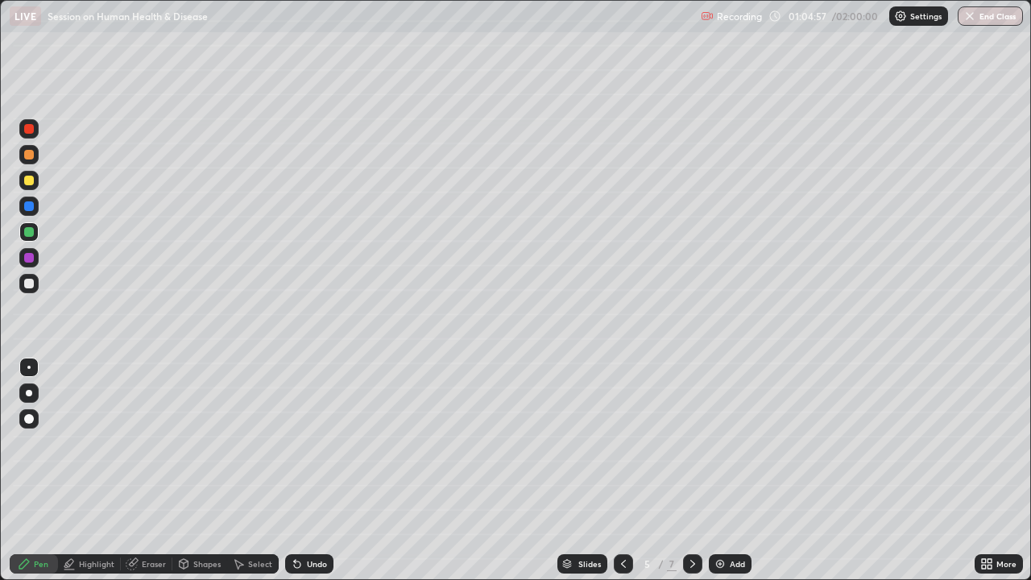
click at [301, 443] on div "Undo" at bounding box center [309, 563] width 48 height 19
click at [314, 443] on div "Undo" at bounding box center [317, 564] width 20 height 8
click at [316, 443] on div "Undo" at bounding box center [317, 564] width 20 height 8
click at [313, 443] on div "Undo" at bounding box center [317, 564] width 20 height 8
click at [309, 443] on div "Undo" at bounding box center [309, 563] width 48 height 19
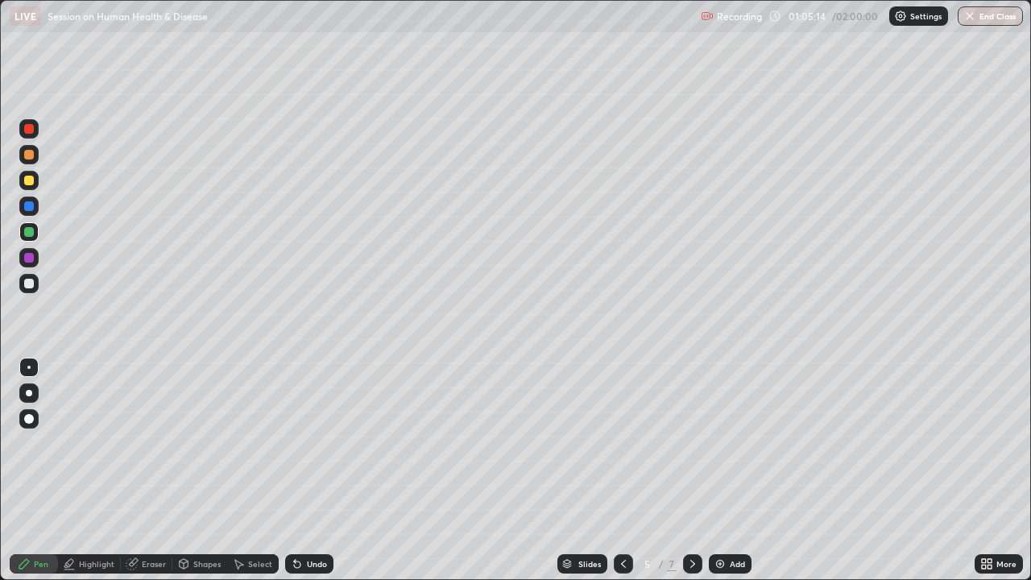
click at [319, 443] on div "Undo" at bounding box center [317, 564] width 20 height 8
click at [313, 443] on div "Undo" at bounding box center [317, 564] width 20 height 8
click at [261, 443] on div "Select" at bounding box center [260, 564] width 24 height 8
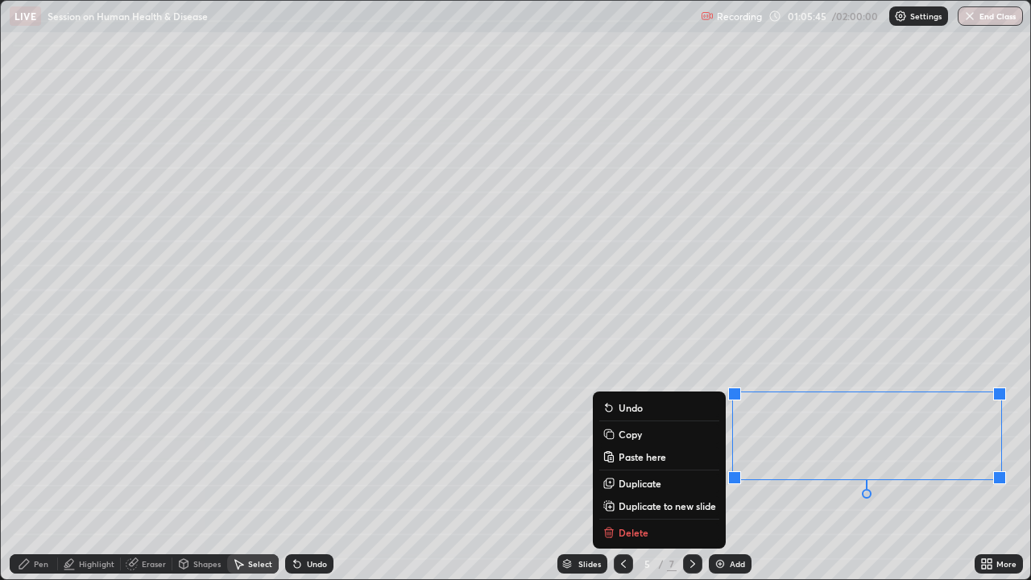
click at [462, 443] on div "0 ° Undo Copy Paste here Duplicate Duplicate to new slide Delete" at bounding box center [515, 290] width 1029 height 578
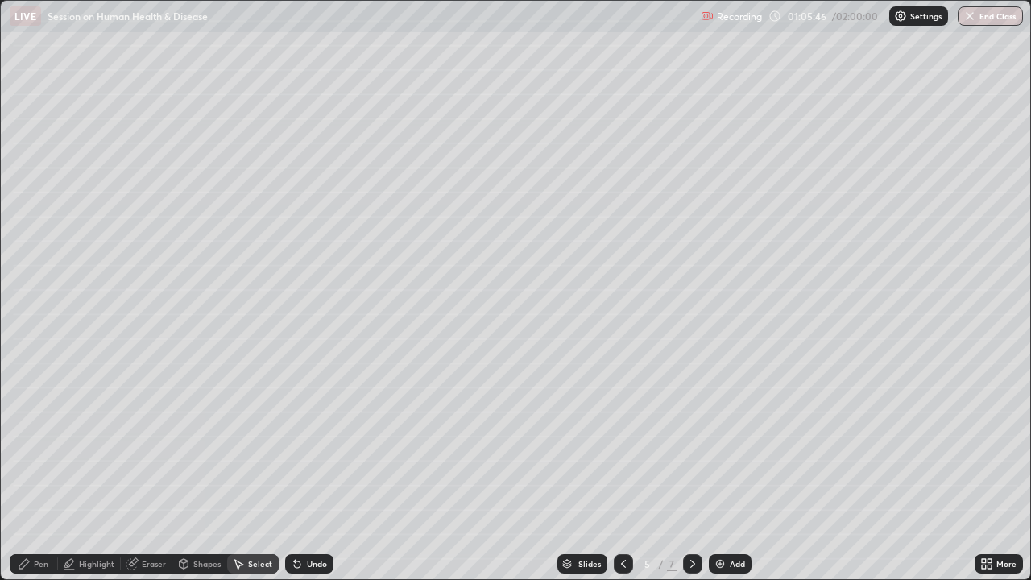
click at [41, 443] on div "Pen" at bounding box center [41, 564] width 14 height 8
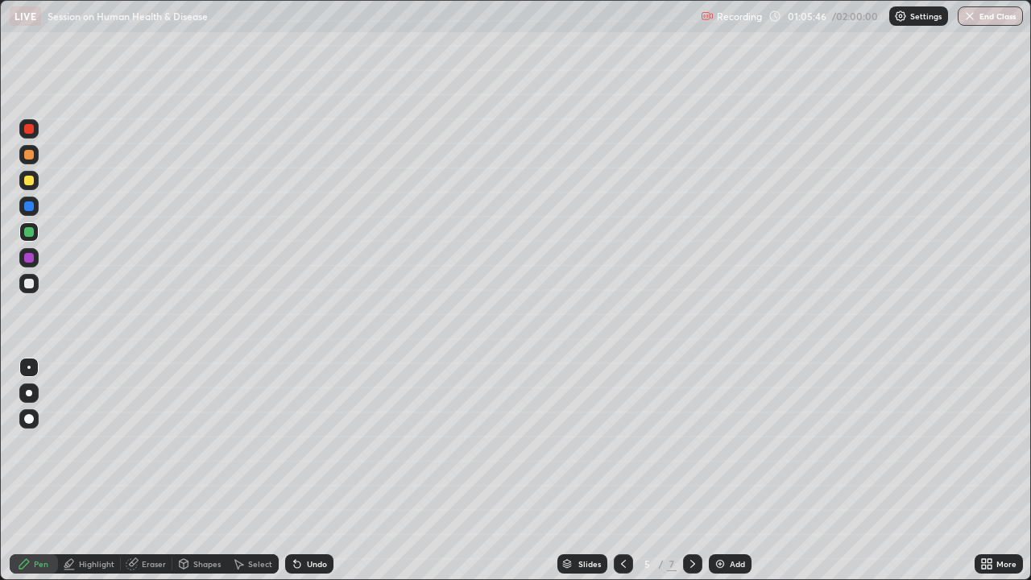
click at [23, 266] on div at bounding box center [28, 257] width 19 height 19
click at [306, 443] on div "Undo" at bounding box center [309, 563] width 48 height 19
click at [212, 443] on div "Shapes" at bounding box center [206, 564] width 27 height 8
click at [39, 443] on div "Pen" at bounding box center [41, 564] width 14 height 8
click at [27, 236] on div at bounding box center [29, 232] width 10 height 10
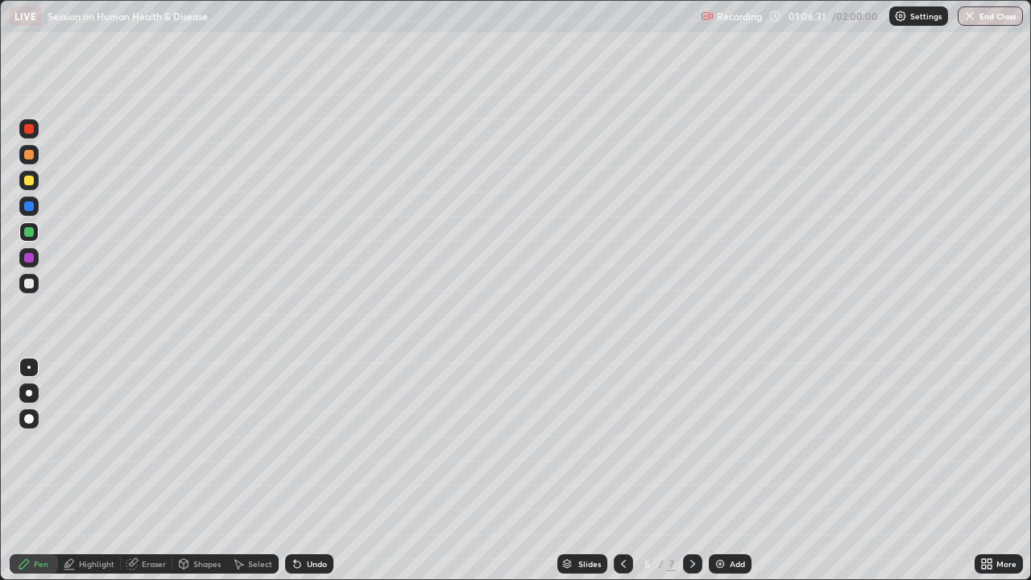
click at [309, 443] on div "Undo" at bounding box center [317, 564] width 20 height 8
click at [313, 443] on div "Undo" at bounding box center [317, 564] width 20 height 8
click at [306, 443] on div "Undo" at bounding box center [309, 563] width 48 height 19
click at [314, 443] on div "Undo" at bounding box center [317, 564] width 20 height 8
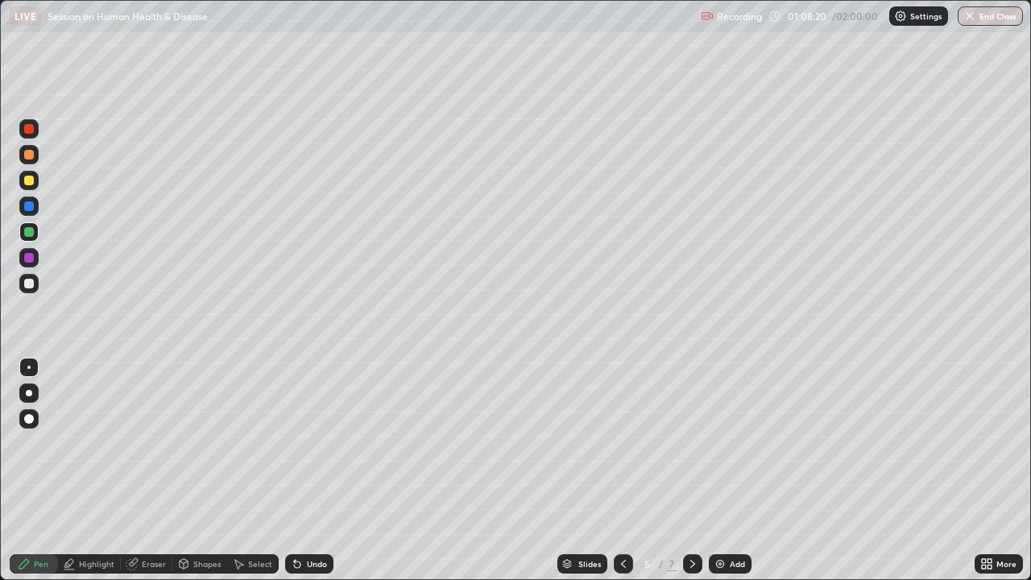
click at [694, 443] on div at bounding box center [692, 563] width 19 height 19
click at [29, 286] on div at bounding box center [29, 284] width 10 height 10
click at [31, 156] on div at bounding box center [29, 155] width 10 height 10
click at [33, 286] on div at bounding box center [29, 284] width 10 height 10
click at [30, 255] on div at bounding box center [29, 258] width 10 height 10
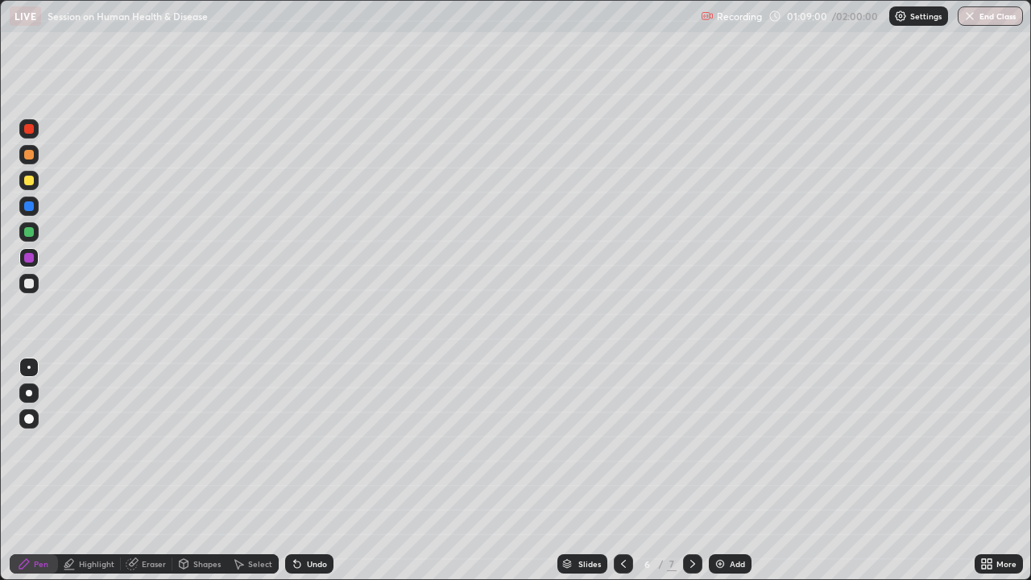
click at [313, 443] on div "Undo" at bounding box center [317, 564] width 20 height 8
click at [309, 443] on div "Undo" at bounding box center [317, 564] width 20 height 8
click at [315, 443] on div "Undo" at bounding box center [317, 564] width 20 height 8
click at [307, 443] on div "Undo" at bounding box center [317, 564] width 20 height 8
click at [251, 443] on div "Select" at bounding box center [260, 564] width 24 height 8
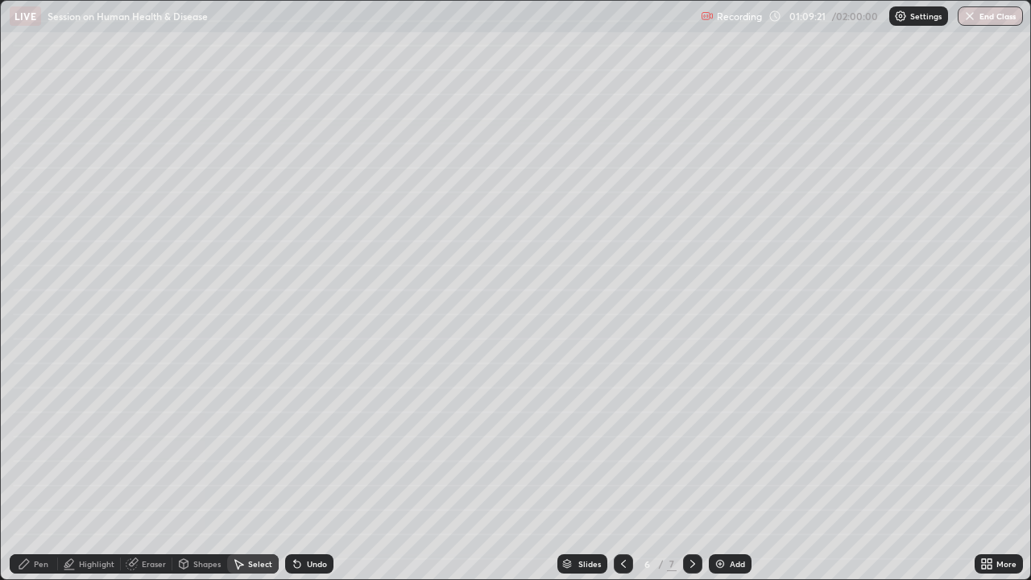
click at [39, 443] on div "Pen" at bounding box center [34, 563] width 48 height 19
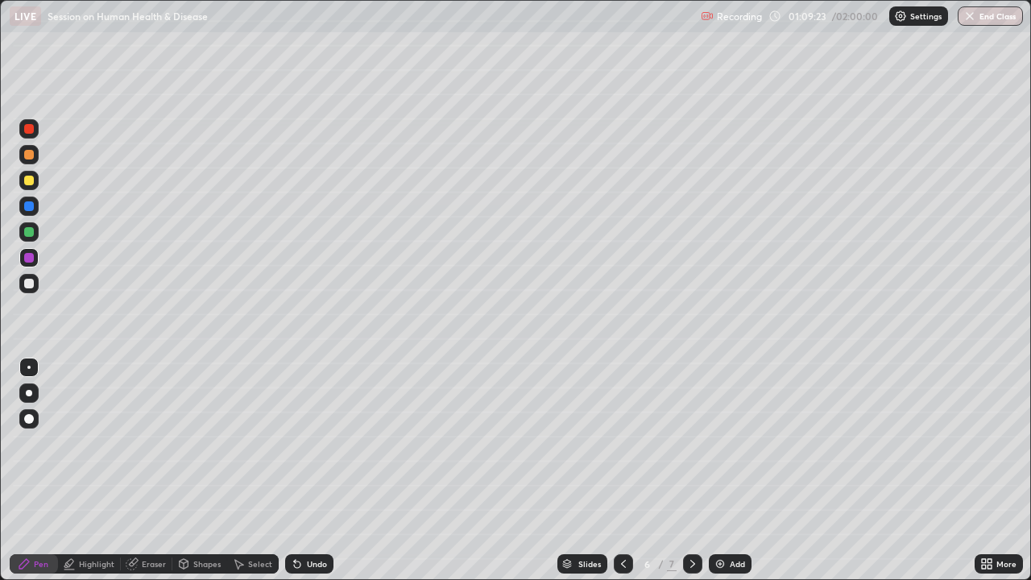
click at [30, 180] on div at bounding box center [29, 181] width 10 height 10
click at [206, 443] on div "Shapes" at bounding box center [206, 564] width 27 height 8
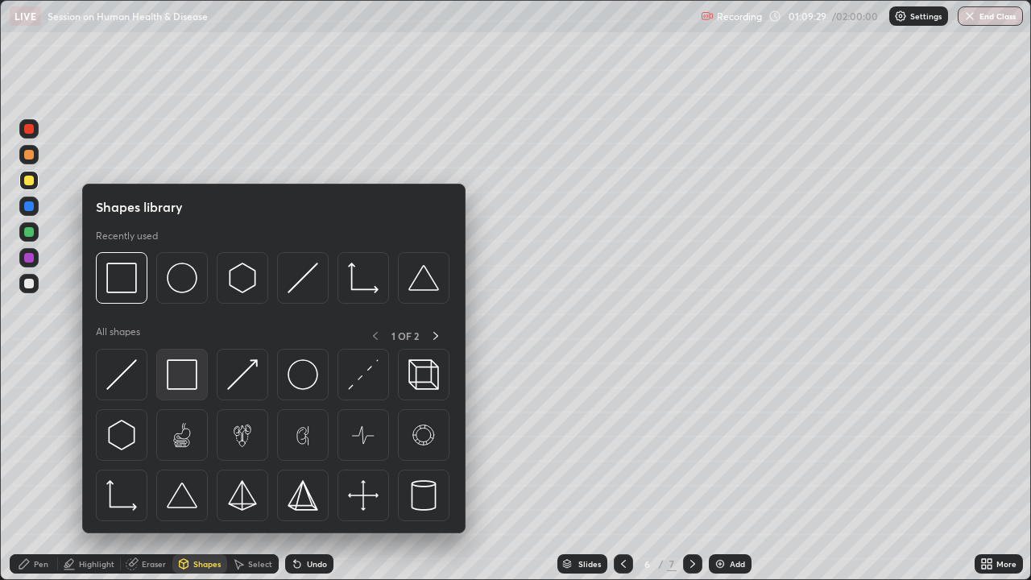
click at [190, 382] on img at bounding box center [182, 374] width 31 height 31
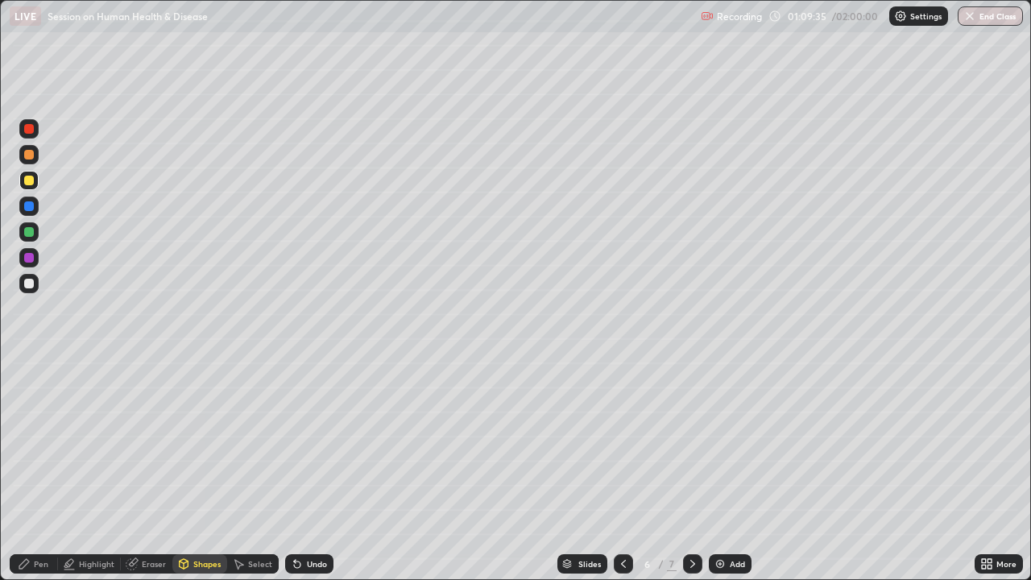
click at [30, 443] on icon at bounding box center [24, 563] width 13 height 13
click at [30, 258] on div at bounding box center [29, 258] width 10 height 10
click at [31, 417] on div at bounding box center [29, 419] width 10 height 10
click at [317, 443] on div "Undo" at bounding box center [317, 564] width 20 height 8
click at [29, 367] on div at bounding box center [28, 367] width 3 height 3
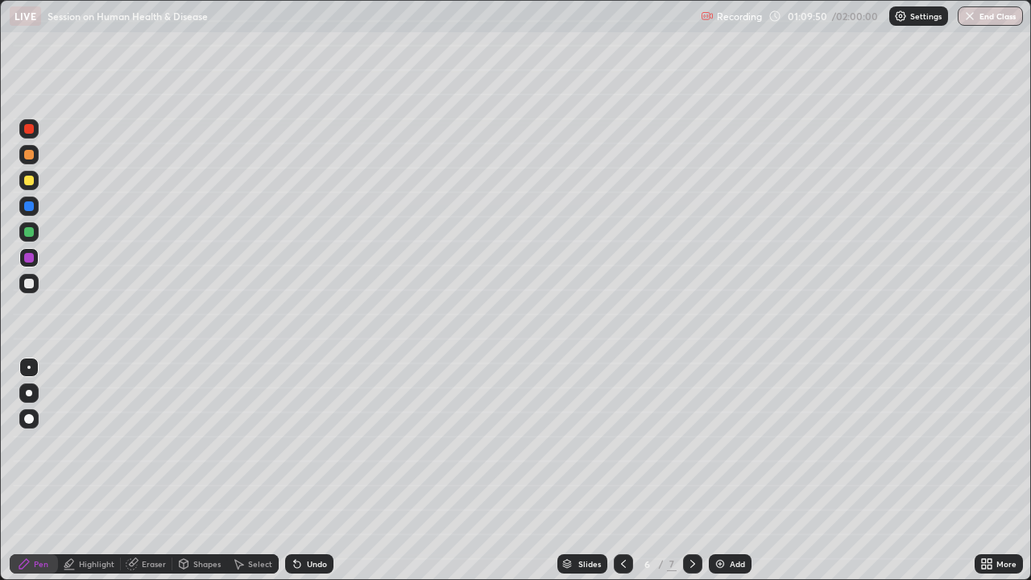
click at [33, 284] on div at bounding box center [29, 284] width 10 height 10
click at [197, 443] on div "Shapes" at bounding box center [206, 564] width 27 height 8
click at [256, 443] on div "Select" at bounding box center [260, 564] width 24 height 8
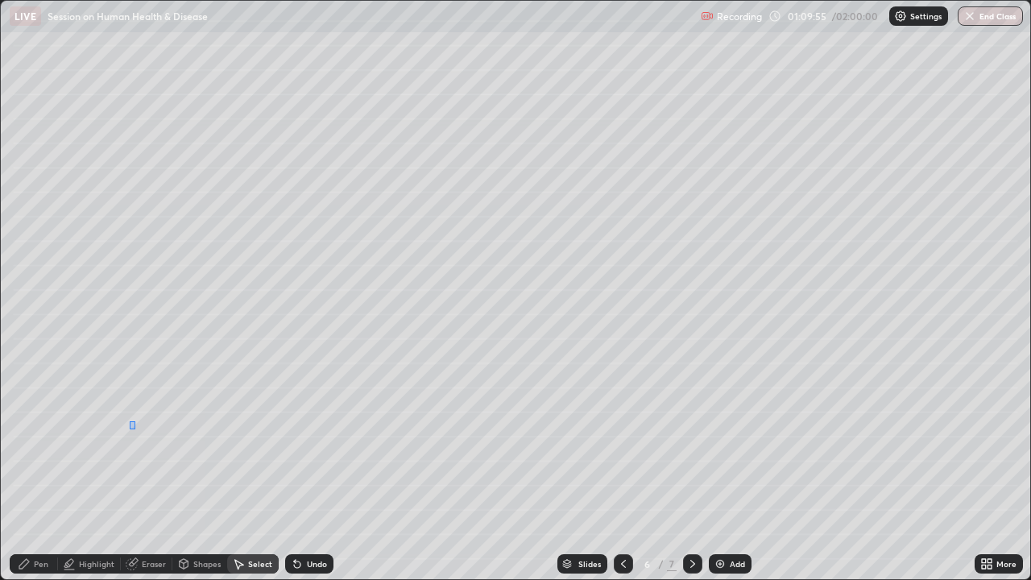
click at [0, 0] on div at bounding box center [0, 0] width 0 height 0
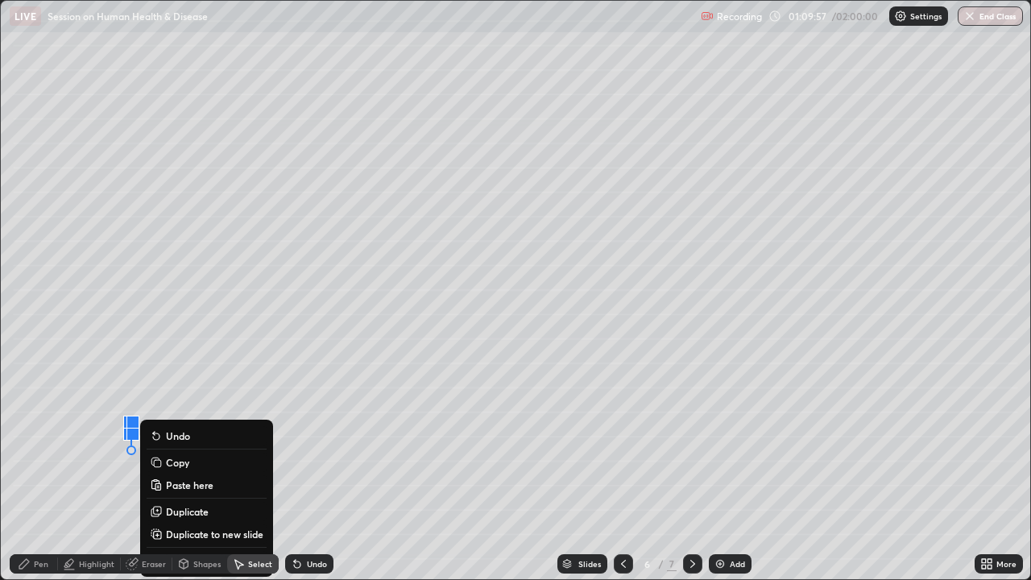
click at [194, 443] on p "Duplicate" at bounding box center [187, 511] width 43 height 13
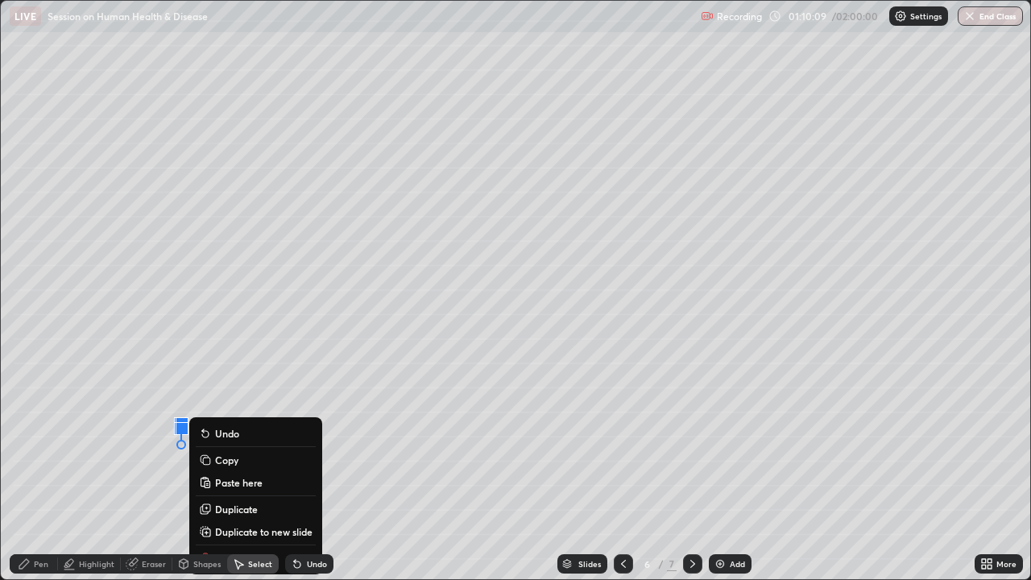
click at [280, 401] on div "0 ° Undo Copy Paste here Duplicate Duplicate to new slide Delete" at bounding box center [515, 290] width 1029 height 578
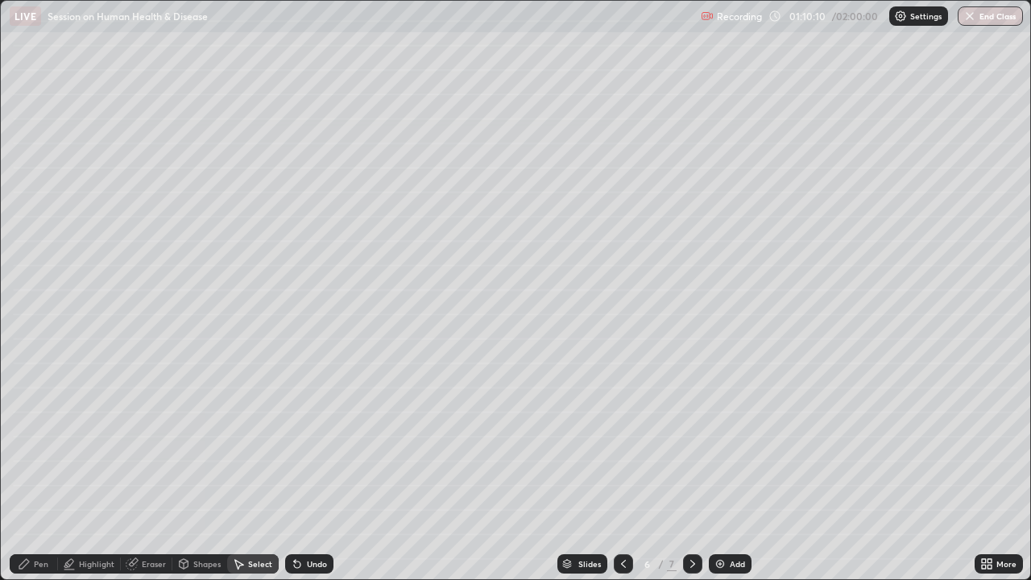
click at [31, 443] on div "Pen" at bounding box center [34, 563] width 48 height 19
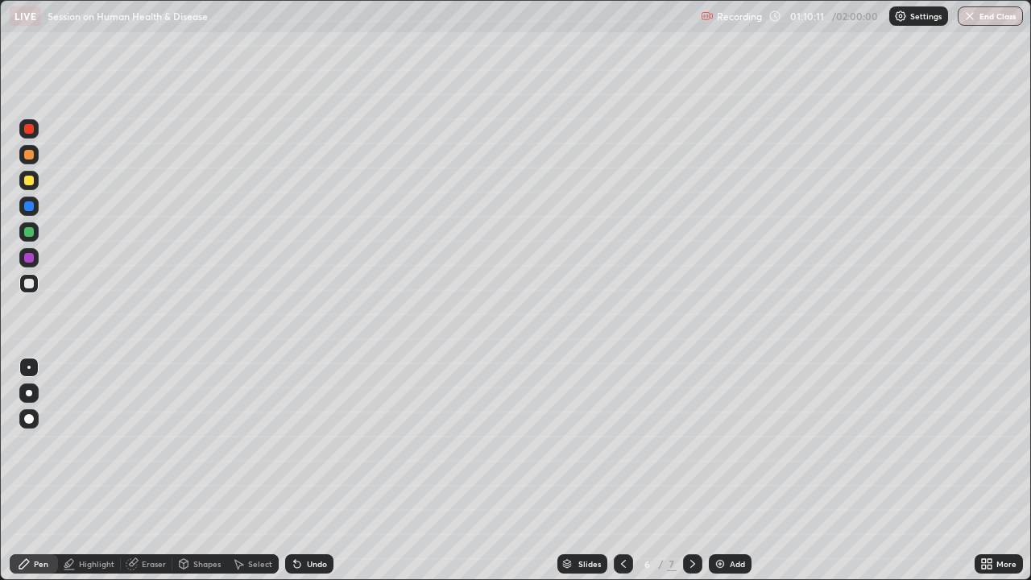
click at [34, 263] on div at bounding box center [28, 257] width 19 height 19
click at [27, 391] on div at bounding box center [29, 393] width 6 height 6
click at [29, 283] on div at bounding box center [29, 284] width 10 height 10
click at [30, 232] on div at bounding box center [29, 232] width 10 height 10
click at [41, 443] on div at bounding box center [29, 450] width 26 height 193
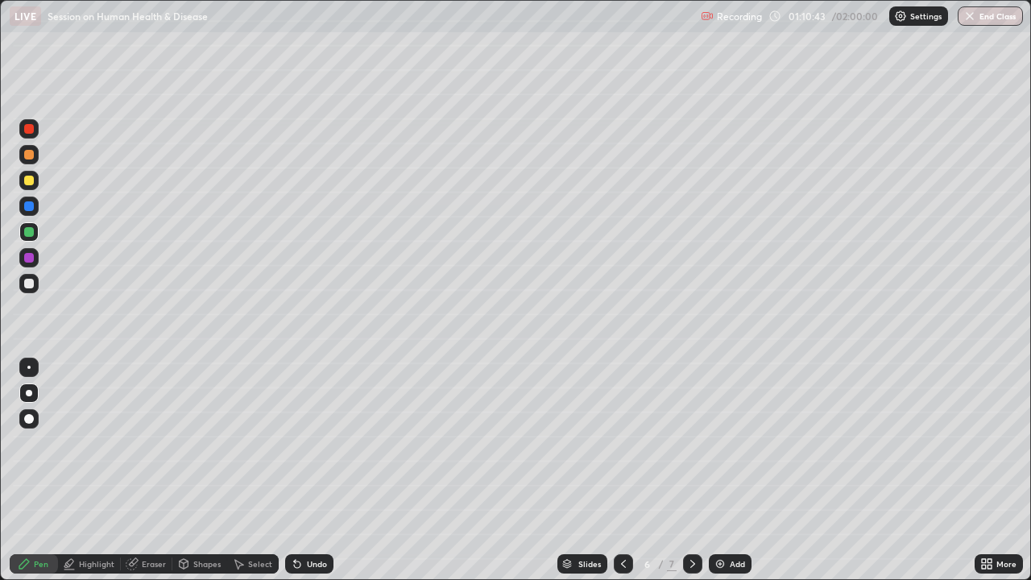
click at [298, 443] on icon at bounding box center [297, 564] width 6 height 6
click at [299, 443] on icon at bounding box center [297, 563] width 13 height 13
click at [300, 443] on icon at bounding box center [297, 563] width 13 height 13
click at [301, 443] on icon at bounding box center [297, 563] width 13 height 13
click at [301, 443] on div "Undo" at bounding box center [309, 563] width 48 height 19
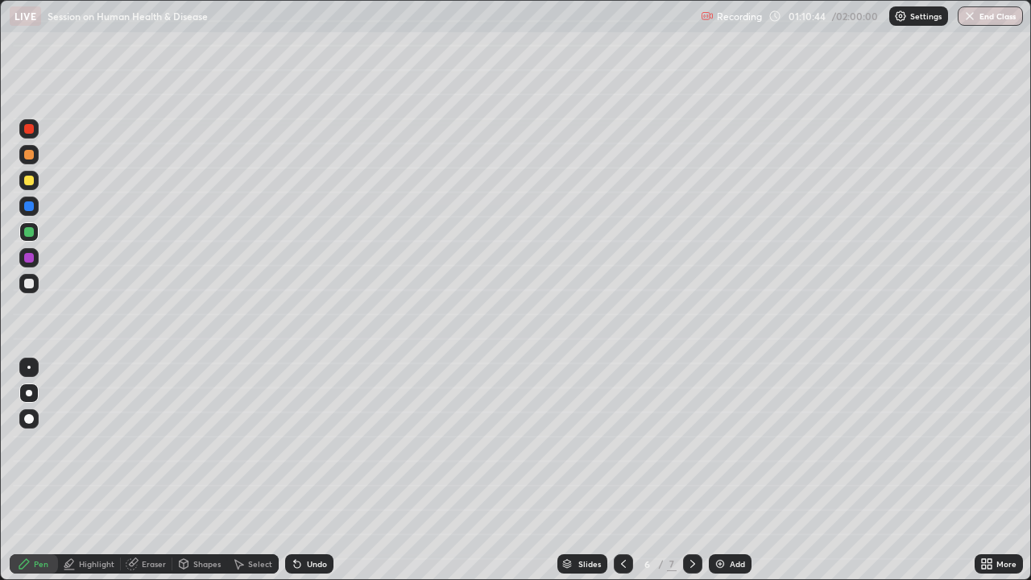
click at [302, 443] on div "Undo" at bounding box center [309, 563] width 48 height 19
click at [304, 443] on div "Undo" at bounding box center [309, 563] width 48 height 19
click at [29, 367] on div at bounding box center [28, 367] width 3 height 3
click at [304, 443] on div "Undo" at bounding box center [309, 563] width 48 height 19
click at [307, 443] on div "Undo" at bounding box center [317, 564] width 20 height 8
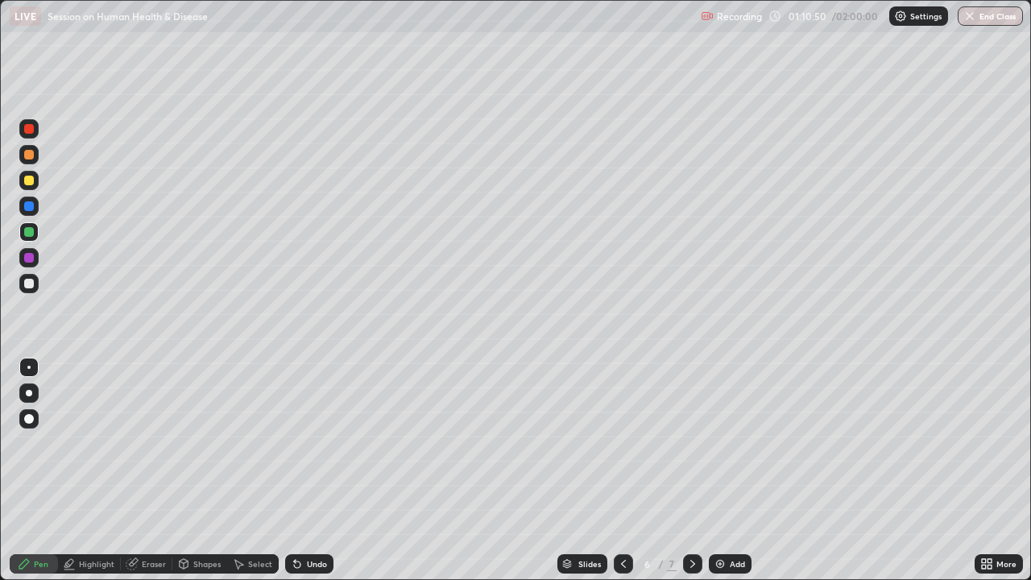
click at [302, 443] on div "Undo" at bounding box center [309, 563] width 48 height 19
click at [26, 291] on div at bounding box center [28, 283] width 19 height 19
click at [25, 392] on div at bounding box center [28, 392] width 19 height 19
click at [28, 287] on div at bounding box center [29, 284] width 10 height 10
click at [309, 443] on div "Undo" at bounding box center [317, 564] width 20 height 8
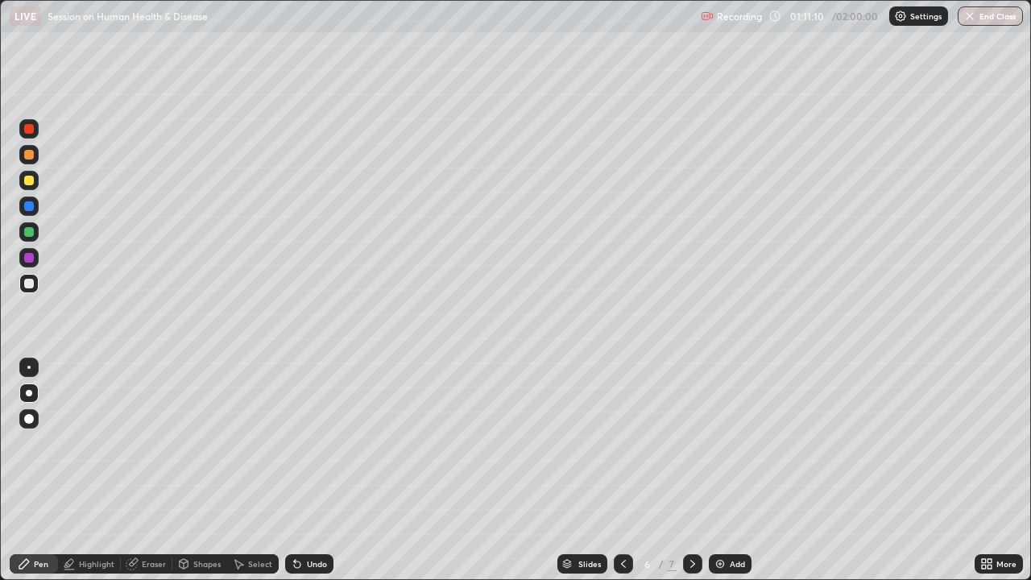
click at [242, 443] on icon at bounding box center [238, 563] width 13 height 13
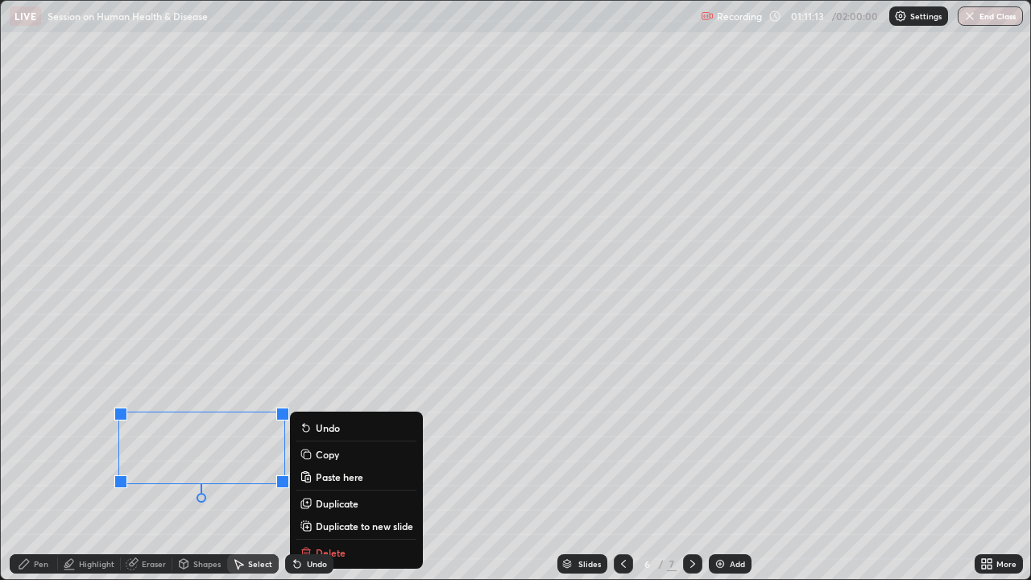
click at [346, 443] on p "Duplicate" at bounding box center [337, 503] width 43 height 13
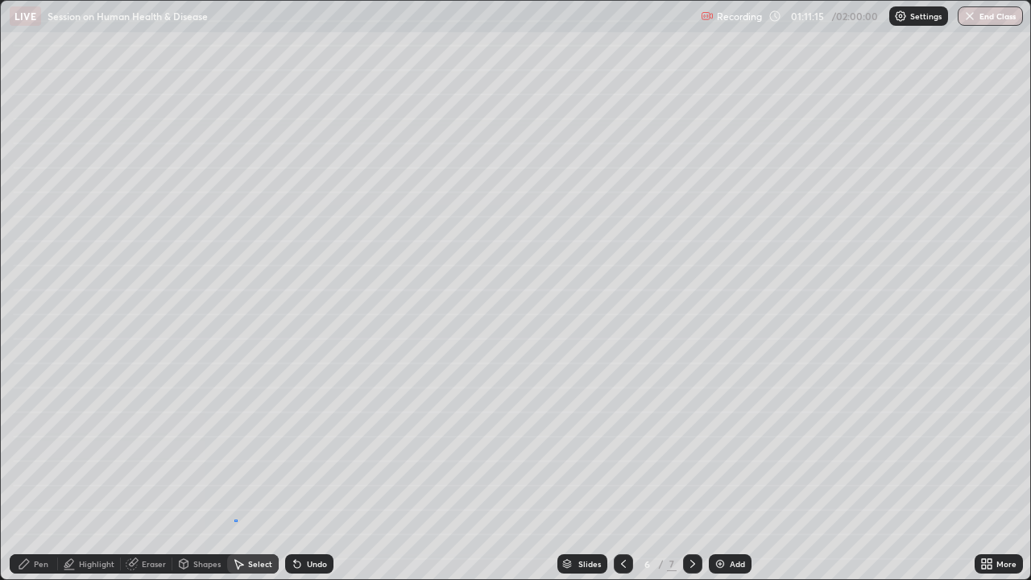
click at [237, 443] on div "0 ° Undo Copy Paste here Duplicate Duplicate to new slide Delete" at bounding box center [515, 290] width 1029 height 578
click at [154, 443] on div "Eraser" at bounding box center [154, 564] width 24 height 8
click at [30, 443] on icon at bounding box center [29, 510] width 13 height 14
click at [313, 443] on div "Undo" at bounding box center [309, 563] width 48 height 19
click at [308, 443] on div "Undo" at bounding box center [317, 564] width 20 height 8
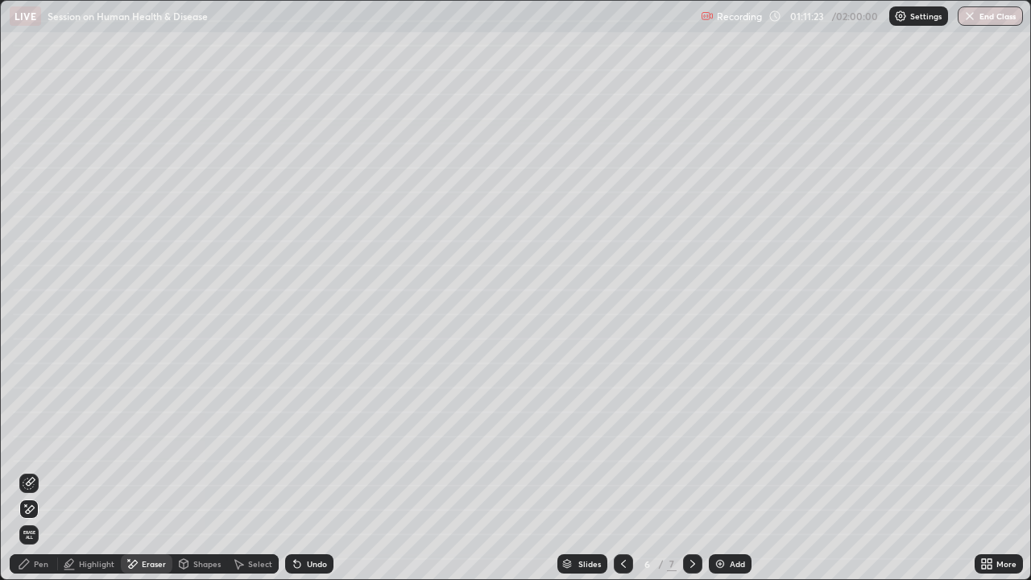
click at [313, 443] on div "Undo" at bounding box center [317, 564] width 20 height 8
click at [311, 443] on div "Undo" at bounding box center [317, 564] width 20 height 8
click at [310, 443] on div "Undo" at bounding box center [317, 564] width 20 height 8
click at [37, 443] on div "Pen" at bounding box center [41, 564] width 14 height 8
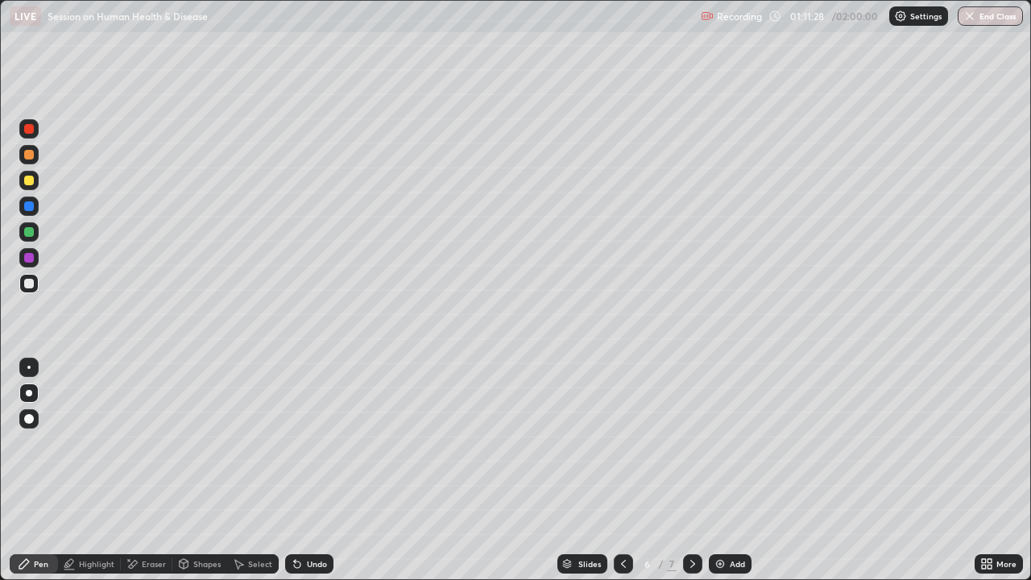
click at [33, 443] on div "Pen" at bounding box center [34, 563] width 48 height 19
click at [155, 443] on div "Eraser" at bounding box center [154, 564] width 24 height 8
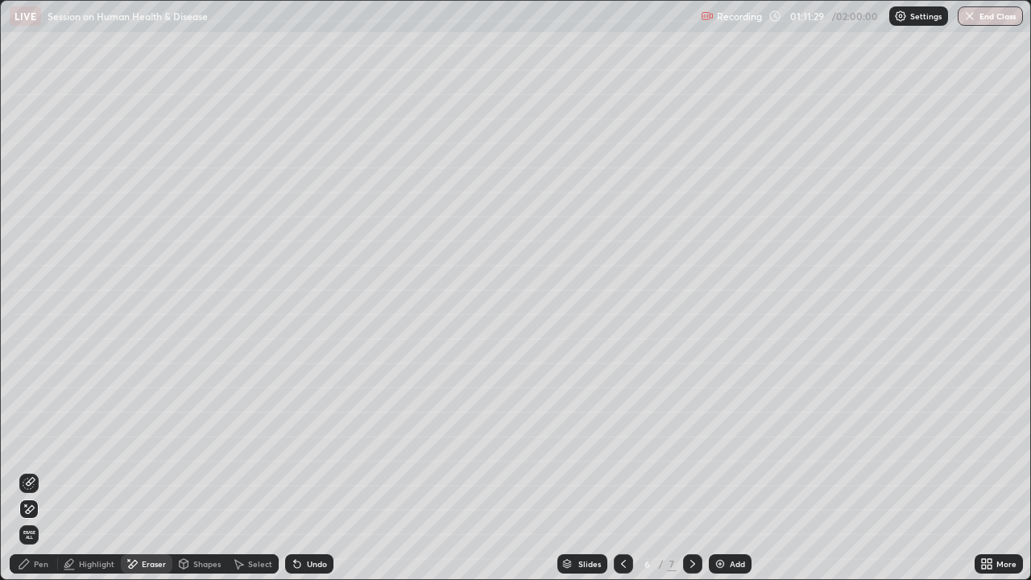
click at [30, 443] on icon at bounding box center [30, 482] width 9 height 8
click at [19, 443] on icon at bounding box center [24, 563] width 13 height 13
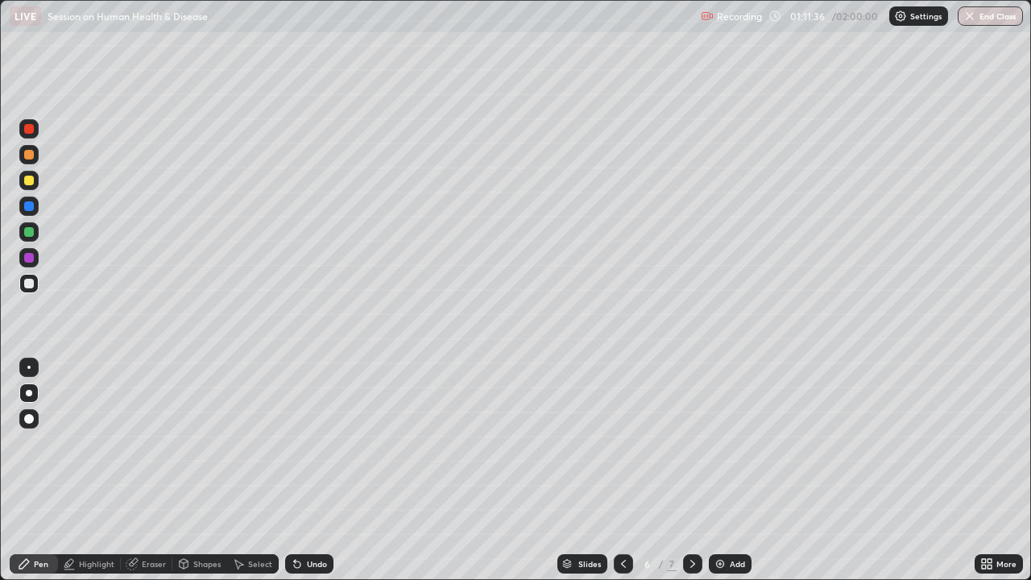
click at [312, 443] on div "Undo" at bounding box center [317, 564] width 20 height 8
click at [309, 443] on div "Undo" at bounding box center [317, 564] width 20 height 8
click at [307, 443] on div "Undo" at bounding box center [317, 564] width 20 height 8
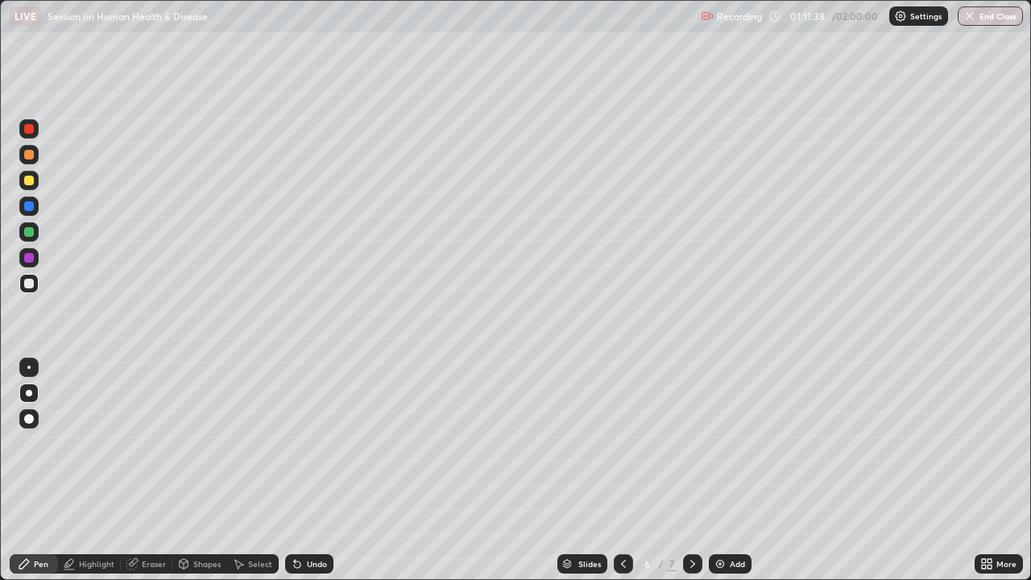
click at [307, 443] on div "Undo" at bounding box center [317, 564] width 20 height 8
click at [305, 443] on div "Undo" at bounding box center [309, 563] width 48 height 19
click at [207, 443] on div "Shapes" at bounding box center [206, 564] width 27 height 8
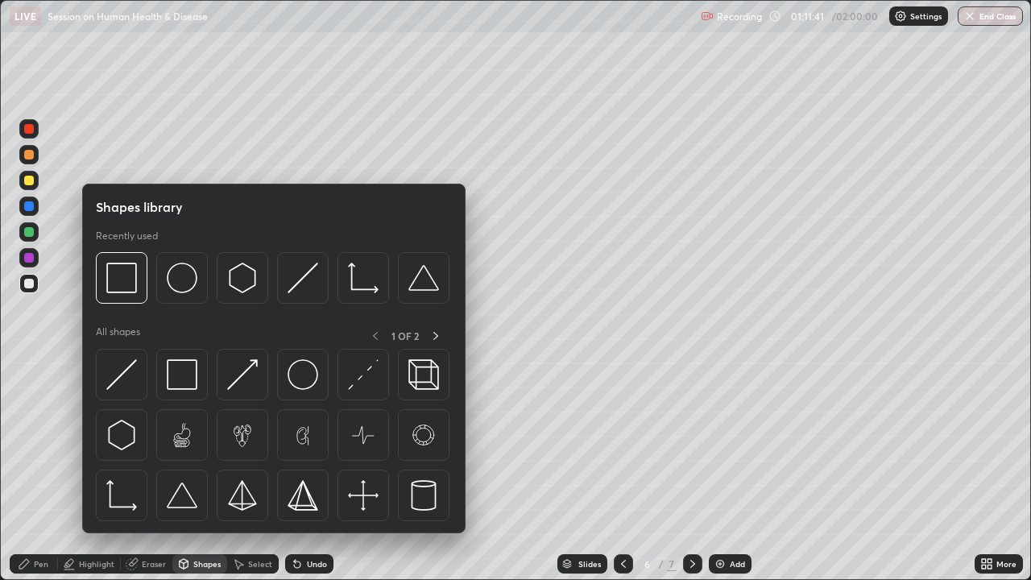
click at [246, 443] on div "Select" at bounding box center [253, 563] width 52 height 19
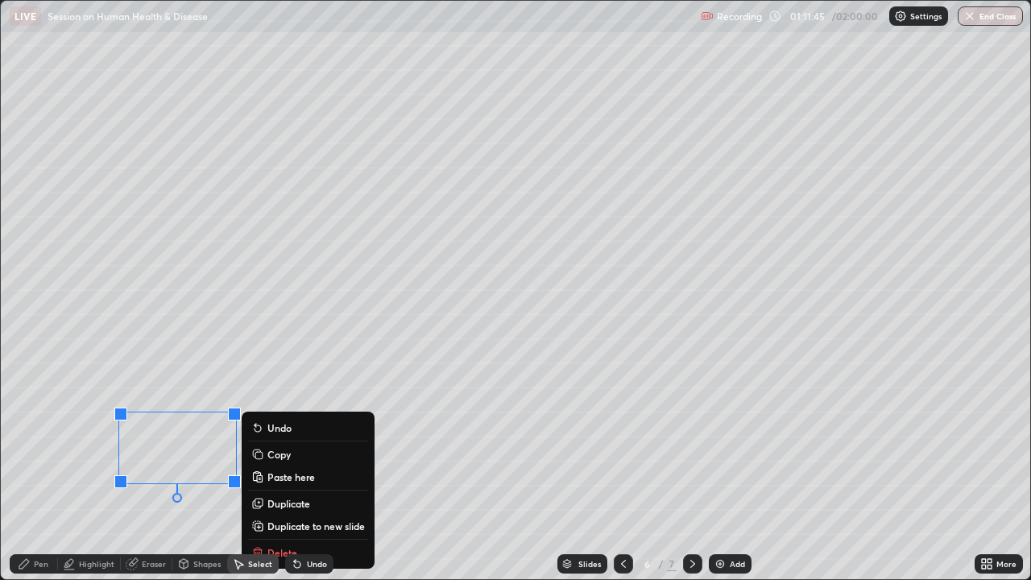
click at [302, 443] on p "Duplicate" at bounding box center [288, 503] width 43 height 13
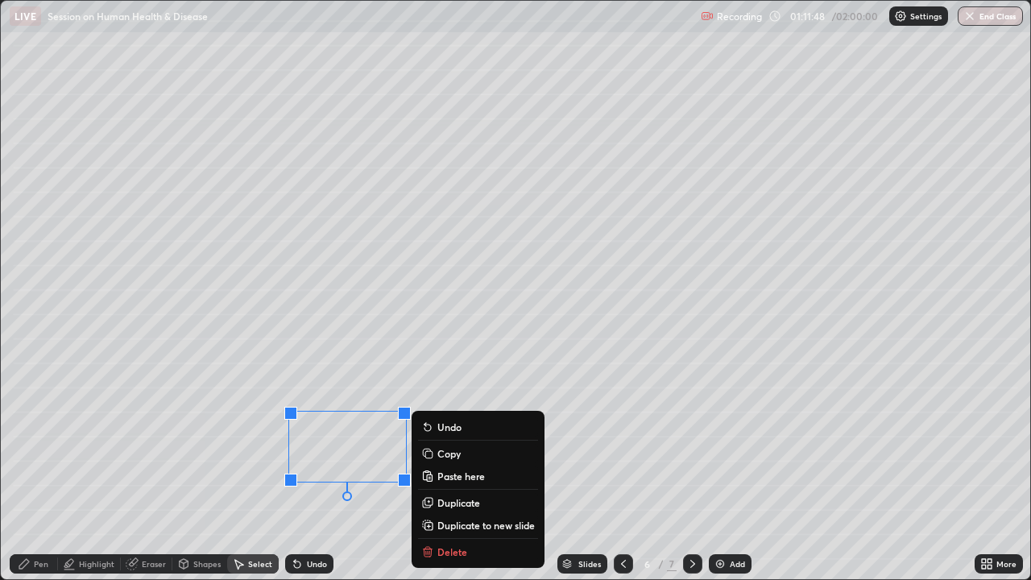
click at [238, 443] on div "0 ° Undo Copy Paste here Duplicate Duplicate to new slide Delete" at bounding box center [515, 290] width 1029 height 578
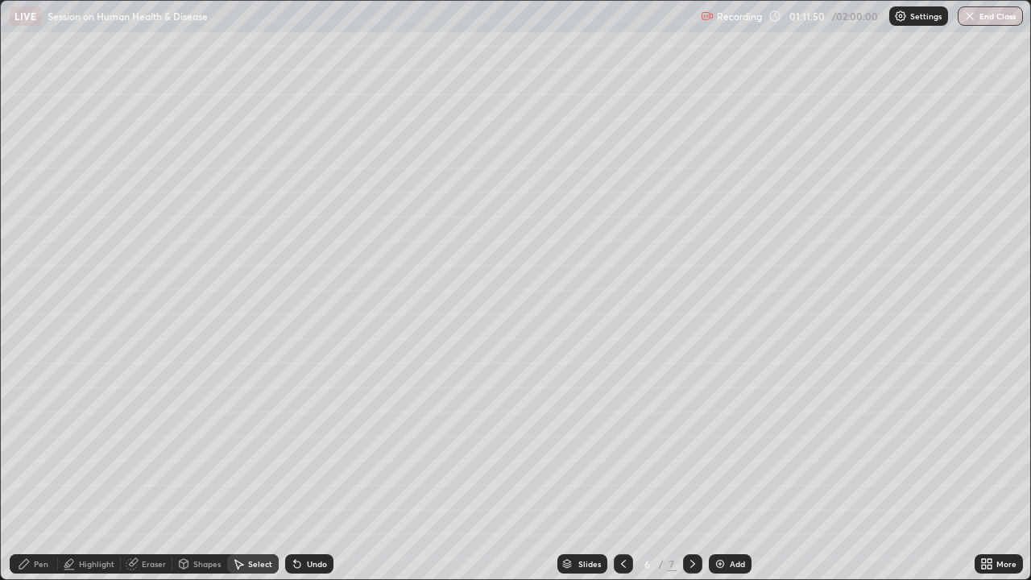
click at [29, 443] on icon at bounding box center [24, 563] width 13 height 13
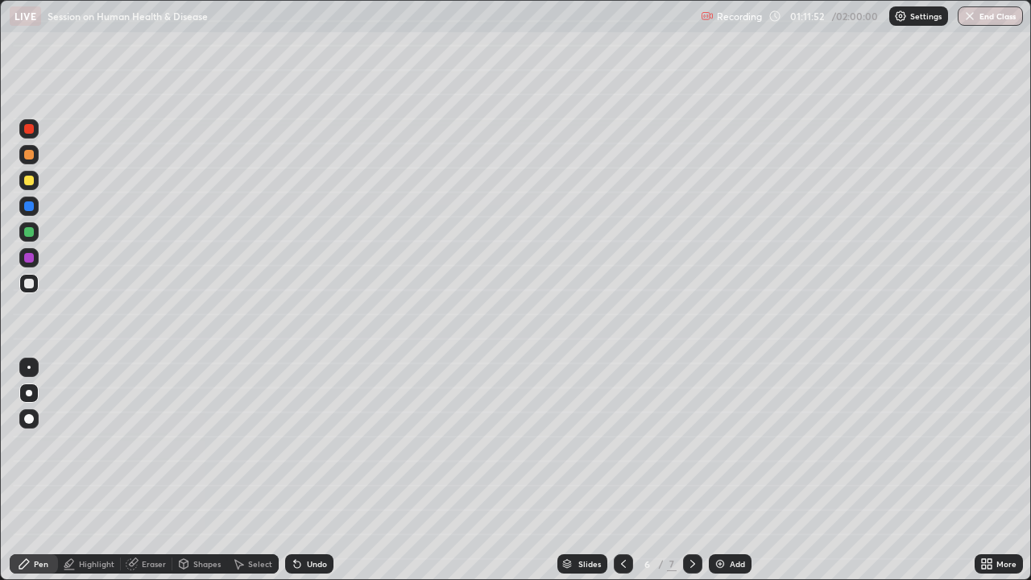
click at [29, 188] on div at bounding box center [28, 180] width 19 height 19
click at [29, 256] on div at bounding box center [29, 258] width 10 height 10
click at [34, 213] on div at bounding box center [28, 206] width 19 height 19
click at [308, 443] on div "Undo" at bounding box center [309, 563] width 48 height 19
click at [317, 443] on div "Undo" at bounding box center [309, 563] width 48 height 19
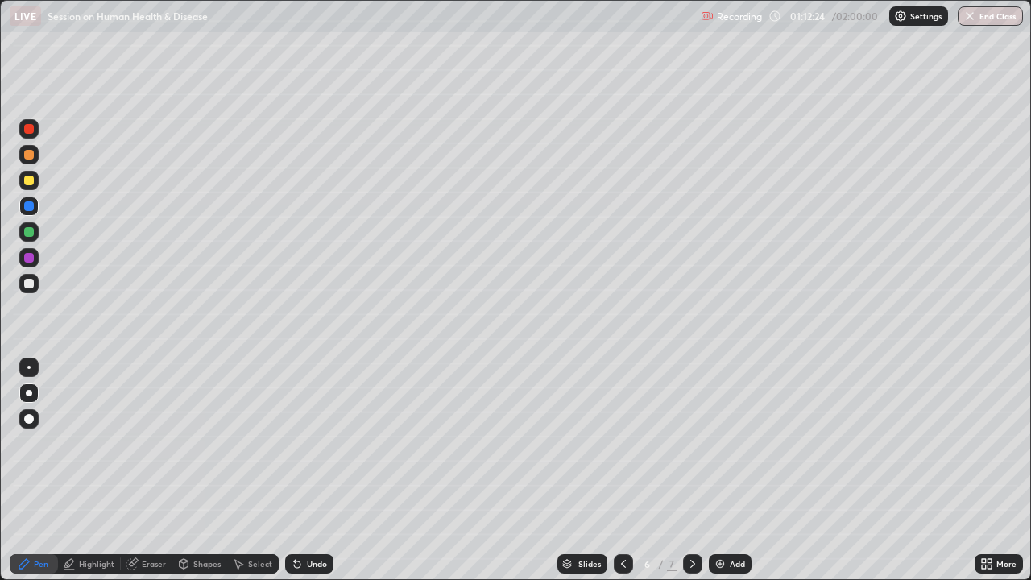
click at [314, 443] on div "Undo" at bounding box center [309, 563] width 48 height 19
click at [307, 443] on div "Undo" at bounding box center [317, 564] width 20 height 8
click at [309, 443] on div "Undo" at bounding box center [317, 564] width 20 height 8
click at [211, 443] on div "Shapes" at bounding box center [206, 564] width 27 height 8
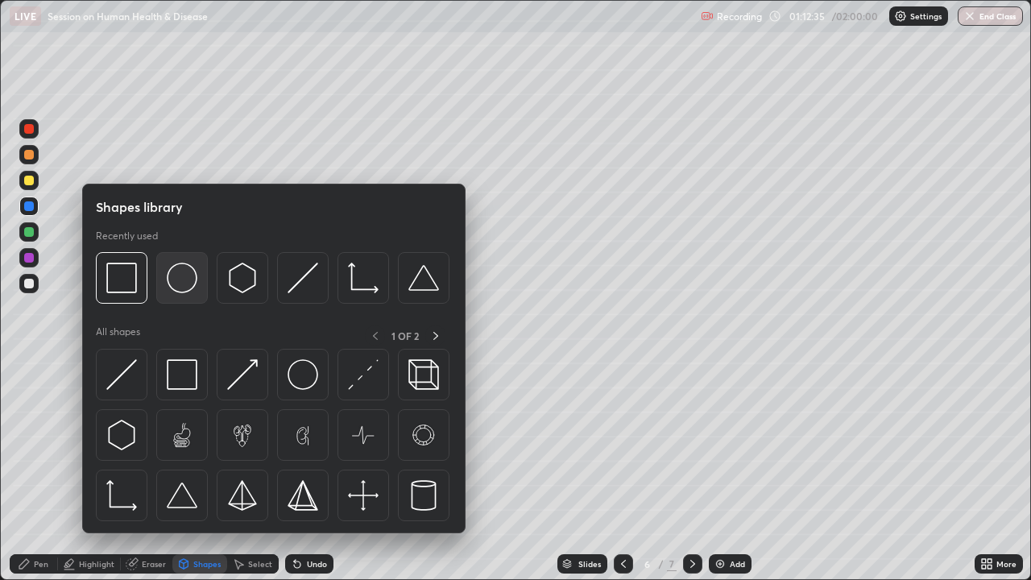
click at [187, 282] on img at bounding box center [182, 278] width 31 height 31
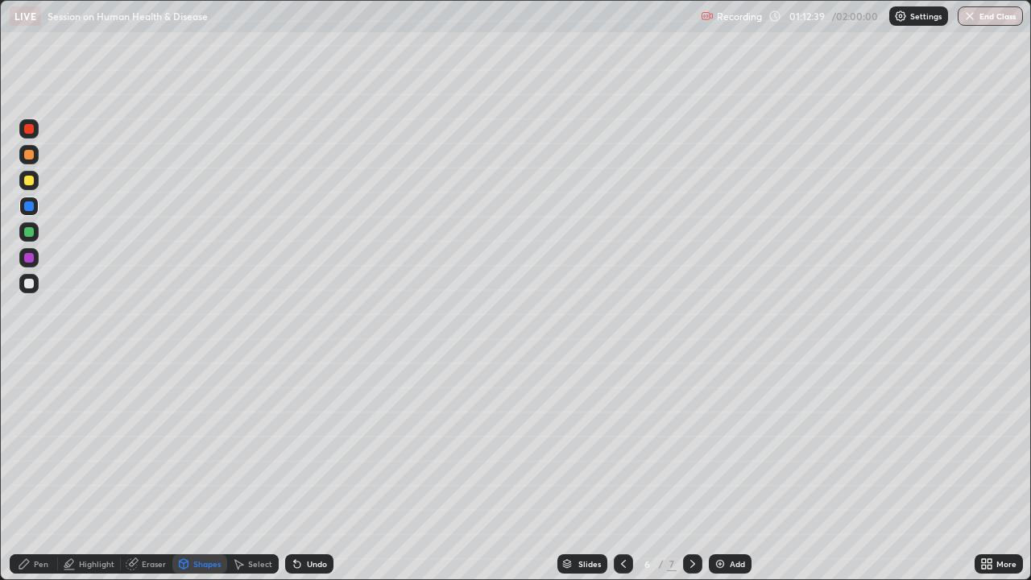
click at [255, 443] on div "Select" at bounding box center [260, 564] width 24 height 8
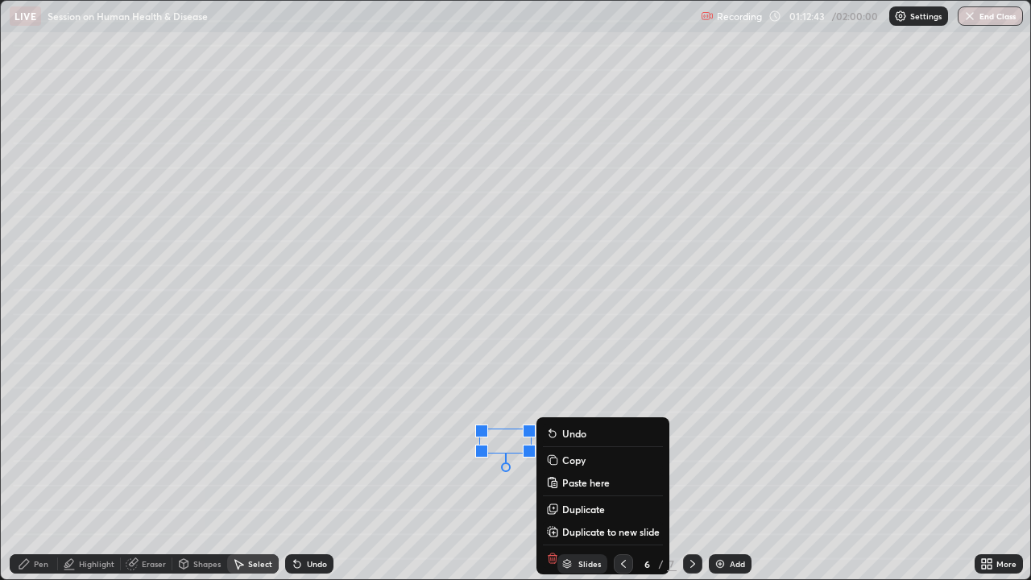
click at [445, 443] on div "0 ° Undo Copy Paste here Duplicate Duplicate to new slide Delete" at bounding box center [515, 290] width 1029 height 578
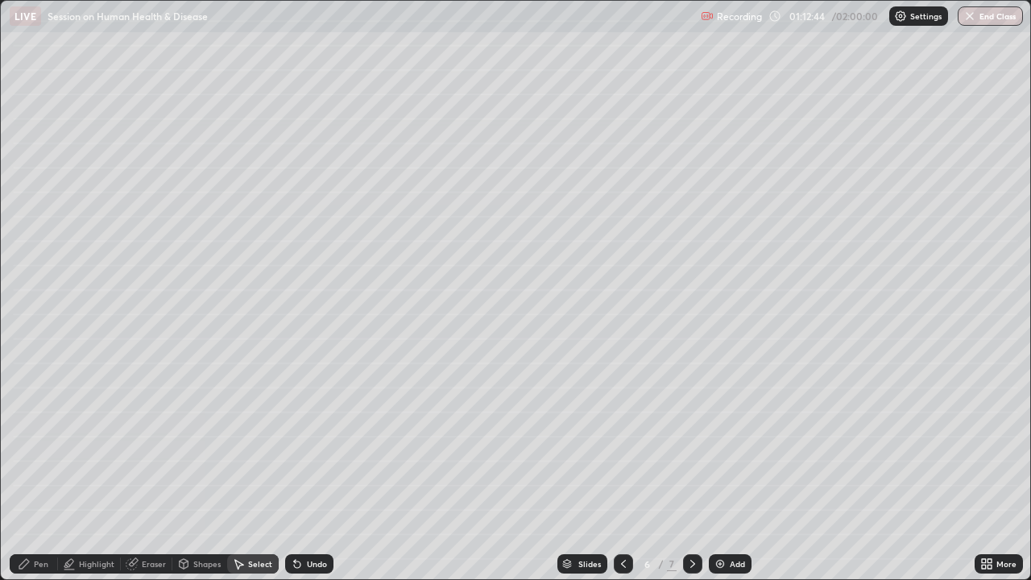
click at [29, 443] on icon at bounding box center [24, 564] width 10 height 10
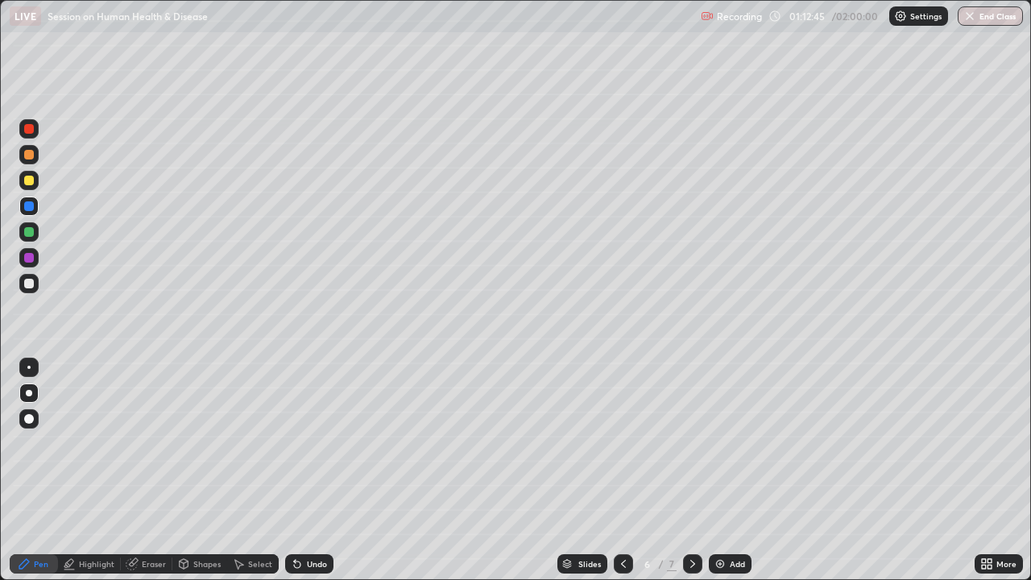
click at [27, 365] on div at bounding box center [28, 367] width 19 height 19
click at [28, 288] on div at bounding box center [29, 284] width 10 height 10
click at [28, 393] on div at bounding box center [29, 393] width 6 height 6
click at [38, 370] on div at bounding box center [28, 367] width 19 height 19
click at [307, 443] on div "Undo" at bounding box center [317, 564] width 20 height 8
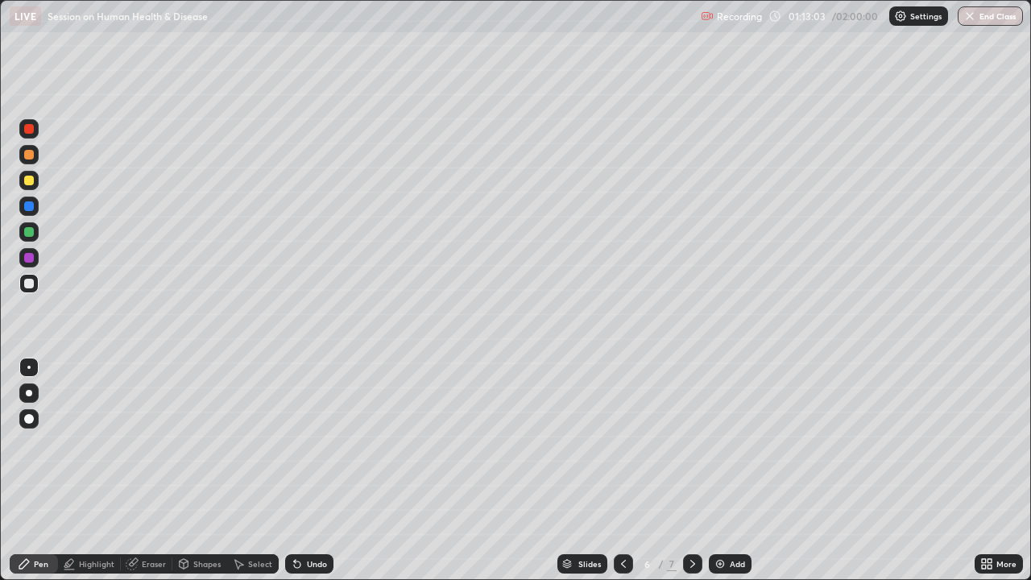
click at [303, 443] on div "Undo" at bounding box center [309, 563] width 48 height 19
click at [300, 443] on icon at bounding box center [297, 563] width 13 height 13
click at [29, 205] on div at bounding box center [29, 206] width 10 height 10
click at [242, 443] on icon at bounding box center [238, 563] width 13 height 13
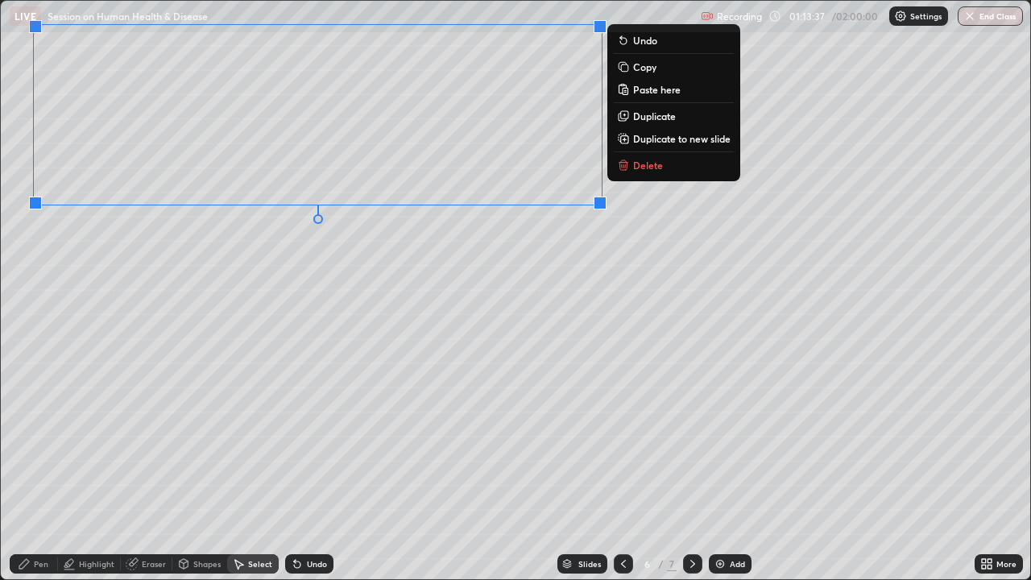
click at [130, 378] on div "0 ° Undo Copy Paste here Duplicate Duplicate to new slide Delete" at bounding box center [515, 290] width 1029 height 578
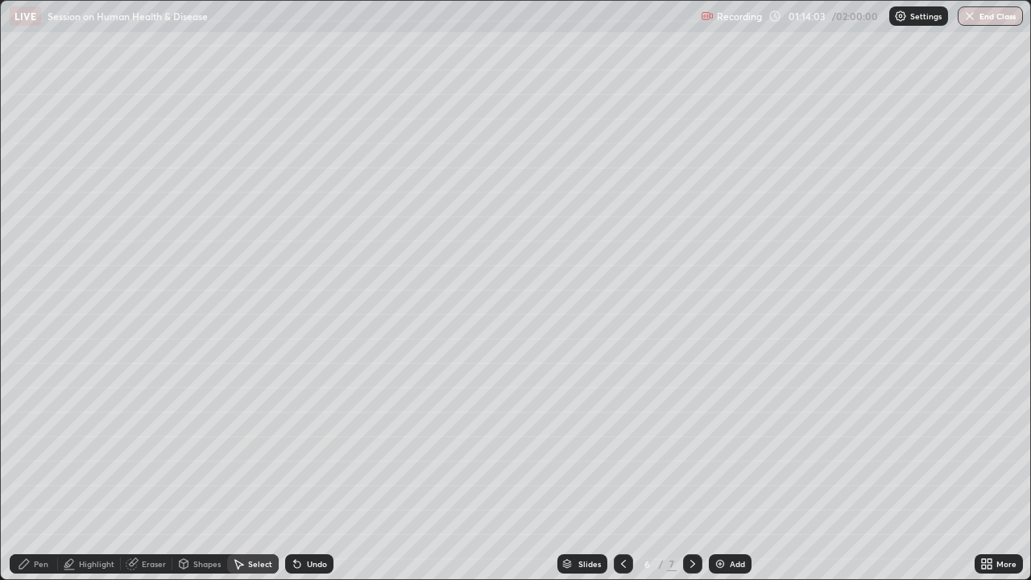
click at [30, 443] on icon at bounding box center [24, 563] width 13 height 13
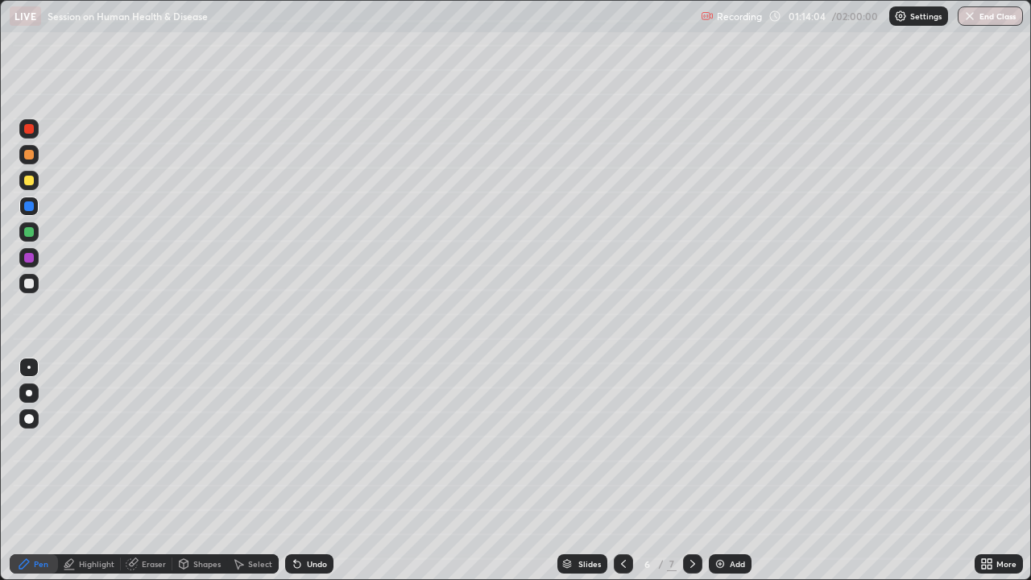
click at [27, 235] on div at bounding box center [29, 232] width 10 height 10
click at [28, 263] on div at bounding box center [28, 257] width 19 height 19
click at [30, 284] on div at bounding box center [29, 284] width 10 height 10
click at [308, 443] on div "Undo" at bounding box center [309, 563] width 48 height 19
click at [303, 443] on div "Undo" at bounding box center [309, 563] width 48 height 19
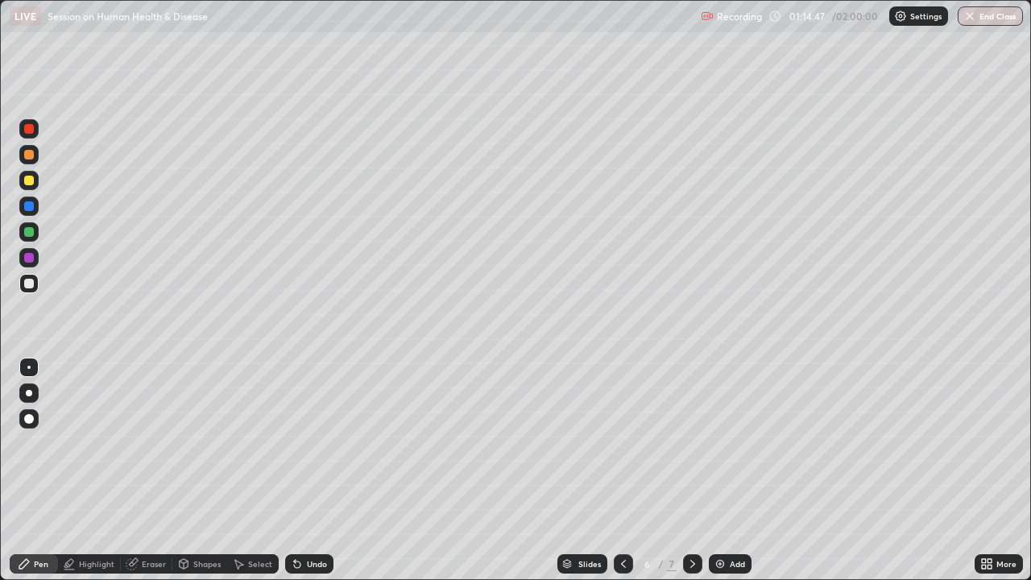
click at [311, 443] on div "Undo" at bounding box center [317, 564] width 20 height 8
click at [314, 443] on div "Undo" at bounding box center [309, 563] width 48 height 19
click at [33, 234] on div at bounding box center [29, 232] width 10 height 10
click at [300, 443] on icon at bounding box center [297, 563] width 13 height 13
click at [311, 443] on div "Undo" at bounding box center [309, 563] width 48 height 19
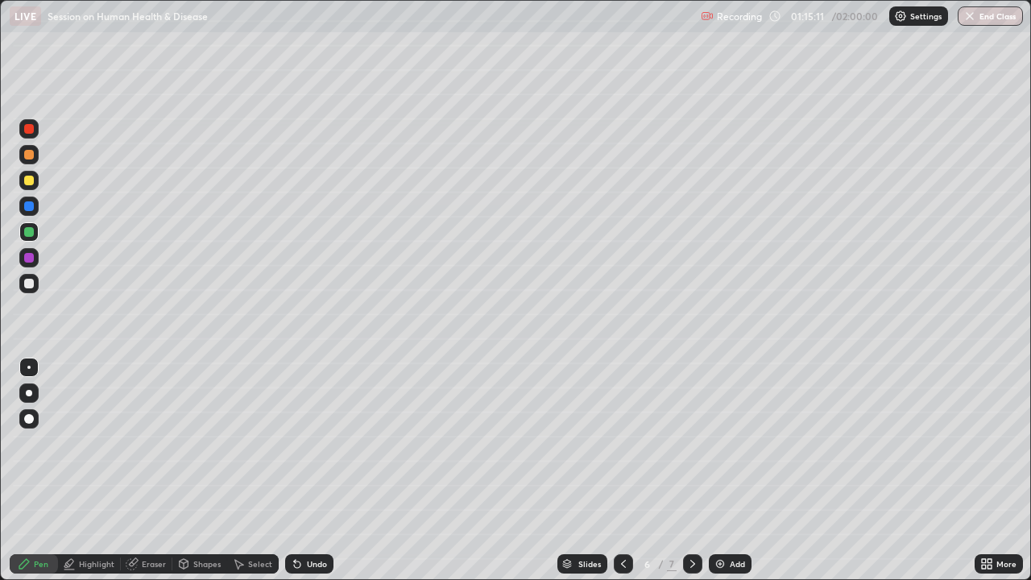
click at [316, 443] on div "Undo" at bounding box center [309, 563] width 48 height 19
click at [29, 259] on div at bounding box center [29, 258] width 10 height 10
click at [255, 443] on div "Select" at bounding box center [260, 564] width 24 height 8
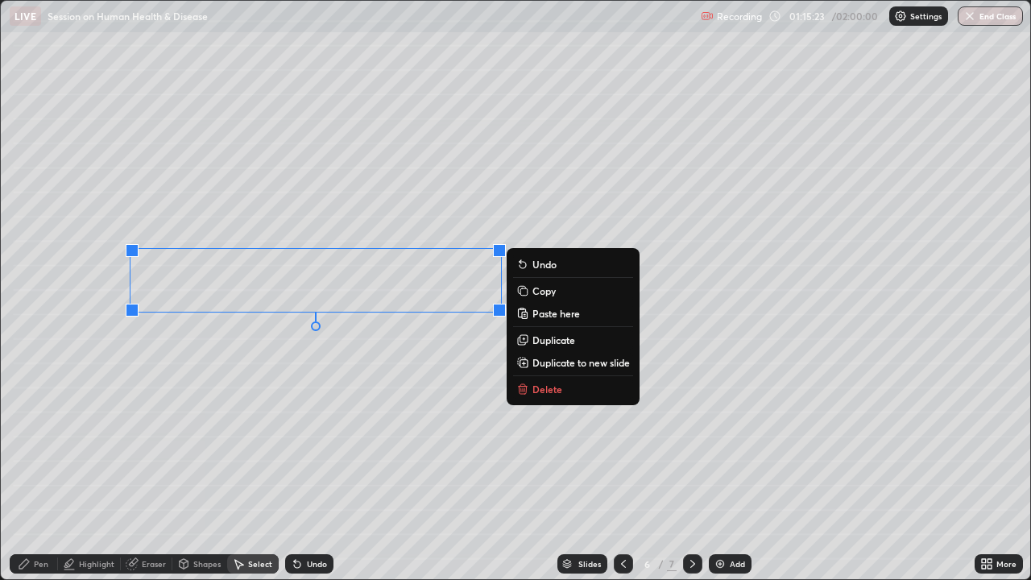
click at [140, 371] on div "0 ° Undo Copy Paste here Duplicate Duplicate to new slide Delete" at bounding box center [515, 290] width 1029 height 578
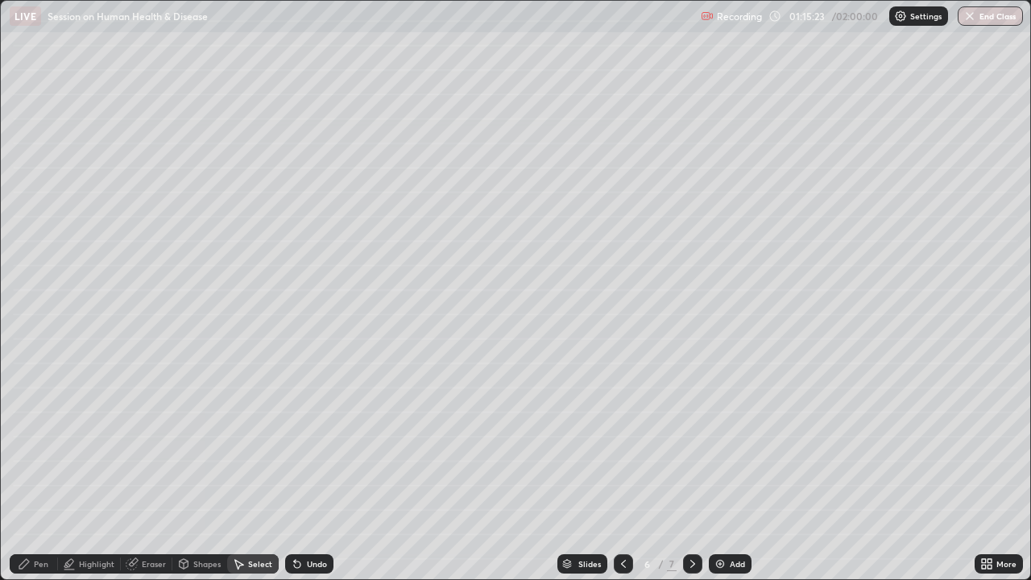
click at [28, 443] on icon at bounding box center [24, 563] width 13 height 13
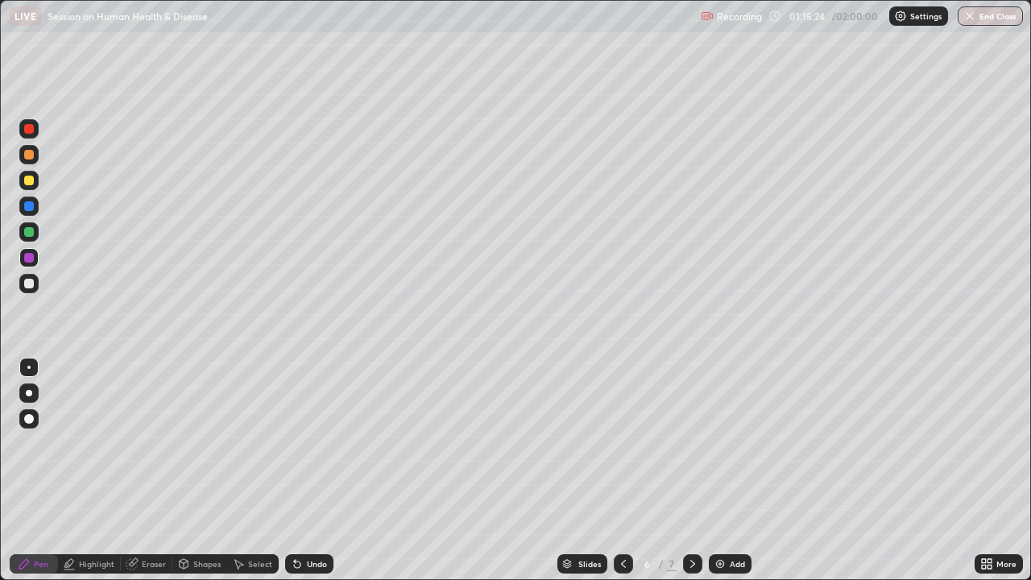
click at [26, 286] on div at bounding box center [29, 284] width 10 height 10
click at [42, 443] on div "Pen" at bounding box center [41, 564] width 14 height 8
click at [29, 259] on div at bounding box center [29, 258] width 10 height 10
click at [310, 443] on div "Undo" at bounding box center [309, 563] width 48 height 19
click at [295, 443] on icon at bounding box center [297, 564] width 6 height 6
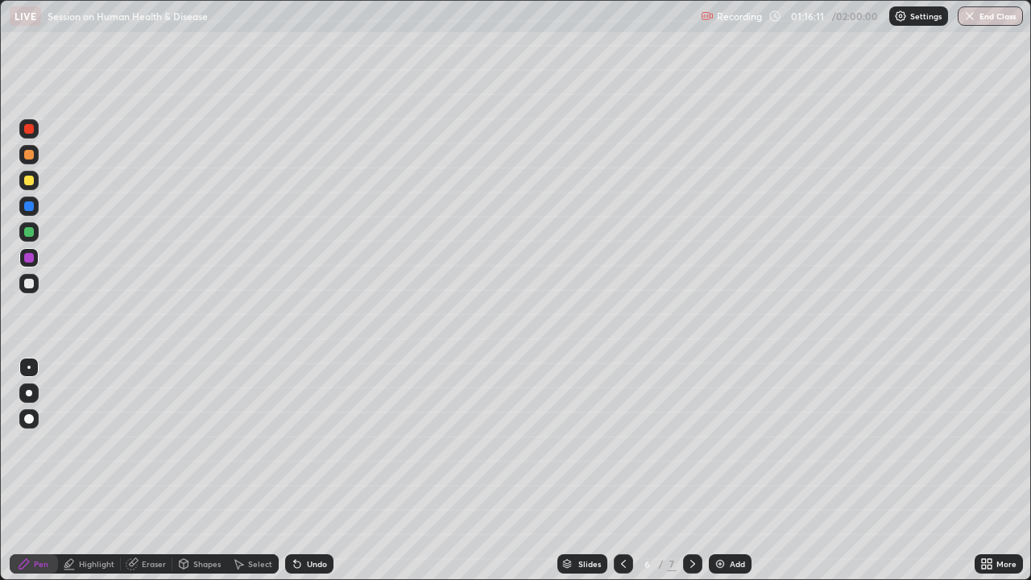
click at [238, 443] on icon at bounding box center [239, 565] width 9 height 10
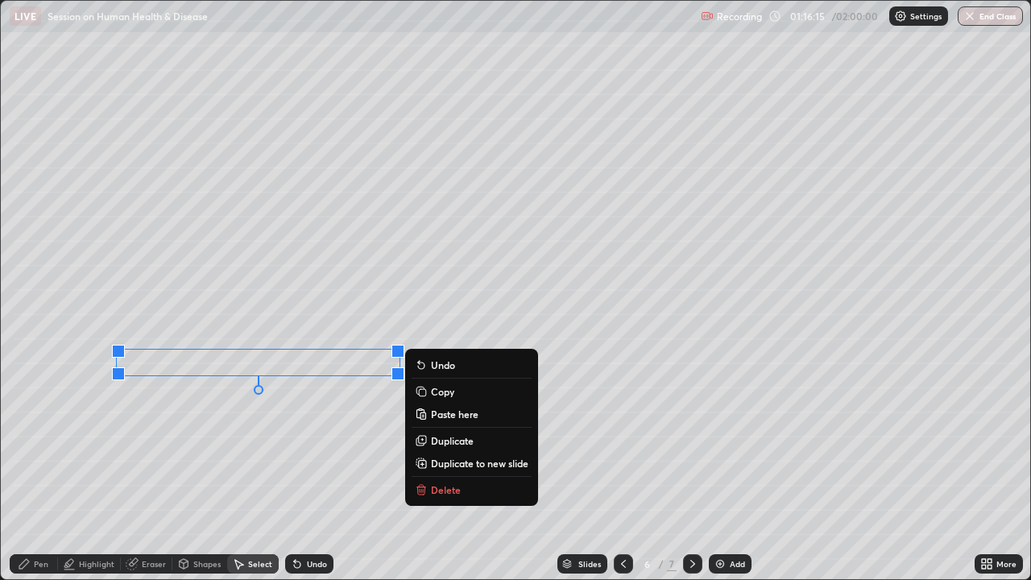
click at [176, 442] on div "0 ° Undo Copy Paste here Duplicate Duplicate to new slide Delete" at bounding box center [515, 290] width 1029 height 578
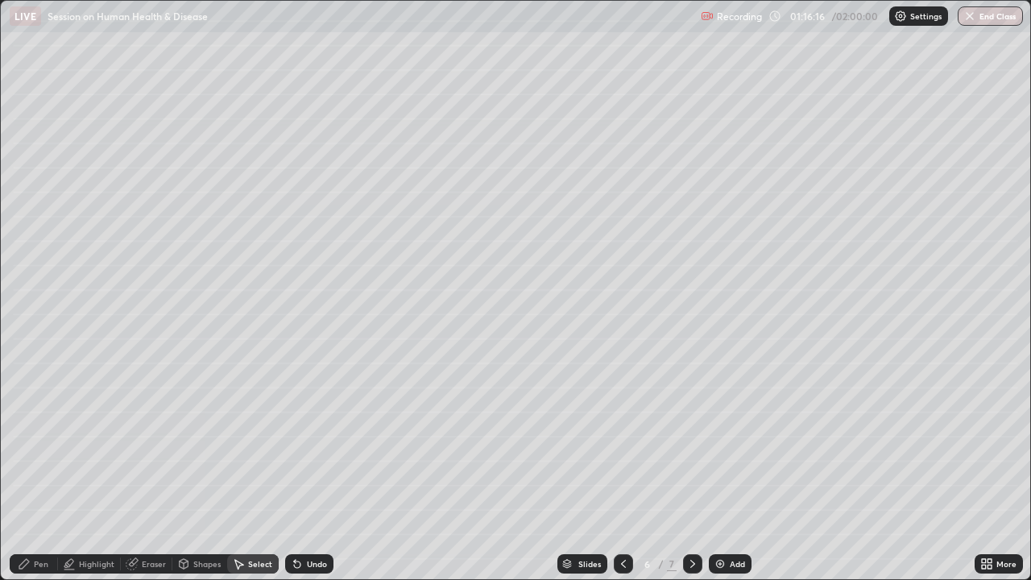
click at [39, 443] on div "Pen" at bounding box center [34, 563] width 48 height 19
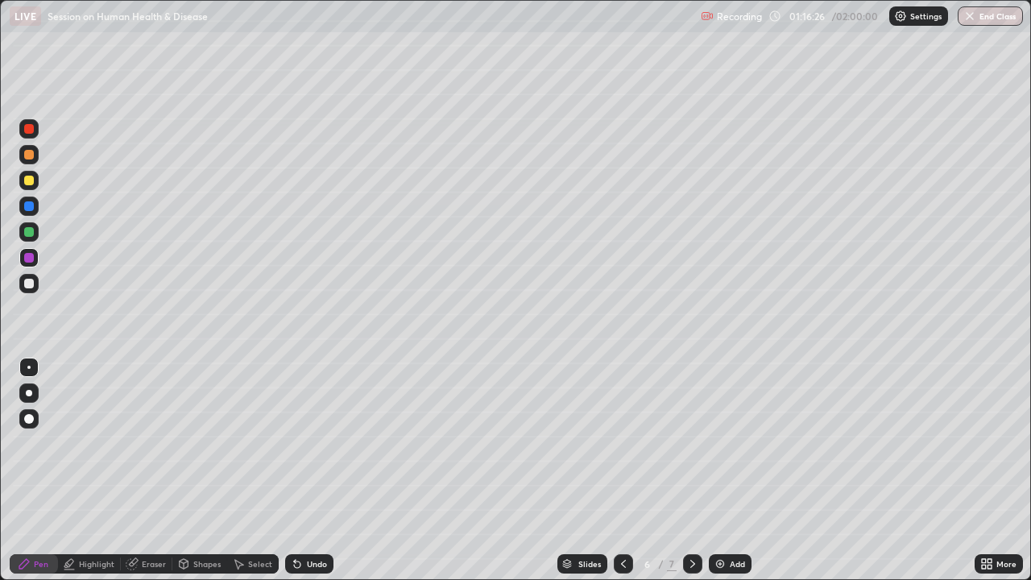
click at [251, 443] on div "Select" at bounding box center [260, 564] width 24 height 8
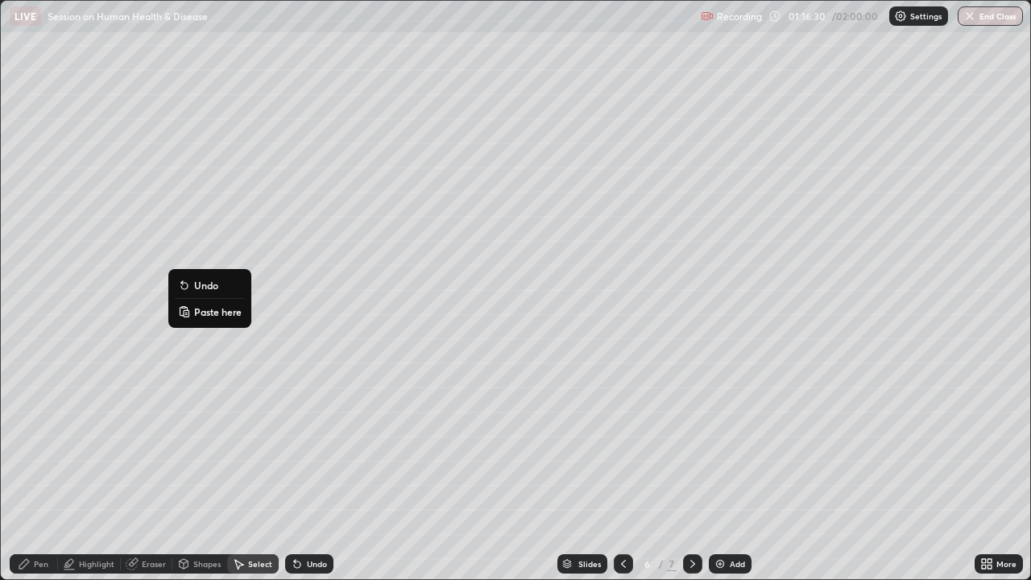
click at [73, 443] on div "0 ° Undo Copy Paste here Duplicate Duplicate to new slide Delete" at bounding box center [515, 290] width 1029 height 578
click at [41, 443] on div "Pen" at bounding box center [41, 564] width 14 height 8
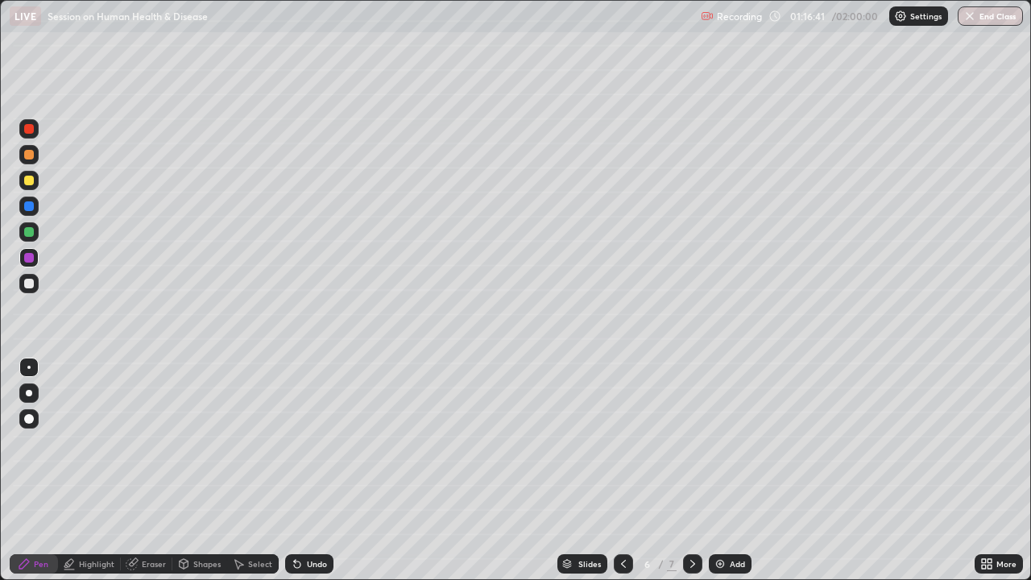
click at [31, 234] on div at bounding box center [29, 232] width 10 height 10
click at [31, 277] on div at bounding box center [28, 283] width 19 height 19
click at [31, 159] on div at bounding box center [29, 155] width 10 height 10
click at [305, 443] on div "Undo" at bounding box center [309, 563] width 48 height 19
click at [316, 443] on div "Undo" at bounding box center [317, 564] width 20 height 8
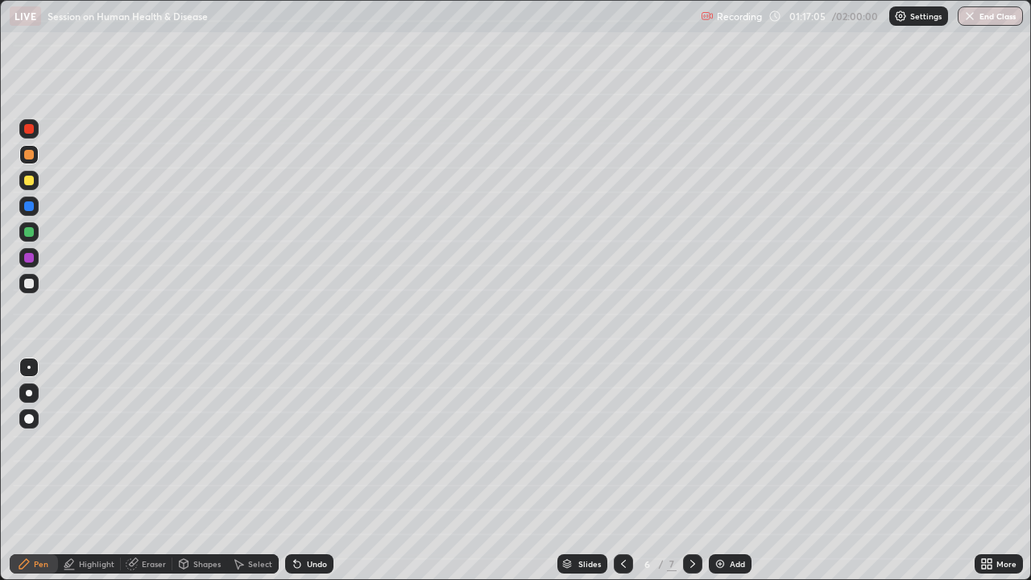
click at [314, 443] on div "Undo" at bounding box center [309, 563] width 48 height 19
click at [29, 233] on div at bounding box center [29, 232] width 10 height 10
click at [32, 286] on div at bounding box center [29, 284] width 10 height 10
click at [30, 206] on div at bounding box center [29, 206] width 10 height 10
click at [30, 232] on div at bounding box center [29, 232] width 10 height 10
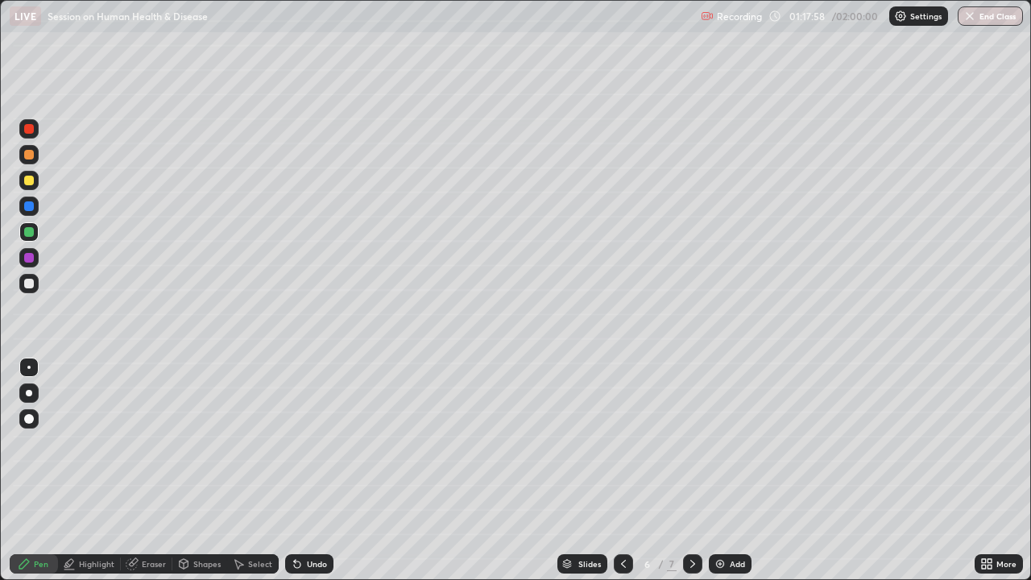
click at [28, 290] on div at bounding box center [28, 283] width 19 height 19
click at [302, 443] on div "Undo" at bounding box center [309, 563] width 48 height 19
click at [309, 443] on div "Undo" at bounding box center [317, 564] width 20 height 8
click at [34, 240] on div at bounding box center [28, 231] width 19 height 19
click at [25, 286] on div at bounding box center [29, 284] width 10 height 10
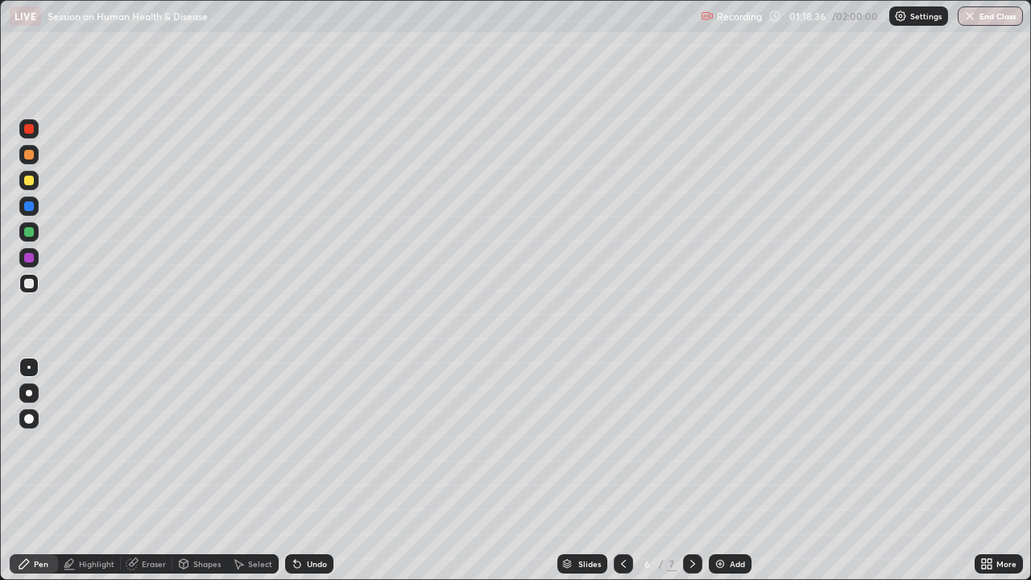
click at [31, 125] on div at bounding box center [29, 129] width 10 height 10
click at [253, 443] on div "Select" at bounding box center [253, 563] width 52 height 19
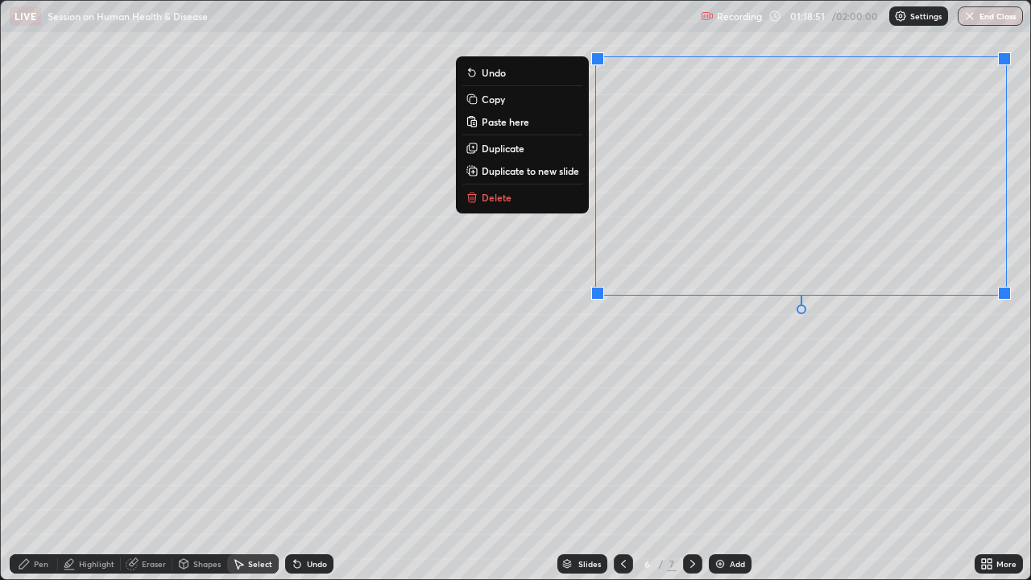
click at [710, 389] on div "0 ° Undo Copy Paste here Duplicate Duplicate to new slide Delete" at bounding box center [515, 290] width 1029 height 578
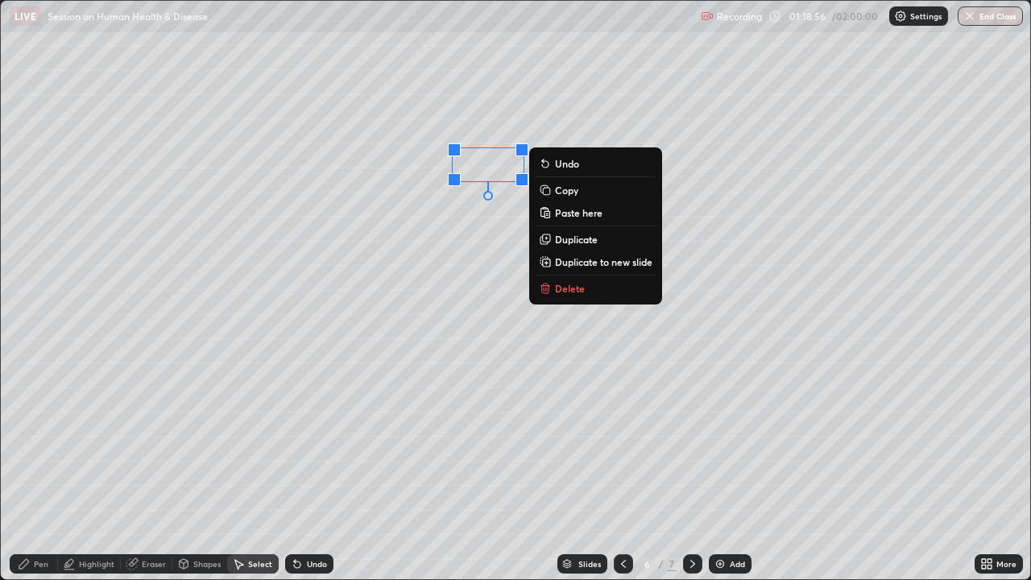
click at [599, 377] on div "0 ° Undo Copy Paste here Duplicate Duplicate to new slide Delete" at bounding box center [515, 290] width 1029 height 578
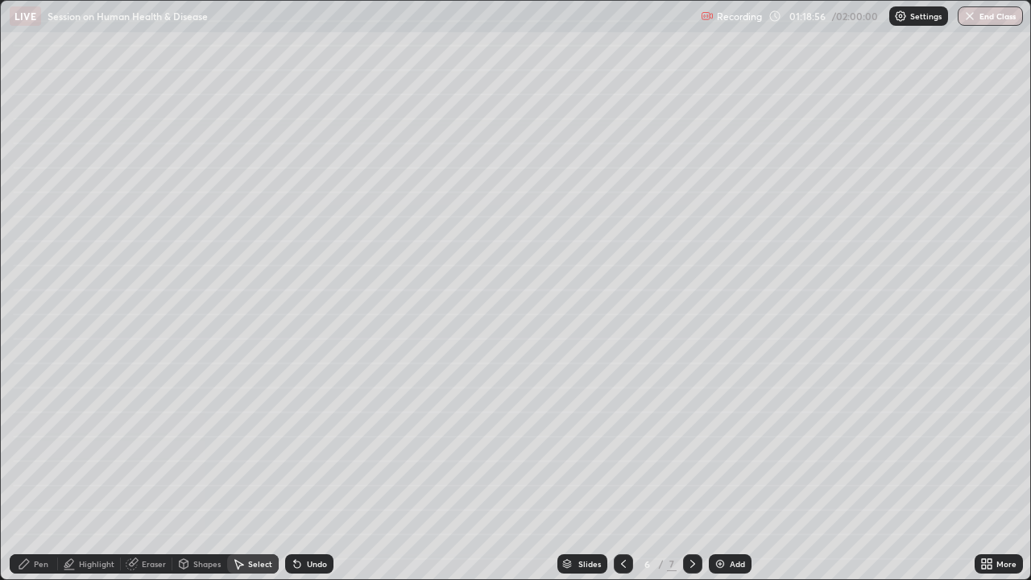
click at [890, 304] on div "0 ° Undo Copy Paste here Duplicate Duplicate to new slide Delete" at bounding box center [515, 290] width 1029 height 578
click at [985, 370] on div "0 ° Undo Copy Paste here Duplicate Duplicate to new slide Delete" at bounding box center [515, 290] width 1029 height 578
click at [723, 353] on div "0 ° Undo Copy Paste here Duplicate Duplicate to new slide Delete" at bounding box center [515, 290] width 1029 height 578
click at [39, 443] on div "Pen" at bounding box center [34, 563] width 48 height 19
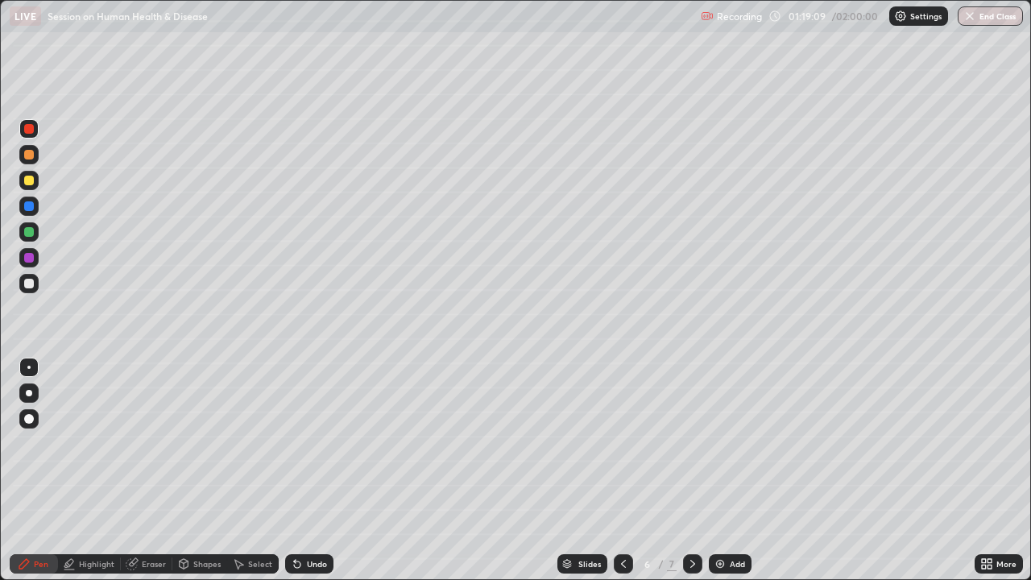
click at [28, 184] on div at bounding box center [29, 181] width 10 height 10
click at [27, 286] on div at bounding box center [29, 284] width 10 height 10
click at [98, 443] on div "Highlight" at bounding box center [96, 564] width 35 height 8
click at [31, 443] on div "Pen" at bounding box center [34, 563] width 48 height 19
click at [27, 261] on div at bounding box center [29, 258] width 10 height 10
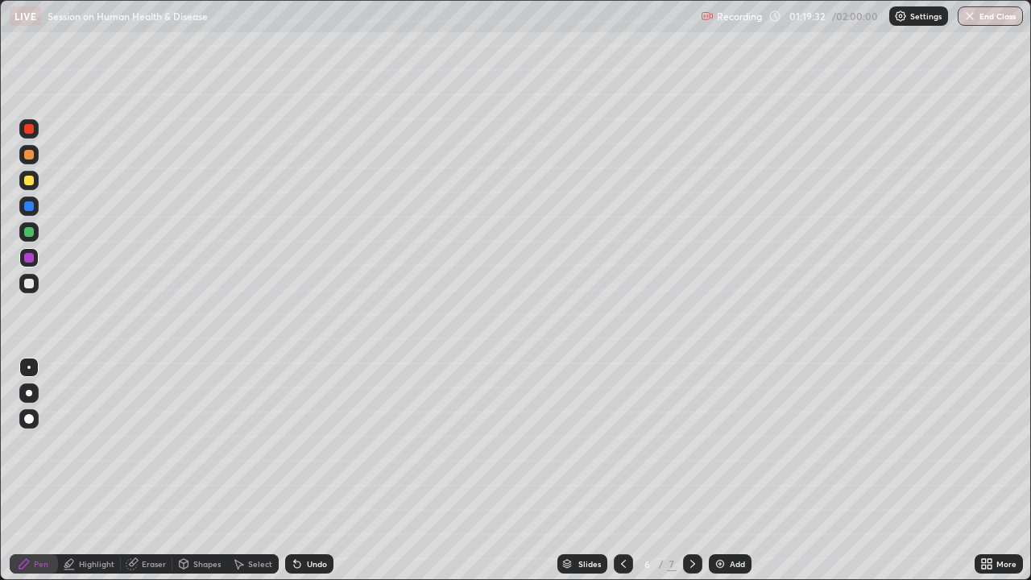
click at [31, 282] on div at bounding box center [29, 284] width 10 height 10
click at [27, 233] on div at bounding box center [29, 232] width 10 height 10
click at [38, 202] on div at bounding box center [28, 206] width 19 height 19
click at [307, 443] on div "Undo" at bounding box center [317, 564] width 20 height 8
click at [31, 264] on div at bounding box center [28, 257] width 19 height 19
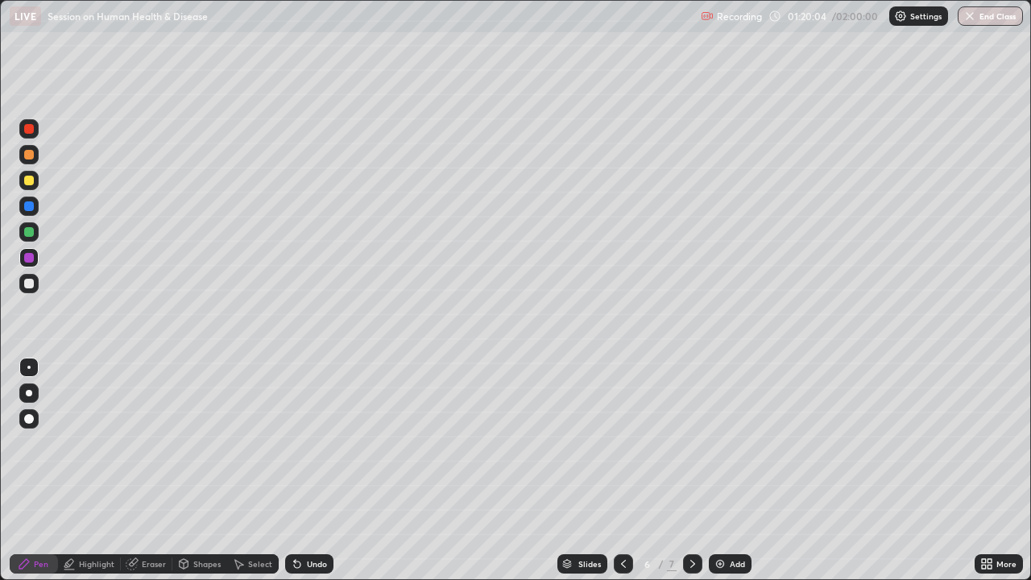
click at [37, 288] on div at bounding box center [28, 283] width 19 height 19
click at [35, 283] on div at bounding box center [28, 283] width 19 height 19
click at [35, 159] on div at bounding box center [28, 154] width 19 height 19
click at [142, 443] on div "Eraser" at bounding box center [154, 564] width 24 height 8
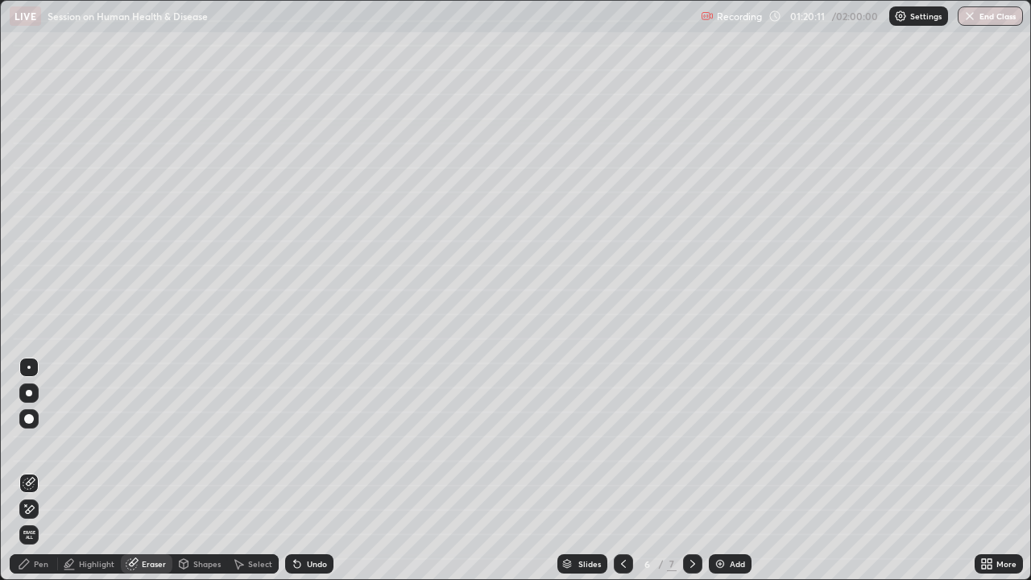
click at [103, 443] on div "Highlight" at bounding box center [96, 564] width 35 height 8
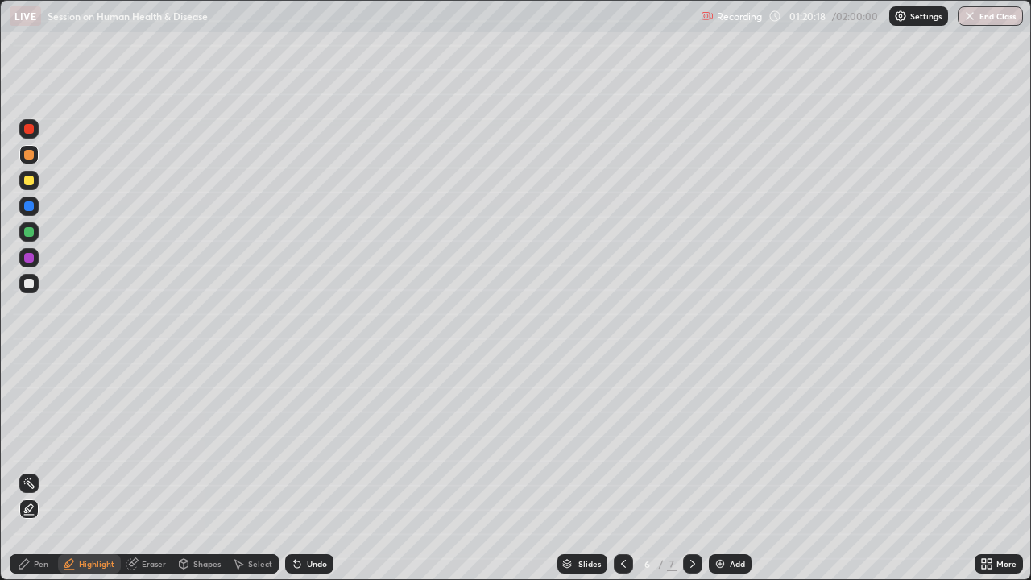
click at [48, 443] on div "Pen" at bounding box center [34, 563] width 48 height 19
click at [295, 443] on icon at bounding box center [297, 564] width 6 height 6
click at [31, 416] on div at bounding box center [29, 419] width 10 height 10
click at [32, 214] on div at bounding box center [28, 206] width 19 height 19
click at [29, 367] on div at bounding box center [28, 367] width 3 height 3
